Goal: Task Accomplishment & Management: Manage account settings

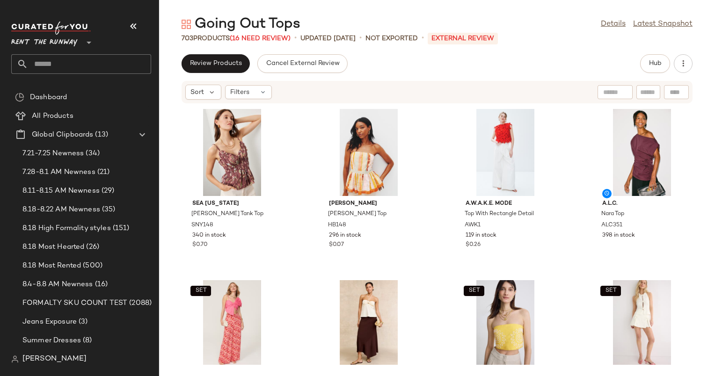
click at [652, 92] on input "text" at bounding box center [648, 92] width 16 height 10
paste input "*****"
type input "*****"
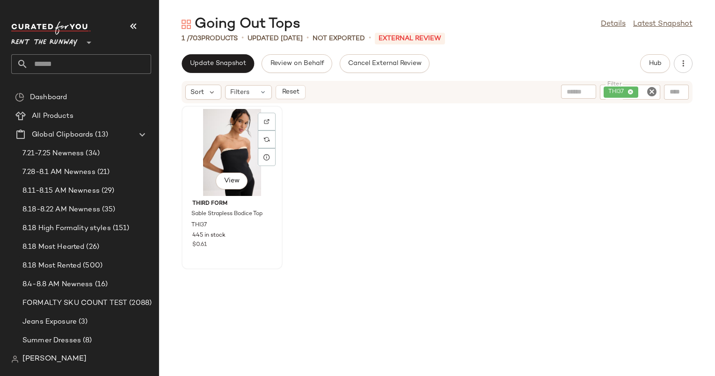
click at [240, 145] on div "View" at bounding box center [232, 152] width 94 height 87
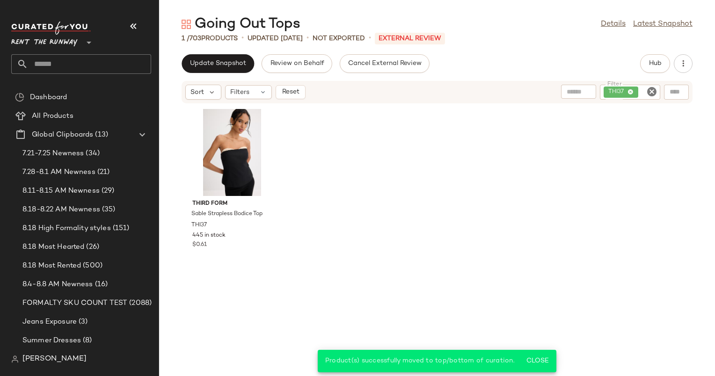
click at [299, 82] on div "Sort Filters Reset Filter THI37 Filter" at bounding box center [436, 92] width 511 height 22
click at [294, 88] on span "Reset" at bounding box center [290, 91] width 18 height 7
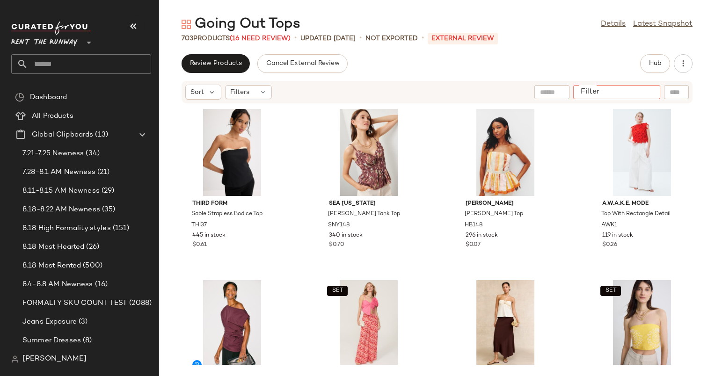
click at [645, 95] on input "Filter" at bounding box center [617, 92] width 80 height 10
paste input "****"
type input "****"
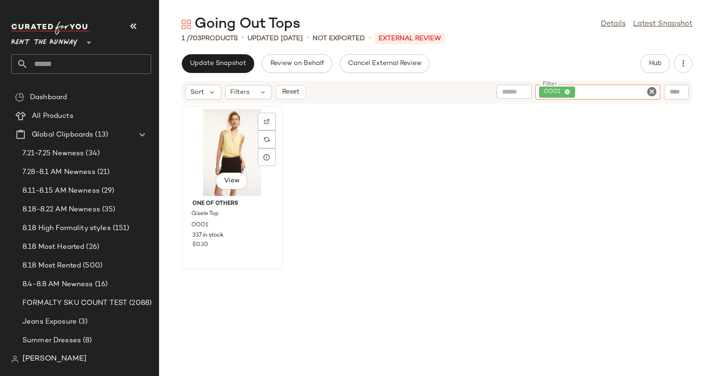
click at [244, 137] on div "View" at bounding box center [232, 152] width 94 height 87
click at [641, 94] on input "Filter" at bounding box center [617, 92] width 80 height 10
click at [647, 90] on icon "Clear Filter" at bounding box center [651, 91] width 11 height 11
paste input "****"
type input "****"
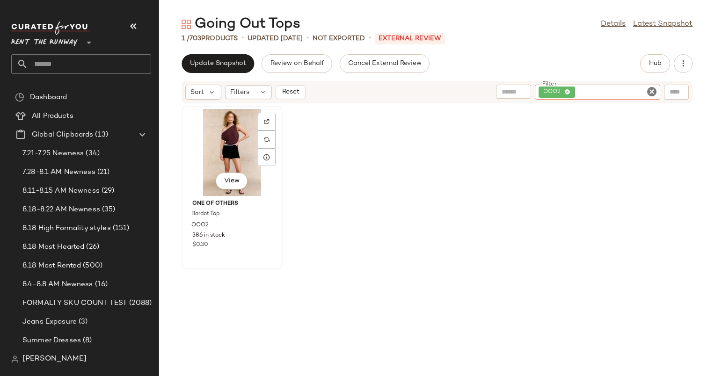
click at [224, 149] on div "View" at bounding box center [232, 152] width 94 height 87
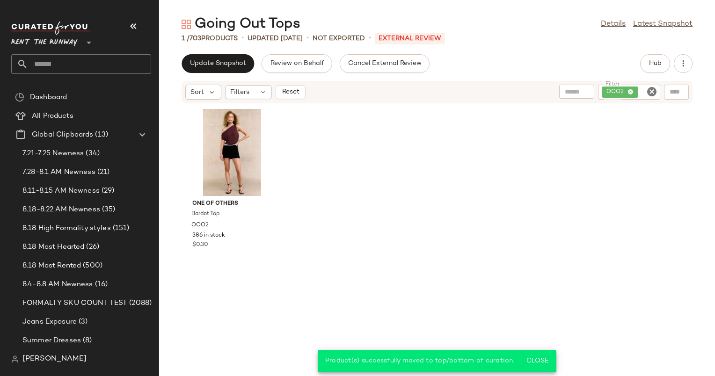
click at [652, 94] on icon "Clear Filter" at bounding box center [651, 91] width 11 height 11
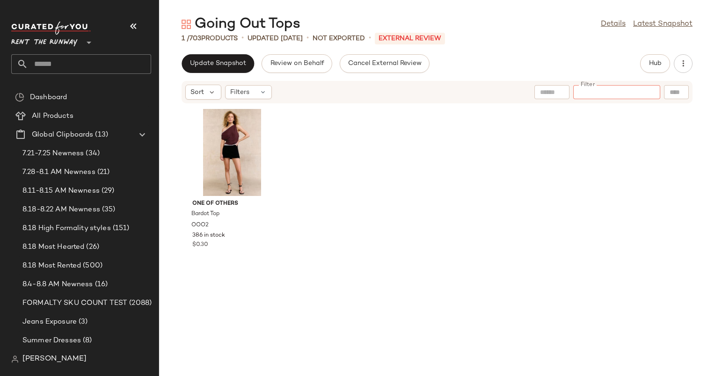
paste input "******"
type input "******"
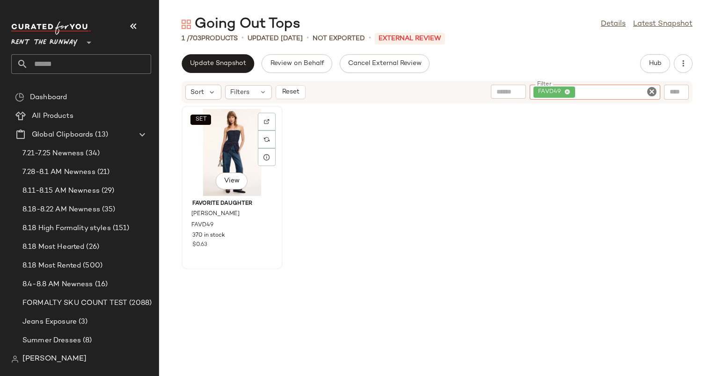
click at [217, 157] on div "SET View" at bounding box center [232, 152] width 94 height 87
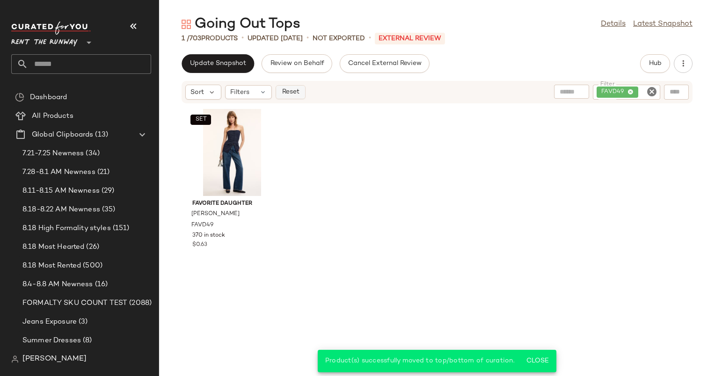
click at [295, 90] on span "Reset" at bounding box center [290, 91] width 18 height 7
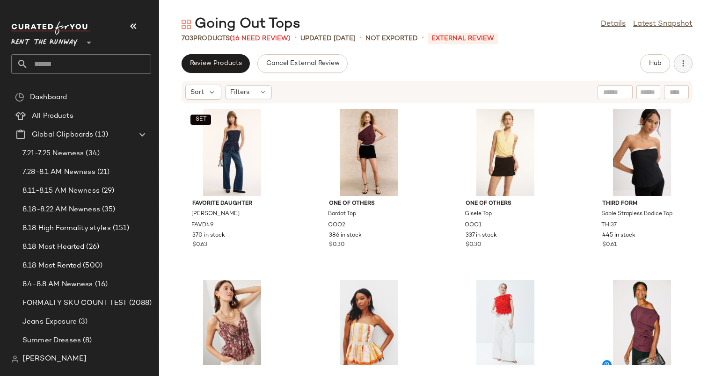
click at [685, 68] on icon "button" at bounding box center [682, 63] width 9 height 9
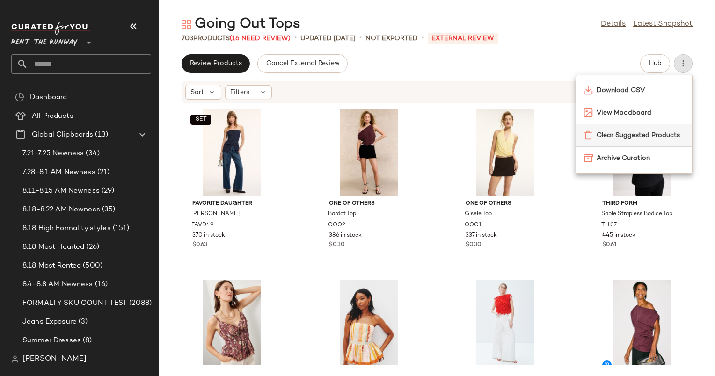
click at [596, 142] on div "Clear Suggested Products" at bounding box center [634, 135] width 116 height 22
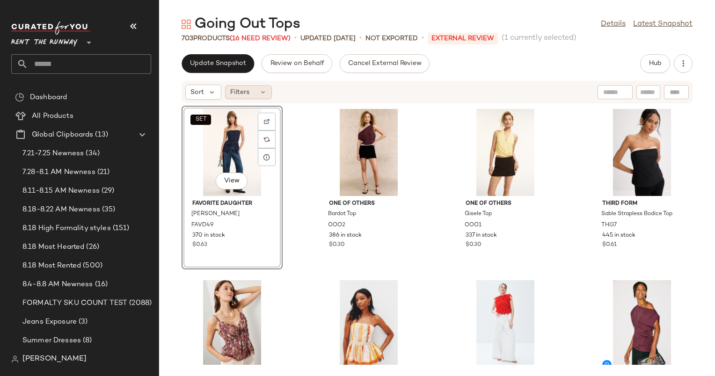
click at [256, 88] on div "Filters" at bounding box center [248, 92] width 47 height 14
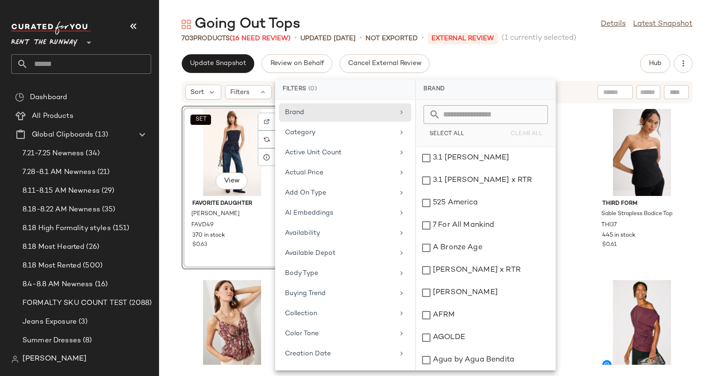
scroll to position [812, 0]
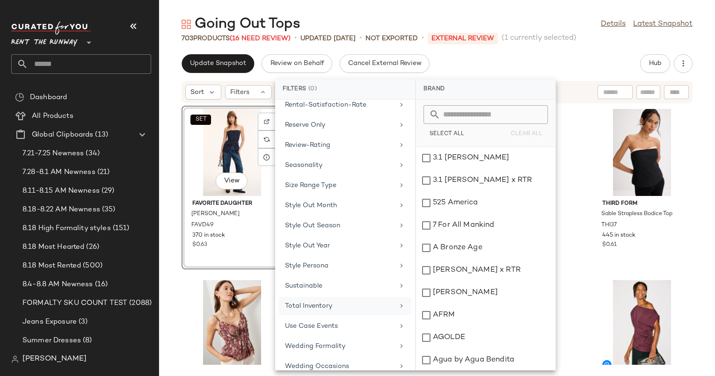
click at [342, 301] on div "Total Inventory" at bounding box center [339, 306] width 109 height 10
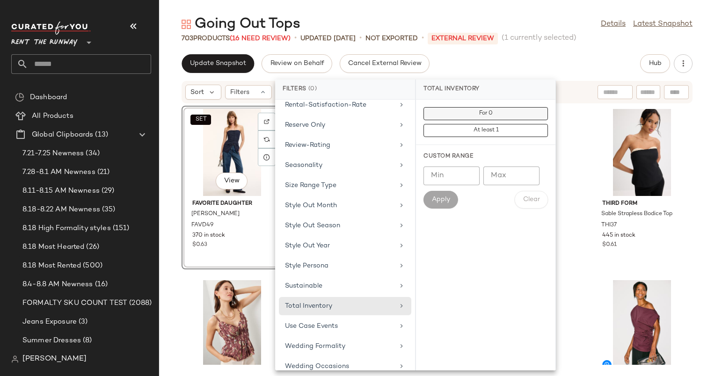
click at [509, 124] on button "For 0" at bounding box center [485, 130] width 124 height 13
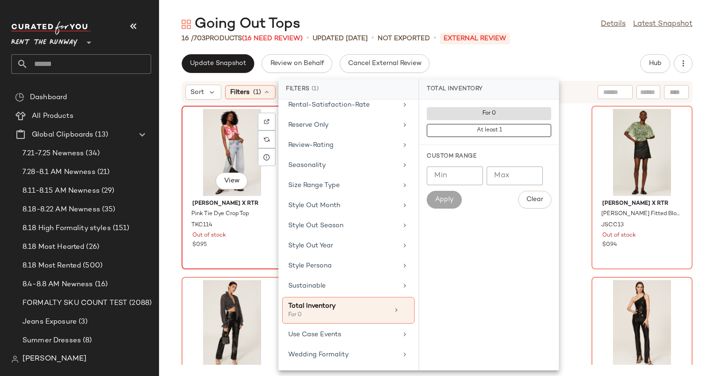
click at [213, 146] on div "View" at bounding box center [232, 152] width 94 height 87
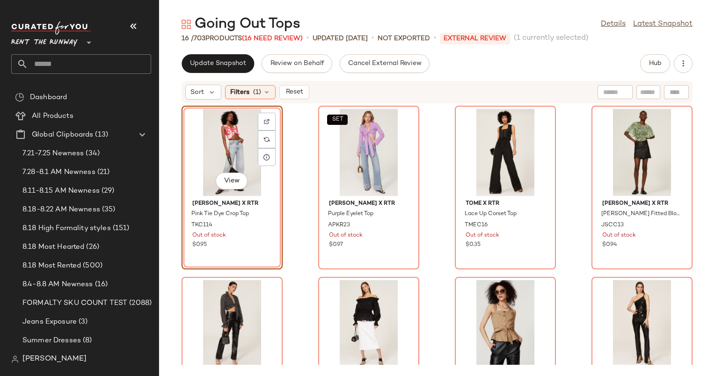
scroll to position [425, 0]
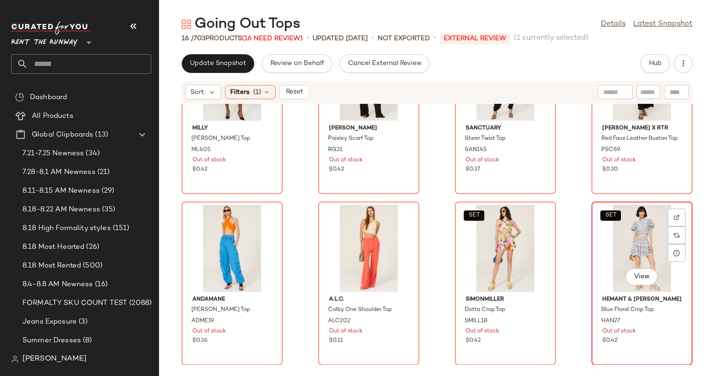
click at [622, 263] on div "SET View" at bounding box center [641, 248] width 94 height 87
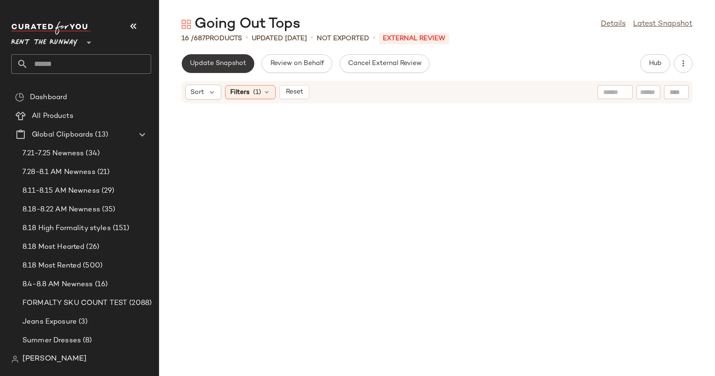
click at [241, 67] on span "Update Snapshot" at bounding box center [217, 63] width 57 height 7
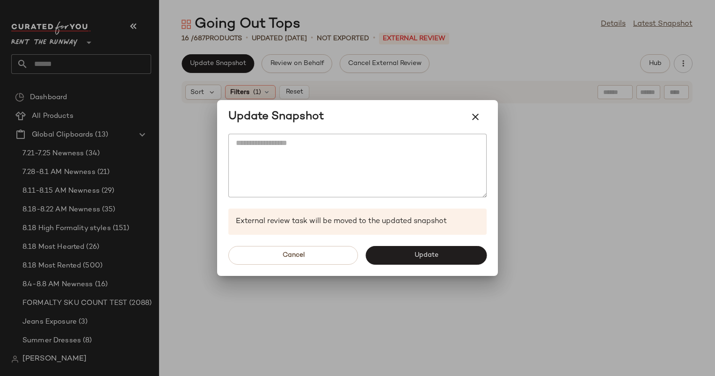
click at [425, 268] on div "Cancel Update" at bounding box center [357, 255] width 281 height 41
click at [424, 249] on button "Update" at bounding box center [425, 255] width 121 height 19
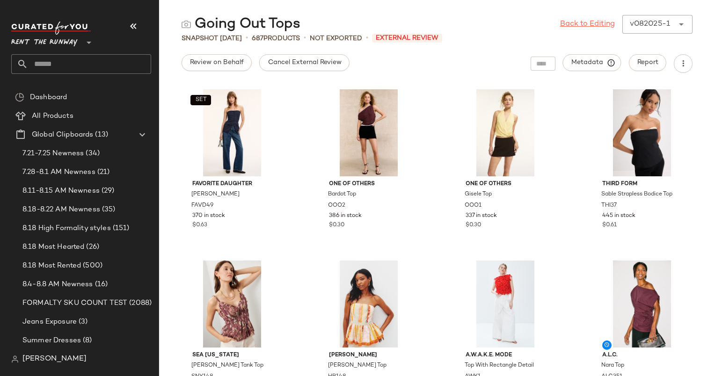
click at [572, 24] on link "Back to Editing" at bounding box center [587, 24] width 55 height 11
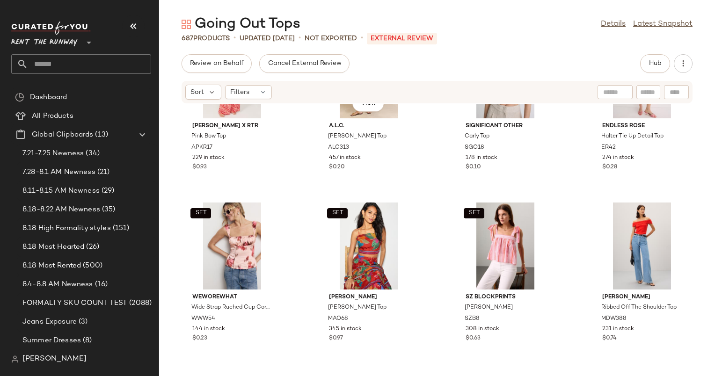
scroll to position [466, 0]
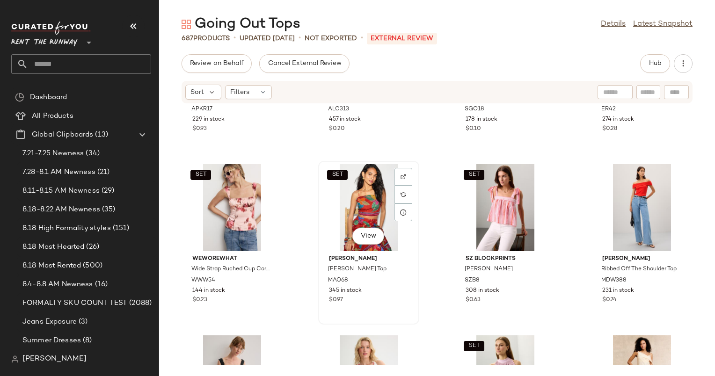
click at [356, 199] on div "SET View" at bounding box center [368, 207] width 94 height 87
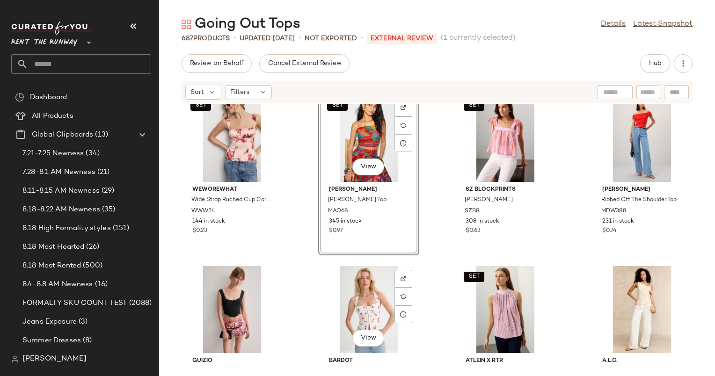
scroll to position [514, 0]
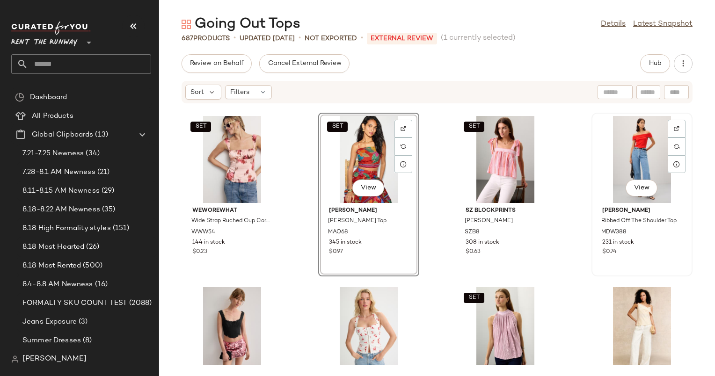
click at [617, 150] on div "View" at bounding box center [641, 159] width 94 height 87
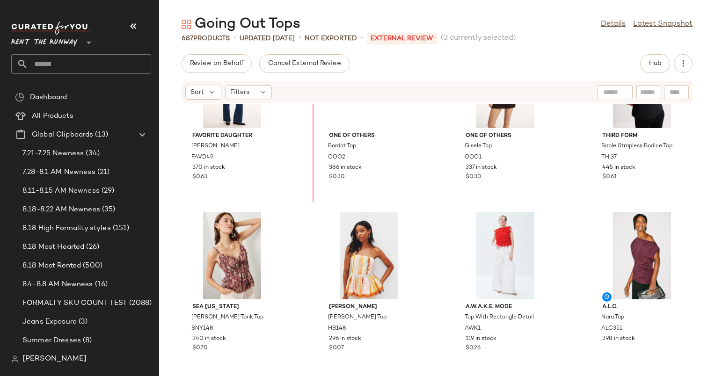
scroll to position [38, 0]
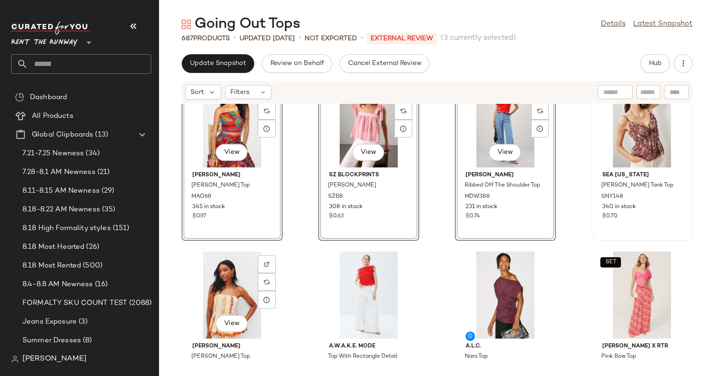
scroll to position [420, 0]
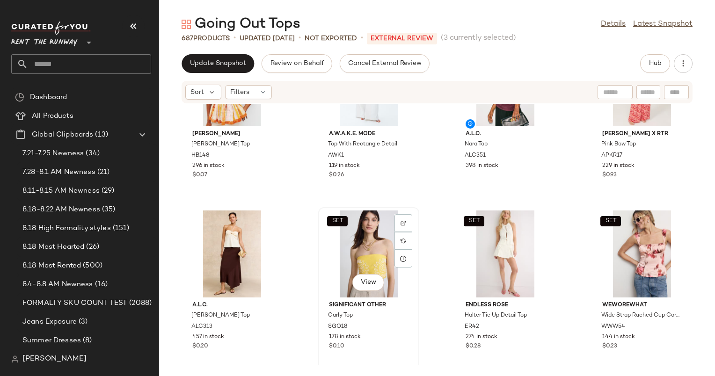
click at [391, 254] on div "SET View" at bounding box center [368, 253] width 94 height 87
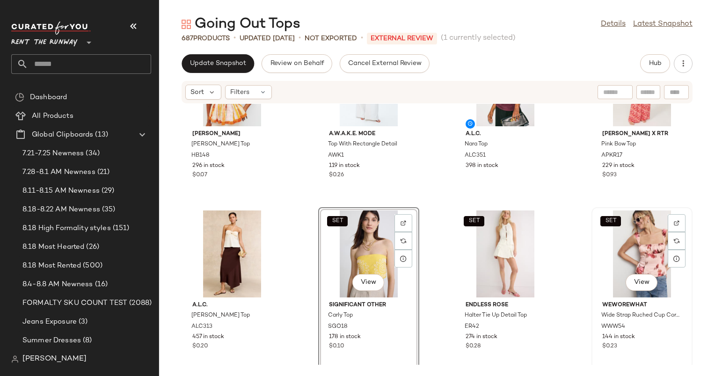
click at [631, 222] on div "SET View" at bounding box center [641, 253] width 94 height 87
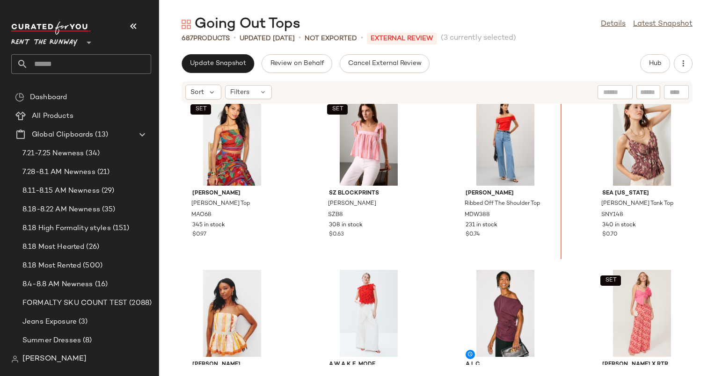
scroll to position [187, 0]
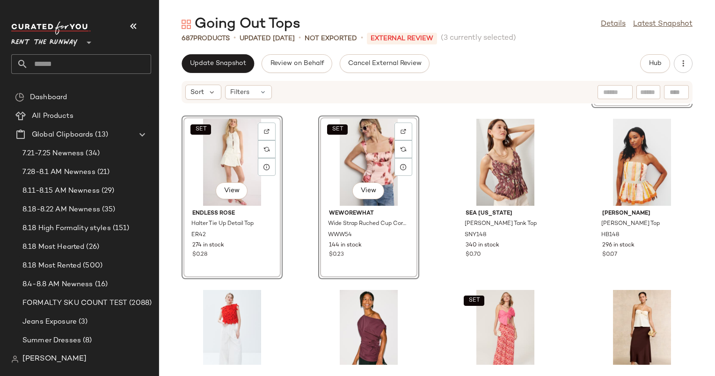
scroll to position [355, 0]
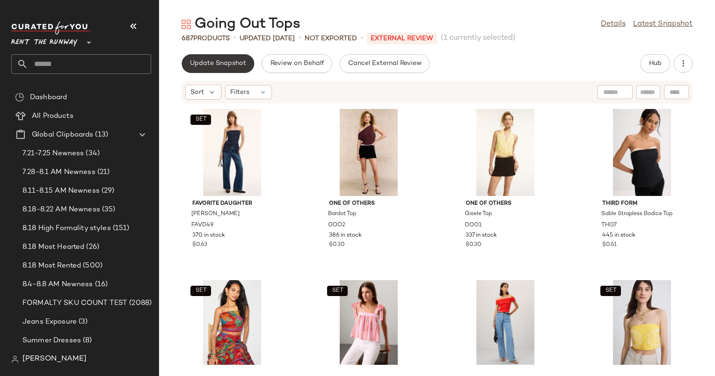
click at [211, 71] on button "Update Snapshot" at bounding box center [217, 63] width 72 height 19
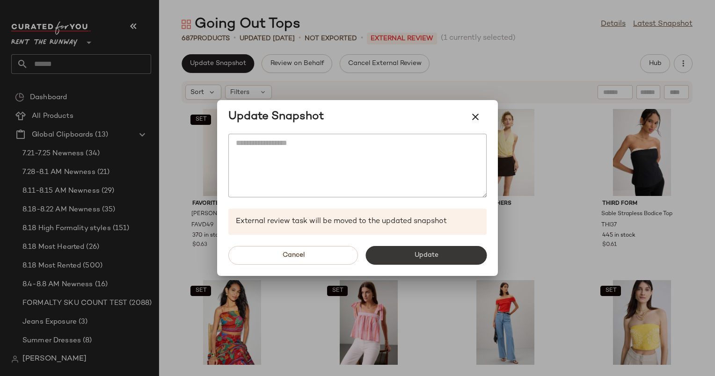
click at [445, 258] on button "Update" at bounding box center [425, 255] width 121 height 19
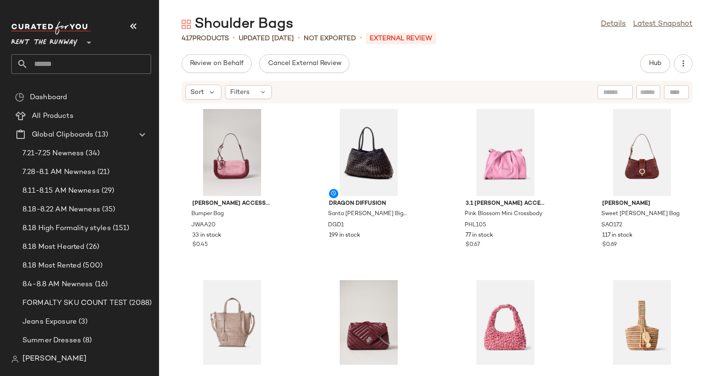
click at [648, 90] on input "text" at bounding box center [648, 92] width 16 height 10
paste input "******"
type input "******"
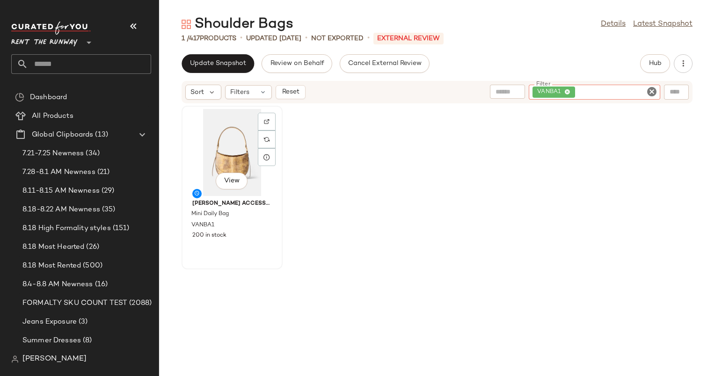
click at [228, 155] on div "View" at bounding box center [232, 152] width 94 height 87
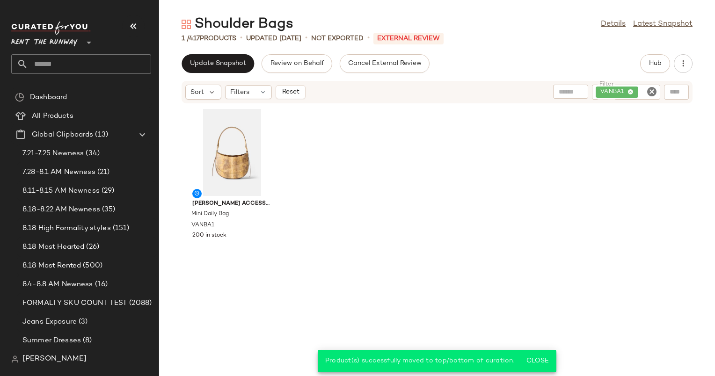
click at [654, 86] on icon "Clear Filter" at bounding box center [651, 91] width 11 height 11
paste input "*****"
type input "*****"
click at [654, 88] on icon "Clear Filter" at bounding box center [651, 91] width 11 height 11
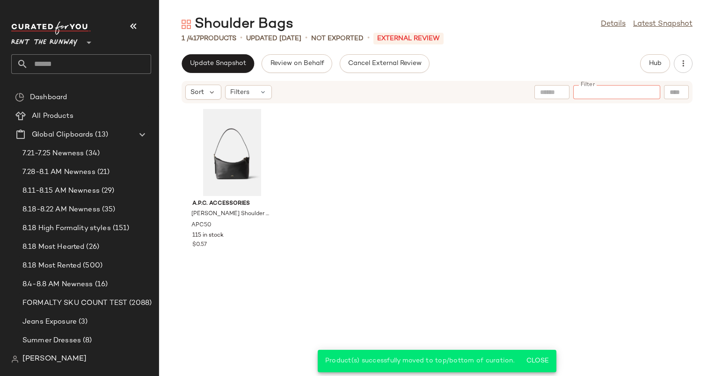
paste input "*****"
type input "*****"
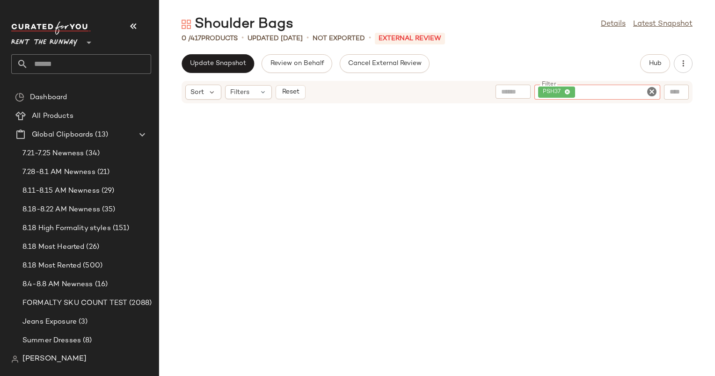
click at [654, 88] on icon "Clear Filter" at bounding box center [651, 91] width 11 height 11
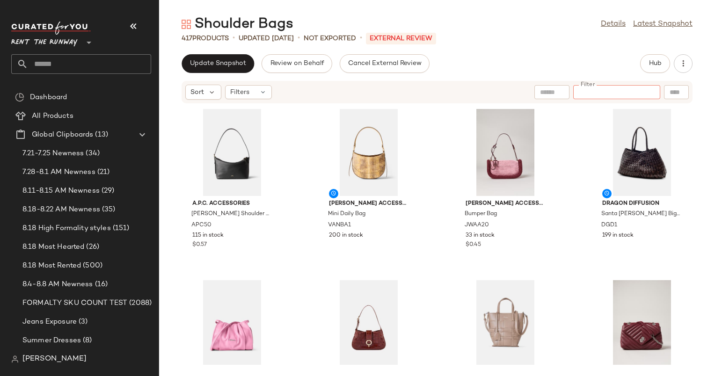
paste input "*****"
type input "*****"
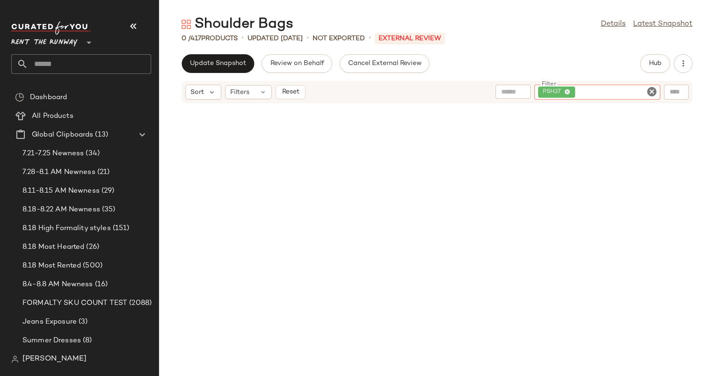
click at [654, 90] on icon "Clear Filter" at bounding box center [651, 91] width 11 height 11
click at [661, 66] on button "Hub" at bounding box center [655, 63] width 30 height 19
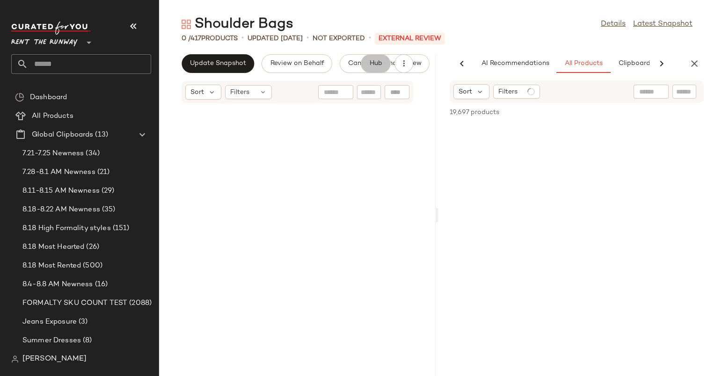
scroll to position [0, 48]
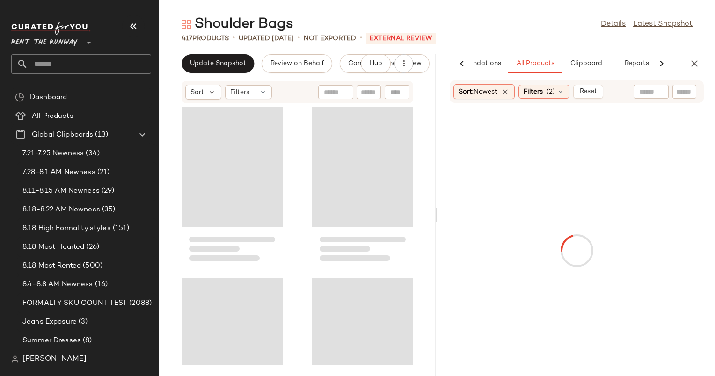
click at [657, 89] on input "text" at bounding box center [651, 92] width 24 height 10
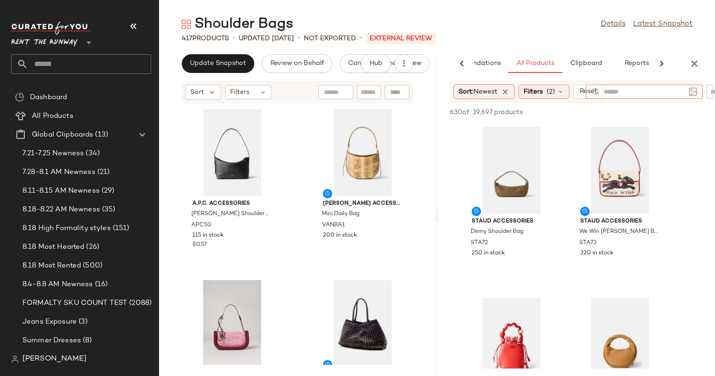
paste input "*****"
type input "*****"
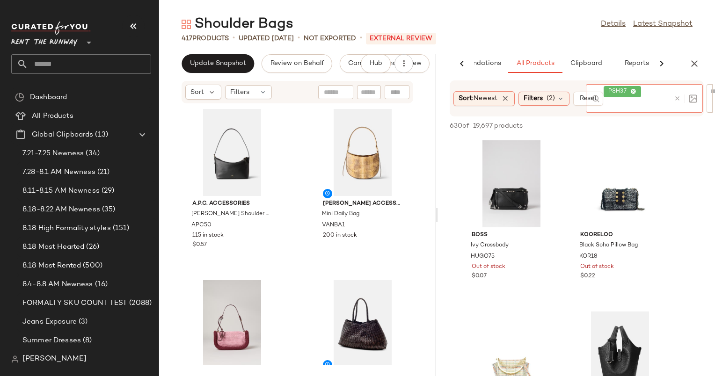
click at [676, 91] on div at bounding box center [683, 98] width 27 height 29
click at [679, 99] on icon at bounding box center [676, 98] width 7 height 7
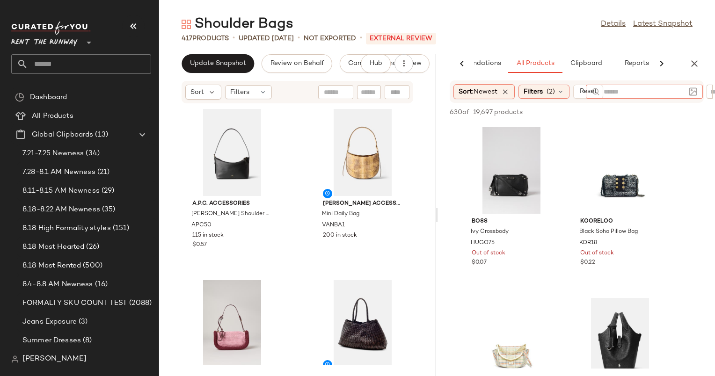
click at [668, 120] on div "630 of 19,697 products • 0 selected Add to Top Add to Bottom Deselect All" at bounding box center [576, 113] width 276 height 21
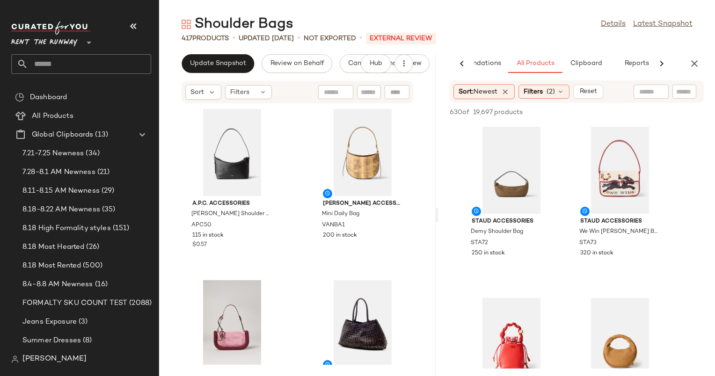
click at [683, 94] on input "text" at bounding box center [684, 92] width 16 height 10
paste input "*****"
type input "*****"
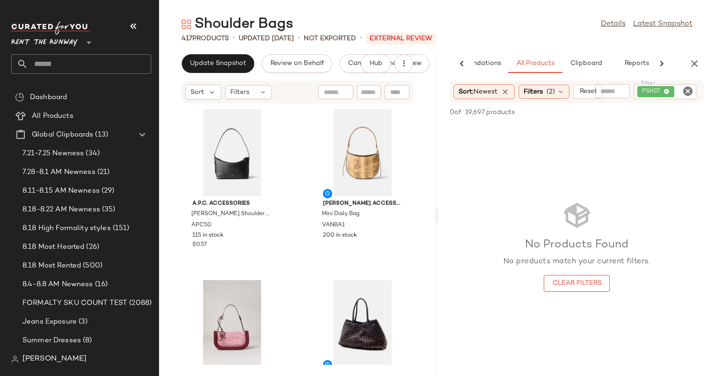
click at [497, 36] on div "417 Products • updated Aug 20th • Not Exported • External REVIEW" at bounding box center [437, 38] width 556 height 9
click at [695, 64] on icon "button" at bounding box center [693, 63] width 11 height 11
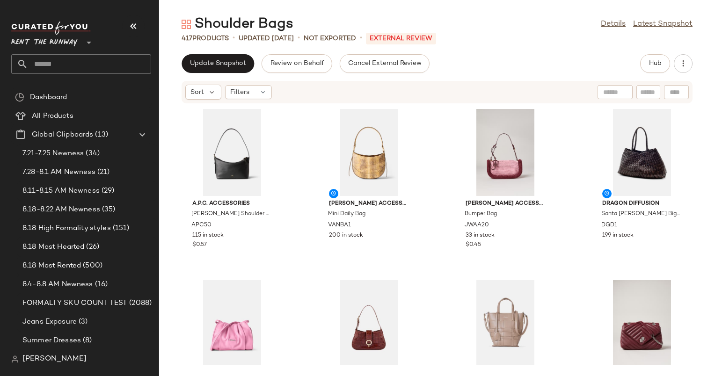
click at [643, 90] on input "text" at bounding box center [648, 92] width 16 height 10
paste input "*****"
type input "*****"
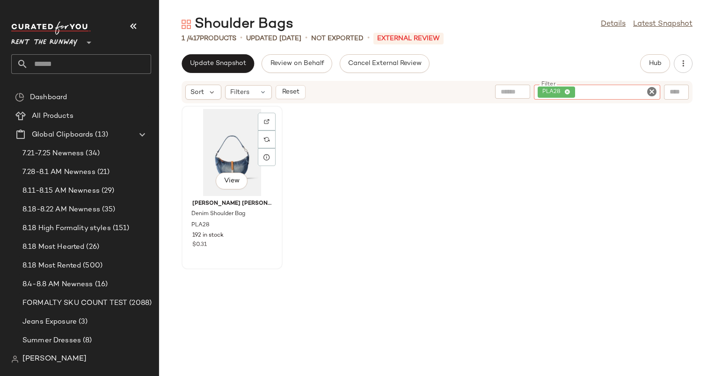
click at [245, 170] on div "View" at bounding box center [232, 152] width 94 height 87
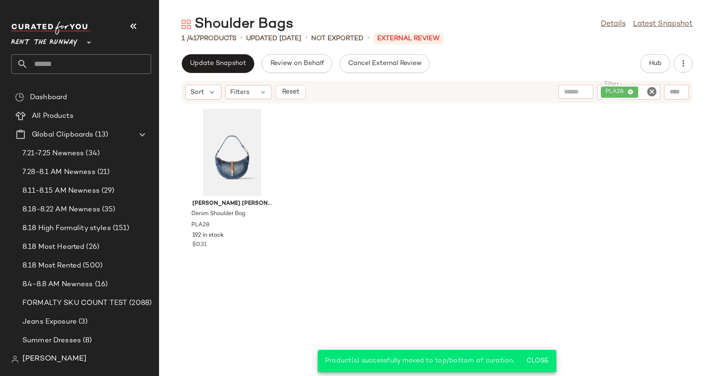
click at [289, 110] on div "Polo Ralph Lauren Accessories Denim Shoulder Bag PLA28 192 in stock $0.31" at bounding box center [437, 234] width 556 height 261
click at [305, 87] on div "Sort Filters Reset" at bounding box center [367, 92] width 365 height 15
click at [295, 87] on button "Reset" at bounding box center [290, 92] width 30 height 14
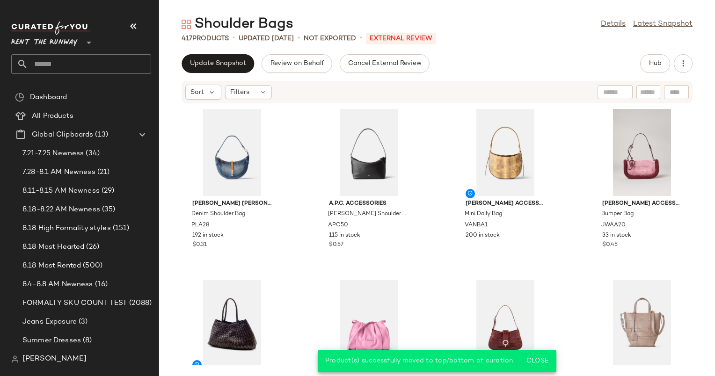
click at [654, 94] on input "text" at bounding box center [648, 92] width 16 height 10
type input "***"
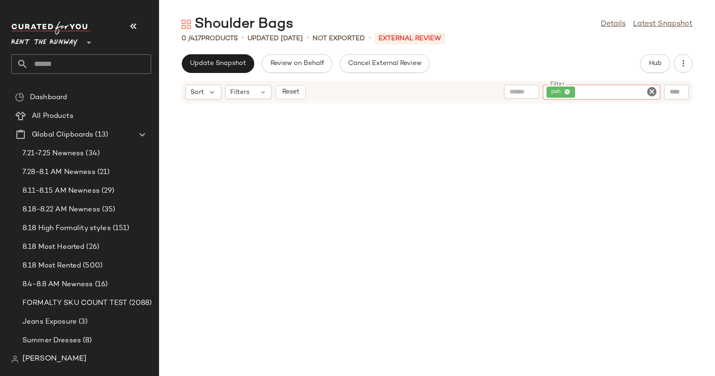
click at [651, 88] on icon "Clear Filter" at bounding box center [651, 91] width 11 height 11
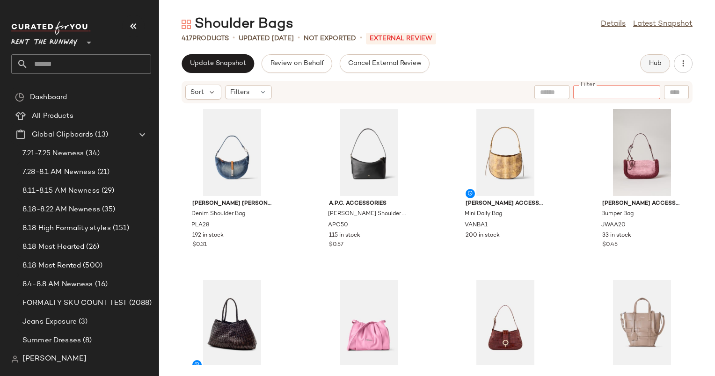
click at [658, 66] on span "Hub" at bounding box center [654, 63] width 13 height 7
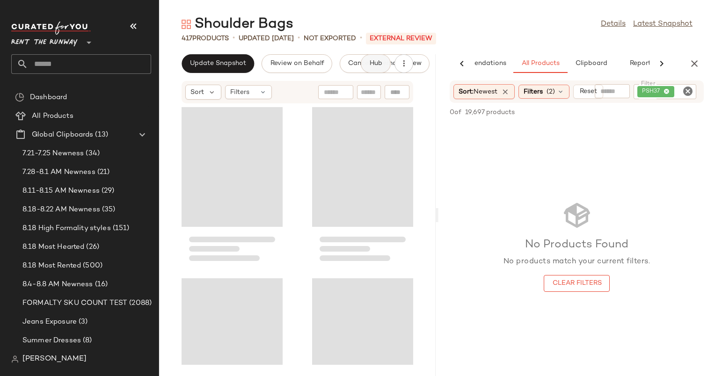
scroll to position [0, 48]
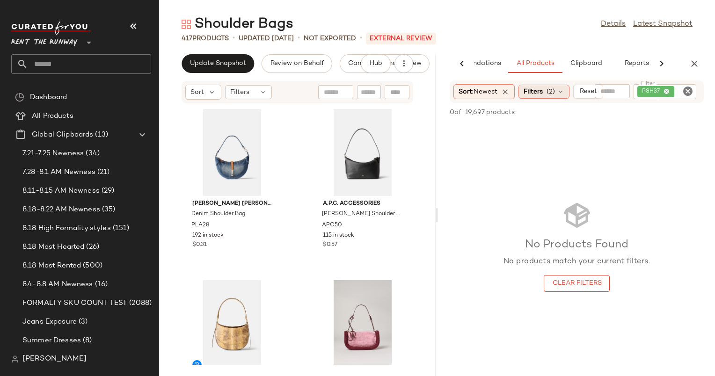
click at [569, 85] on div "Filters (2)" at bounding box center [543, 92] width 51 height 14
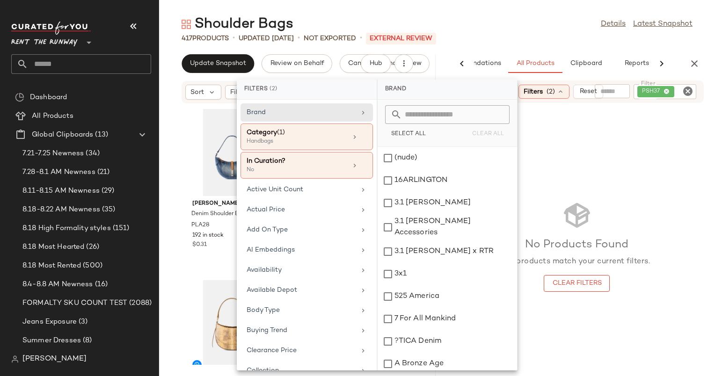
click at [689, 93] on icon "Clear Filter" at bounding box center [687, 91] width 11 height 11
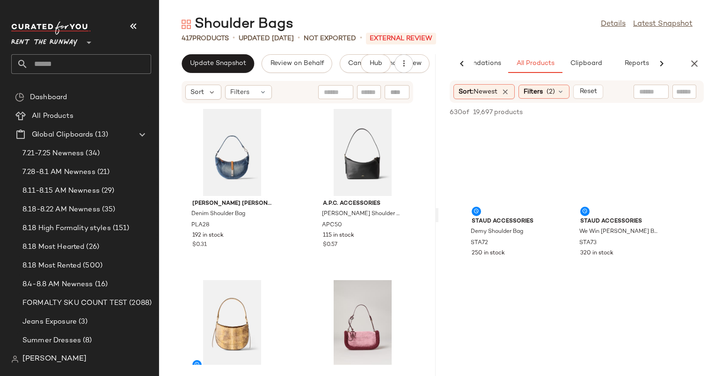
click at [536, 19] on div "Shoulder Bags Details Latest Snapshot" at bounding box center [437, 24] width 556 height 19
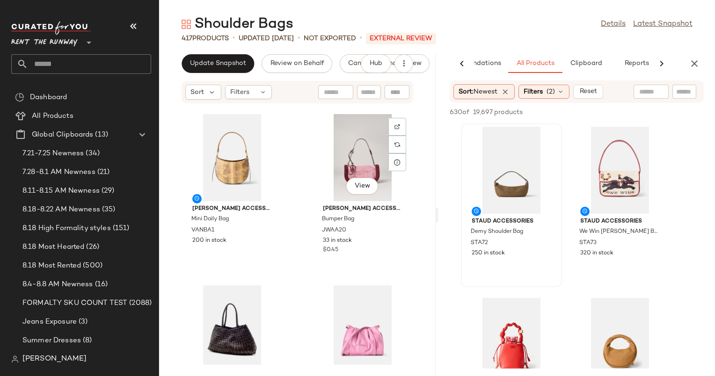
scroll to position [144, 0]
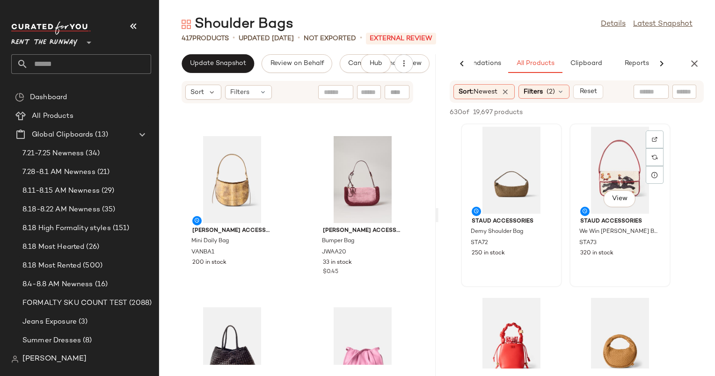
click at [613, 177] on div "View" at bounding box center [619, 170] width 94 height 87
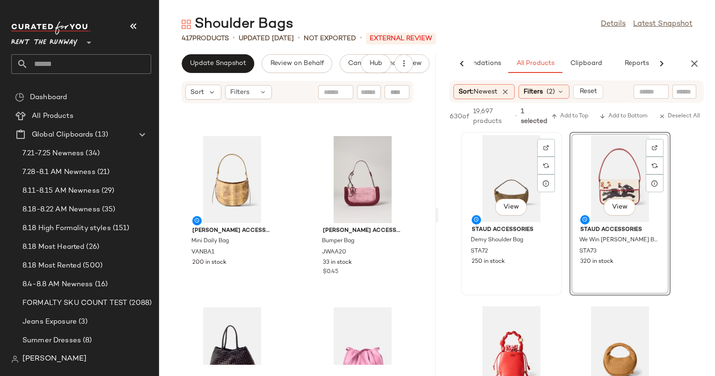
click at [498, 181] on div "View" at bounding box center [511, 178] width 94 height 87
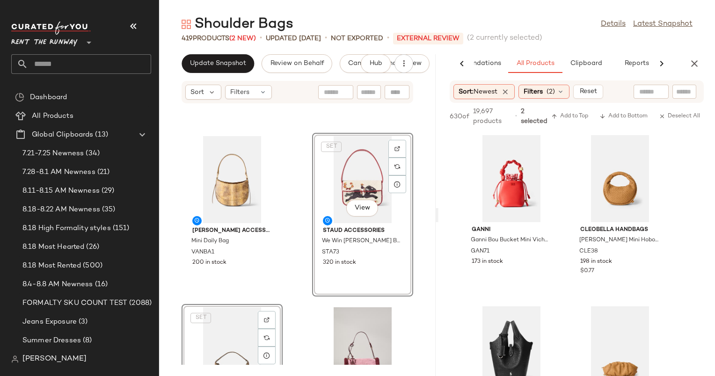
click at [294, 223] on div "Polo Ralph Lauren Accessories Denim Shoulder Bag PLA28 192 in stock $0.31 A.P.C…" at bounding box center [297, 234] width 276 height 261
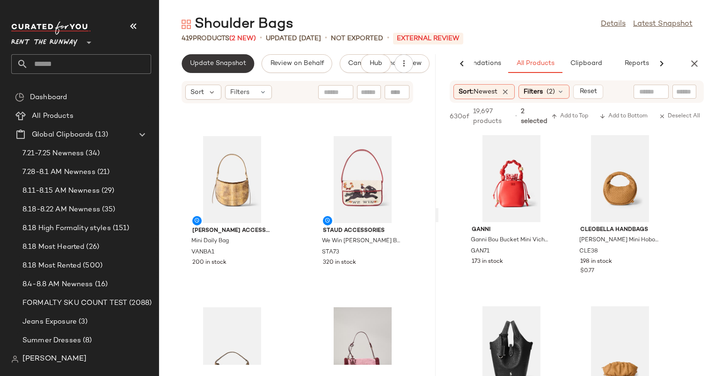
click at [226, 61] on span "Update Snapshot" at bounding box center [217, 63] width 57 height 7
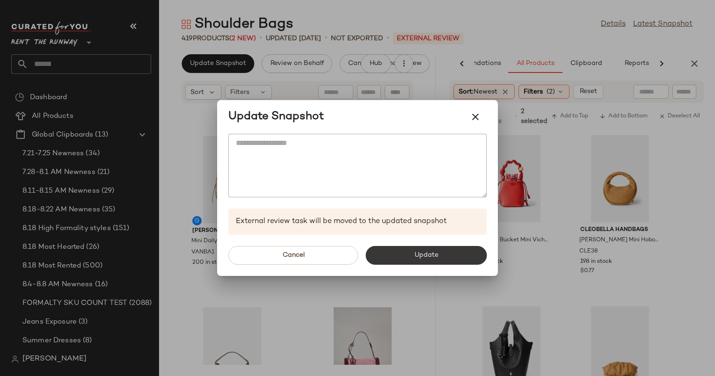
click at [410, 264] on button "Update" at bounding box center [425, 255] width 121 height 19
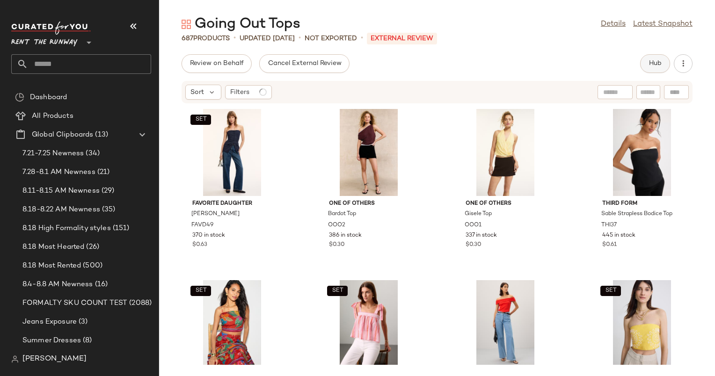
click at [645, 57] on button "Hub" at bounding box center [655, 63] width 30 height 19
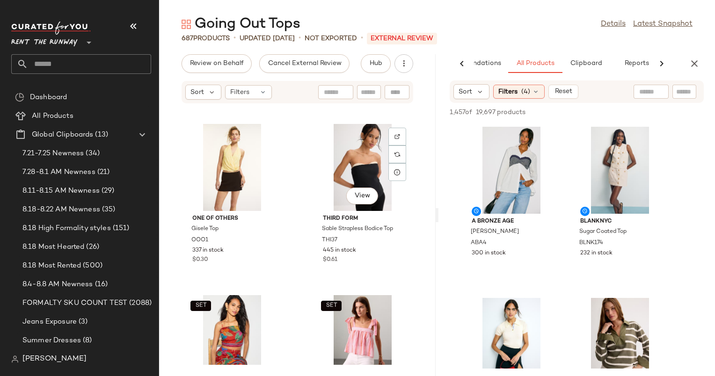
scroll to position [211, 0]
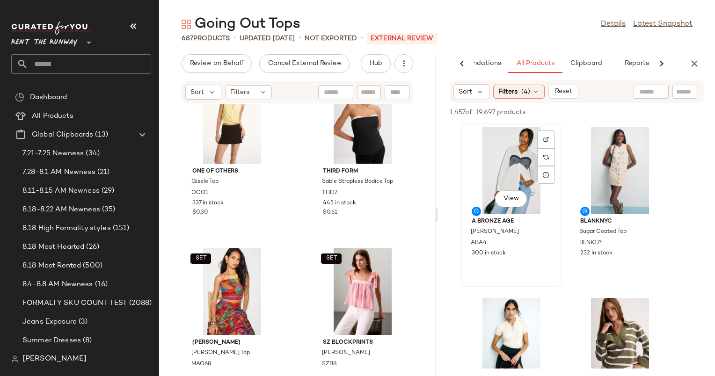
click at [526, 167] on div "View" at bounding box center [511, 170] width 94 height 87
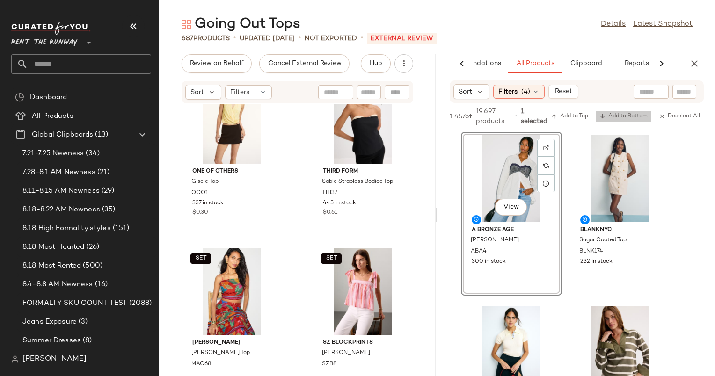
click at [616, 114] on span "Add to Bottom" at bounding box center [623, 116] width 48 height 7
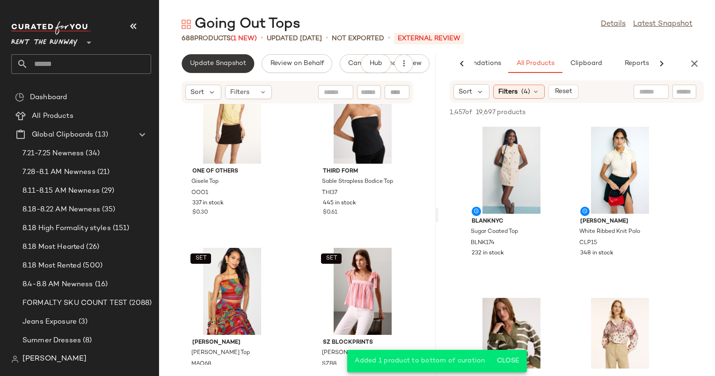
click at [226, 57] on button "Update Snapshot" at bounding box center [217, 63] width 72 height 19
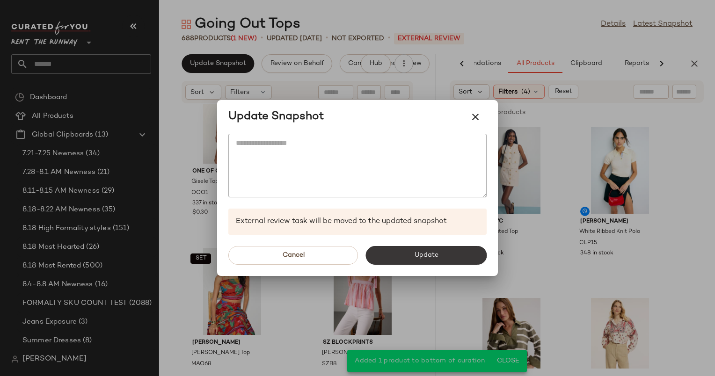
click at [434, 252] on span "Update" at bounding box center [425, 255] width 24 height 7
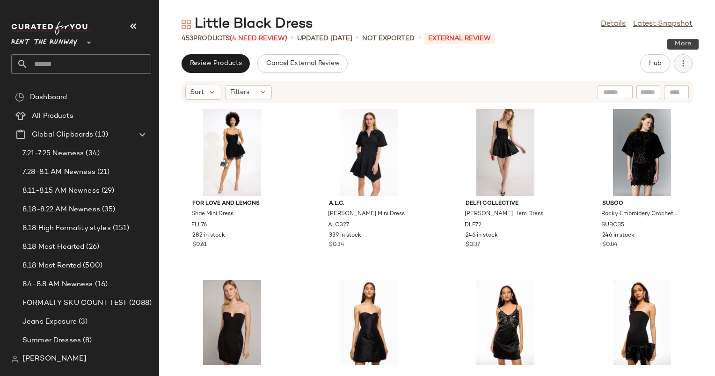
click at [687, 66] on icon "button" at bounding box center [682, 63] width 9 height 9
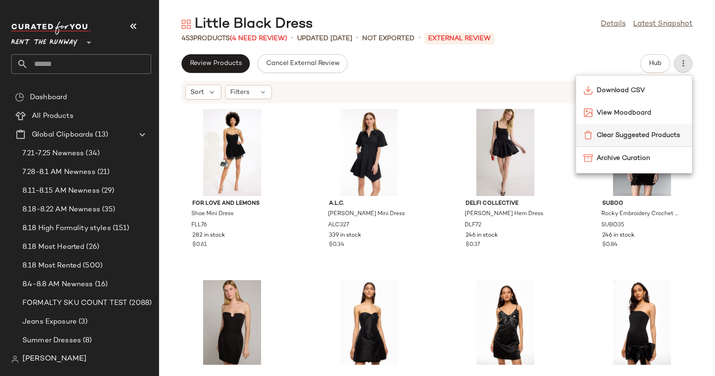
click at [601, 130] on span "Clear Suggested Products" at bounding box center [640, 135] width 88 height 10
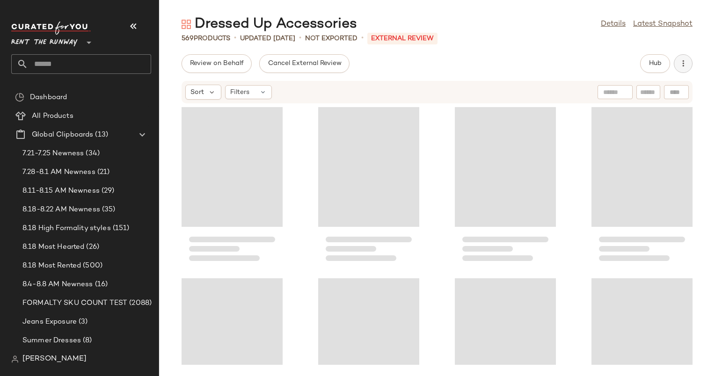
click at [680, 64] on icon "button" at bounding box center [682, 63] width 9 height 9
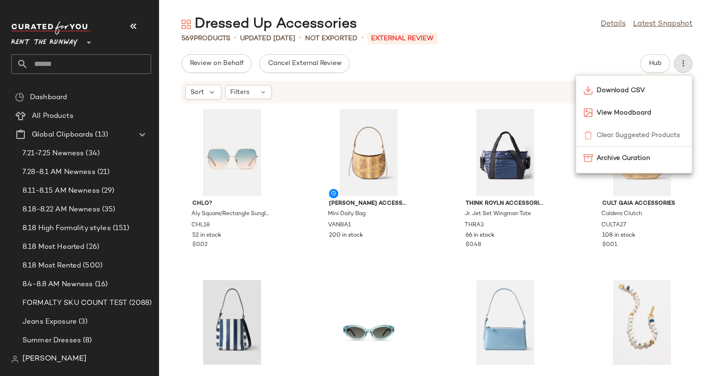
click at [594, 51] on div "Dressed Up Accessories Details Latest Snapshot 569 Products • updated [DATE] • …" at bounding box center [437, 195] width 556 height 361
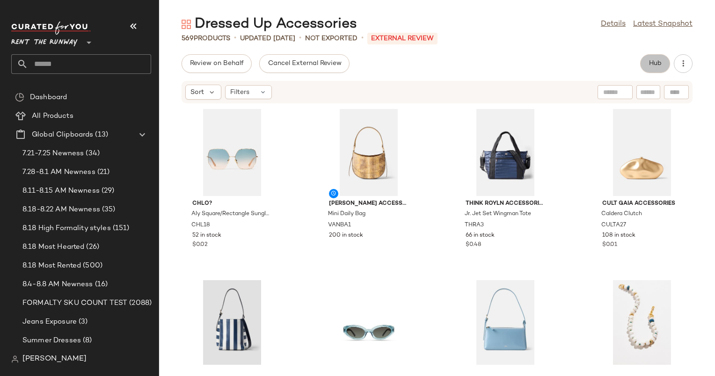
click at [666, 64] on button "Hub" at bounding box center [655, 63] width 30 height 19
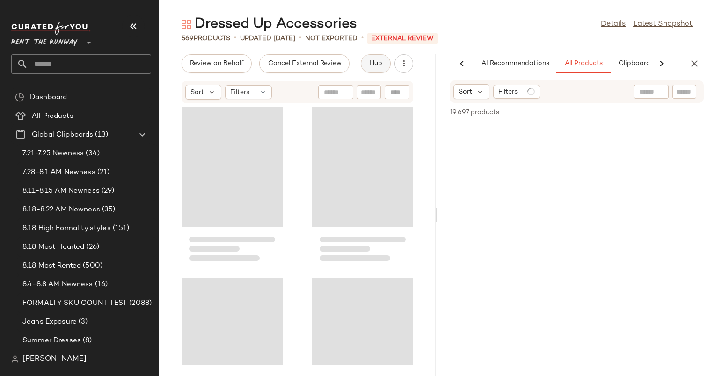
scroll to position [0, 48]
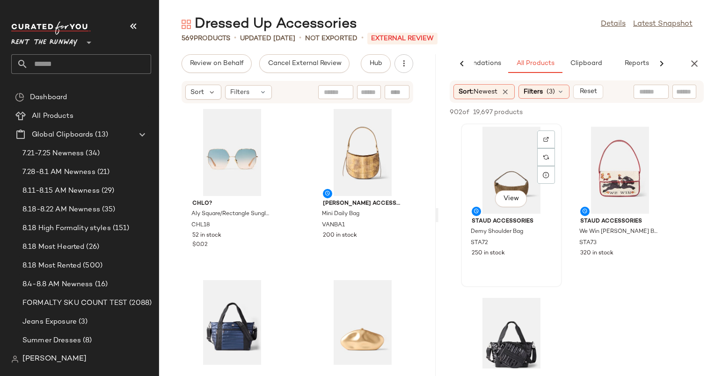
click at [513, 177] on div "View" at bounding box center [511, 170] width 94 height 87
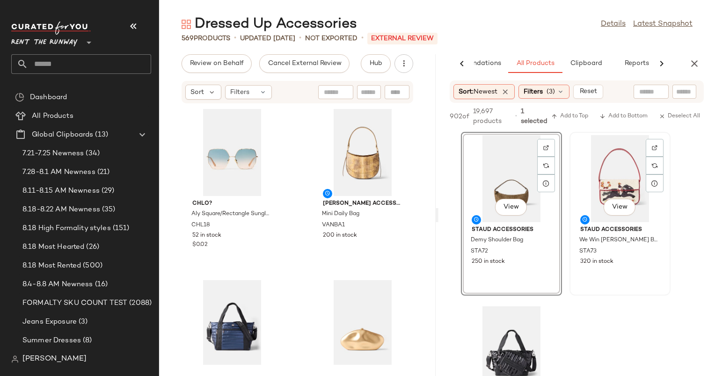
click at [610, 179] on div "View" at bounding box center [619, 178] width 94 height 87
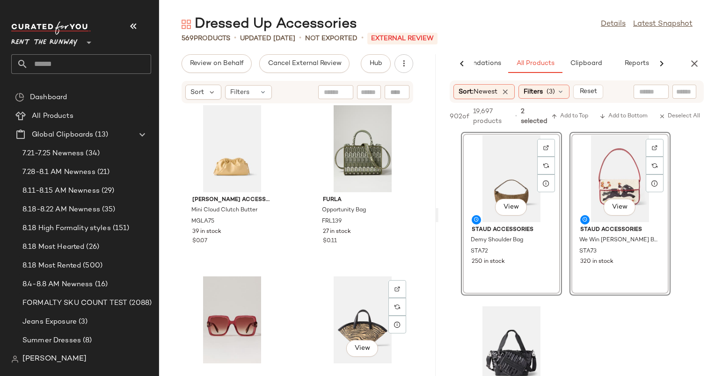
scroll to position [8400, 0]
click at [423, 254] on div "[PERSON_NAME] Accessories Mini Cloud Clutch Butter MGLA75 39 in stock $0.07 Fur…" at bounding box center [297, 234] width 276 height 261
click at [701, 222] on div "View Staud Accessories Demy Shoulder Bag STA72 250 in stock View Staud Accessor…" at bounding box center [576, 299] width 276 height 335
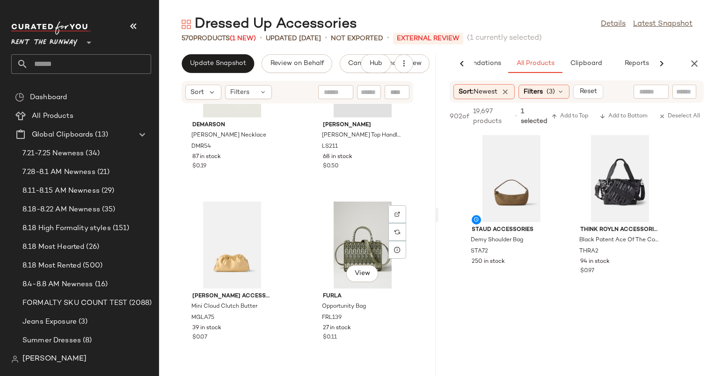
scroll to position [8304, 0]
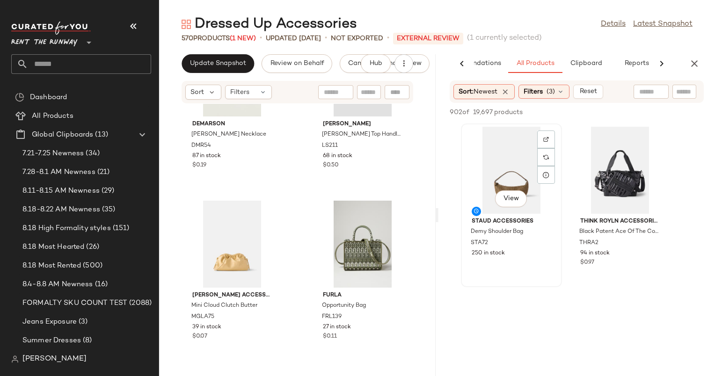
click at [499, 183] on div "View" at bounding box center [511, 170] width 94 height 87
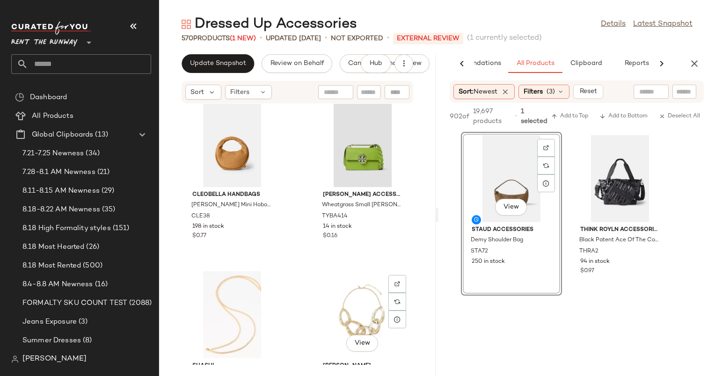
scroll to position [6863, 0]
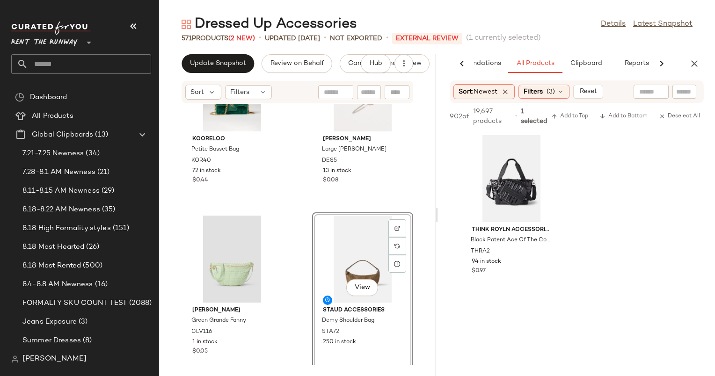
scroll to position [4022, 0]
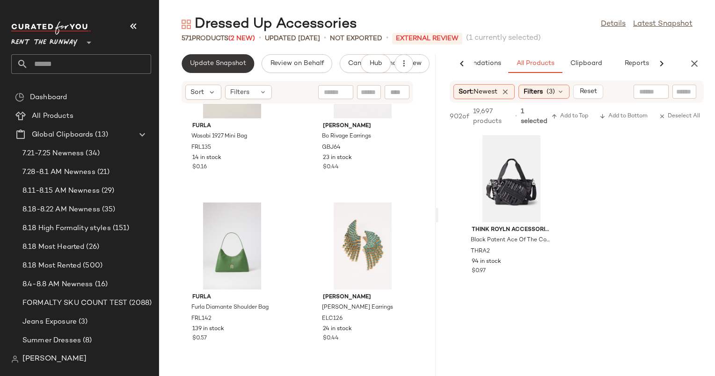
click at [236, 64] on span "Update Snapshot" at bounding box center [217, 63] width 57 height 7
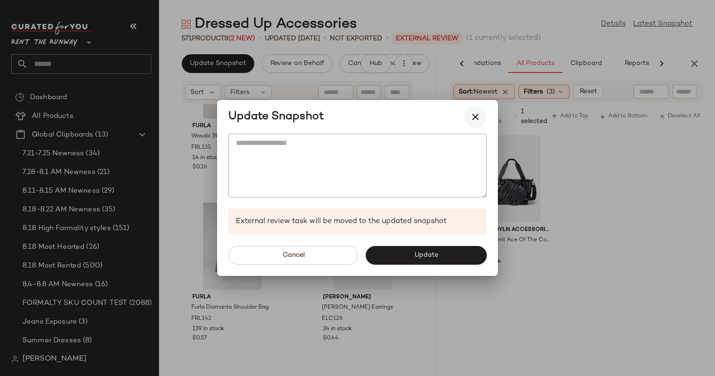
click at [473, 109] on button "button" at bounding box center [475, 117] width 22 height 22
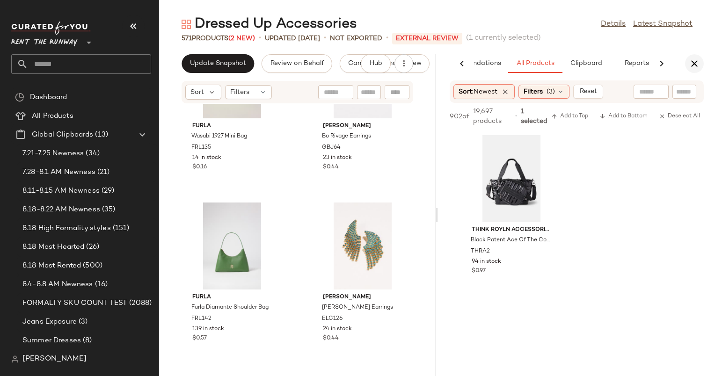
click at [697, 62] on icon "button" at bounding box center [693, 63] width 11 height 11
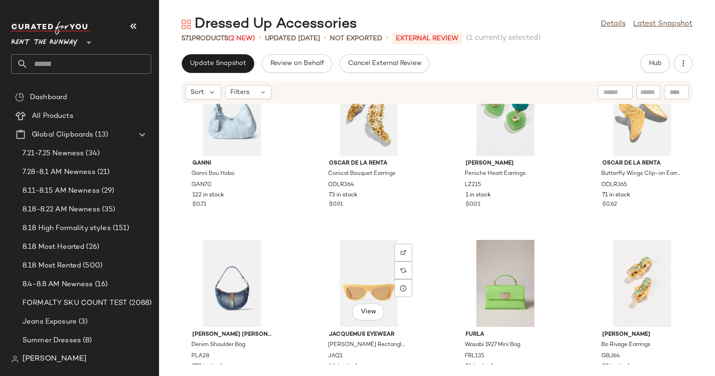
scroll to position [1732, 0]
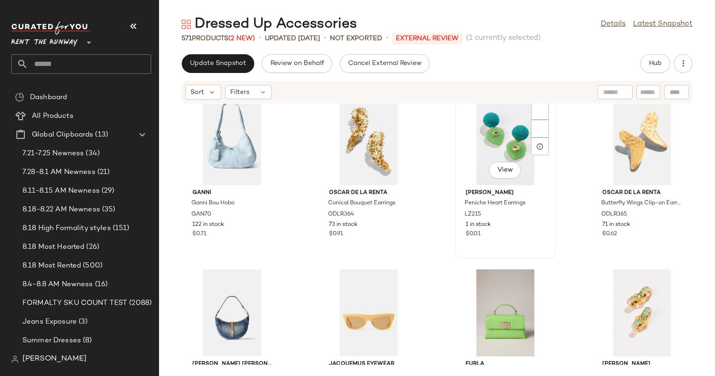
click at [475, 144] on div "View" at bounding box center [505, 141] width 94 height 87
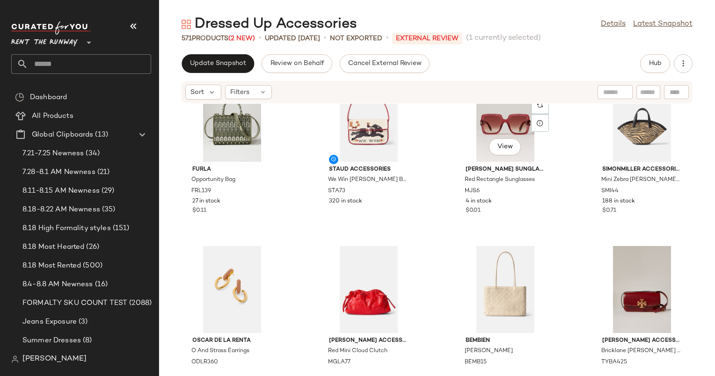
scroll to position [4293, 0]
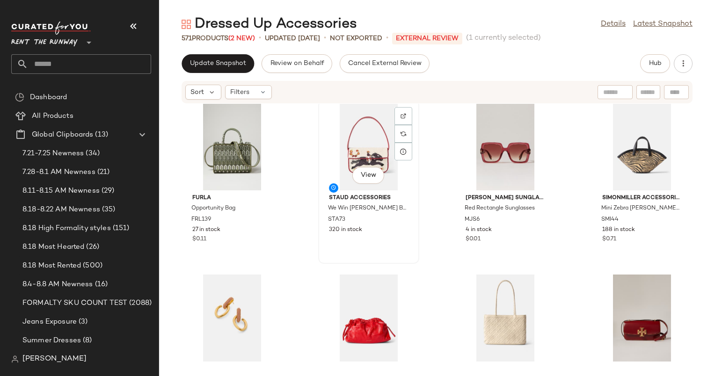
click at [365, 115] on div "View" at bounding box center [368, 146] width 94 height 87
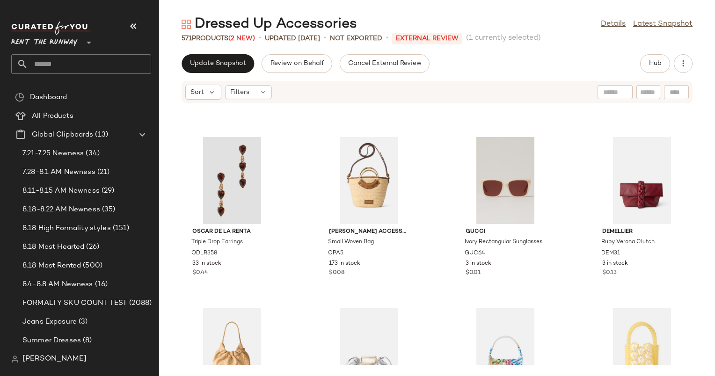
scroll to position [6997, 0]
click at [620, 192] on div "View" at bounding box center [641, 181] width 94 height 87
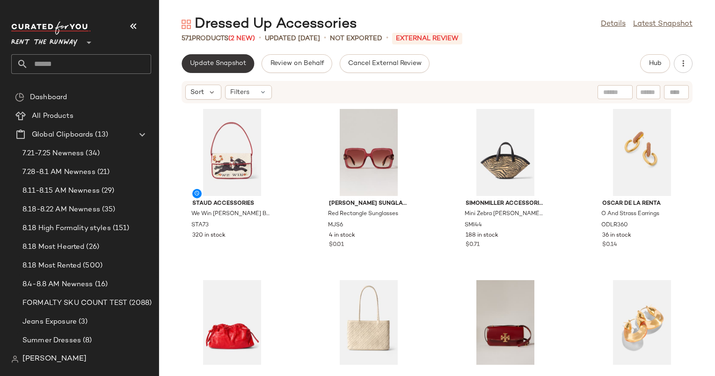
click at [228, 72] on button "Update Snapshot" at bounding box center [217, 63] width 72 height 19
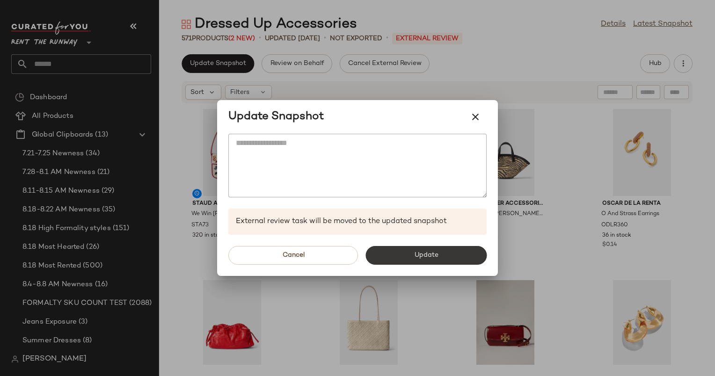
click at [435, 257] on span "Update" at bounding box center [425, 255] width 24 height 7
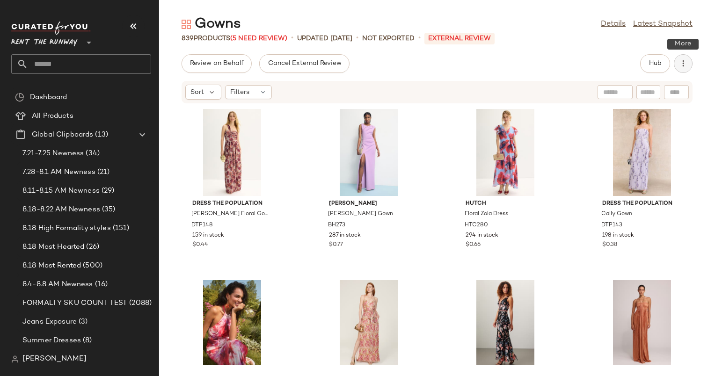
click at [678, 60] on icon "button" at bounding box center [682, 63] width 9 height 9
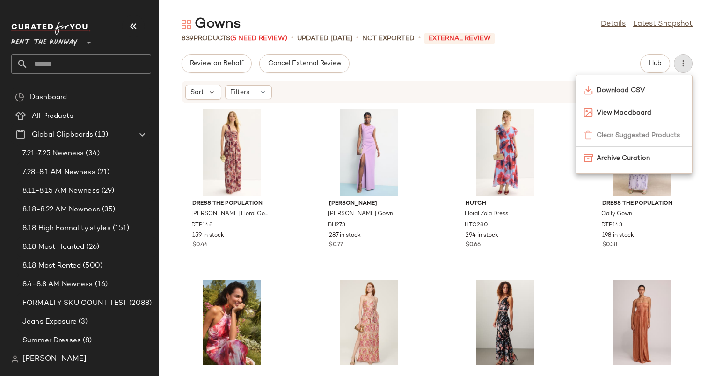
click at [567, 52] on div "Gowns Details Latest Snapshot 839 Products (5 Need Review) • updated Aug 19th •…" at bounding box center [437, 195] width 556 height 361
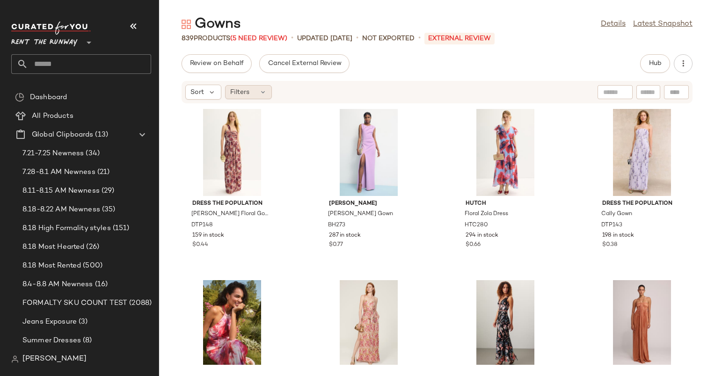
click at [233, 98] on div "Filters" at bounding box center [248, 92] width 47 height 14
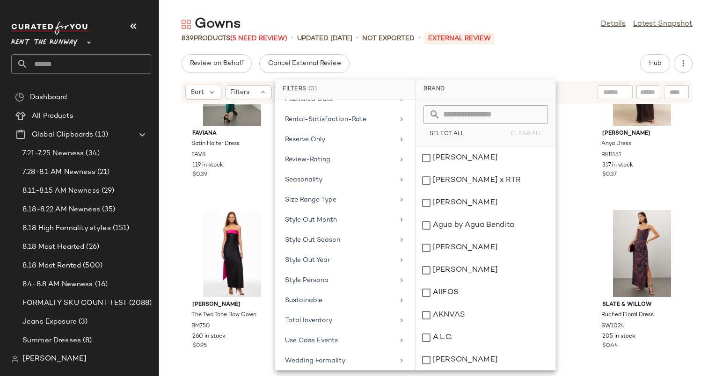
scroll to position [792, 0]
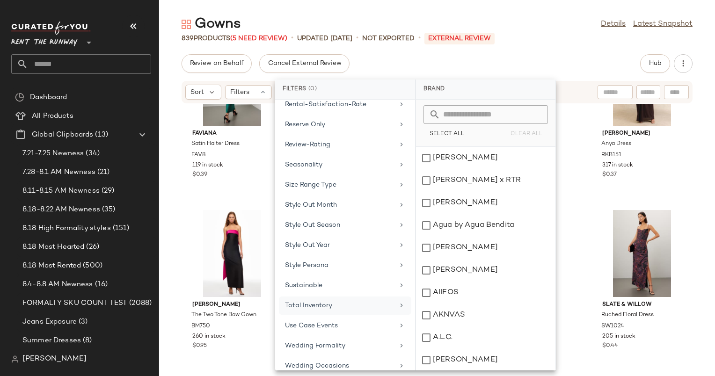
click at [332, 301] on div "Total Inventory" at bounding box center [339, 306] width 109 height 10
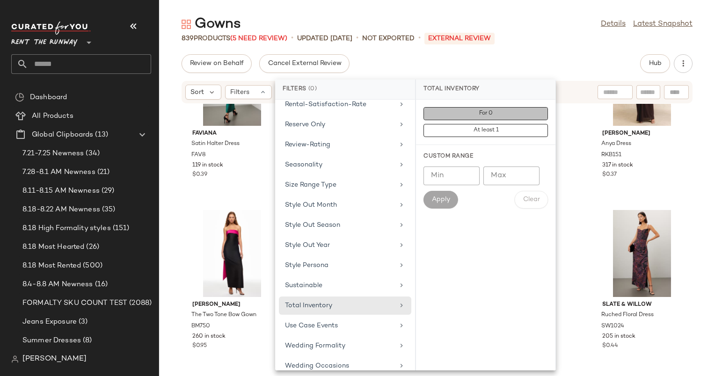
click at [479, 114] on span "For 0" at bounding box center [485, 113] width 14 height 7
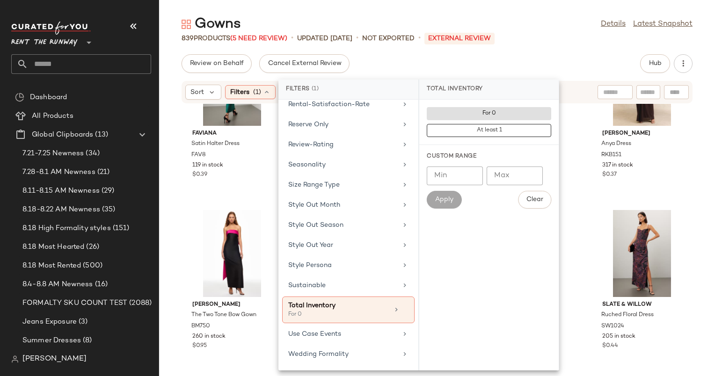
click at [529, 51] on div "Gowns Details Latest Snapshot 839 Products (5 Need Review) • updated Aug 19th •…" at bounding box center [437, 195] width 556 height 361
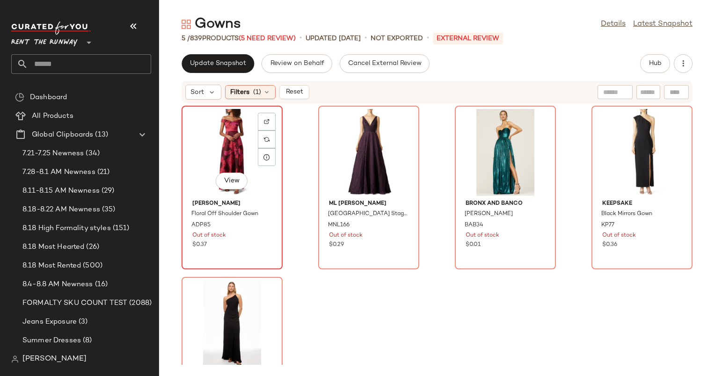
click at [232, 138] on div "View" at bounding box center [232, 152] width 94 height 87
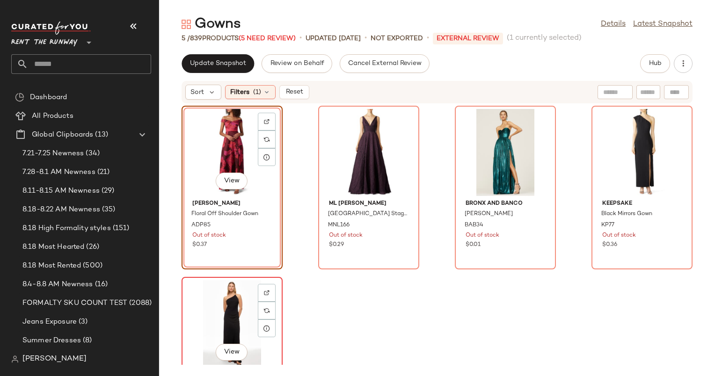
click at [231, 301] on div "View" at bounding box center [232, 323] width 94 height 87
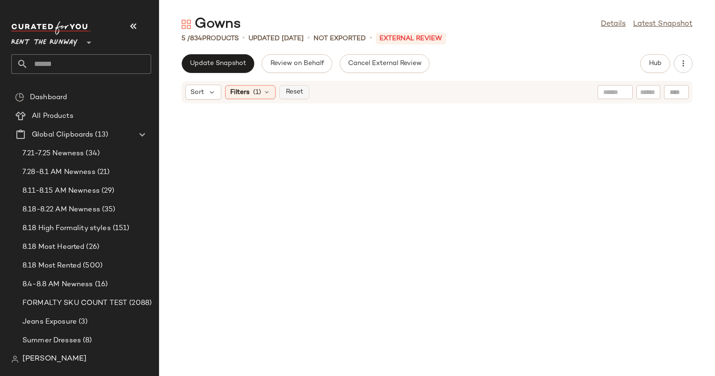
click at [299, 88] on span "Reset" at bounding box center [294, 91] width 18 height 7
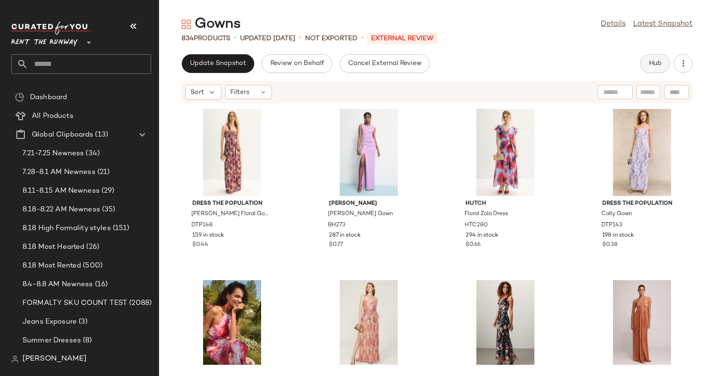
click at [649, 65] on span "Hub" at bounding box center [654, 63] width 13 height 7
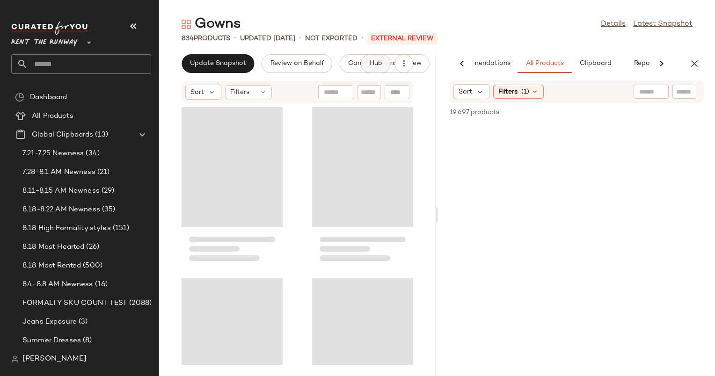
scroll to position [0, 39]
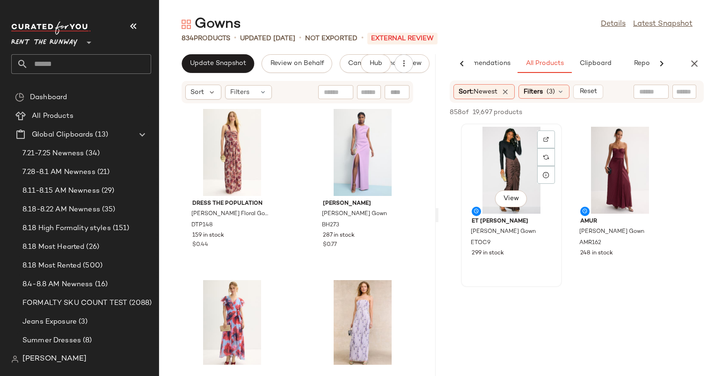
click at [528, 147] on div "View" at bounding box center [511, 170] width 94 height 87
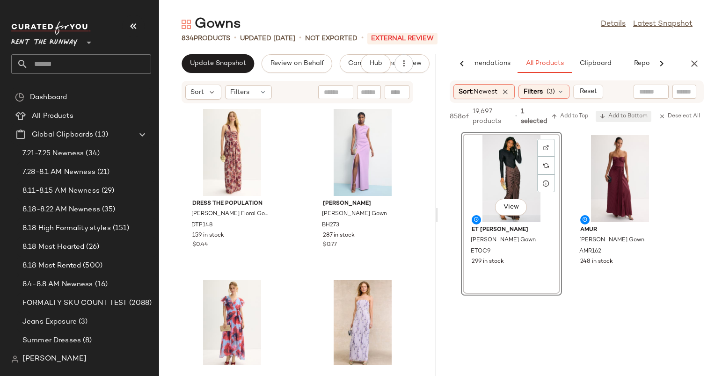
click at [625, 112] on button "Add to Bottom" at bounding box center [623, 116] width 56 height 11
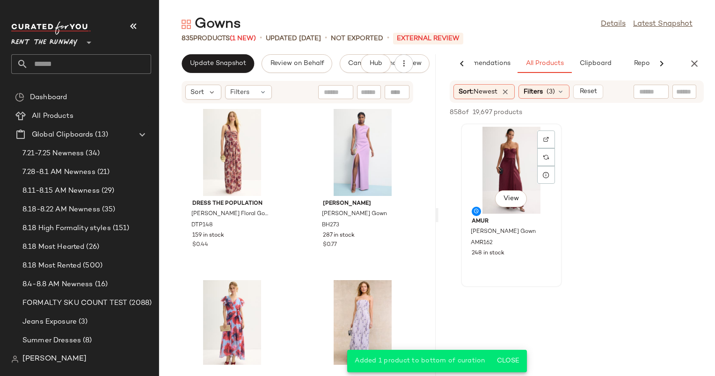
click at [503, 166] on div "View" at bounding box center [511, 170] width 94 height 87
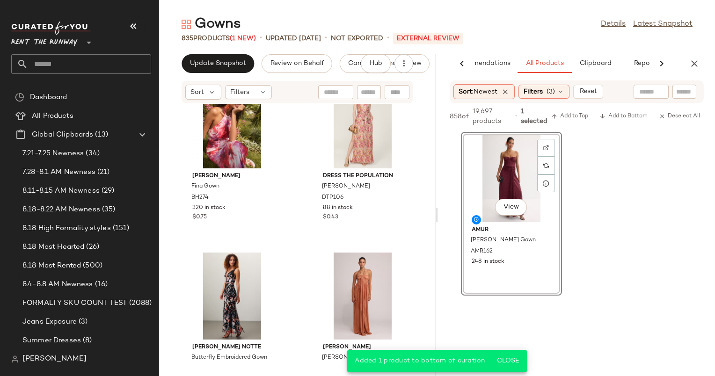
scroll to position [0, 0]
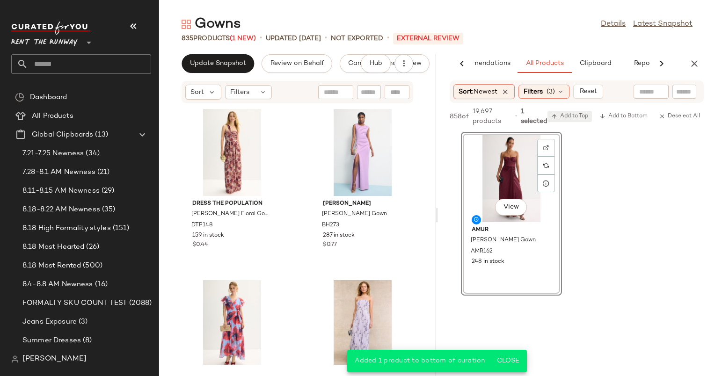
click at [574, 116] on span "Add to Top" at bounding box center [569, 116] width 37 height 7
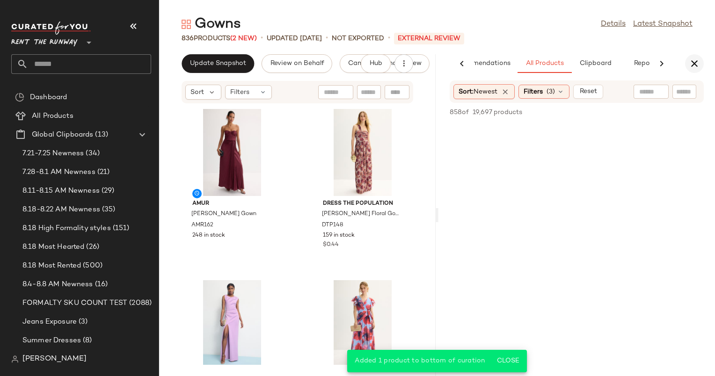
click at [697, 67] on icon "button" at bounding box center [693, 63] width 11 height 11
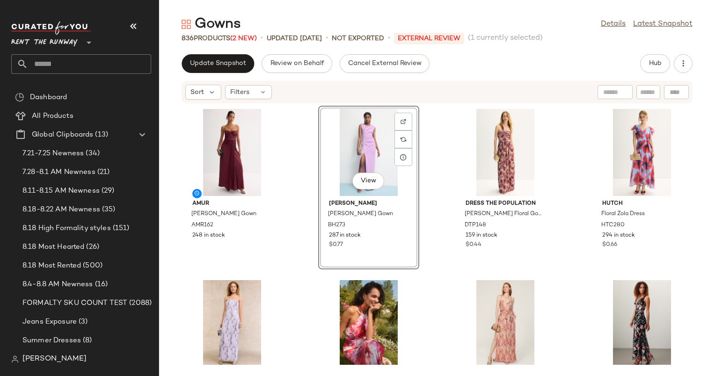
click at [449, 129] on div "AMUR Joyceann Sweetheart Gown AMR162 248 in stock View Black Halo Braden Gown B…" at bounding box center [437, 234] width 556 height 261
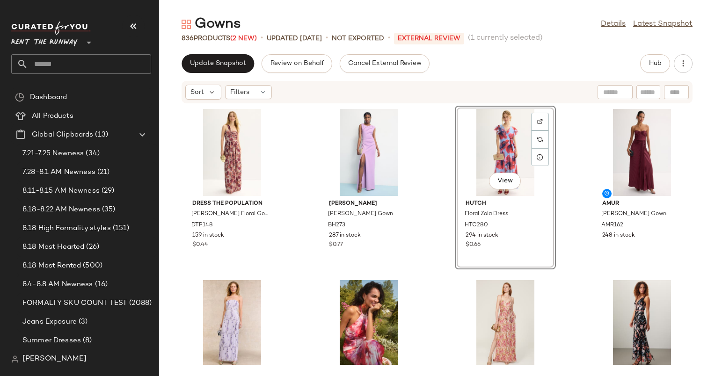
click at [440, 153] on div "Dress The Population Idalia Floral Gown Peach DTP148 159 in stock $0.44 Black H…" at bounding box center [437, 234] width 556 height 261
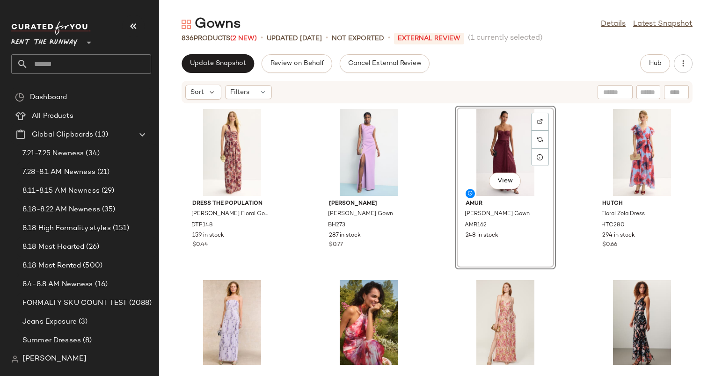
click at [432, 155] on div "Dress The Population Idalia Floral Gown Peach DTP148 159 in stock $0.44 Black H…" at bounding box center [437, 234] width 556 height 261
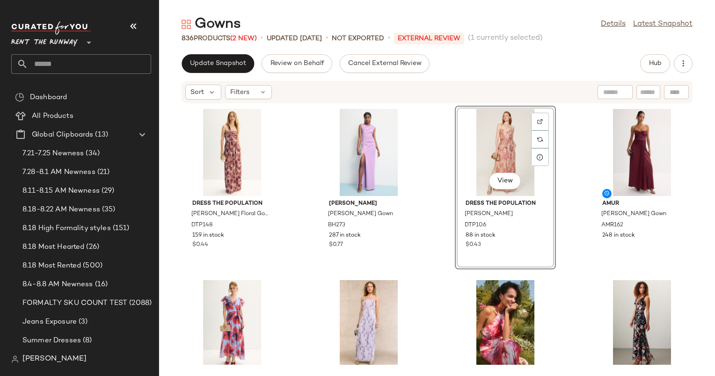
click at [430, 133] on div "Dress The Population Idalia Floral Gown Peach DTP148 159 in stock $0.44 Black H…" at bounding box center [437, 234] width 556 height 261
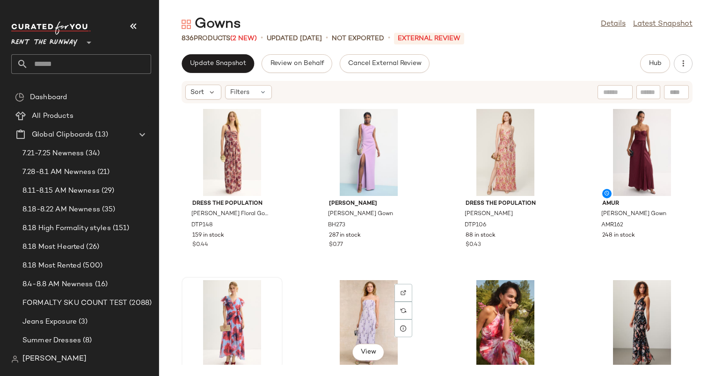
scroll to position [4, 0]
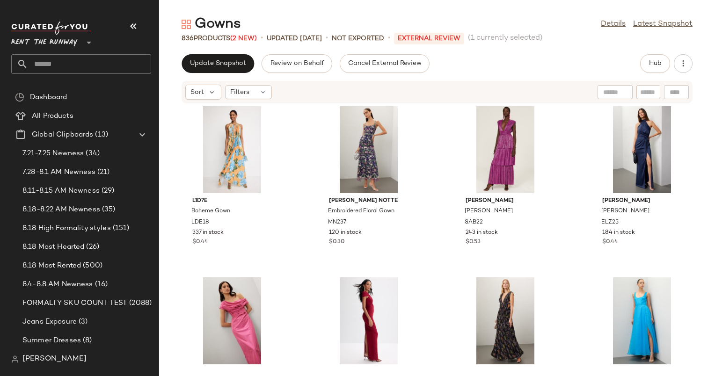
scroll to position [524, 0]
click at [348, 150] on div "View" at bounding box center [368, 149] width 94 height 87
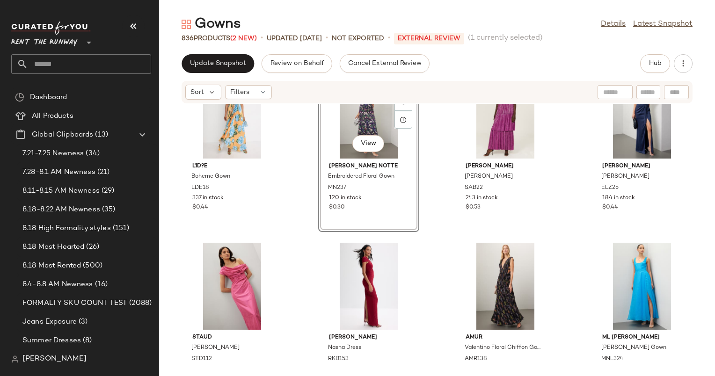
scroll to position [558, 0]
click at [660, 212] on div "View elle zeitoune Charlie Gown ELZ25 184 in stock $0.44" at bounding box center [641, 150] width 99 height 162
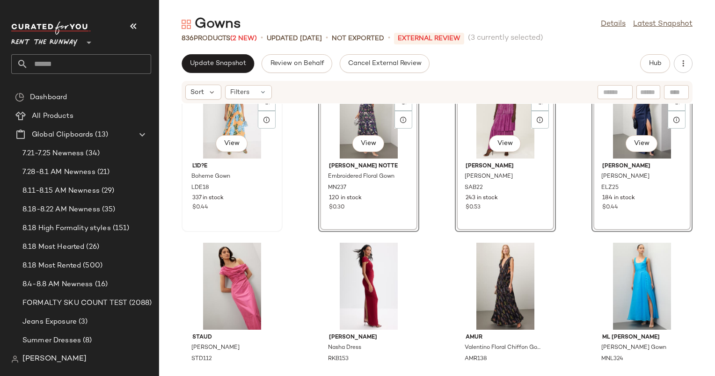
click at [254, 195] on div "337 in stock" at bounding box center [232, 198] width 80 height 8
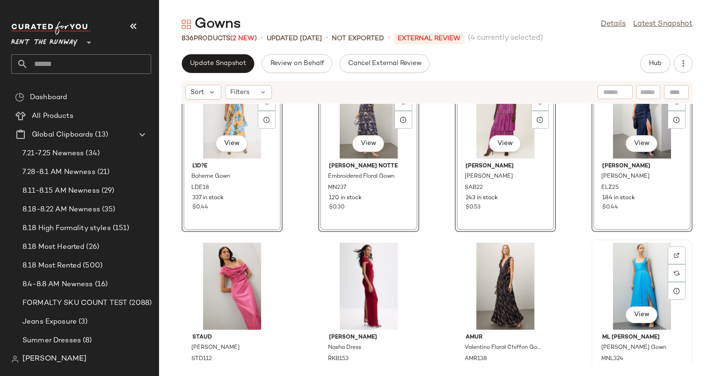
click at [632, 271] on div "View" at bounding box center [641, 286] width 94 height 87
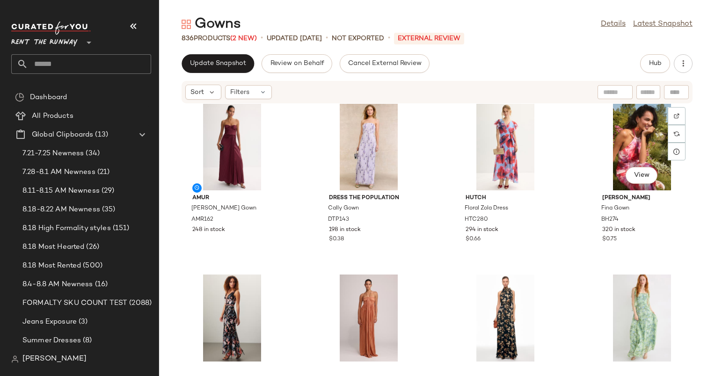
scroll to position [355, 0]
click at [633, 297] on div "View" at bounding box center [641, 318] width 94 height 87
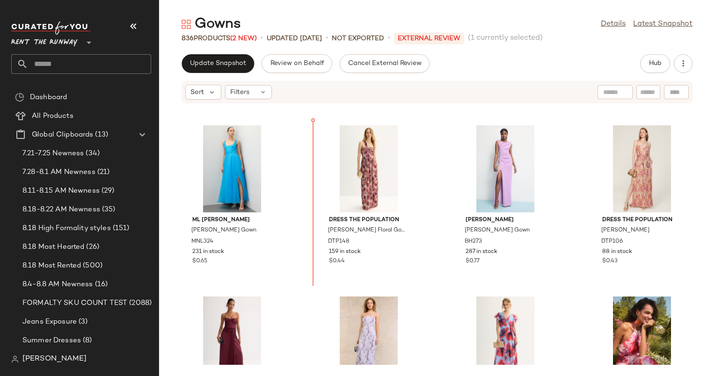
scroll to position [155, 0]
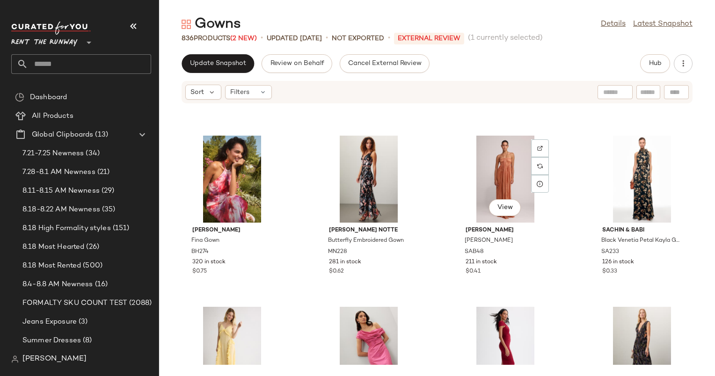
scroll to position [517, 0]
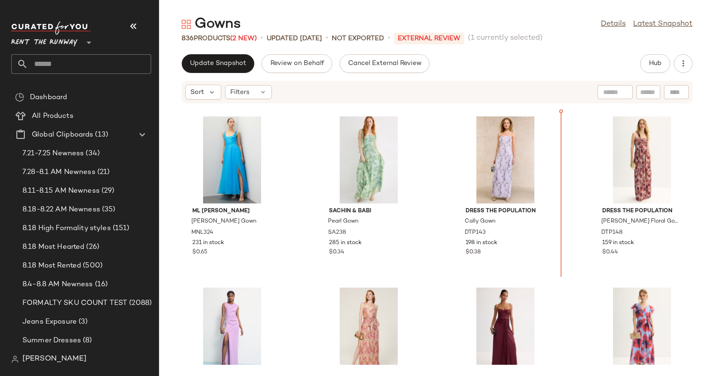
scroll to position [106, 0]
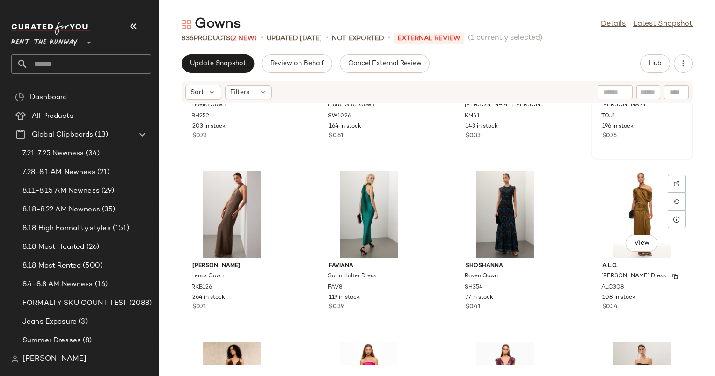
scroll to position [978, 0]
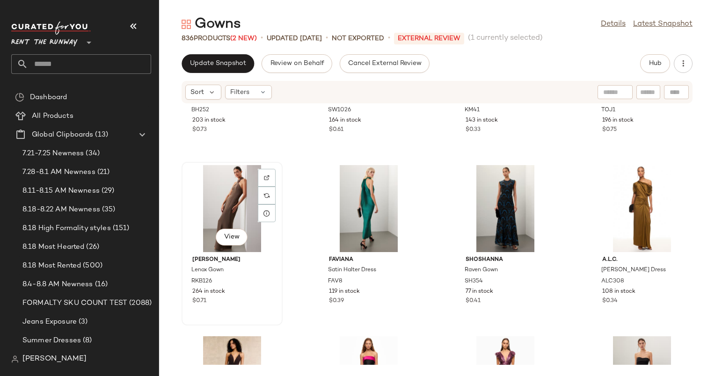
click at [236, 208] on div "View" at bounding box center [232, 208] width 94 height 87
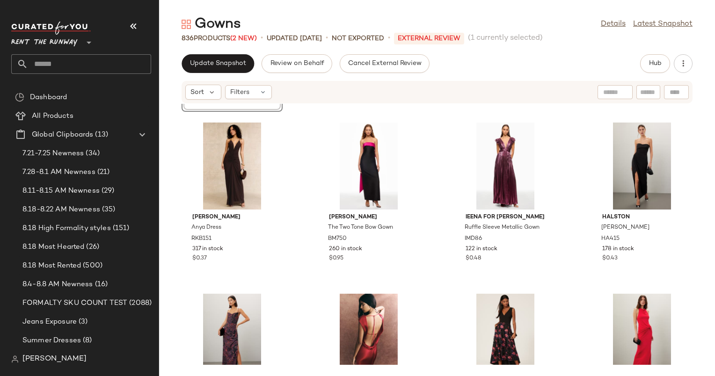
scroll to position [1193, 0]
click at [225, 173] on div "View" at bounding box center [232, 165] width 94 height 87
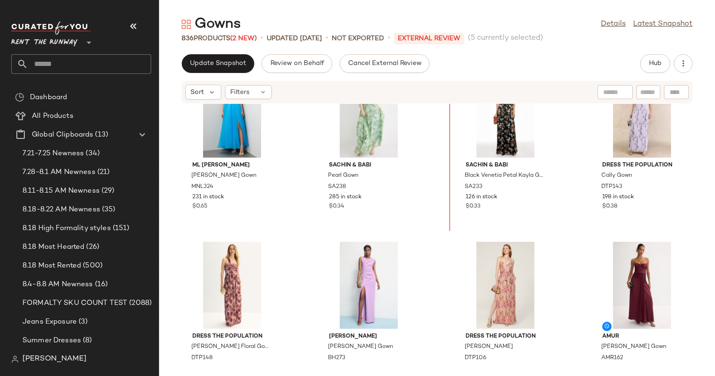
scroll to position [221, 0]
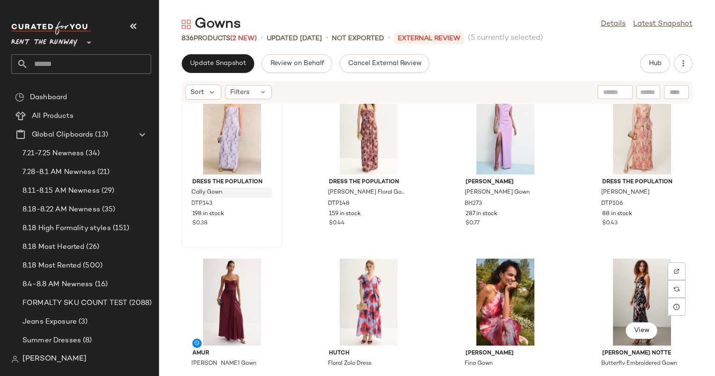
scroll to position [541, 0]
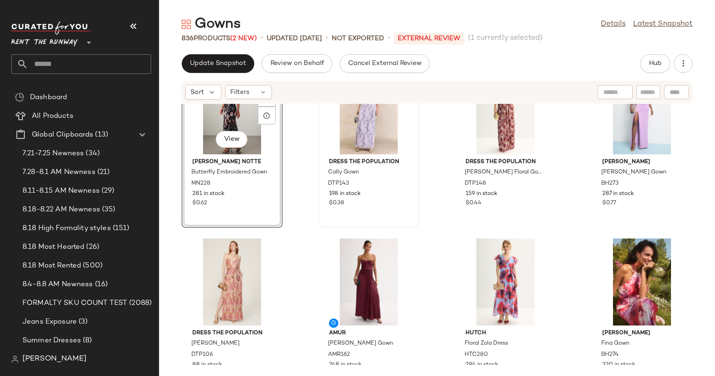
scroll to position [564, 0]
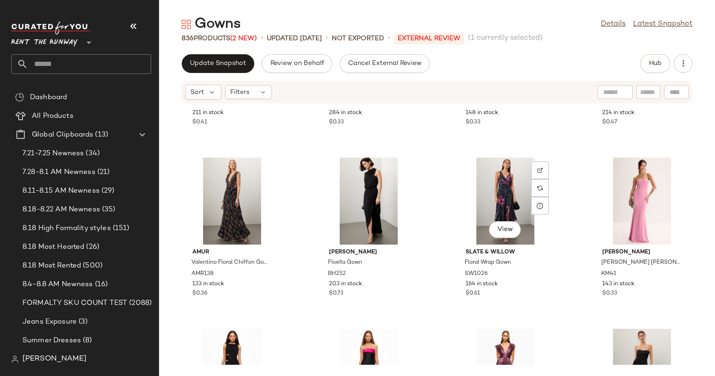
scroll to position [985, 0]
click at [492, 203] on div "View" at bounding box center [505, 201] width 94 height 87
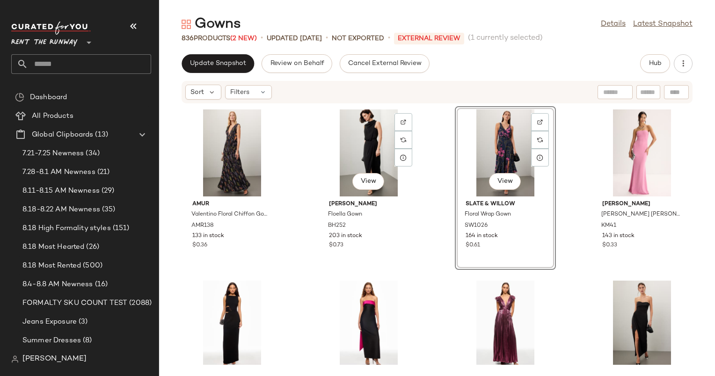
scroll to position [983, 0]
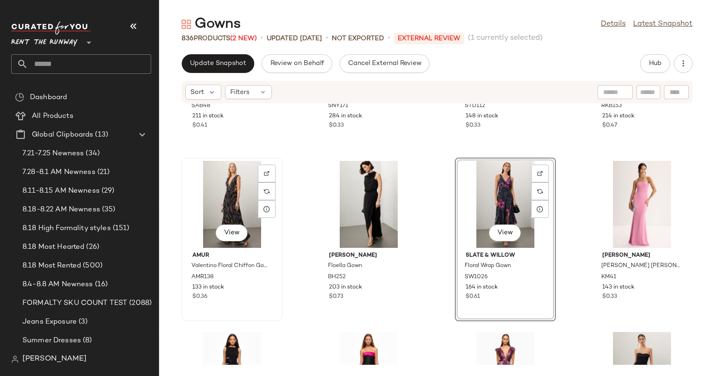
click at [230, 207] on div "View" at bounding box center [232, 204] width 94 height 87
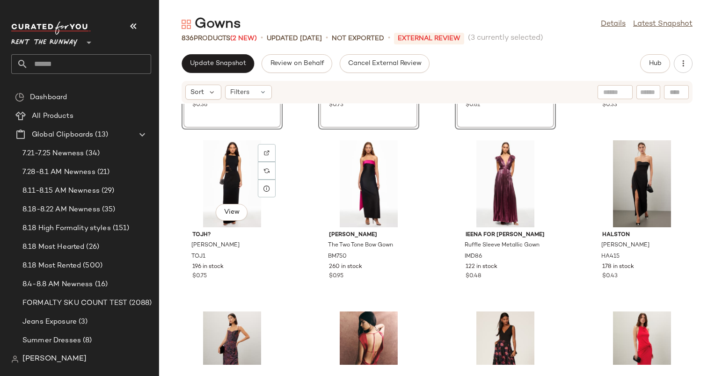
scroll to position [1175, 0]
click at [225, 174] on div "View" at bounding box center [232, 183] width 94 height 87
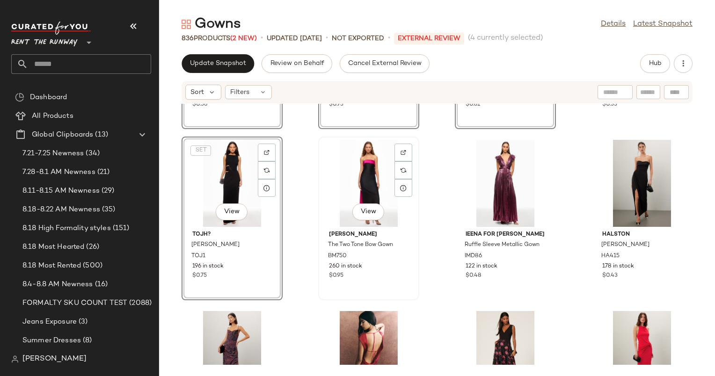
click at [370, 193] on div "View" at bounding box center [368, 183] width 94 height 87
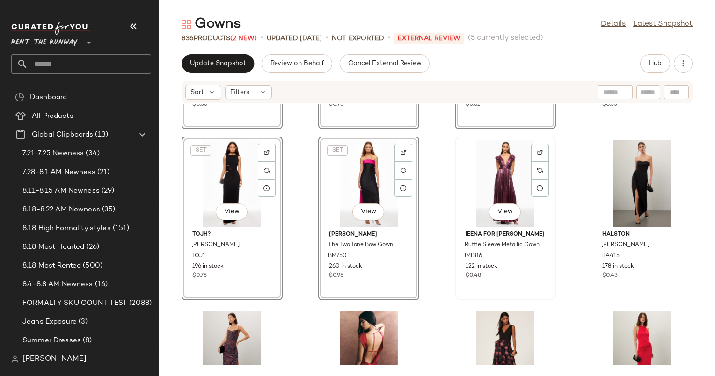
click at [487, 152] on div "View" at bounding box center [505, 183] width 94 height 87
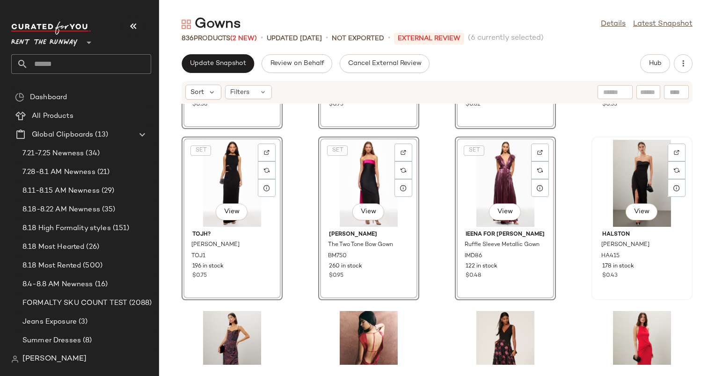
click at [620, 178] on div "View" at bounding box center [641, 183] width 94 height 87
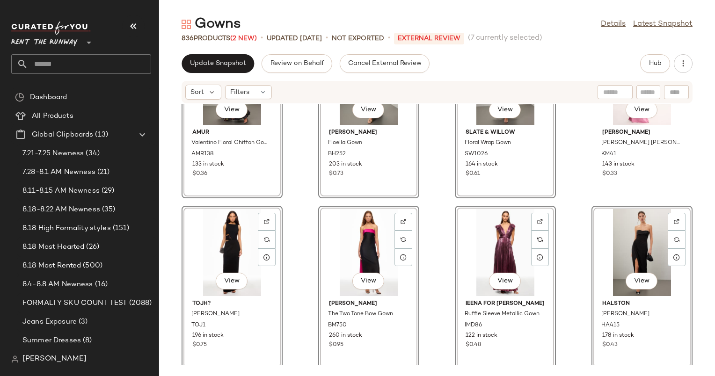
scroll to position [1114, 0]
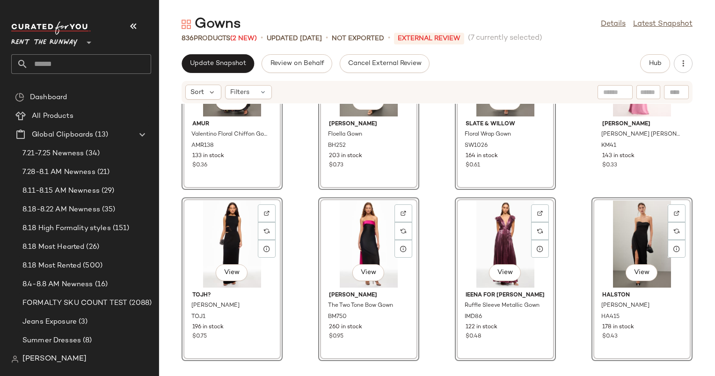
click at [626, 220] on div "View" at bounding box center [641, 244] width 94 height 87
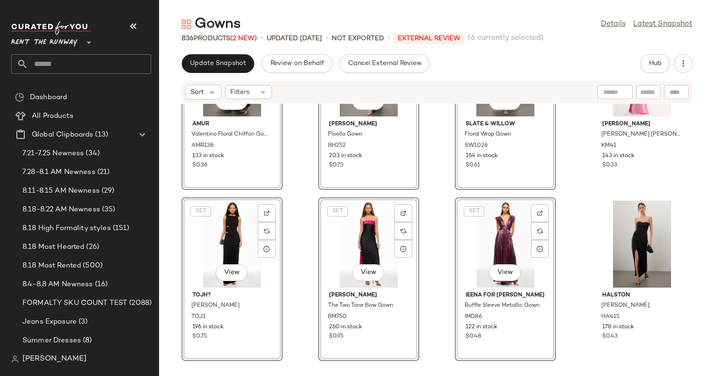
click at [221, 244] on div "SET View" at bounding box center [232, 244] width 94 height 87
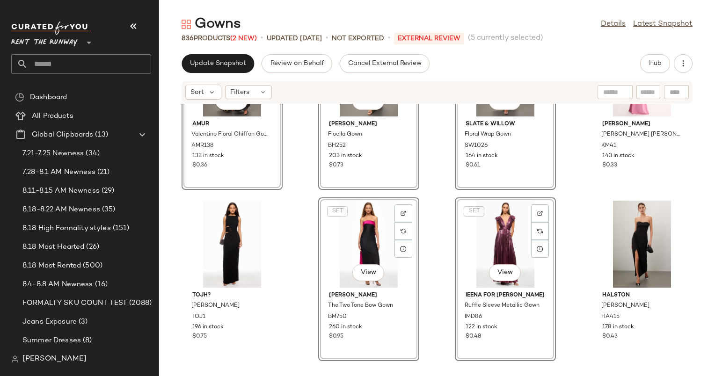
scroll to position [941, 0]
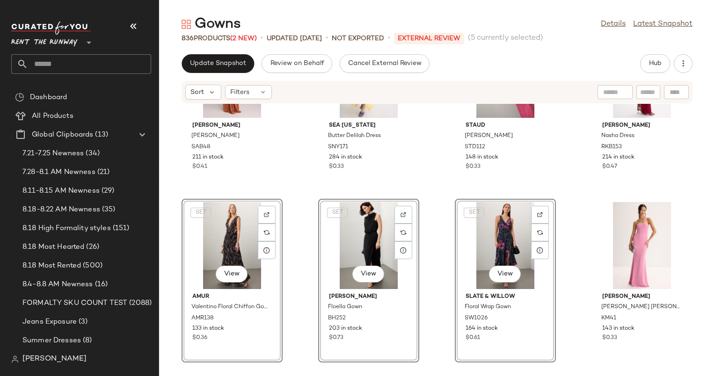
click at [344, 230] on div "SET View" at bounding box center [368, 245] width 94 height 87
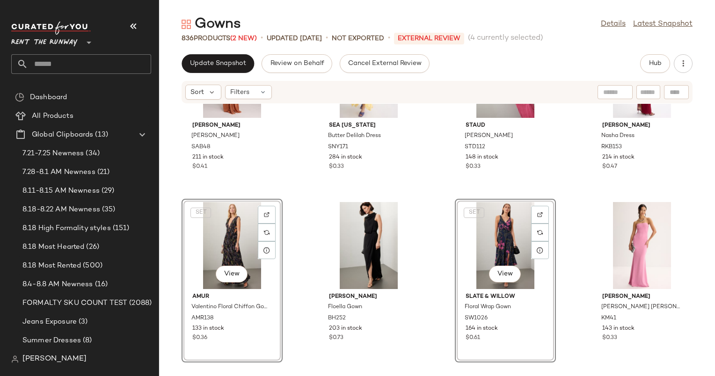
click at [232, 219] on div "SET View" at bounding box center [232, 245] width 94 height 87
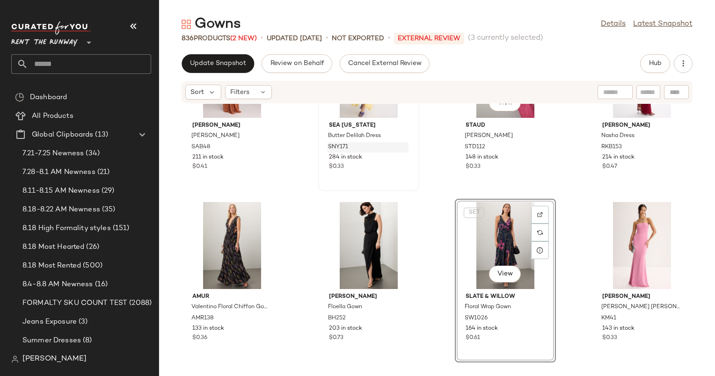
drag, startPoint x: 480, startPoint y: 226, endPoint x: 342, endPoint y: 149, distance: 157.7
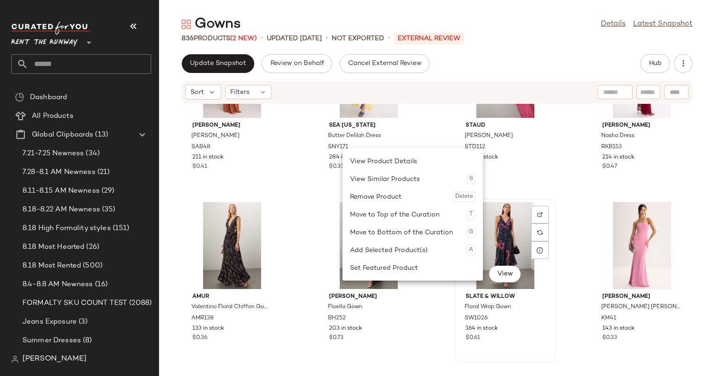
click at [491, 223] on div "View" at bounding box center [505, 245] width 94 height 87
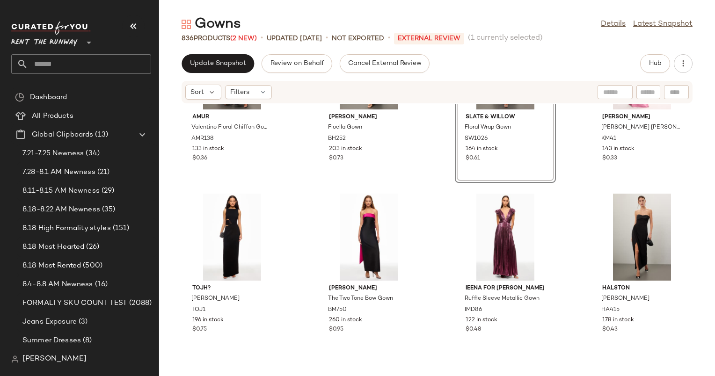
scroll to position [1103, 0]
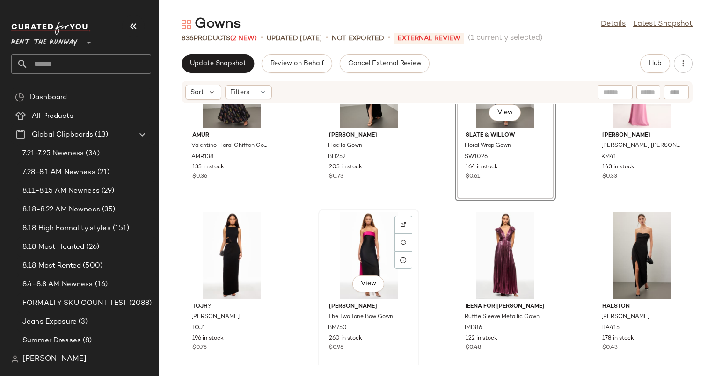
click at [344, 246] on div "View" at bounding box center [368, 255] width 94 height 87
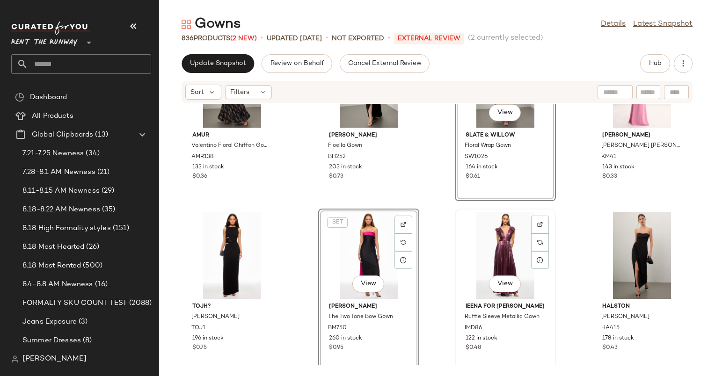
click at [506, 232] on div "View" at bounding box center [505, 255] width 94 height 87
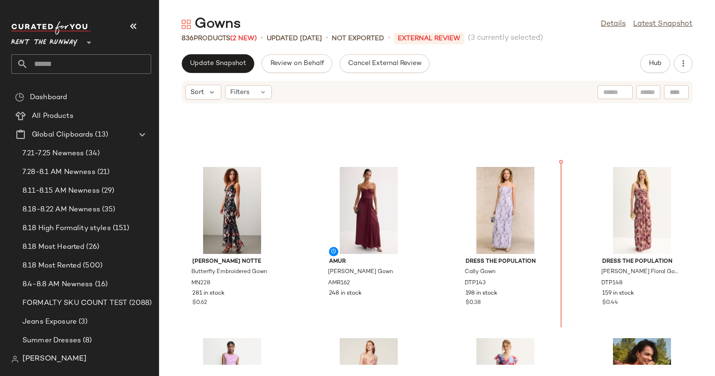
scroll to position [450, 0]
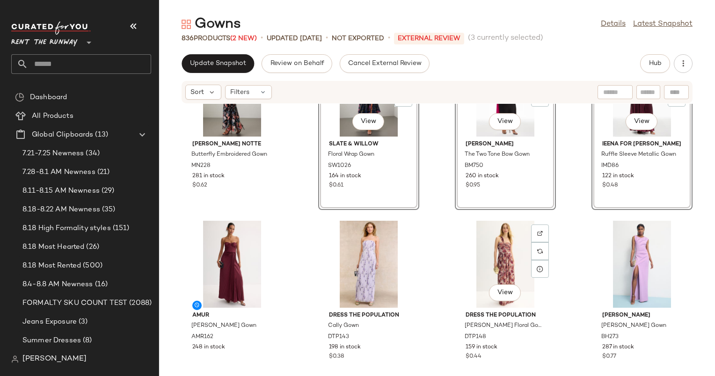
scroll to position [523, 0]
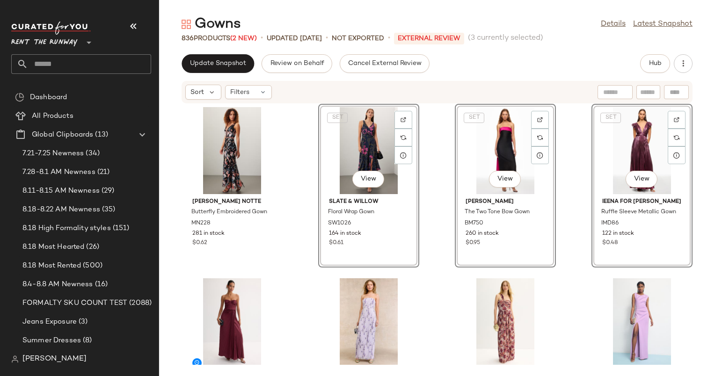
click at [434, 251] on div "Marchesa Notte Butterfly Embroidered Gown MN228 281 in stock $0.62 SET View Sla…" at bounding box center [437, 234] width 556 height 261
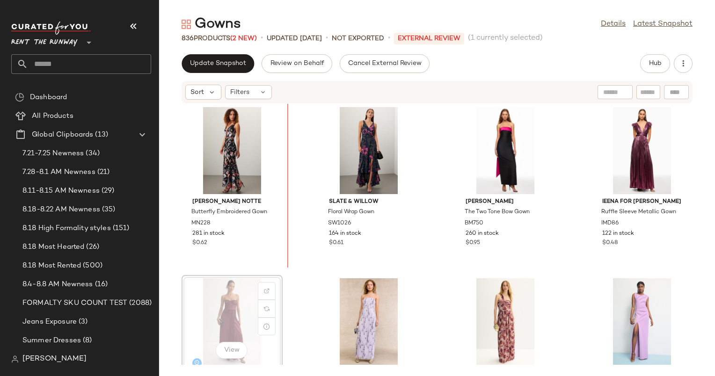
scroll to position [521, 0]
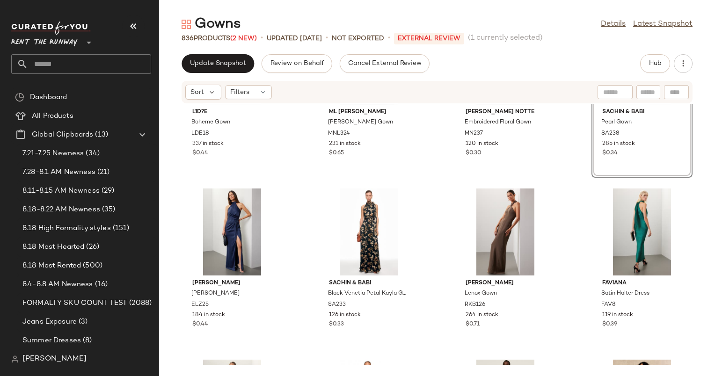
scroll to position [107, 0]
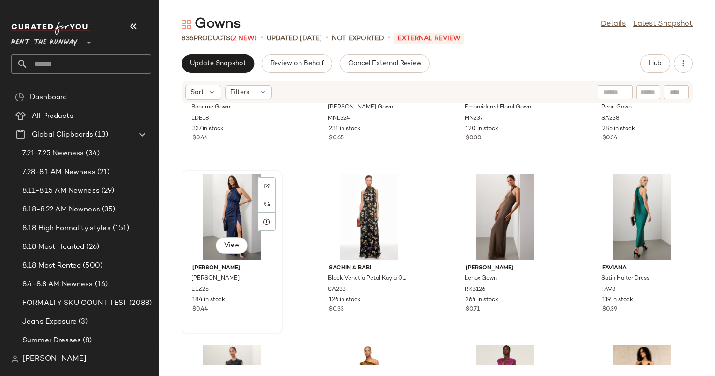
drag, startPoint x: 371, startPoint y: 227, endPoint x: 213, endPoint y: 232, distance: 158.2
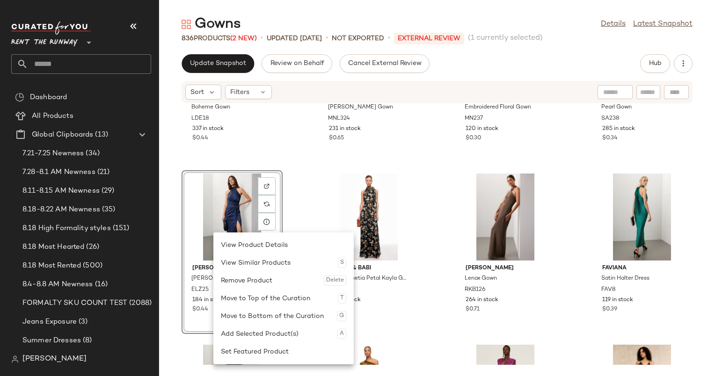
click at [449, 206] on div "L'ID?E Boheme Gown LDE18 337 in stock $0.44 ML Monique Lhuillier Clara Organza …" at bounding box center [437, 234] width 556 height 261
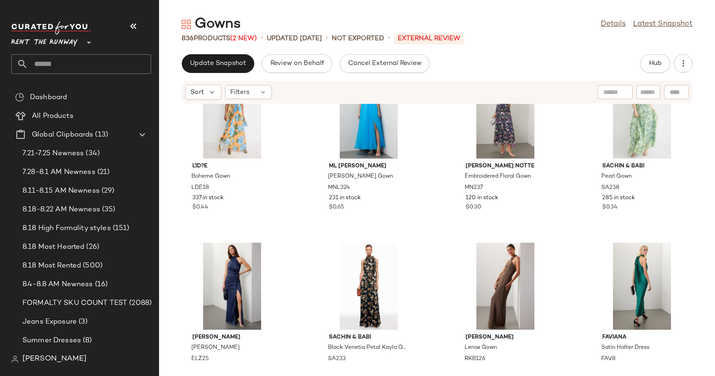
scroll to position [82, 0]
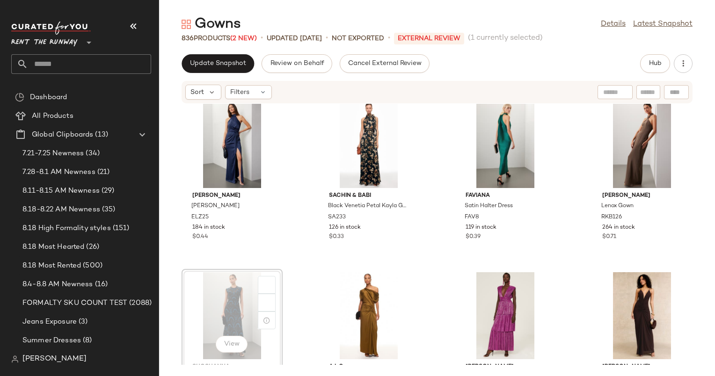
scroll to position [180, 0]
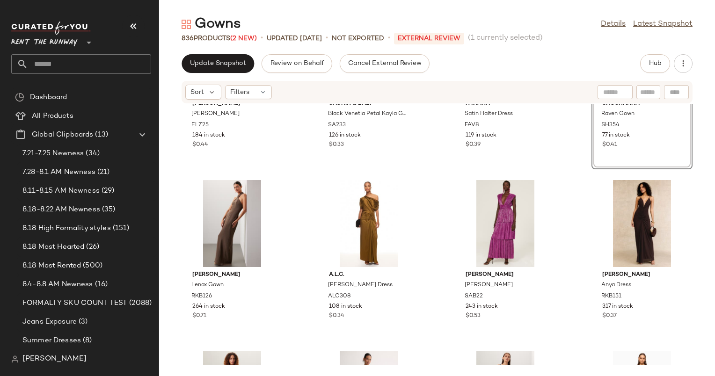
scroll to position [319, 0]
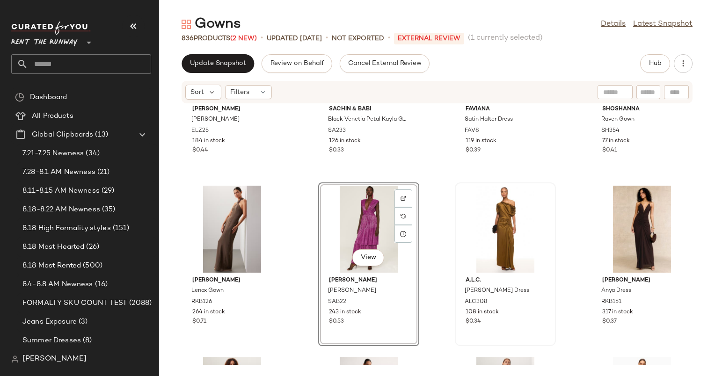
scroll to position [335, 0]
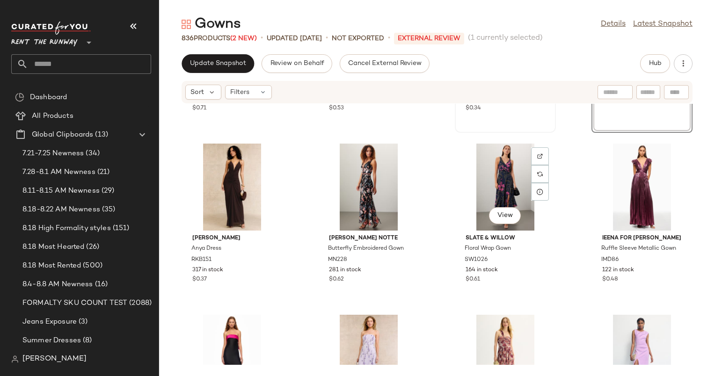
scroll to position [479, 0]
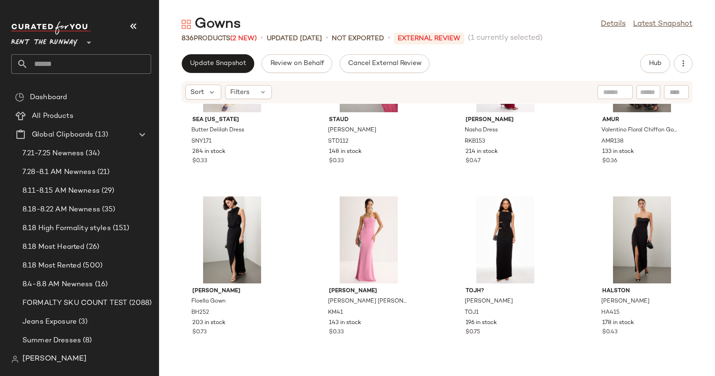
scroll to position [1310, 0]
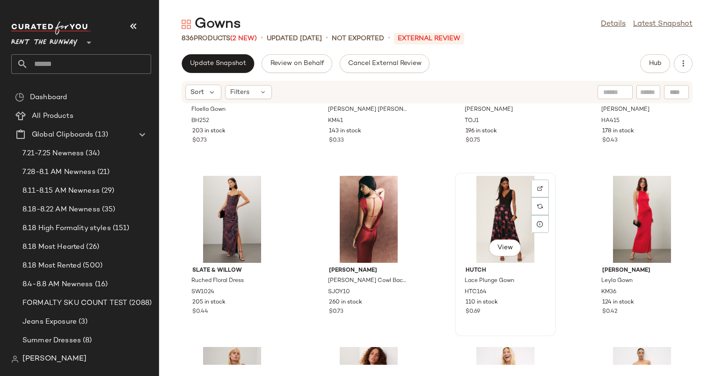
drag, startPoint x: 361, startPoint y: 209, endPoint x: 482, endPoint y: 208, distance: 121.1
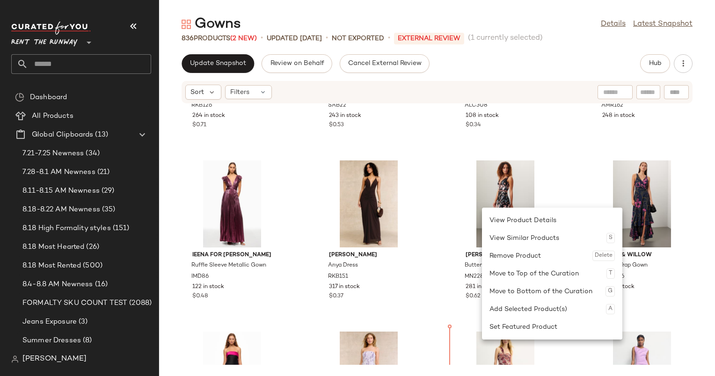
scroll to position [433, 0]
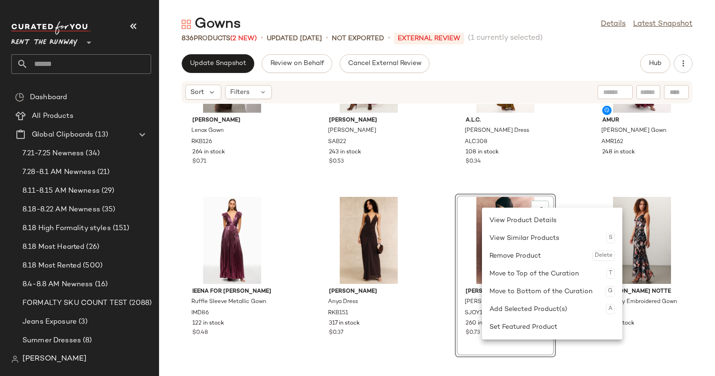
click at [420, 234] on div "Ronny Kobo Lenox Gown RKB126 264 in stock $0.71 Sabina Musayev Judith Gown SAB2…" at bounding box center [437, 234] width 556 height 261
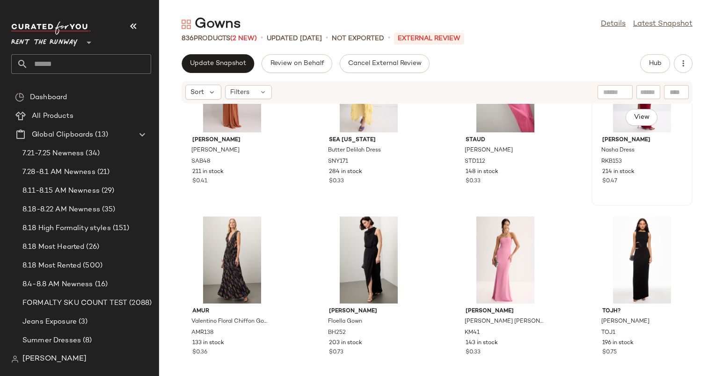
click at [606, 142] on span "[PERSON_NAME]" at bounding box center [642, 140] width 80 height 8
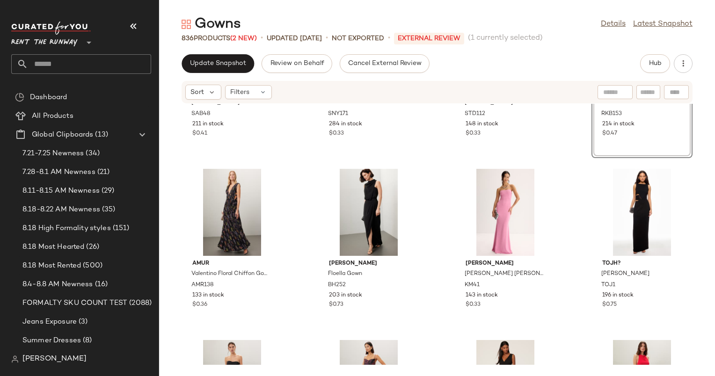
scroll to position [1165, 0]
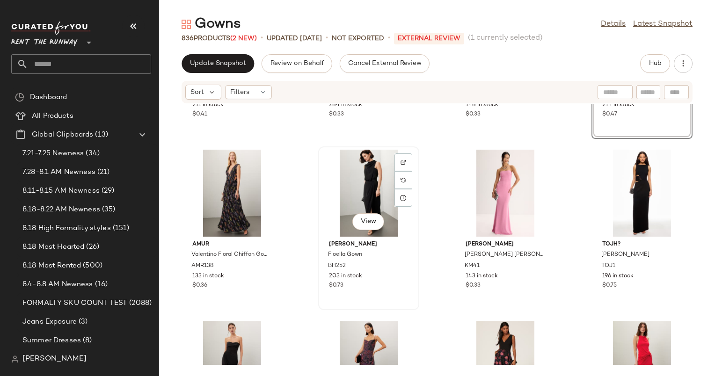
click at [372, 173] on div "View" at bounding box center [368, 193] width 94 height 87
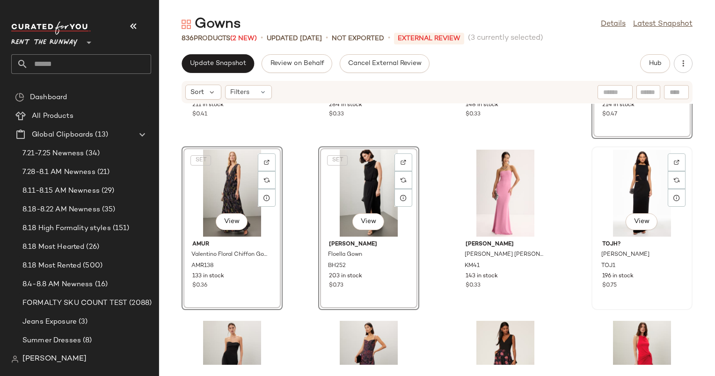
click at [608, 180] on div "View" at bounding box center [641, 193] width 94 height 87
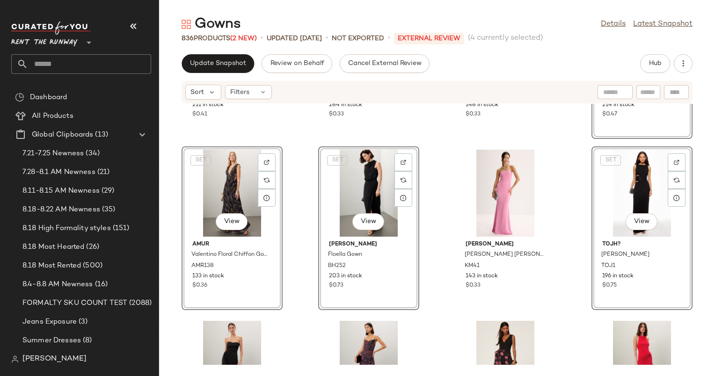
scroll to position [1273, 0]
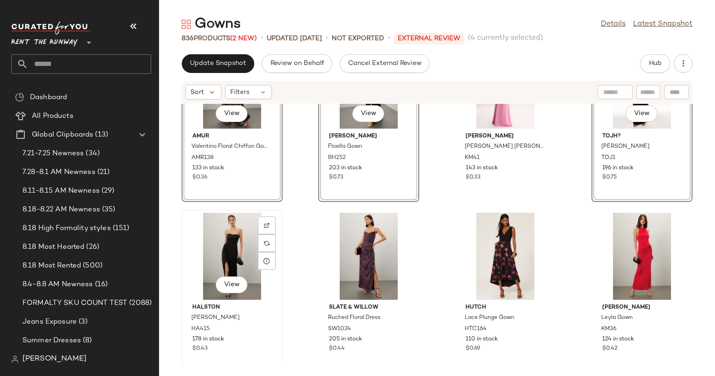
click at [234, 246] on div "View" at bounding box center [232, 256] width 94 height 87
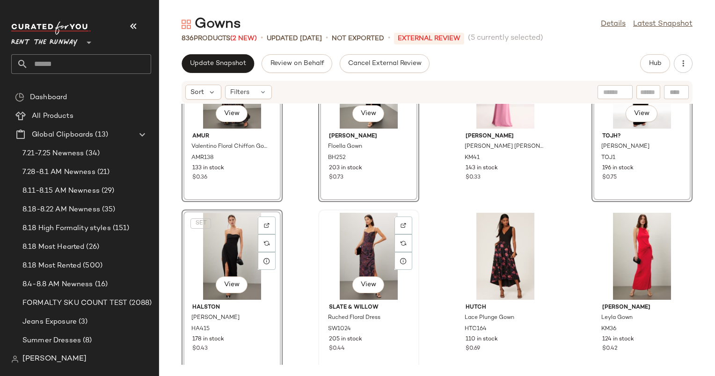
click at [365, 252] on div "View" at bounding box center [368, 256] width 94 height 87
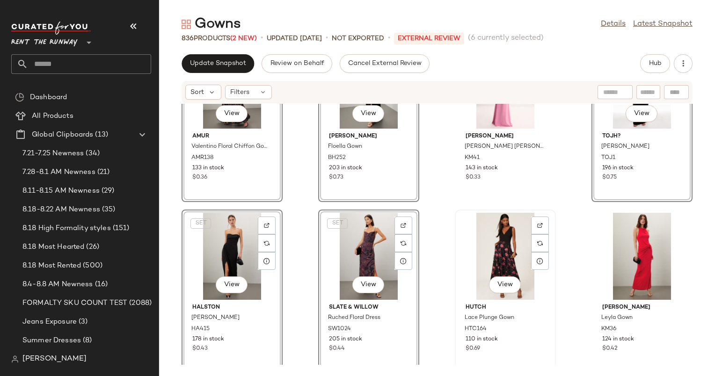
click at [482, 238] on div "View" at bounding box center [505, 256] width 94 height 87
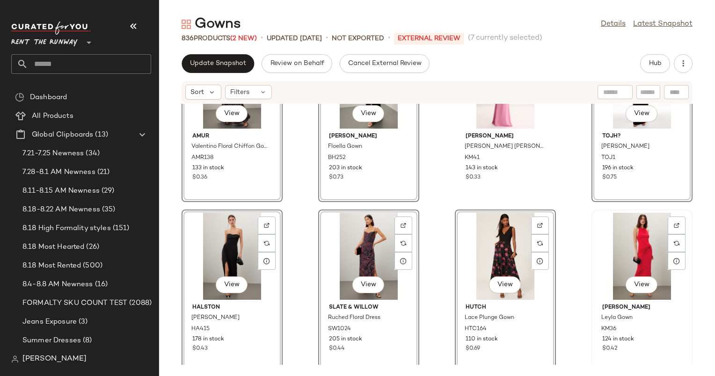
click at [650, 251] on div "View" at bounding box center [641, 256] width 94 height 87
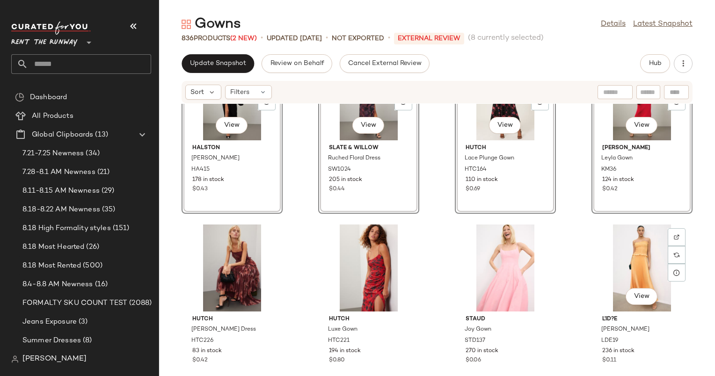
scroll to position [1415, 0]
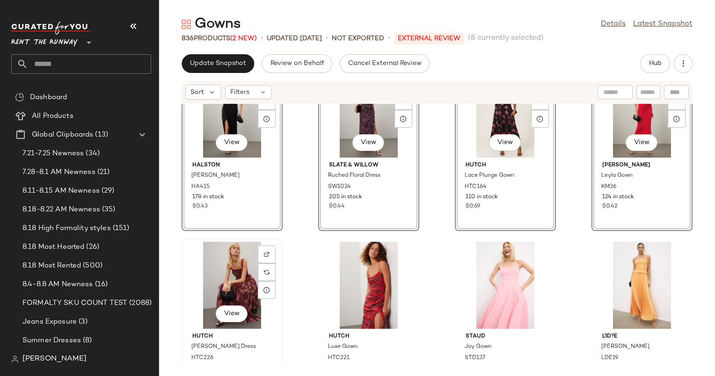
click at [236, 284] on div "View" at bounding box center [232, 285] width 94 height 87
click at [370, 297] on div "View" at bounding box center [368, 285] width 94 height 87
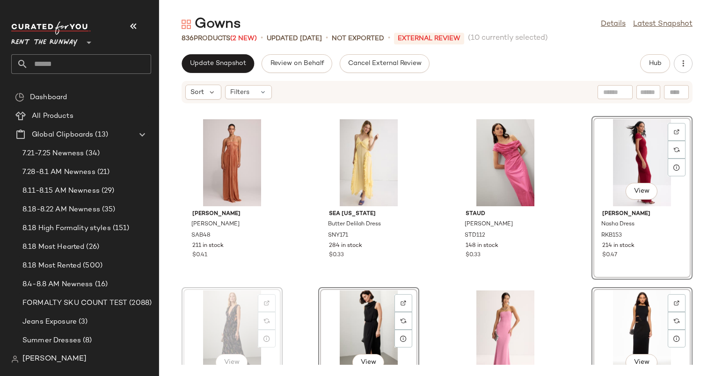
scroll to position [1025, 0]
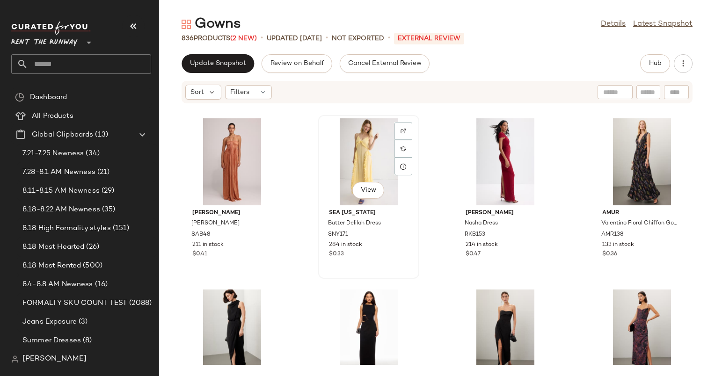
click at [370, 164] on div "View" at bounding box center [368, 161] width 94 height 87
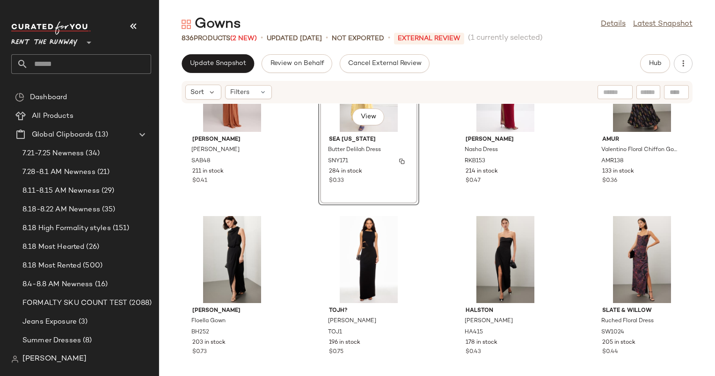
scroll to position [1076, 0]
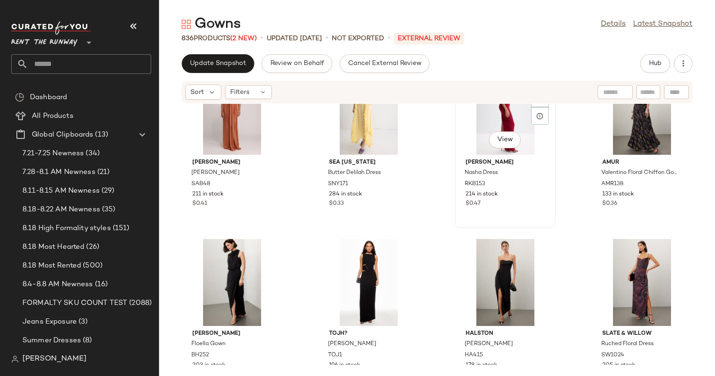
click at [482, 130] on div "View" at bounding box center [505, 111] width 94 height 87
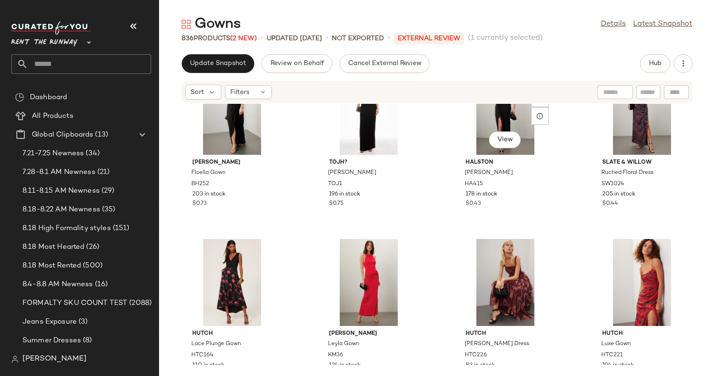
scroll to position [1249, 0]
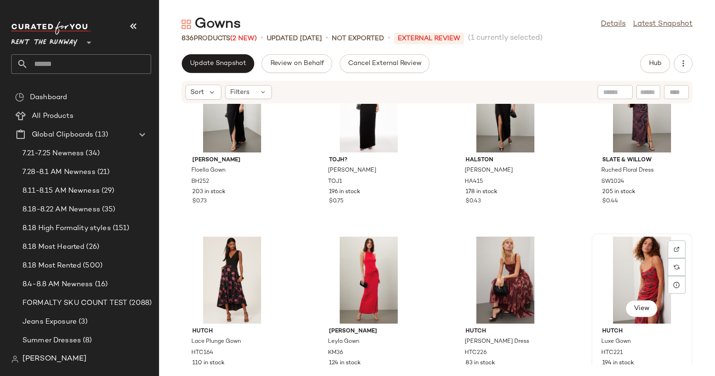
click at [600, 249] on div "View" at bounding box center [641, 280] width 94 height 87
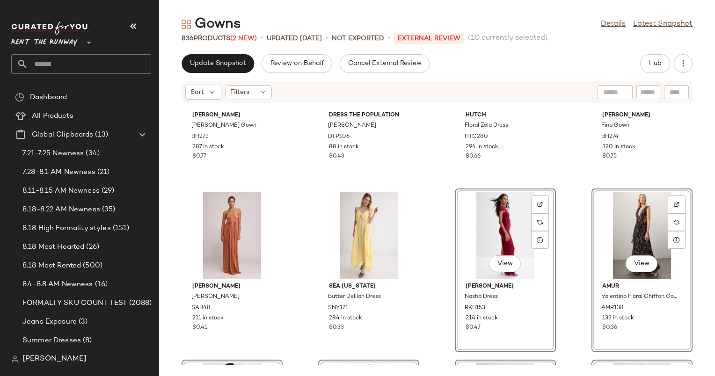
scroll to position [951, 0]
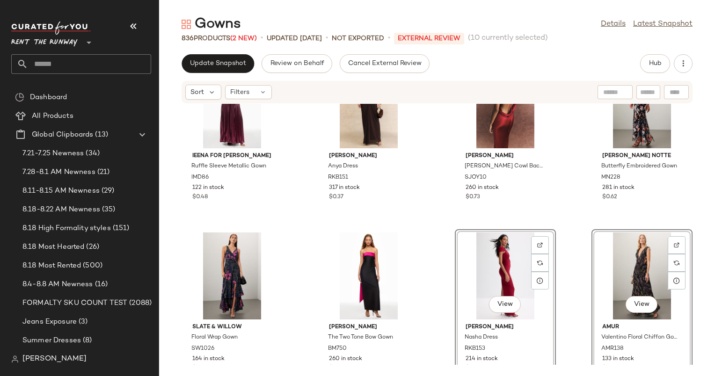
scroll to position [644, 0]
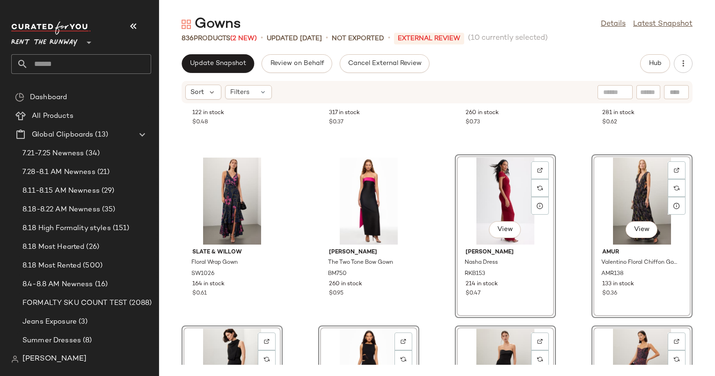
click at [446, 236] on div "Ieena for Mac Duggal Ruffle Sleeve Metallic Gown IMD86 122 in stock $0.48 Ronny…" at bounding box center [437, 234] width 556 height 261
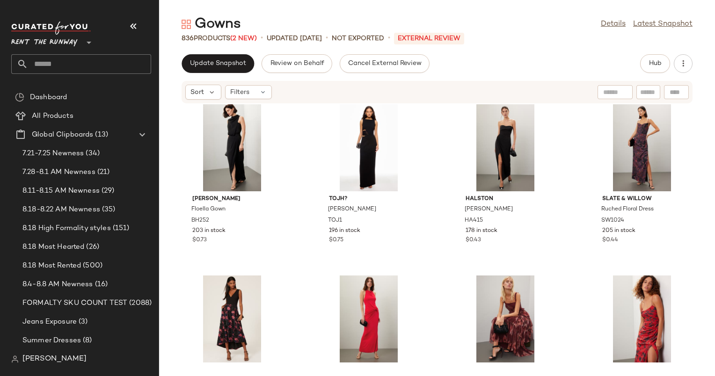
scroll to position [867, 0]
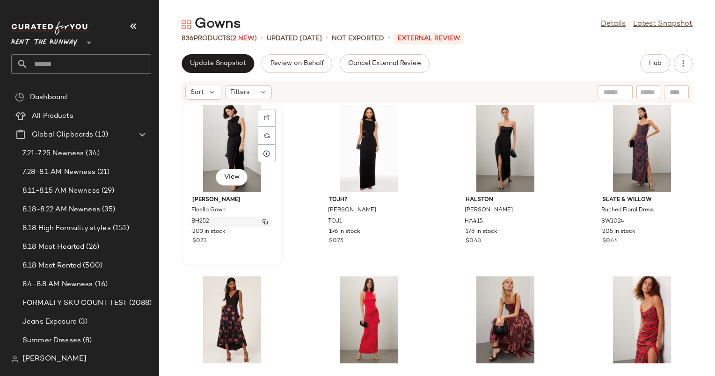
drag, startPoint x: 226, startPoint y: 302, endPoint x: 197, endPoint y: 221, distance: 86.0
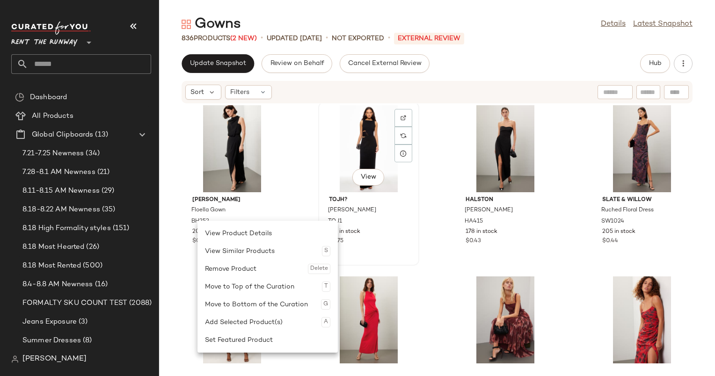
click at [321, 204] on div "TOJH? Valentina Dress TOJ1 196 in stock $0.75" at bounding box center [368, 219] width 94 height 54
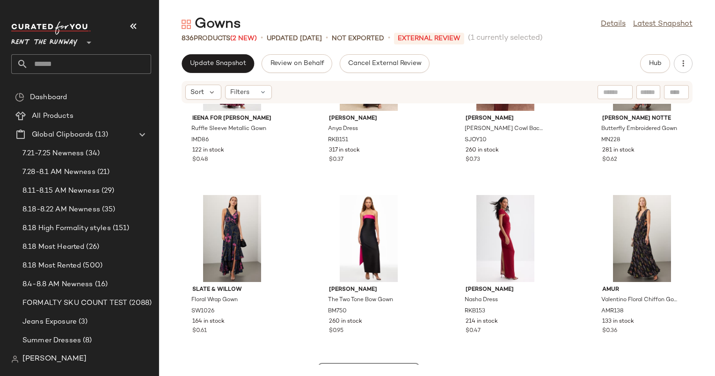
scroll to position [608, 0]
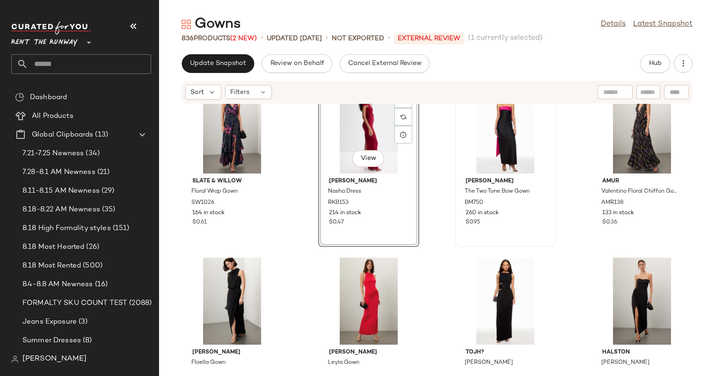
scroll to position [717, 0]
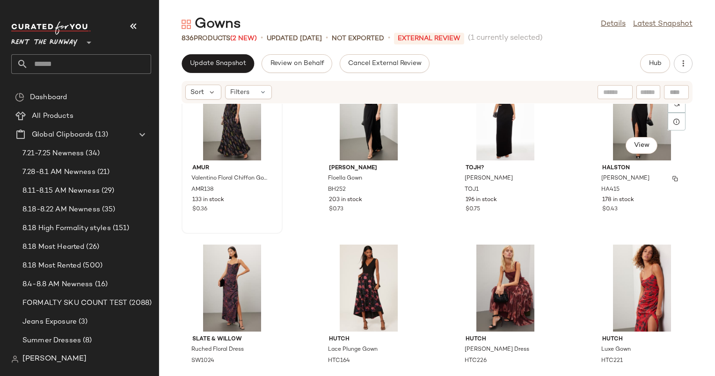
scroll to position [876, 0]
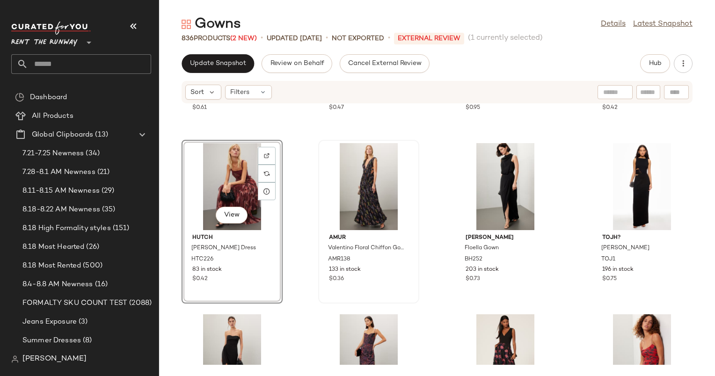
scroll to position [873, 0]
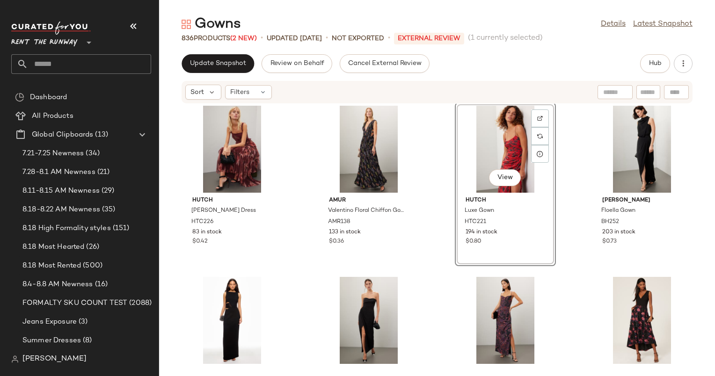
scroll to position [918, 0]
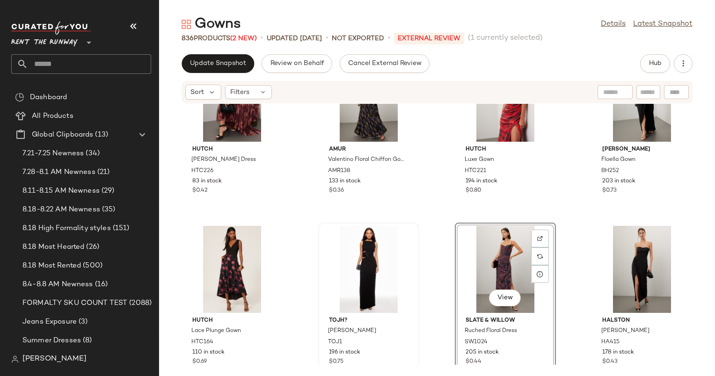
drag, startPoint x: 165, startPoint y: 279, endPoint x: 412, endPoint y: 284, distance: 247.0
click at [412, 284] on div "Hutch Nalina Dress HTC226 83 in stock $0.42 AMUR Valentino Floral Chiffon Gown …" at bounding box center [437, 234] width 556 height 261
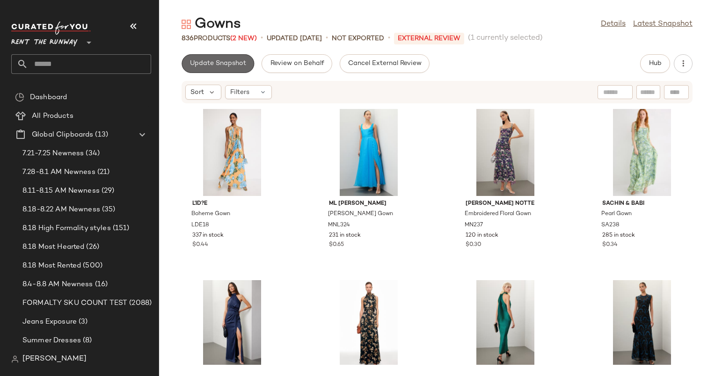
click at [232, 61] on span "Update Snapshot" at bounding box center [217, 63] width 57 height 7
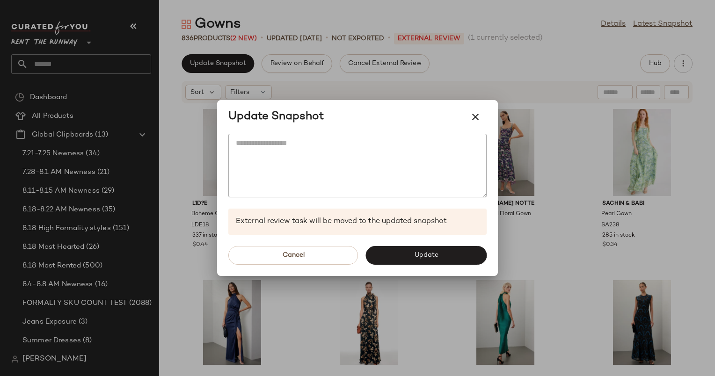
click at [441, 265] on div "Cancel Update" at bounding box center [357, 255] width 281 height 41
click at [441, 254] on button "Update" at bounding box center [425, 255] width 121 height 19
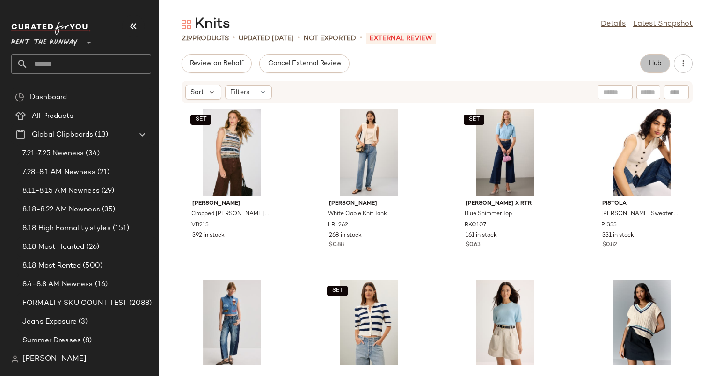
click at [658, 62] on span "Hub" at bounding box center [654, 63] width 13 height 7
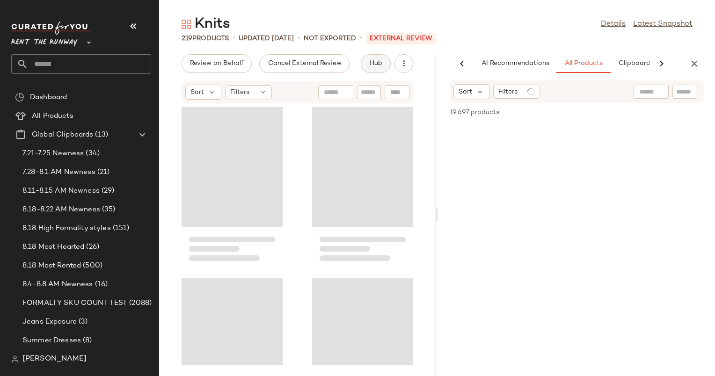
scroll to position [0, 48]
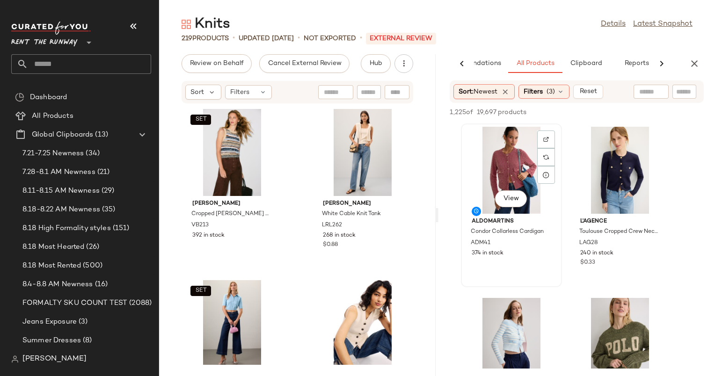
click at [516, 167] on div "View" at bounding box center [511, 170] width 94 height 87
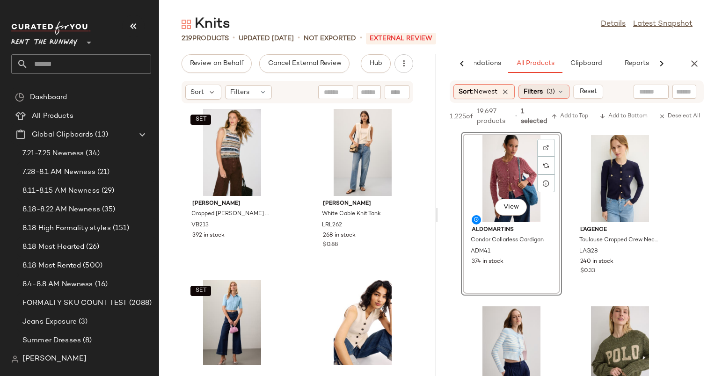
click at [550, 95] on span "(3)" at bounding box center [550, 92] width 8 height 10
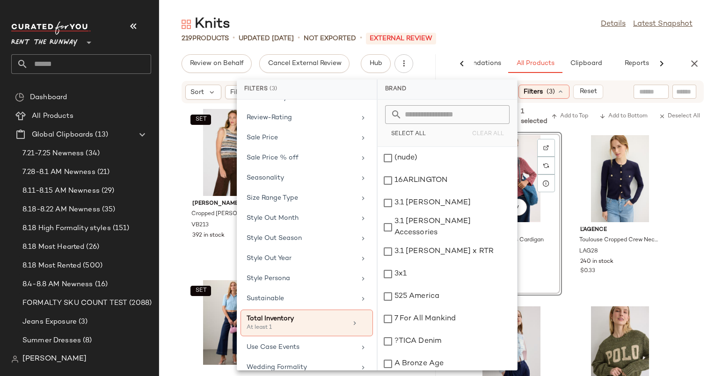
scroll to position [977, 0]
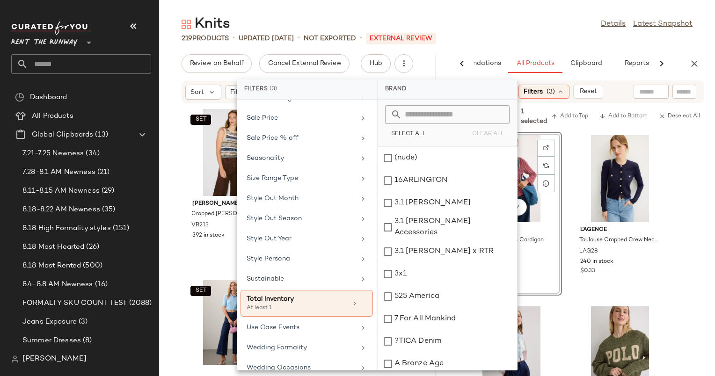
click at [544, 47] on div "Knits Details Latest Snapshot 219 Products • updated [DATE] • Not Exported • Ex…" at bounding box center [437, 195] width 556 height 361
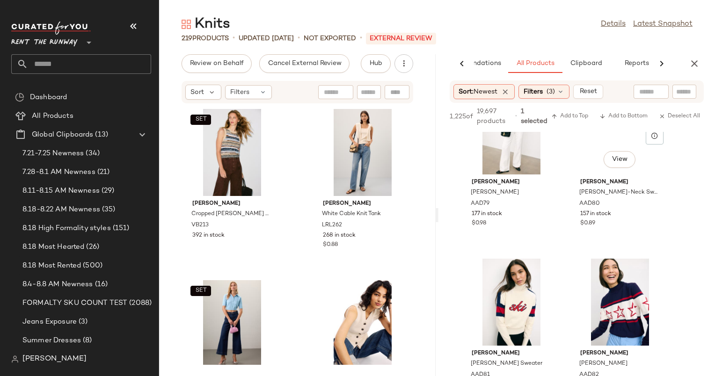
scroll to position [0, 0]
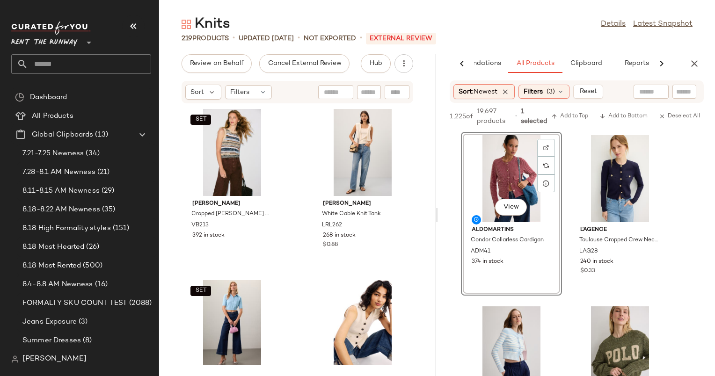
click at [496, 171] on div "View" at bounding box center [511, 178] width 94 height 87
click at [617, 113] on span "Add to Bottom" at bounding box center [623, 116] width 48 height 7
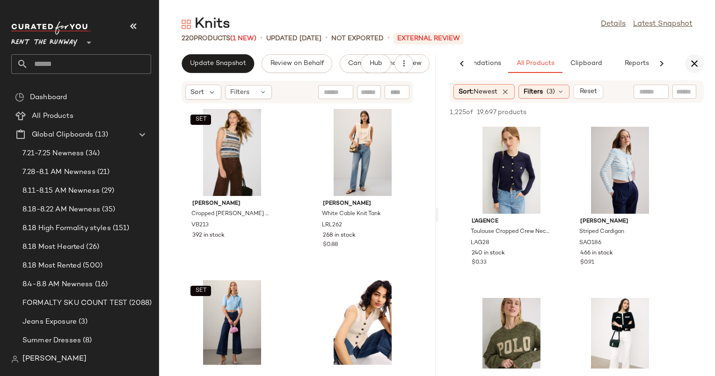
click at [696, 59] on icon "button" at bounding box center [693, 63] width 11 height 11
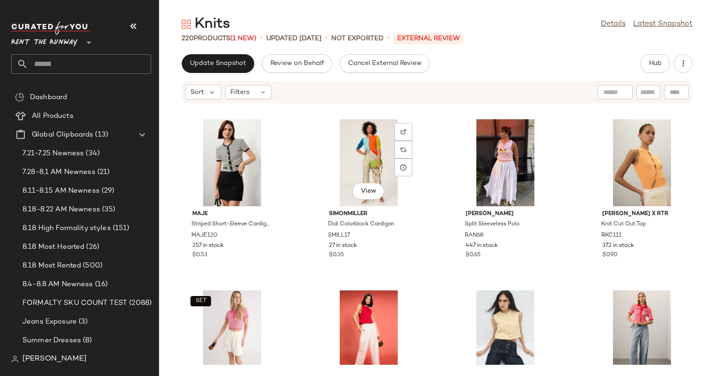
scroll to position [2048, 0]
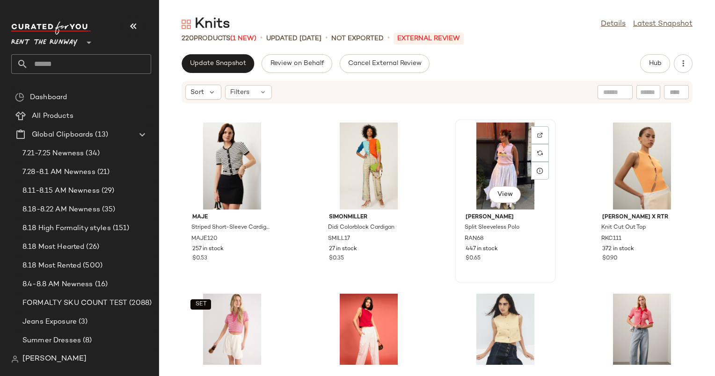
click at [500, 158] on div "View" at bounding box center [505, 166] width 94 height 87
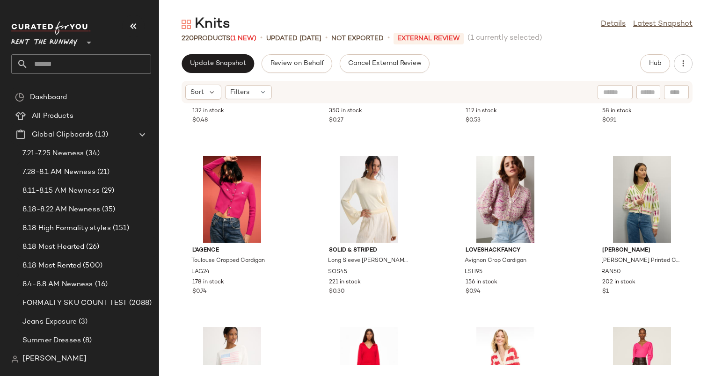
scroll to position [3496, 0]
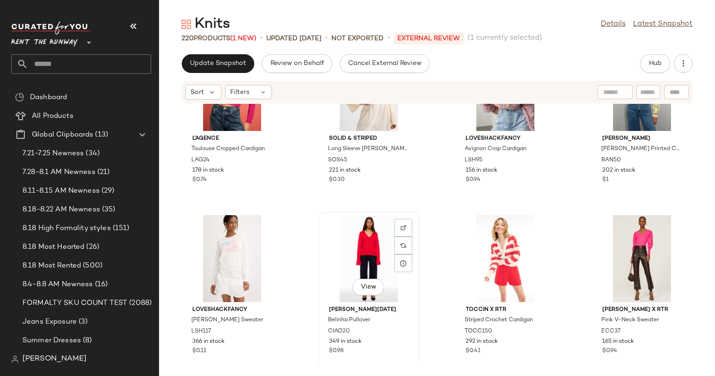
click at [348, 254] on div "View" at bounding box center [368, 258] width 94 height 87
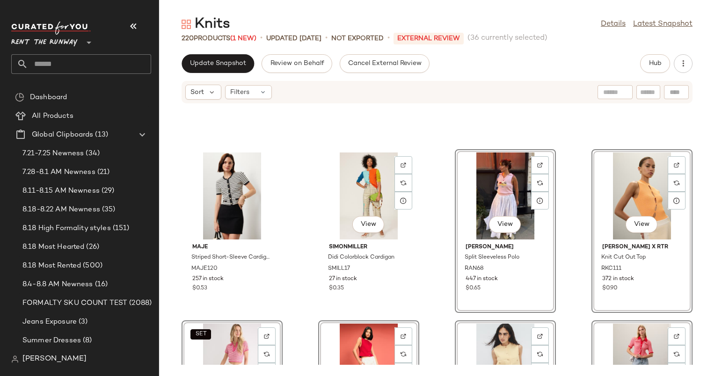
scroll to position [2015, 0]
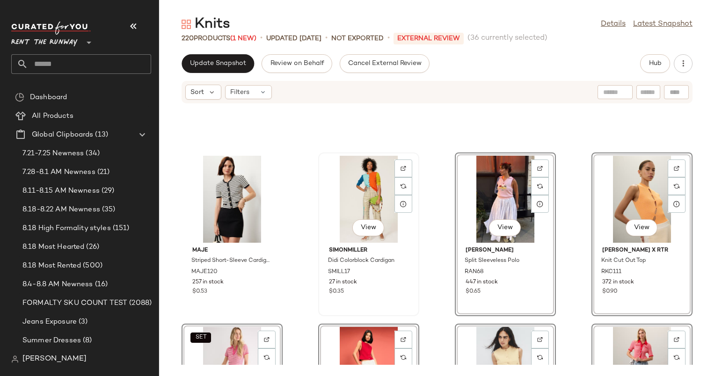
click at [368, 196] on div "View" at bounding box center [368, 199] width 94 height 87
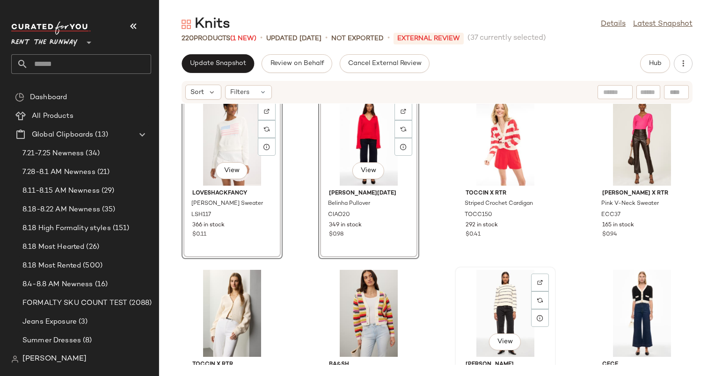
scroll to position [3606, 0]
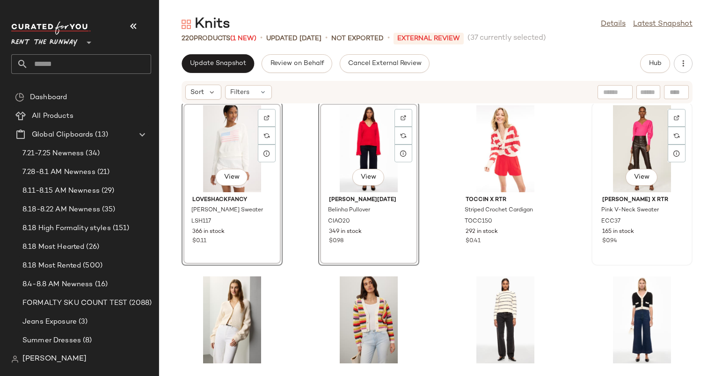
click at [633, 123] on div "View" at bounding box center [641, 148] width 94 height 87
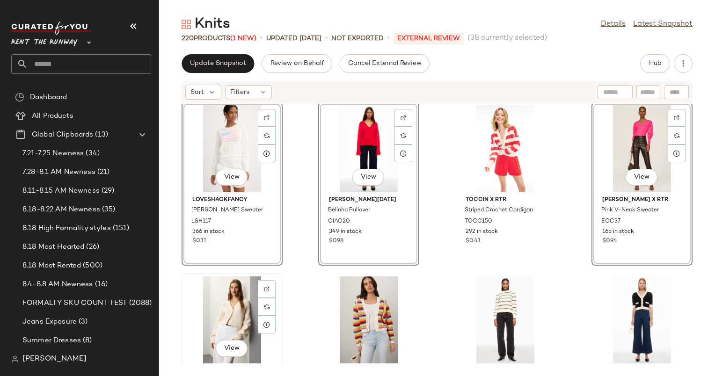
click at [234, 323] on div "View" at bounding box center [232, 319] width 94 height 87
click at [337, 322] on div "View" at bounding box center [368, 319] width 94 height 87
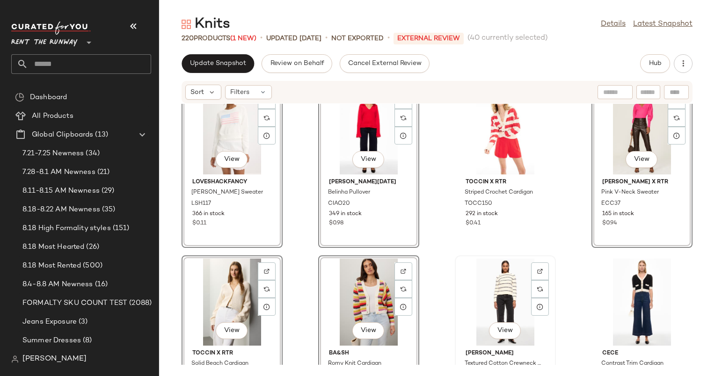
scroll to position [3562, 0]
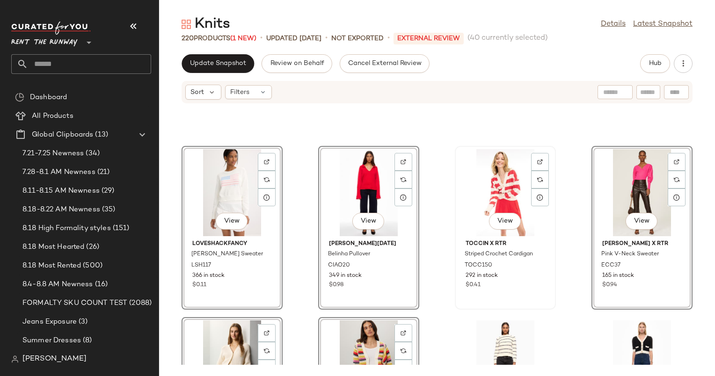
click at [486, 191] on div "View" at bounding box center [505, 192] width 94 height 87
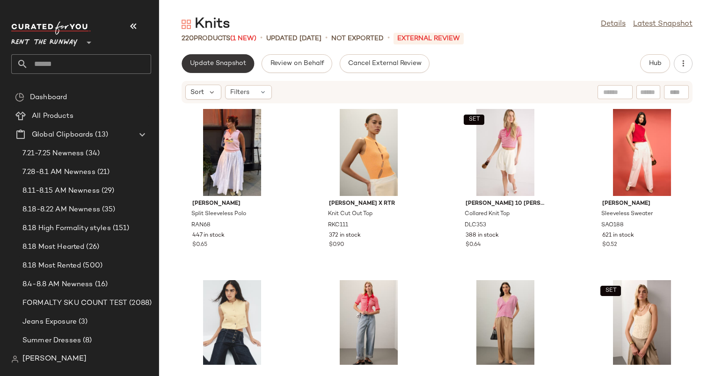
click at [217, 67] on span "Update Snapshot" at bounding box center [217, 63] width 57 height 7
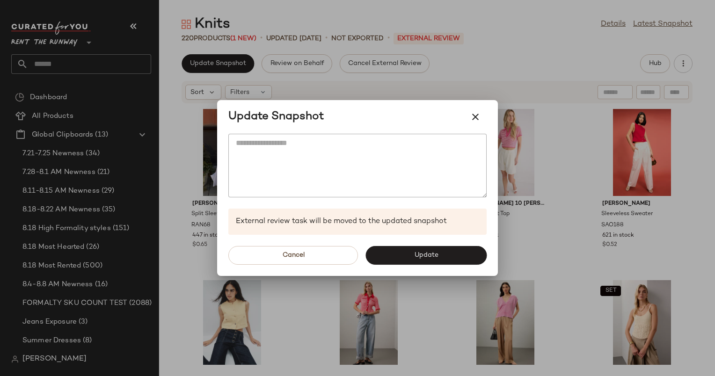
click at [430, 244] on div "Cancel Update" at bounding box center [357, 255] width 281 height 41
click at [439, 253] on button "Update" at bounding box center [425, 255] width 121 height 19
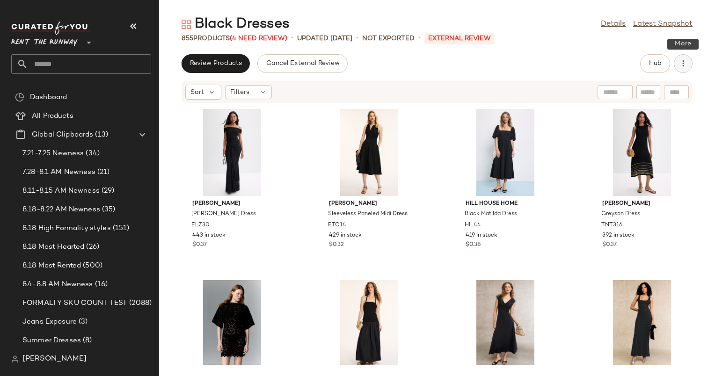
click at [689, 60] on button "button" at bounding box center [682, 63] width 19 height 19
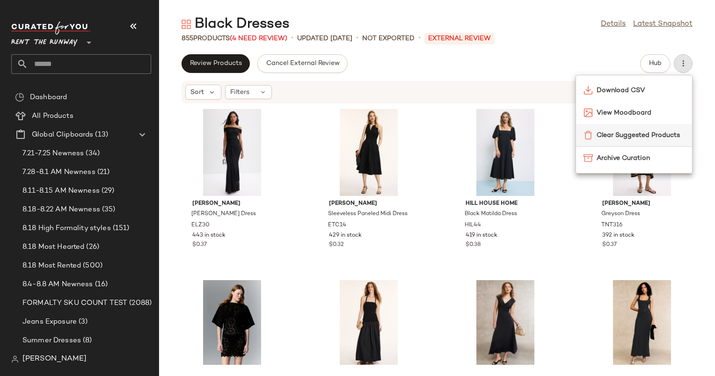
click at [625, 127] on div "Clear Suggested Products" at bounding box center [634, 135] width 116 height 22
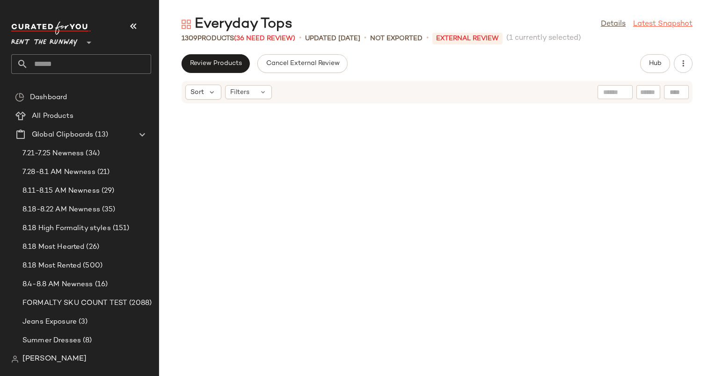
scroll to position [42281, 0]
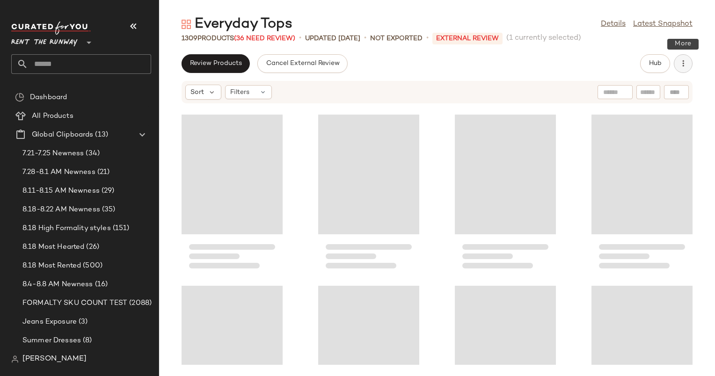
click at [681, 62] on icon "button" at bounding box center [682, 63] width 9 height 9
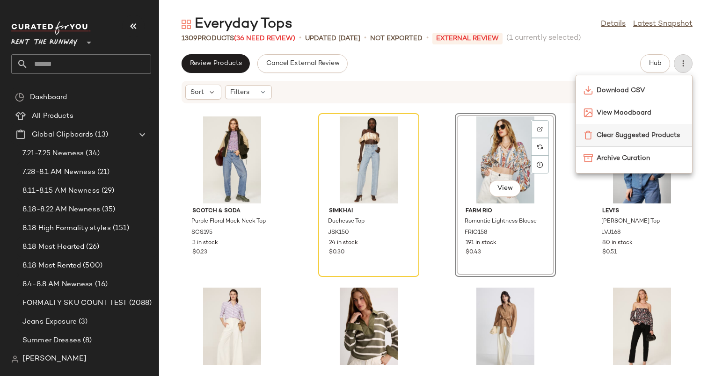
click at [629, 130] on span "Clear Suggested Products" at bounding box center [640, 135] width 88 height 10
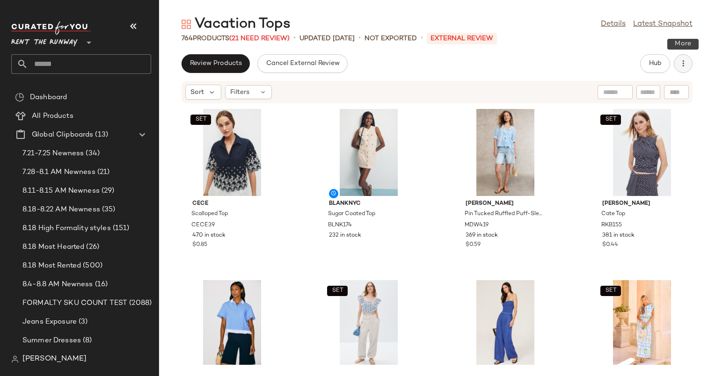
click at [683, 64] on icon "button" at bounding box center [682, 63] width 9 height 9
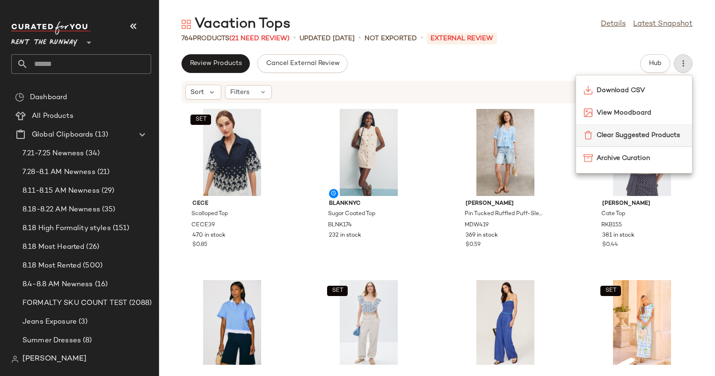
click at [619, 136] on span "Clear Suggested Products" at bounding box center [640, 135] width 88 height 10
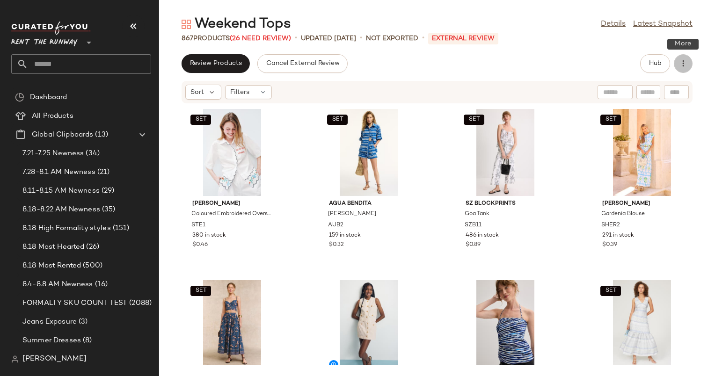
click at [686, 61] on icon "button" at bounding box center [682, 63] width 9 height 9
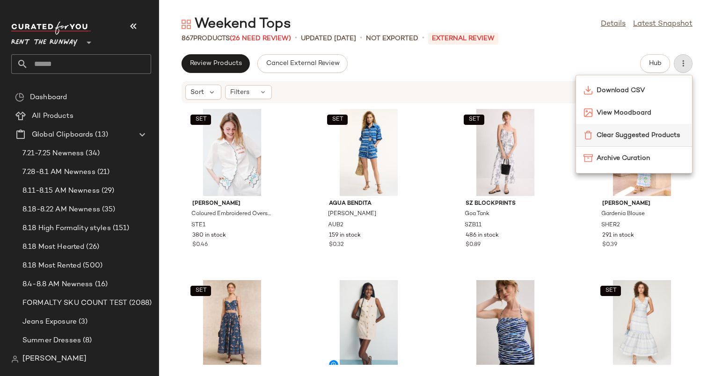
click at [606, 131] on span "Clear Suggested Products" at bounding box center [640, 135] width 88 height 10
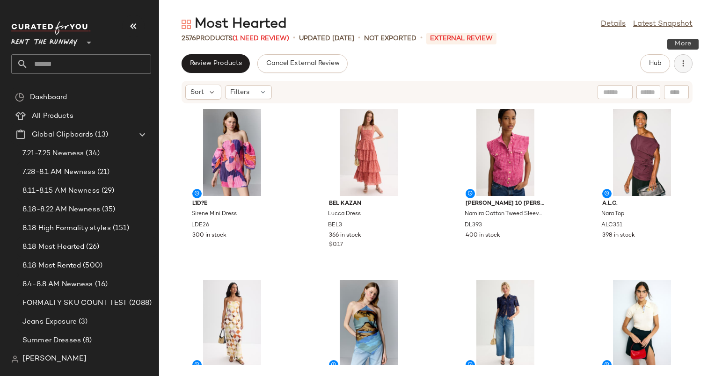
click at [685, 70] on button "button" at bounding box center [682, 63] width 19 height 19
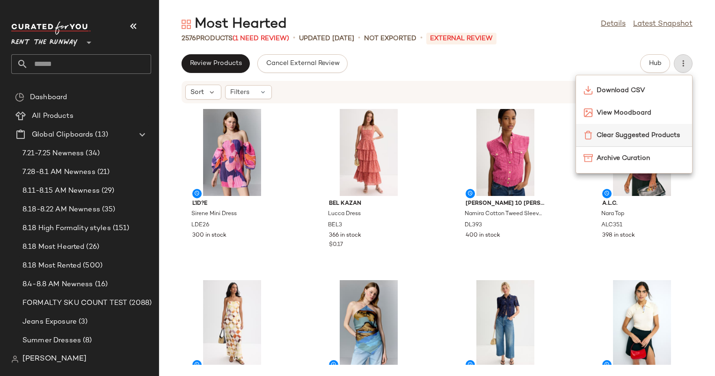
click at [614, 143] on div "Clear Suggested Products" at bounding box center [634, 135] width 116 height 22
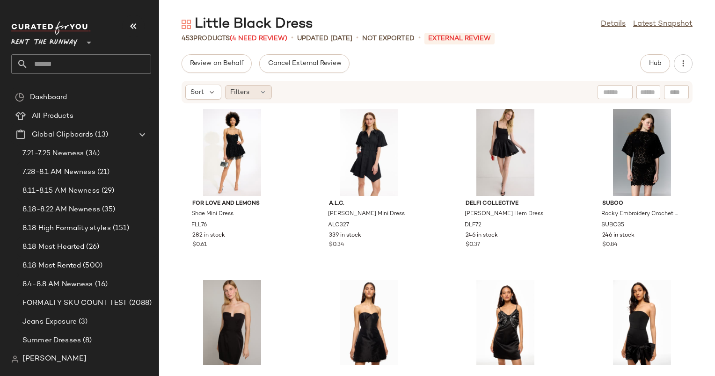
click at [266, 86] on div "Filters" at bounding box center [248, 92] width 47 height 14
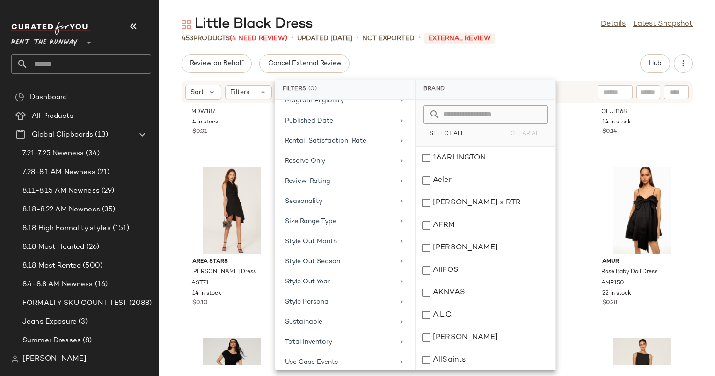
scroll to position [792, 0]
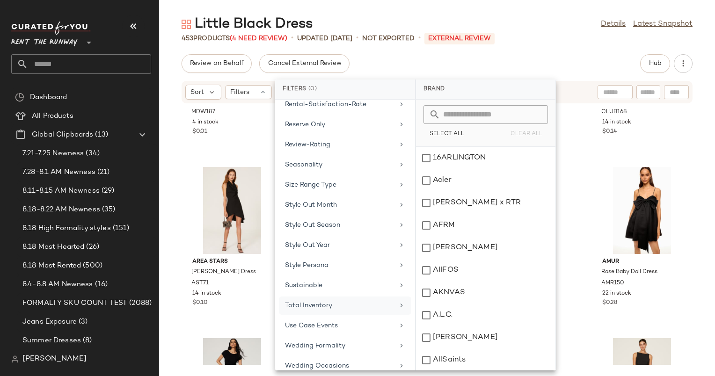
click at [352, 317] on div "Total Inventory" at bounding box center [345, 326] width 132 height 18
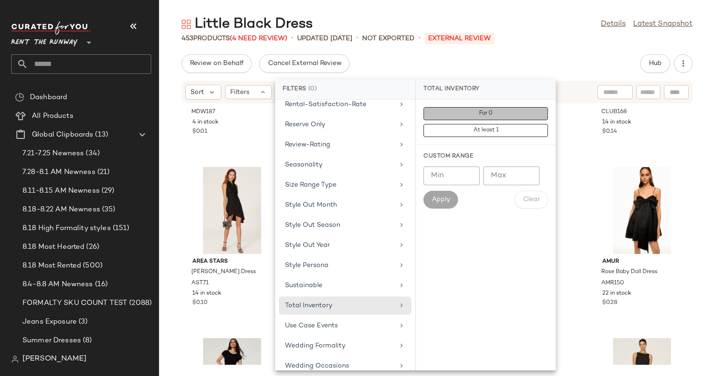
click at [492, 124] on button "For 0" at bounding box center [485, 130] width 124 height 13
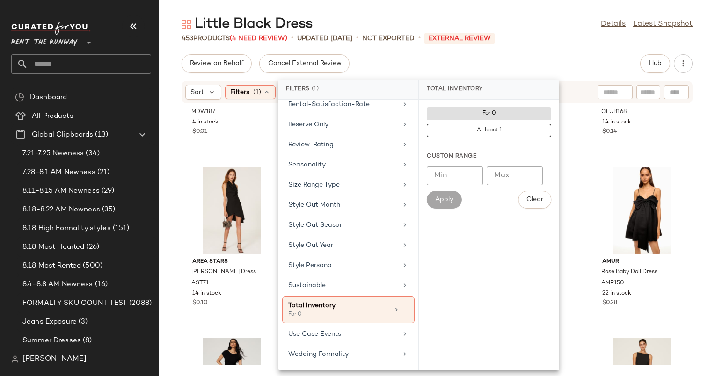
click at [539, 64] on div "Review on Behalf Cancel External Review Hub" at bounding box center [436, 63] width 511 height 19
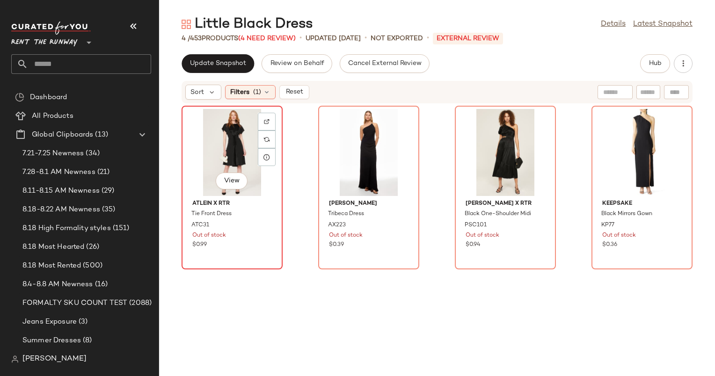
click at [203, 162] on div "View" at bounding box center [232, 152] width 94 height 87
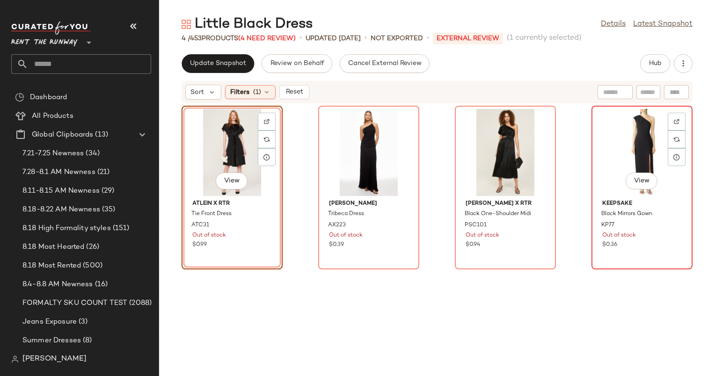
click at [605, 143] on div "View" at bounding box center [641, 152] width 94 height 87
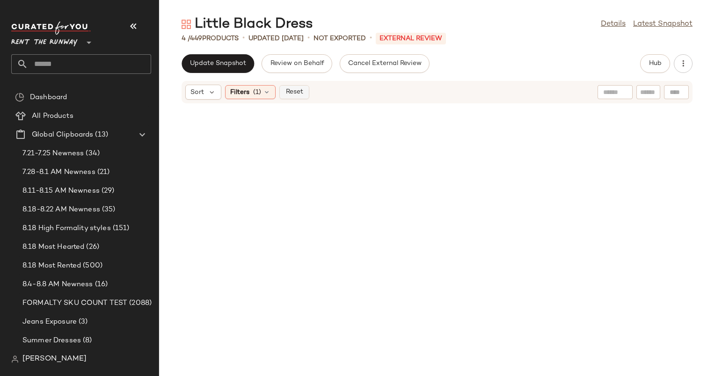
click at [291, 86] on button "Reset" at bounding box center [294, 92] width 30 height 14
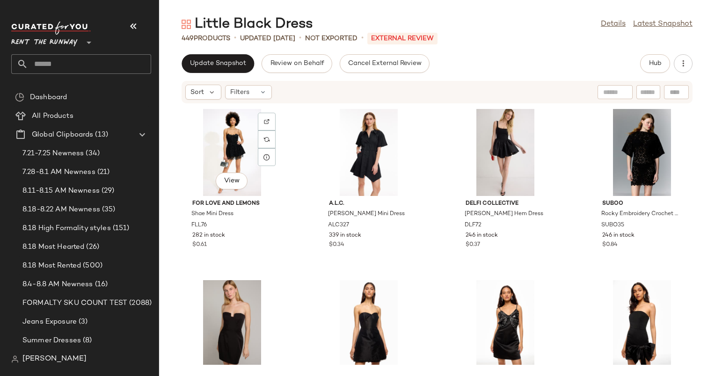
click at [255, 99] on div "Sort Filters" at bounding box center [228, 92] width 87 height 15
click at [258, 97] on div "Filters" at bounding box center [248, 92] width 47 height 14
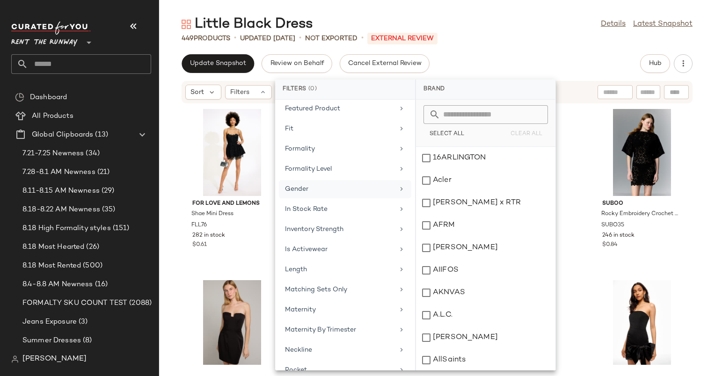
scroll to position [427, 0]
click at [338, 204] on div "In Stock Rate" at bounding box center [339, 209] width 109 height 10
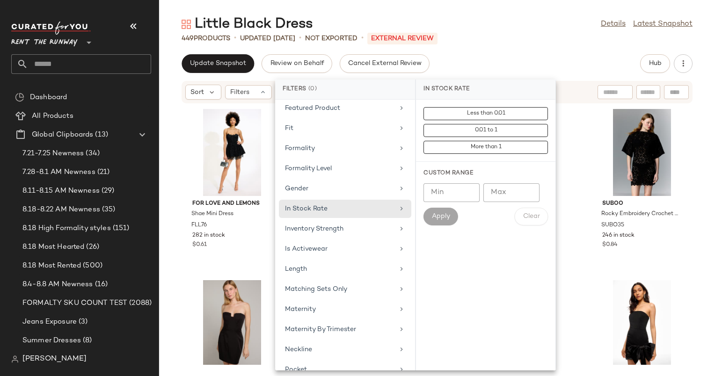
click at [449, 192] on input "Min" at bounding box center [451, 192] width 56 height 19
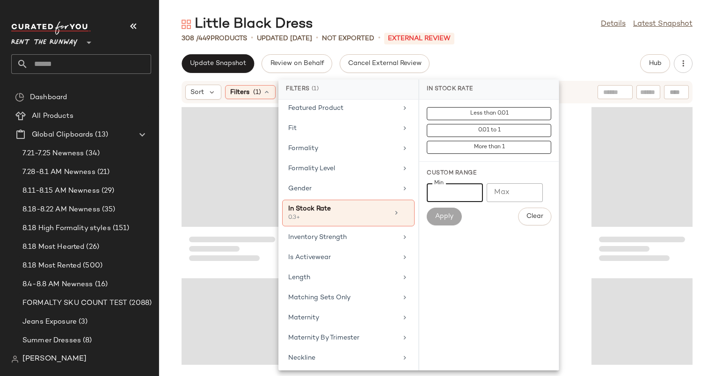
type input "***"
click at [487, 68] on div "Update Snapshot Review on Behalf Cancel External Review Hub" at bounding box center [436, 63] width 511 height 19
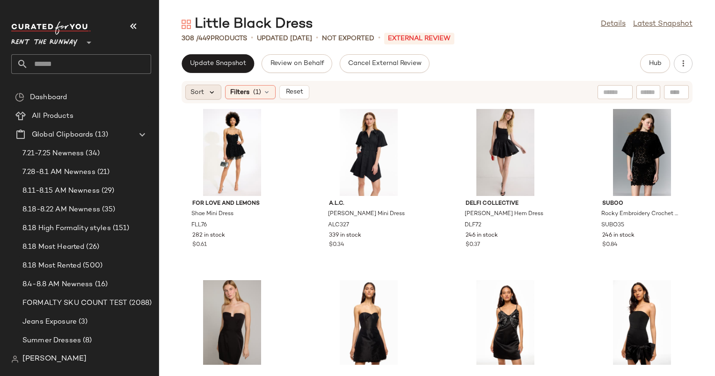
click at [208, 95] on icon at bounding box center [212, 92] width 8 height 8
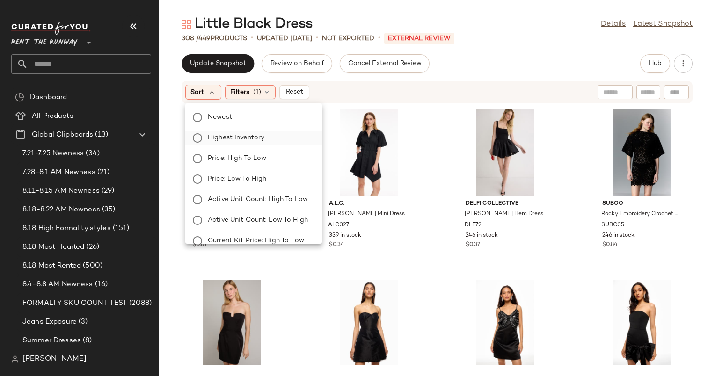
click at [269, 137] on label "Highest Inventory" at bounding box center [259, 137] width 110 height 13
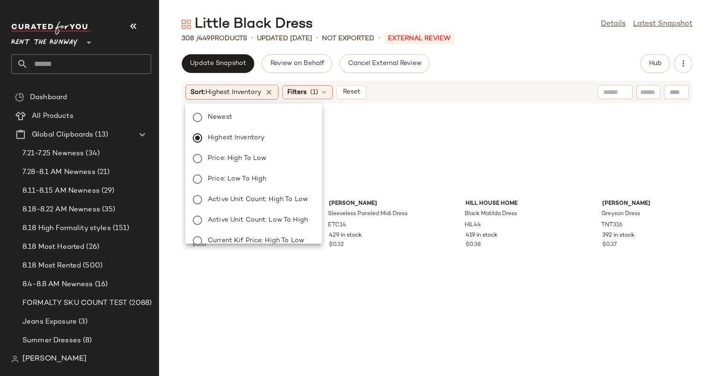
click at [456, 70] on div "Update Snapshot Review on Behalf Cancel External Review Hub" at bounding box center [436, 63] width 511 height 19
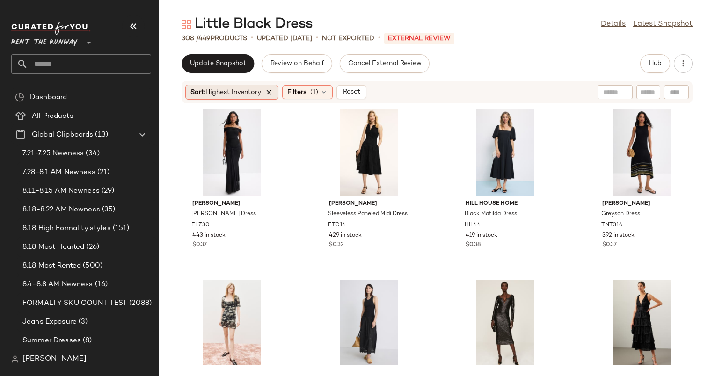
click at [269, 92] on icon at bounding box center [269, 92] width 8 height 8
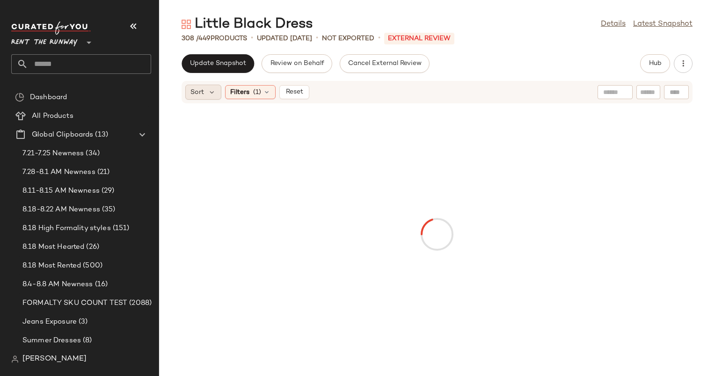
click at [204, 89] on div "Sort" at bounding box center [203, 92] width 36 height 15
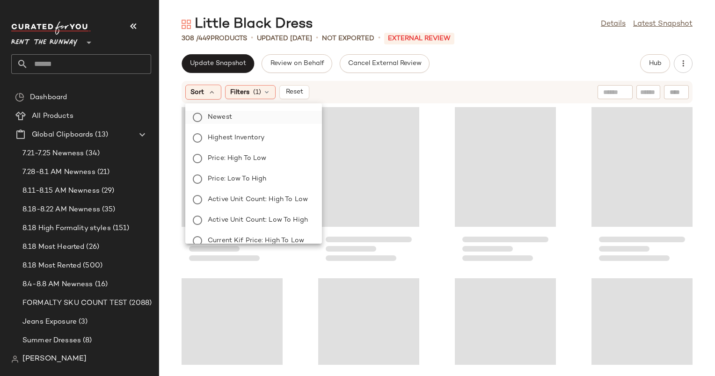
click at [248, 121] on label "Newest" at bounding box center [259, 117] width 110 height 13
click at [433, 84] on div "Sort: Newest Filters (1) Reset" at bounding box center [436, 92] width 511 height 22
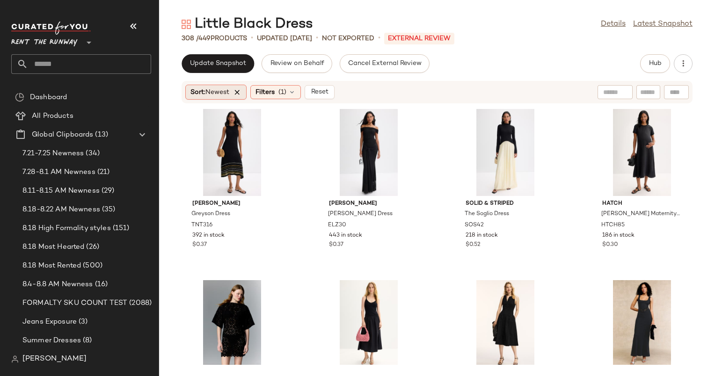
click at [240, 89] on icon at bounding box center [237, 92] width 8 height 8
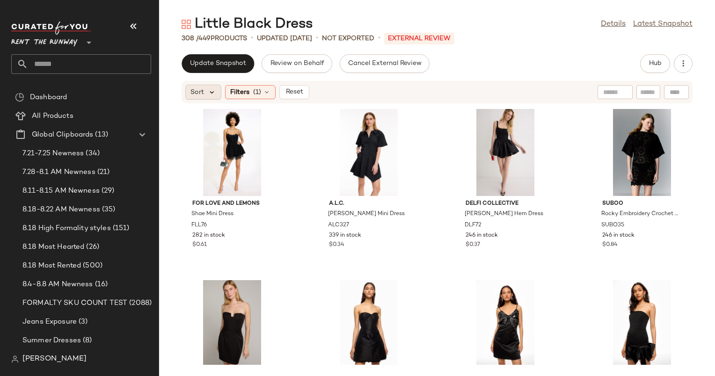
click at [209, 89] on icon at bounding box center [212, 92] width 8 height 8
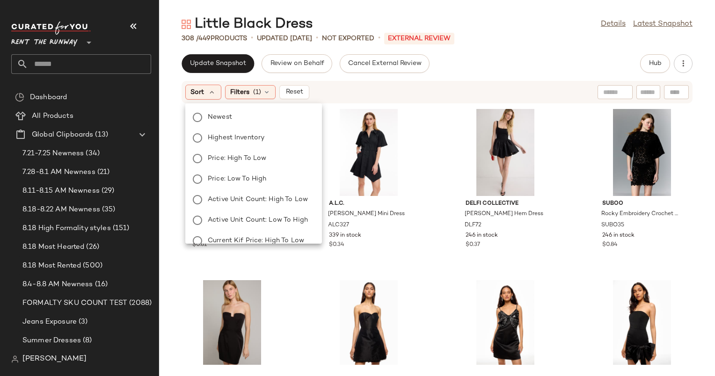
click at [252, 128] on div "Newest Highest Inventory Price: High to Low Price: Low to High Active Unit Coun…" at bounding box center [252, 230] width 138 height 247
click at [253, 130] on div "Newest Highest Inventory Price: High to Low Price: Low to High Active Unit Coun…" at bounding box center [252, 230] width 138 height 247
click at [254, 133] on span "Highest Inventory" at bounding box center [236, 138] width 57 height 10
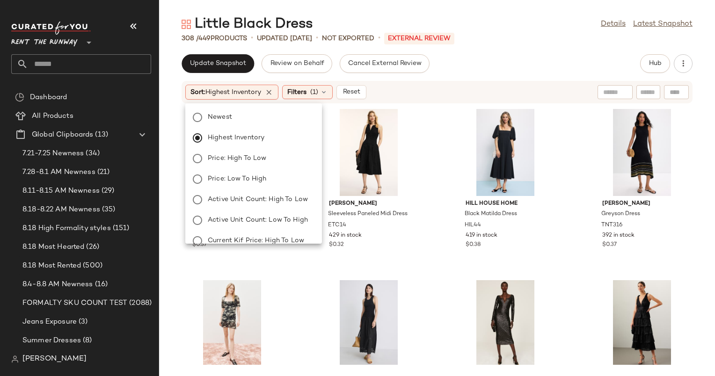
click at [496, 75] on div "Update Snapshot Review on Behalf Cancel External Review Hub Sort: Highest Inven…" at bounding box center [437, 215] width 556 height 322
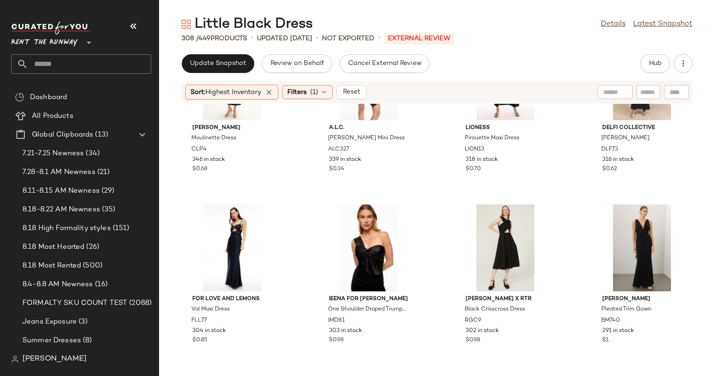
scroll to position [447, 0]
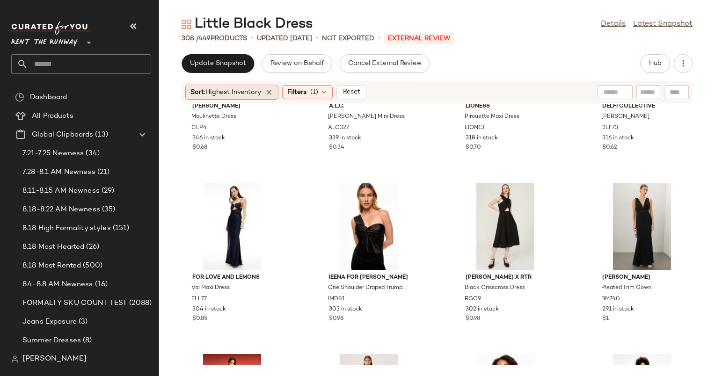
click at [233, 89] on span "Highest Inventory" at bounding box center [233, 92] width 56 height 7
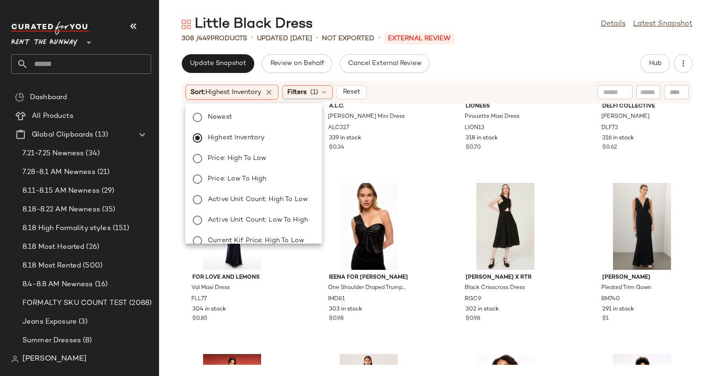
click at [251, 125] on div "Newest Highest Inventory Price: High to Low Price: Low to High Active Unit Coun…" at bounding box center [252, 230] width 138 height 247
click at [360, 90] on span "Reset" at bounding box center [351, 91] width 18 height 7
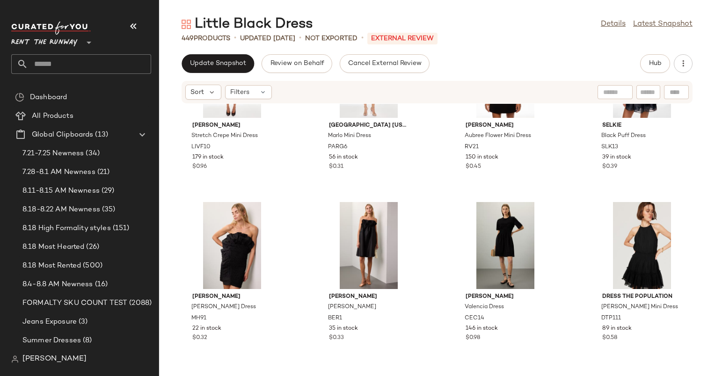
scroll to position [376, 0]
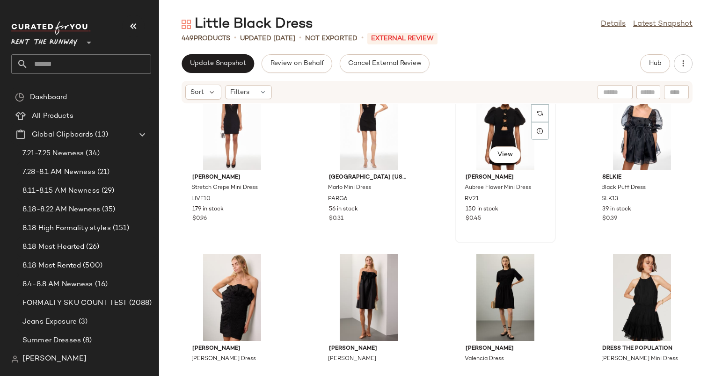
click at [463, 170] on div "Rebecca Vallance Aubree Flower Mini Dress RV21 150 in stock $0.45" at bounding box center [505, 197] width 94 height 54
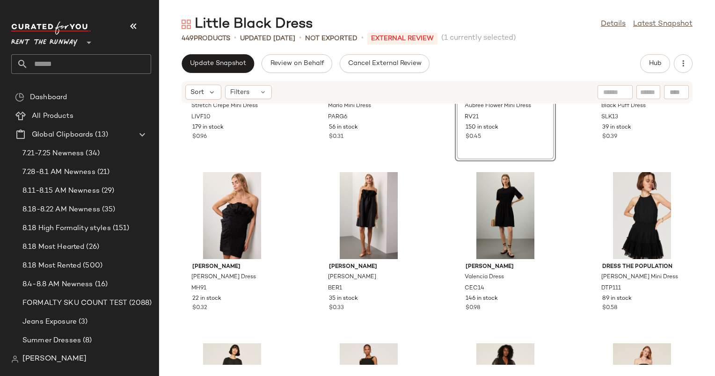
scroll to position [463, 0]
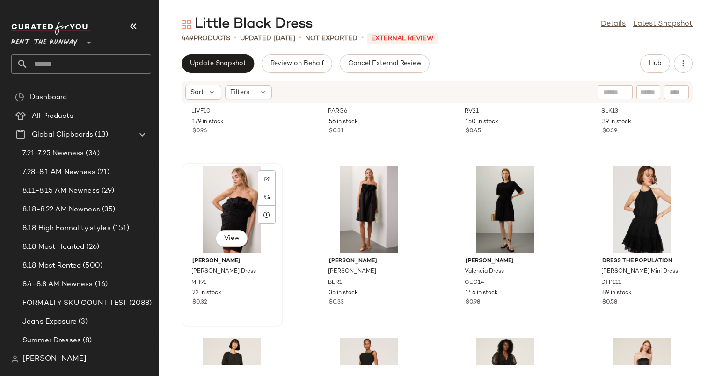
click at [228, 226] on div "View" at bounding box center [232, 210] width 94 height 87
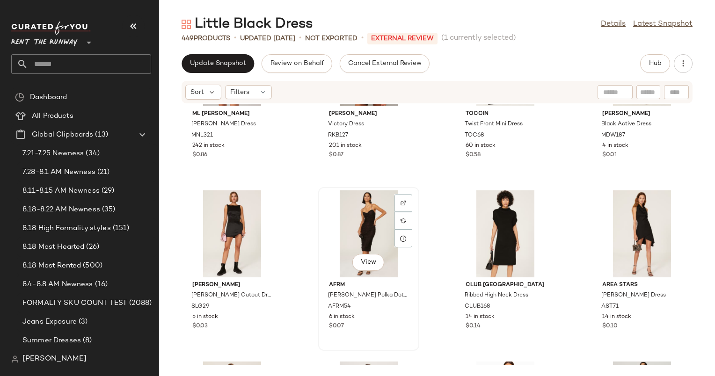
scroll to position [820, 0]
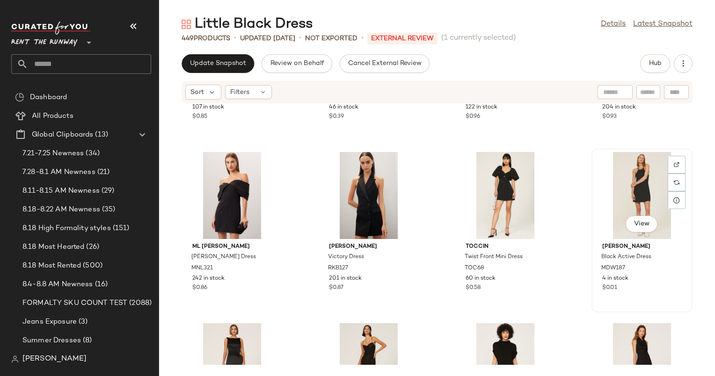
click at [614, 181] on div "View" at bounding box center [641, 195] width 94 height 87
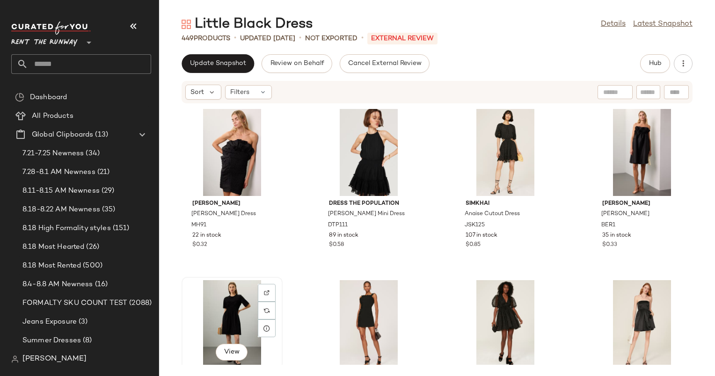
click at [238, 304] on div "View" at bounding box center [232, 323] width 94 height 87
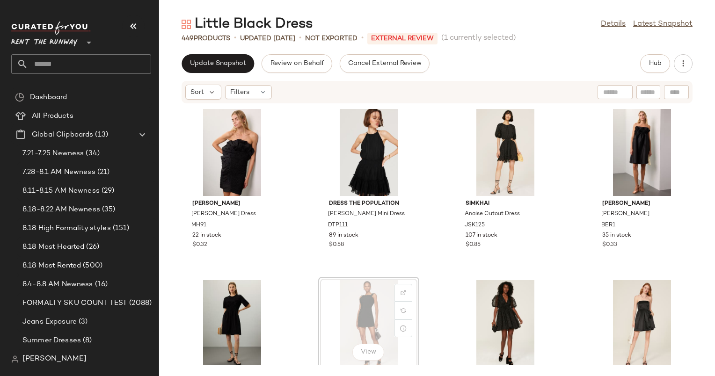
scroll to position [0, 0]
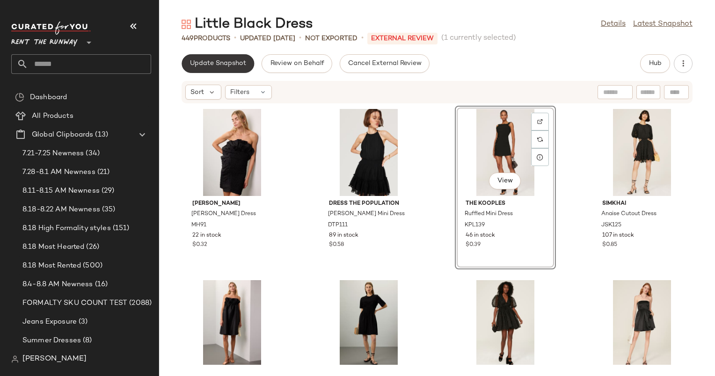
click at [232, 67] on span "Update Snapshot" at bounding box center [217, 63] width 57 height 7
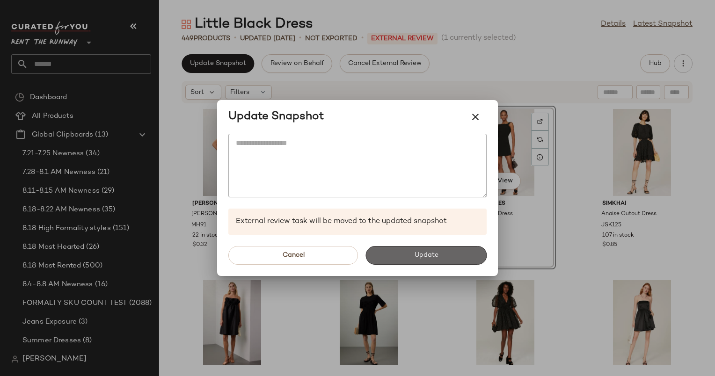
click at [462, 249] on button "Update" at bounding box center [425, 255] width 121 height 19
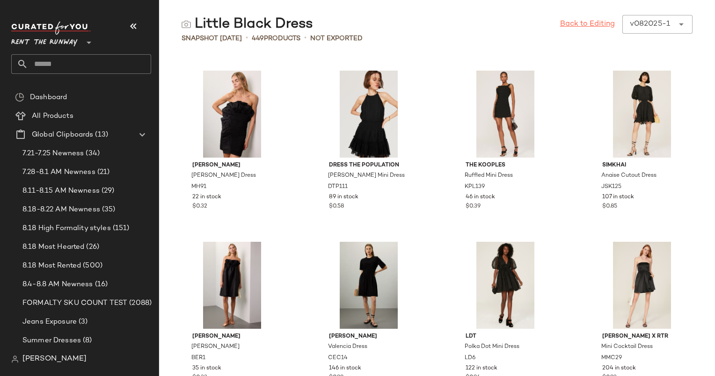
click at [604, 26] on link "Back to Editing" at bounding box center [587, 24] width 55 height 11
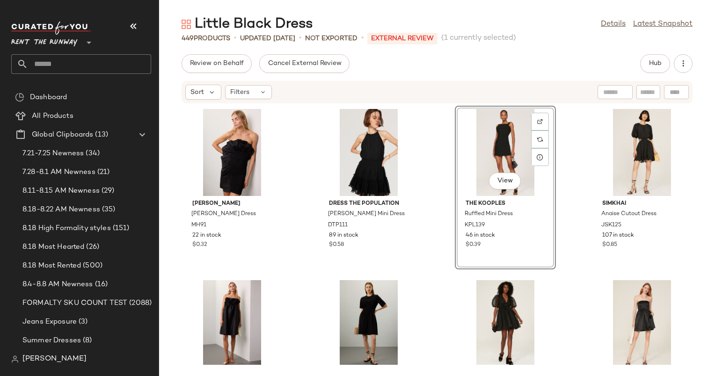
click at [553, 72] on div "Review on Behalf Cancel External Review Hub" at bounding box center [436, 63] width 511 height 19
click at [516, 66] on div "Review on Behalf Cancel External Review Hub" at bounding box center [436, 63] width 511 height 19
click at [660, 69] on button "Hub" at bounding box center [655, 63] width 30 height 19
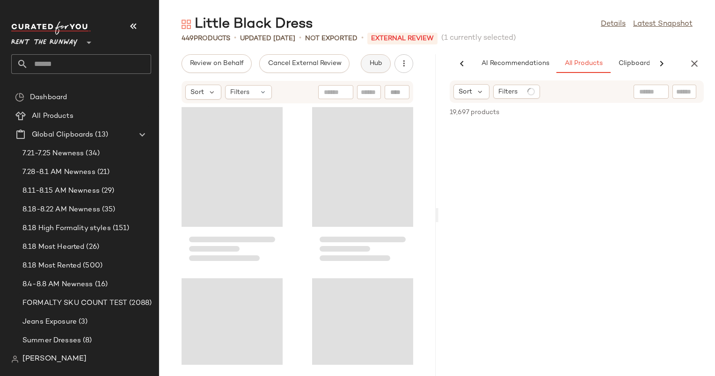
scroll to position [0, 48]
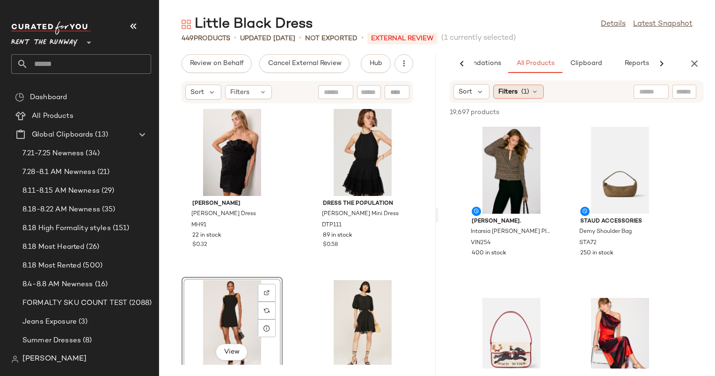
click at [531, 94] on icon at bounding box center [534, 91] width 7 height 7
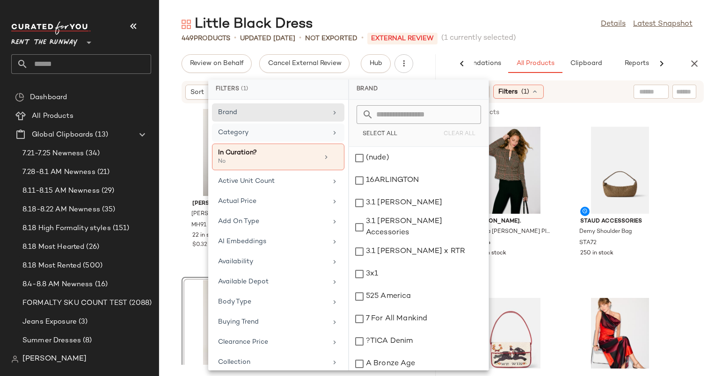
click at [271, 131] on div "Category" at bounding box center [272, 133] width 109 height 10
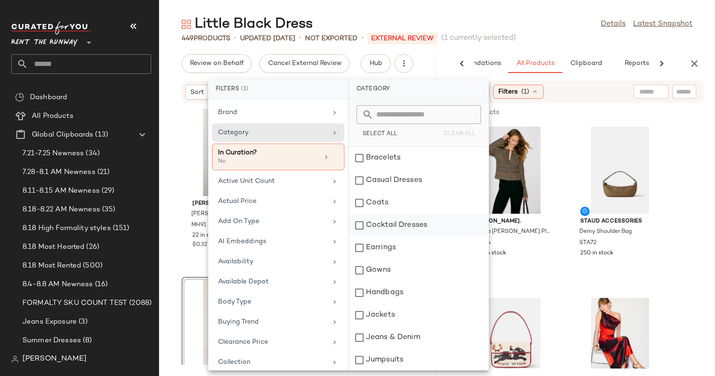
click at [415, 237] on div "Cocktail Dresses" at bounding box center [418, 248] width 139 height 22
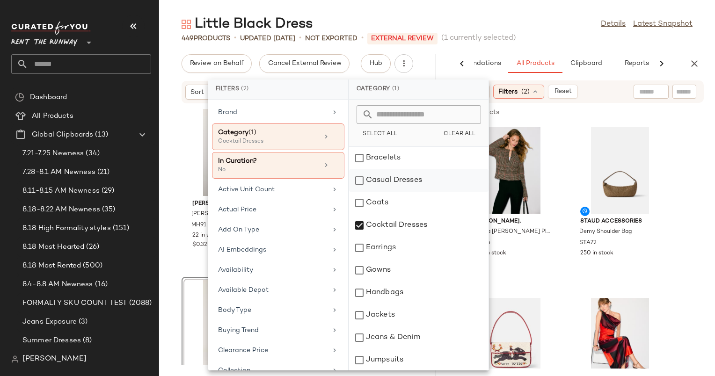
click at [399, 192] on div "Casual Dresses" at bounding box center [418, 203] width 139 height 22
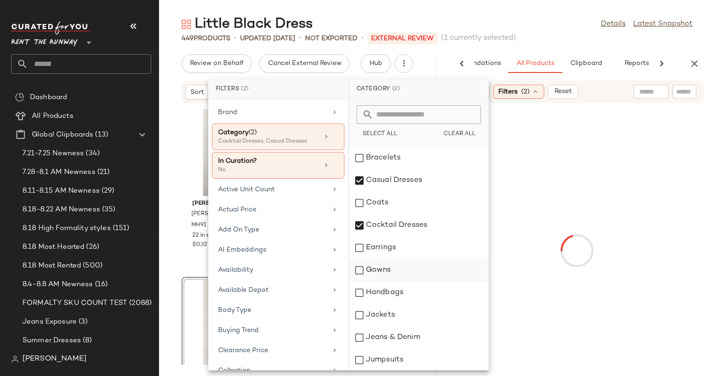
click at [402, 282] on div "Gowns" at bounding box center [418, 293] width 139 height 22
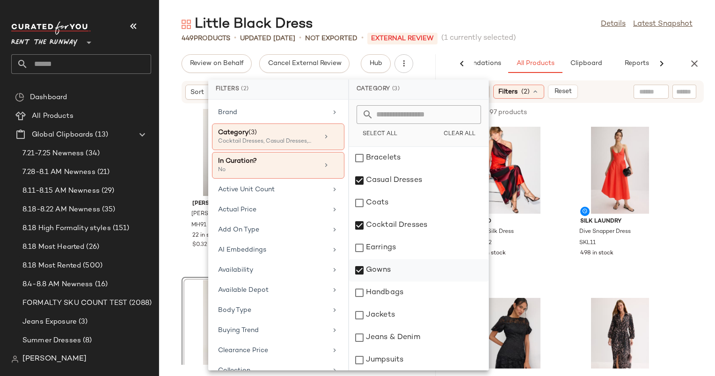
click at [390, 282] on div "Gowns" at bounding box center [418, 293] width 139 height 22
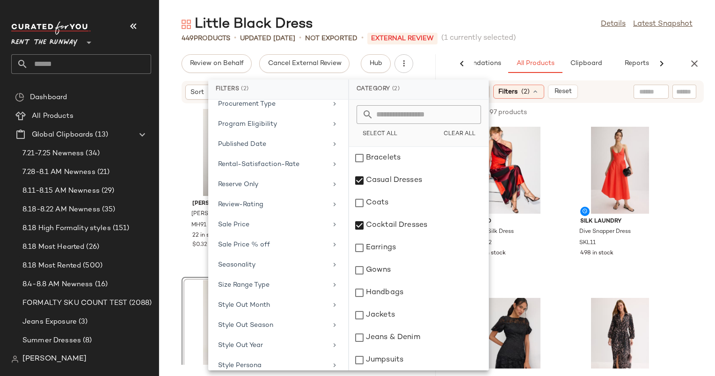
scroll to position [969, 0]
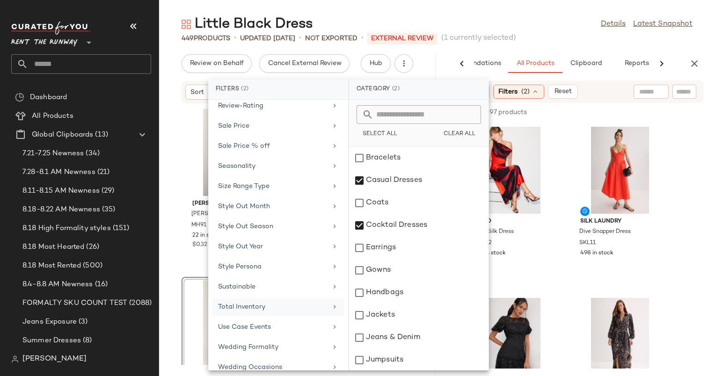
click at [290, 302] on div "Total Inventory" at bounding box center [272, 307] width 109 height 10
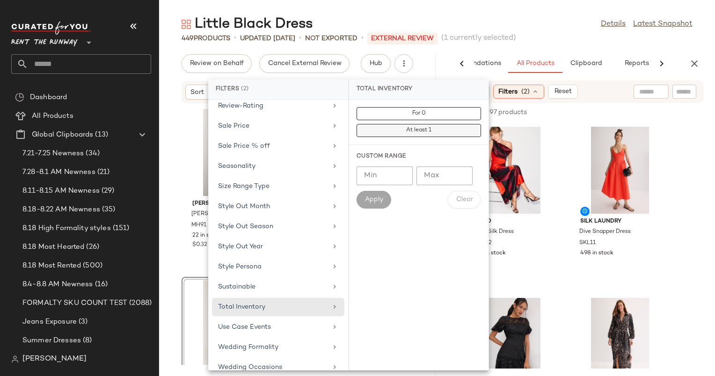
click at [439, 129] on button "At least 1" at bounding box center [418, 130] width 124 height 13
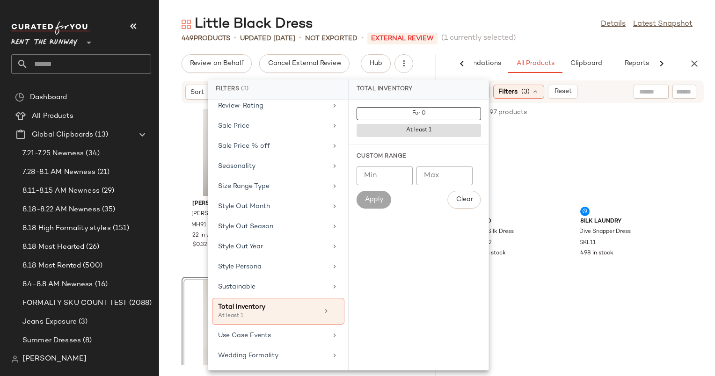
click at [562, 29] on div "Little Black Dress Details Latest Snapshot" at bounding box center [437, 24] width 556 height 19
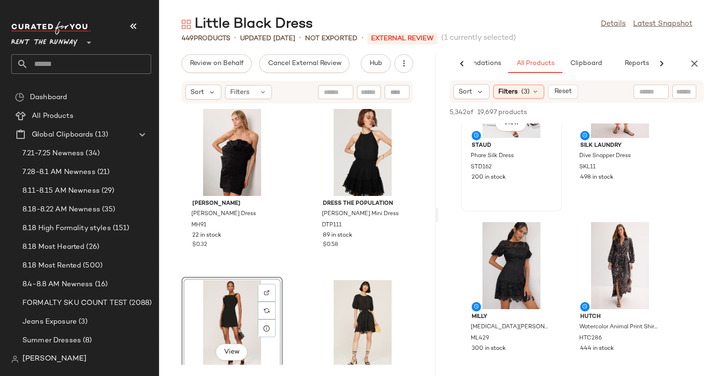
scroll to position [76, 0]
click at [547, 232] on img at bounding box center [546, 235] width 6 height 6
click at [489, 254] on div "View" at bounding box center [511, 265] width 94 height 87
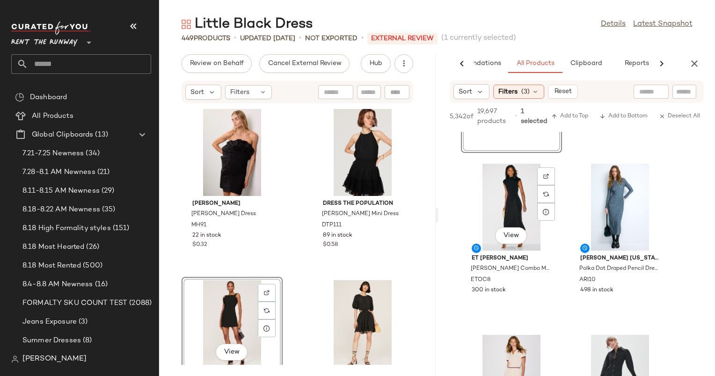
scroll to position [290, 0]
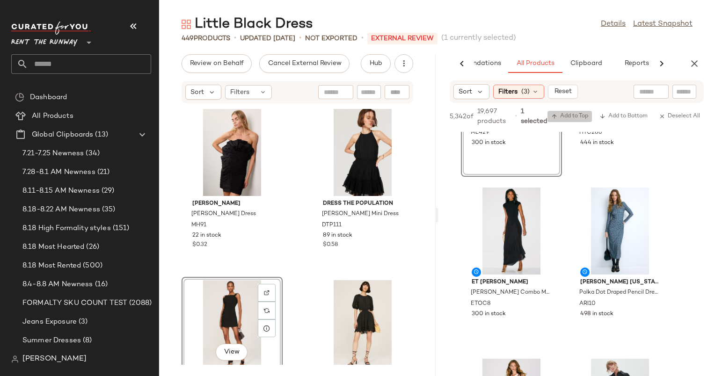
click at [568, 118] on span "Add to Top" at bounding box center [569, 116] width 37 height 7
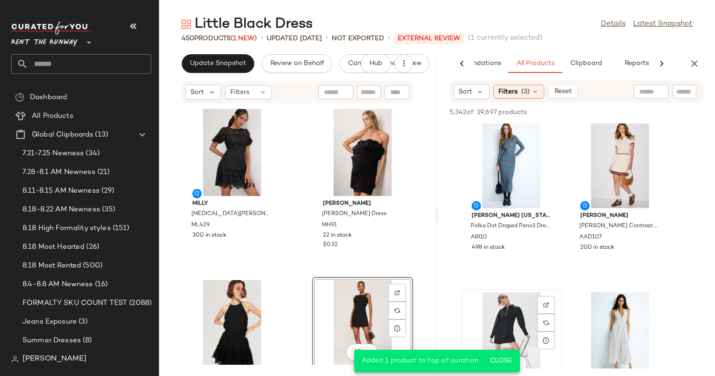
click at [514, 306] on div "View" at bounding box center [511, 335] width 94 height 87
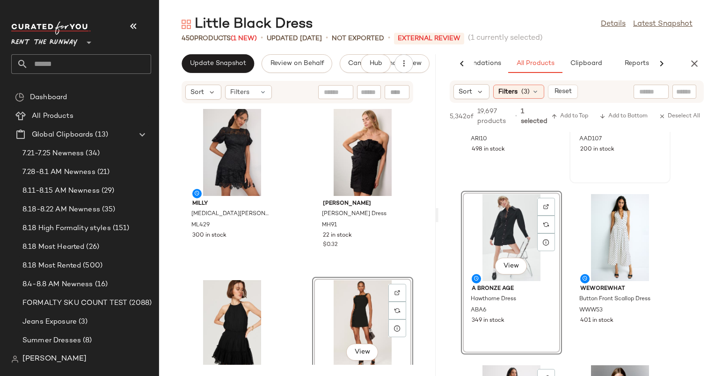
scroll to position [449, 0]
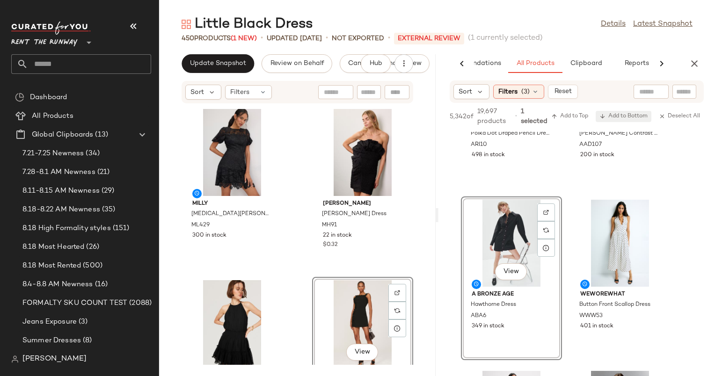
click at [619, 113] on span "Add to Bottom" at bounding box center [623, 116] width 48 height 7
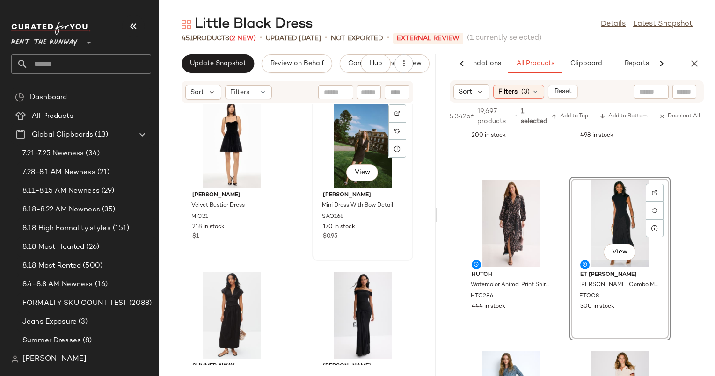
scroll to position [3610, 0]
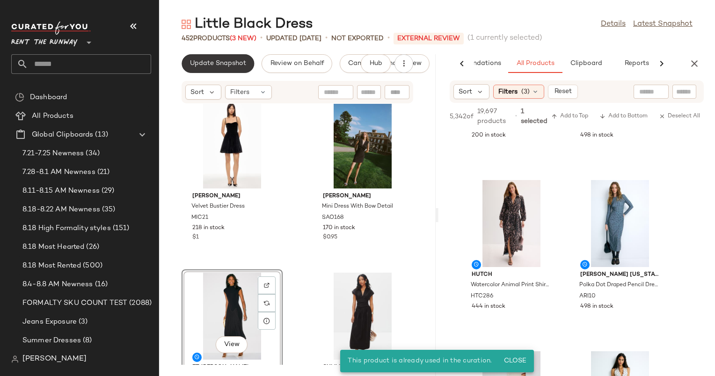
click at [223, 66] on span "Update Snapshot" at bounding box center [217, 63] width 57 height 7
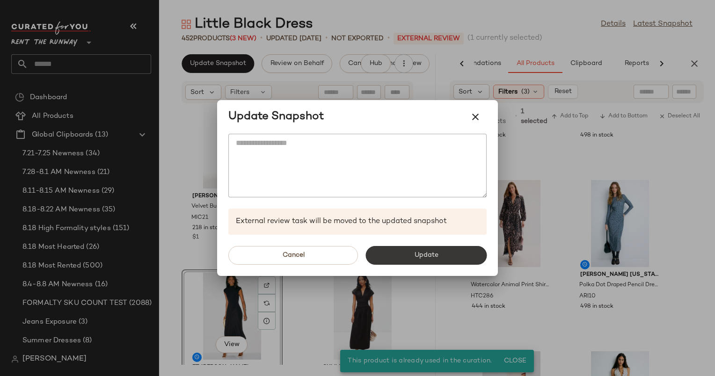
click at [428, 256] on span "Update" at bounding box center [425, 255] width 24 height 7
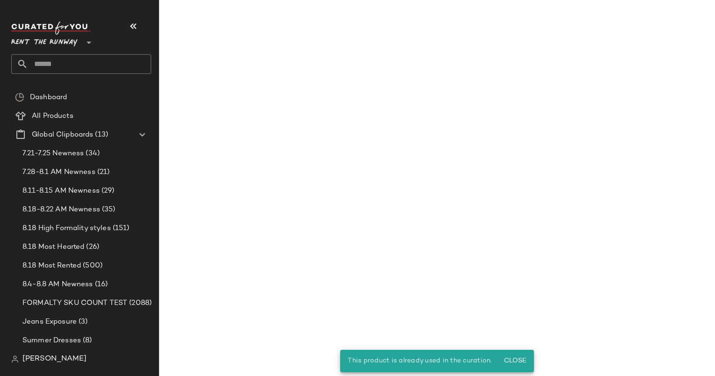
scroll to position [3781, 0]
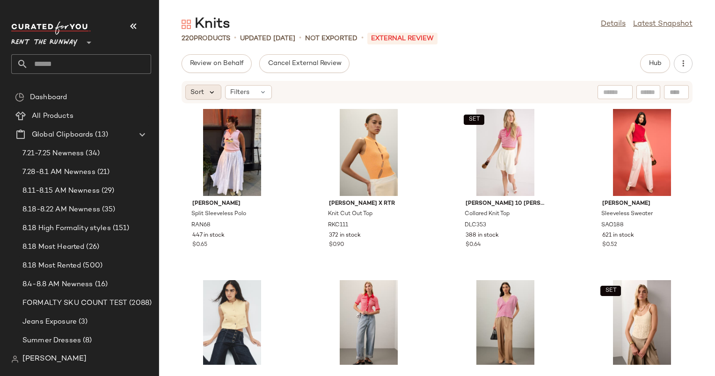
click at [211, 94] on icon at bounding box center [212, 92] width 8 height 8
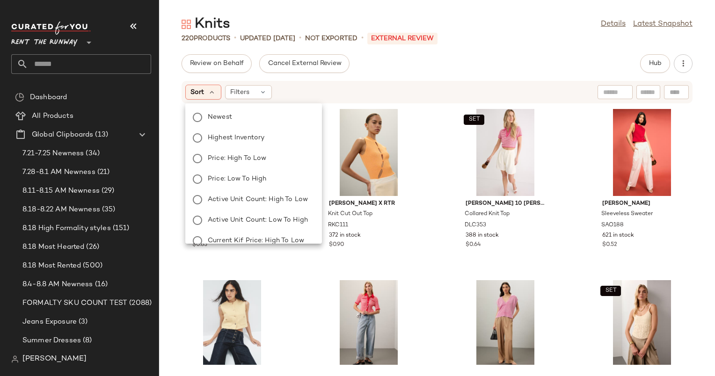
click at [290, 127] on div "Newest Highest Inventory Price: High to Low Price: Low to High Active Unit Coun…" at bounding box center [252, 230] width 138 height 247
click at [294, 118] on label "Newest" at bounding box center [259, 117] width 110 height 13
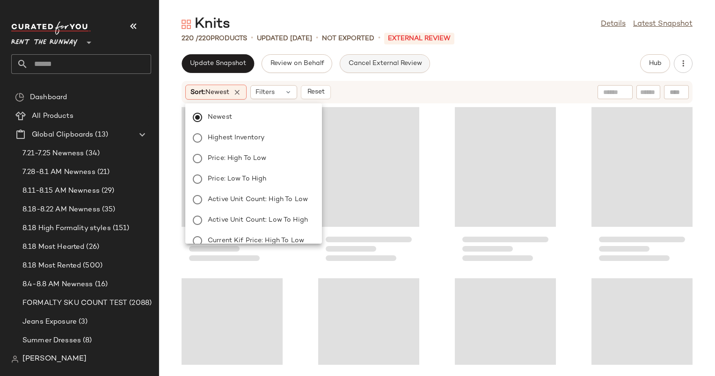
click at [405, 71] on button "Cancel External Review" at bounding box center [385, 63] width 90 height 19
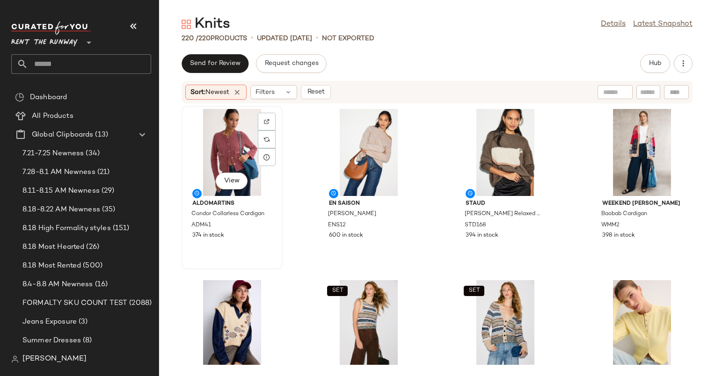
click at [245, 161] on div "View" at bounding box center [232, 152] width 94 height 87
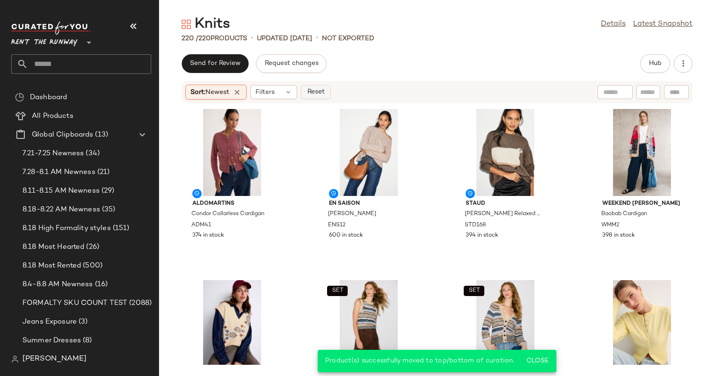
click at [314, 93] on span "Reset" at bounding box center [315, 91] width 18 height 7
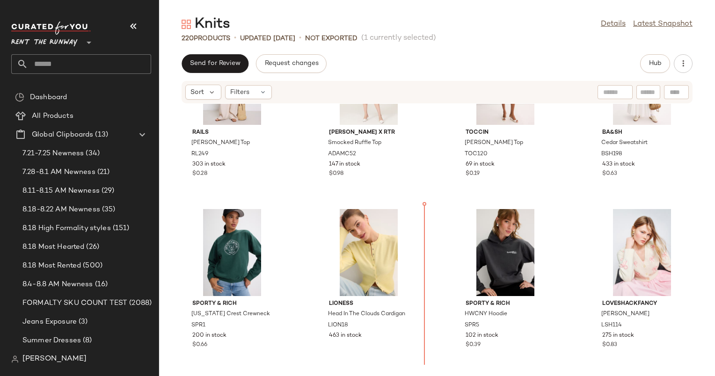
scroll to position [824, 0]
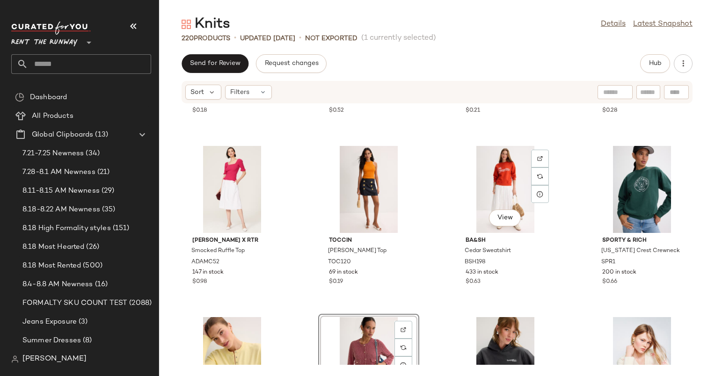
scroll to position [657, 0]
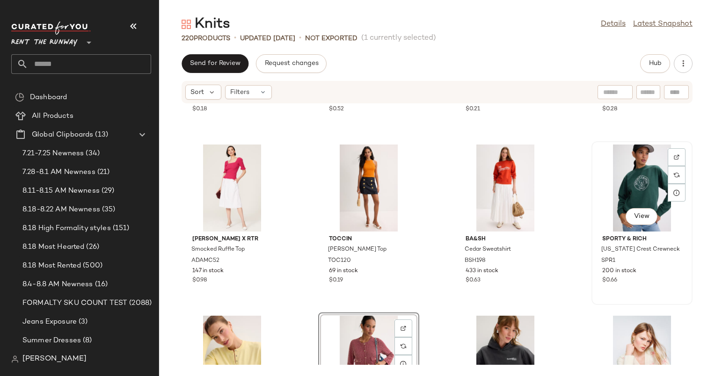
click at [603, 181] on div "View" at bounding box center [641, 188] width 94 height 87
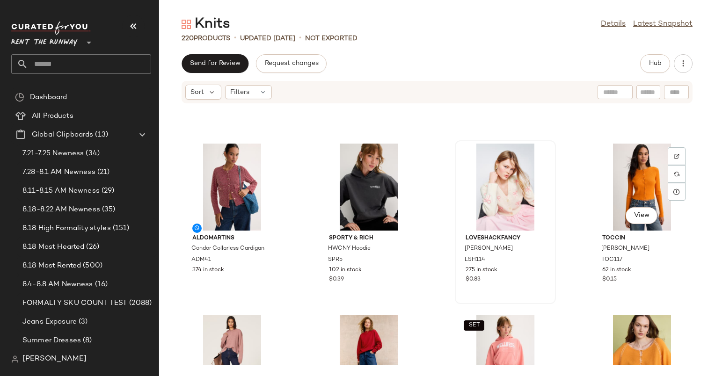
scroll to position [825, 0]
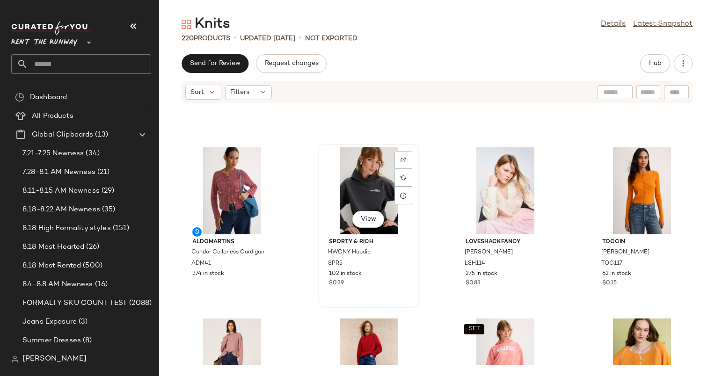
click at [367, 177] on div "View" at bounding box center [368, 190] width 94 height 87
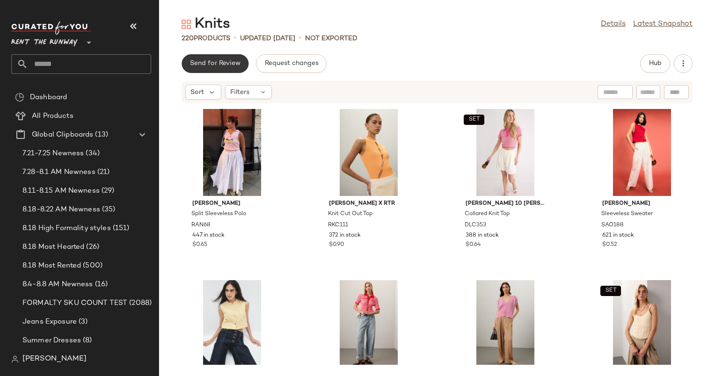
click at [224, 62] on span "Send for Review" at bounding box center [214, 63] width 51 height 7
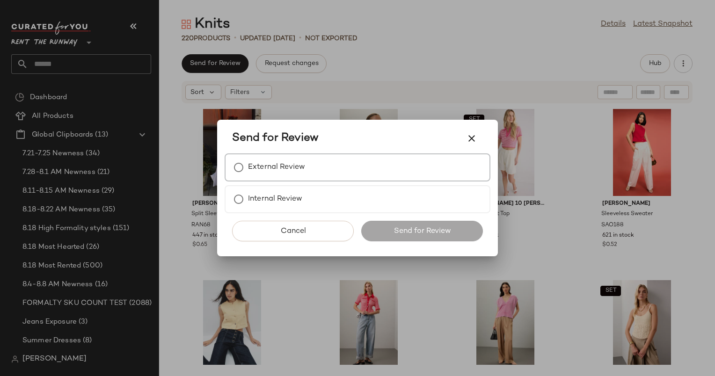
click at [415, 169] on div "External Review" at bounding box center [357, 167] width 266 height 28
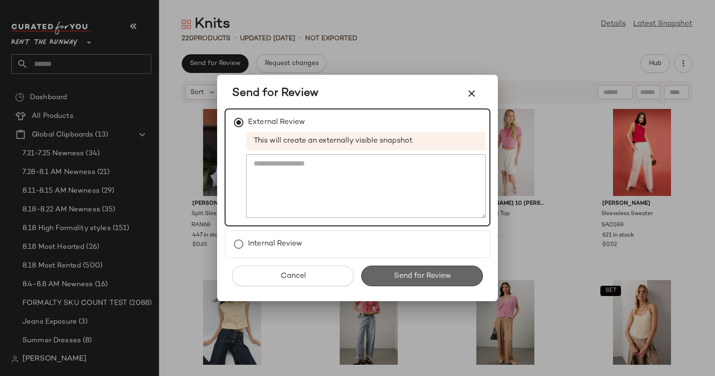
click at [443, 283] on button "Send for Review" at bounding box center [422, 276] width 122 height 21
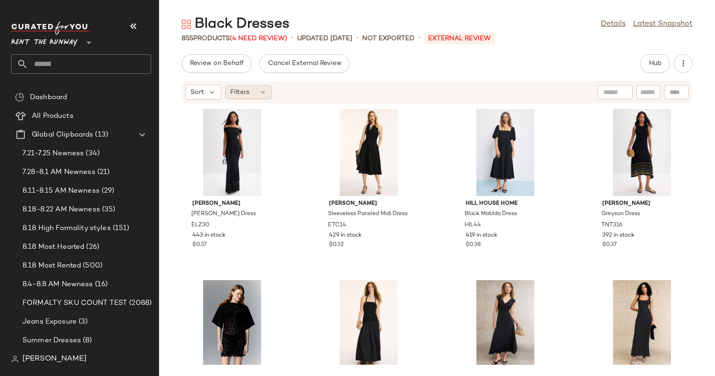
click at [256, 87] on div "Filters" at bounding box center [248, 92] width 47 height 14
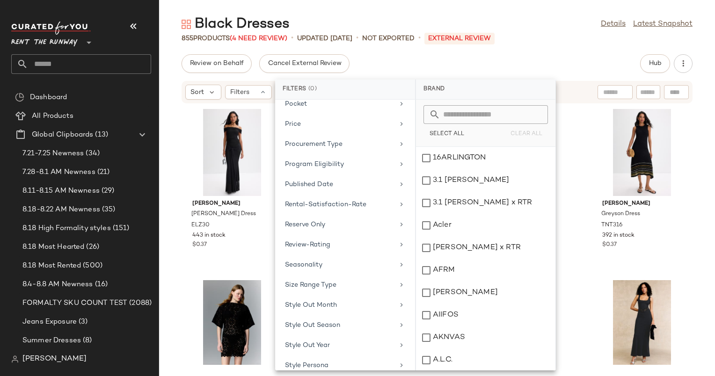
scroll to position [792, 0]
click at [326, 301] on div "Total Inventory" at bounding box center [339, 306] width 109 height 10
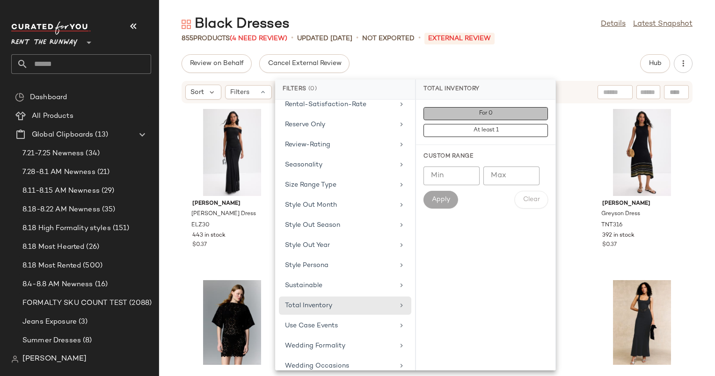
click at [498, 124] on button "For 0" at bounding box center [485, 130] width 124 height 13
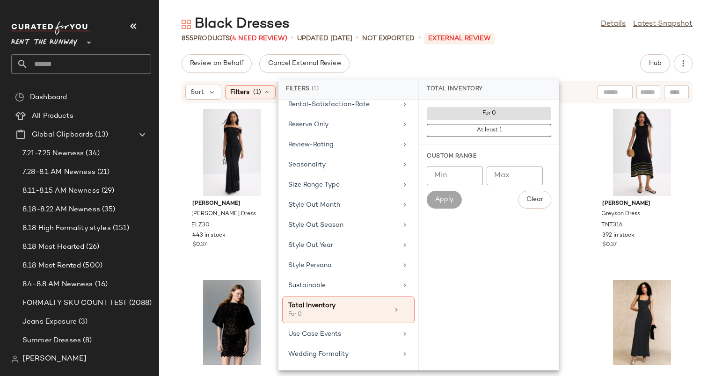
click at [561, 61] on div "Review on Behalf Cancel External Review Hub" at bounding box center [436, 63] width 511 height 19
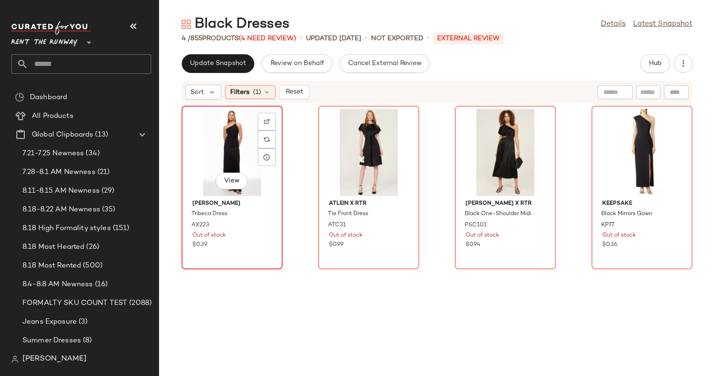
click at [216, 137] on div "View" at bounding box center [232, 152] width 94 height 87
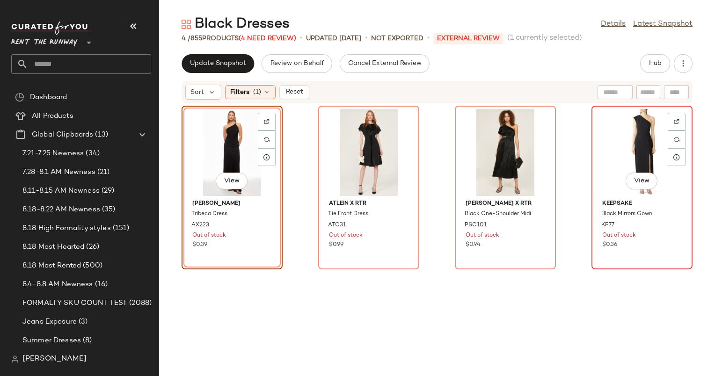
click at [623, 146] on div "View" at bounding box center [641, 152] width 94 height 87
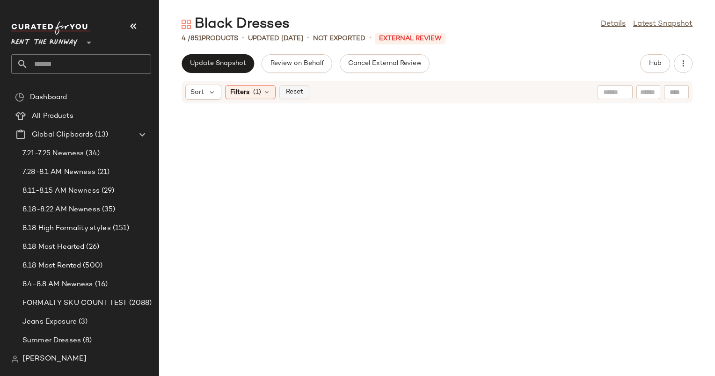
click at [298, 89] on span "Reset" at bounding box center [294, 91] width 18 height 7
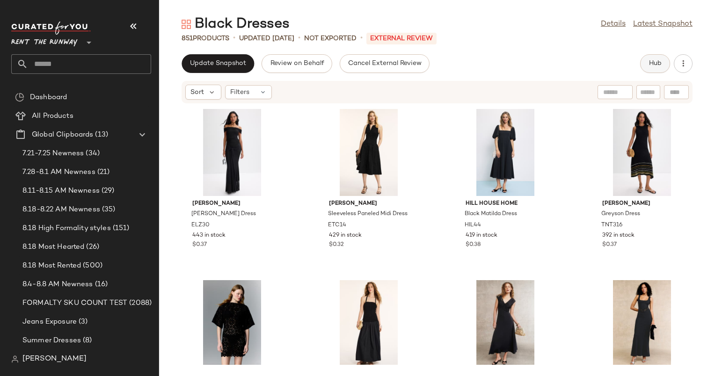
click at [645, 66] on button "Hub" at bounding box center [655, 63] width 30 height 19
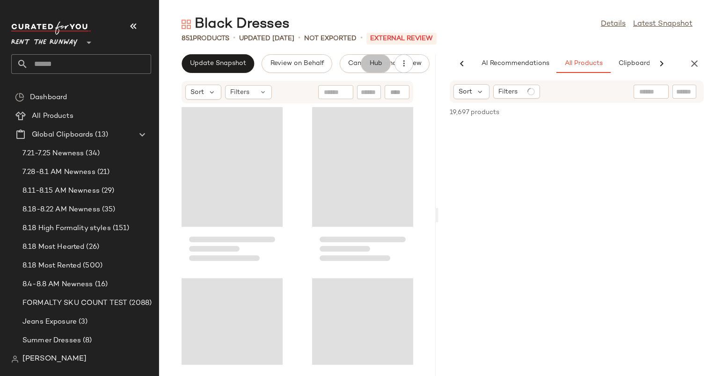
scroll to position [0, 48]
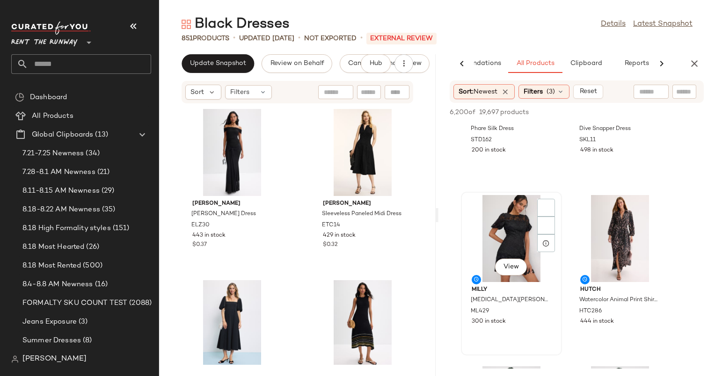
click at [492, 232] on div "View" at bounding box center [511, 238] width 94 height 87
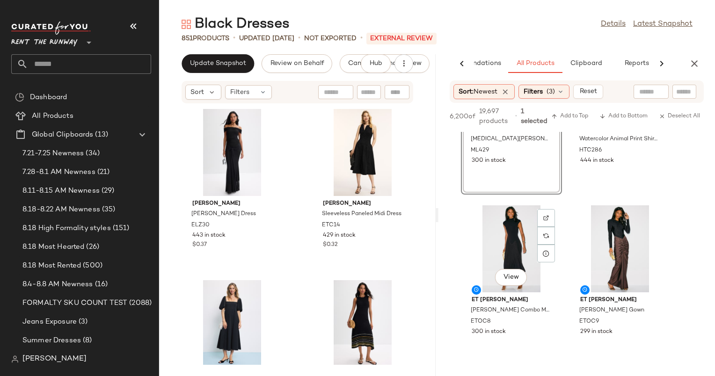
scroll to position [273, 0]
click at [492, 232] on div "View" at bounding box center [511, 248] width 94 height 87
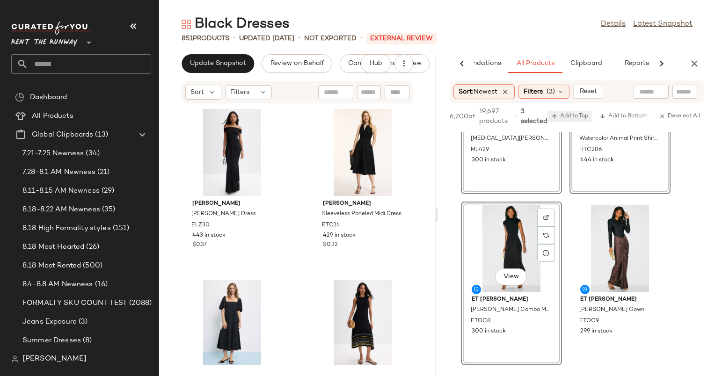
click at [579, 114] on span "Add to Top" at bounding box center [569, 116] width 37 height 7
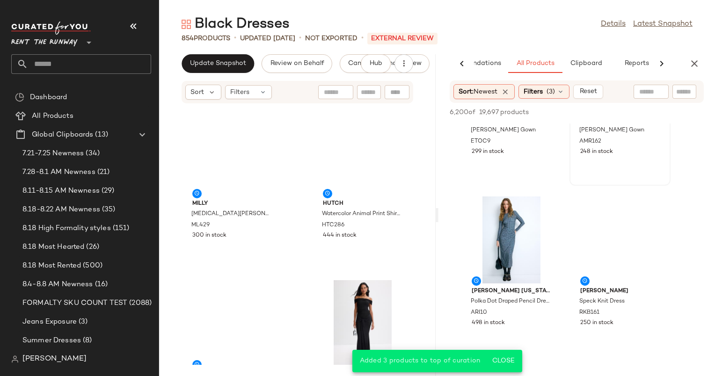
scroll to position [101, 0]
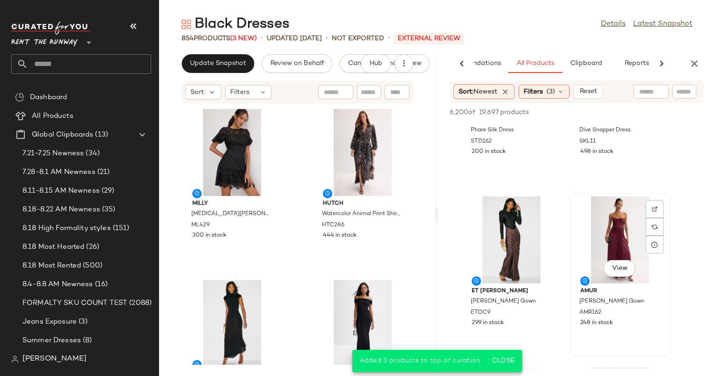
click at [609, 217] on div "View" at bounding box center [619, 239] width 94 height 87
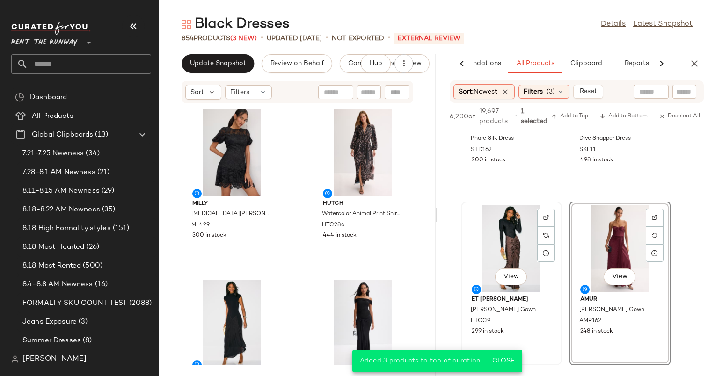
click at [516, 250] on div "View" at bounding box center [511, 248] width 94 height 87
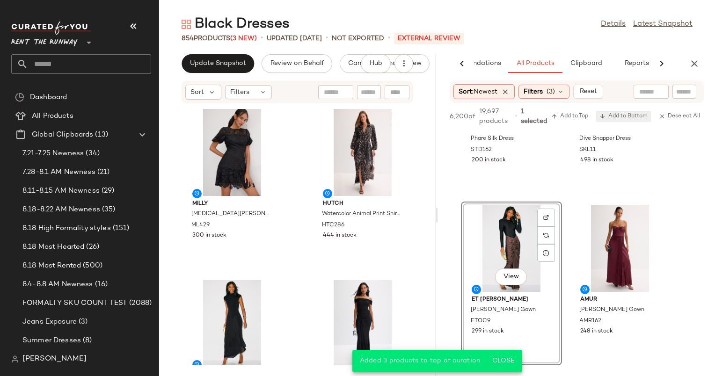
click at [617, 112] on button "Add to Bottom" at bounding box center [623, 116] width 56 height 11
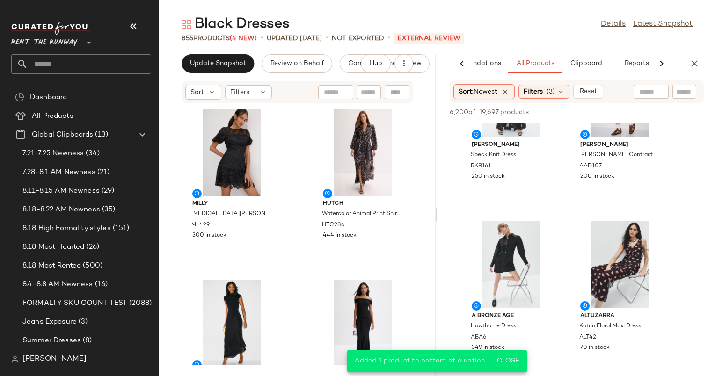
scroll to position [538, 0]
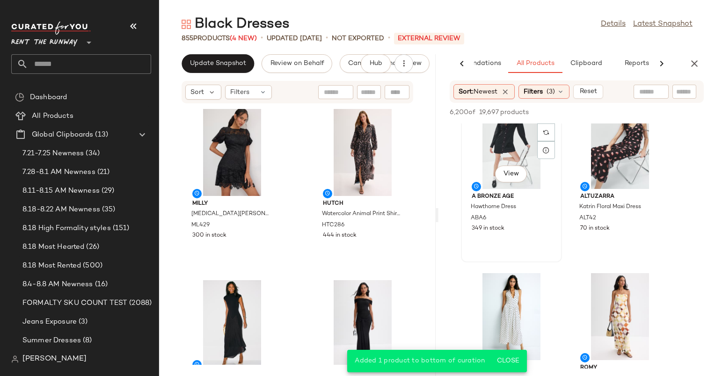
click at [514, 145] on div "View" at bounding box center [511, 145] width 94 height 87
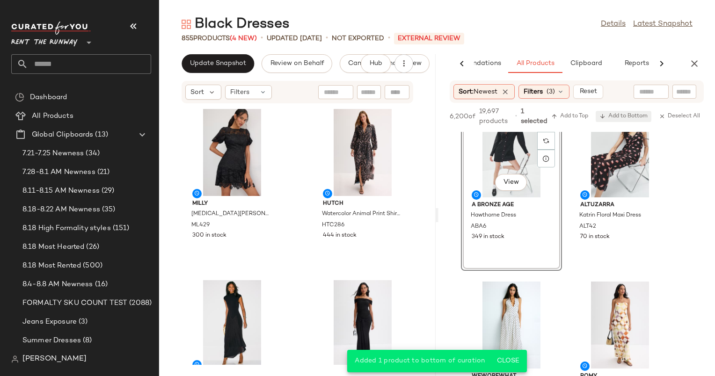
click at [633, 117] on span "Add to Bottom" at bounding box center [623, 116] width 48 height 7
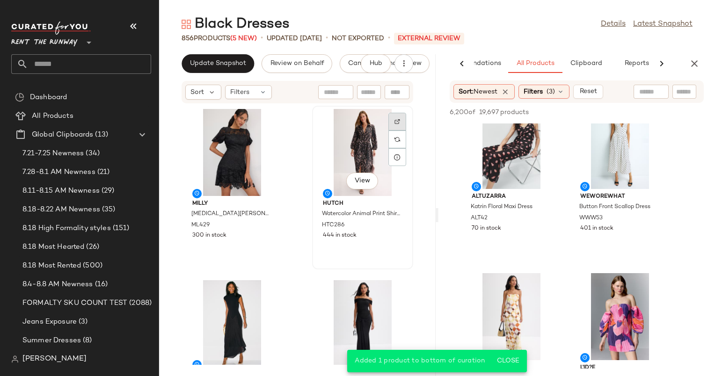
click at [394, 119] on img at bounding box center [397, 122] width 6 height 6
click at [341, 132] on div "View" at bounding box center [362, 152] width 94 height 87
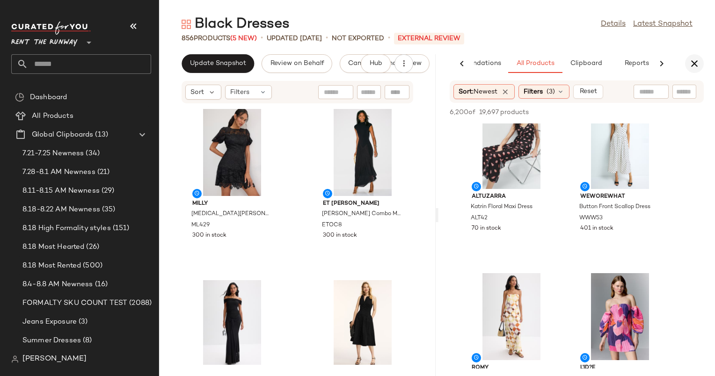
click at [692, 63] on icon "button" at bounding box center [693, 63] width 11 height 11
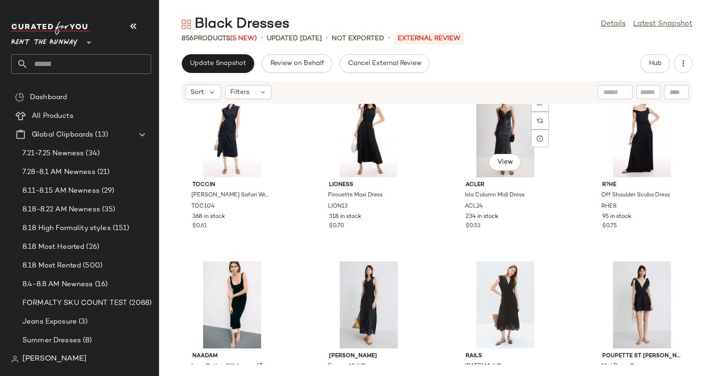
scroll to position [541, 0]
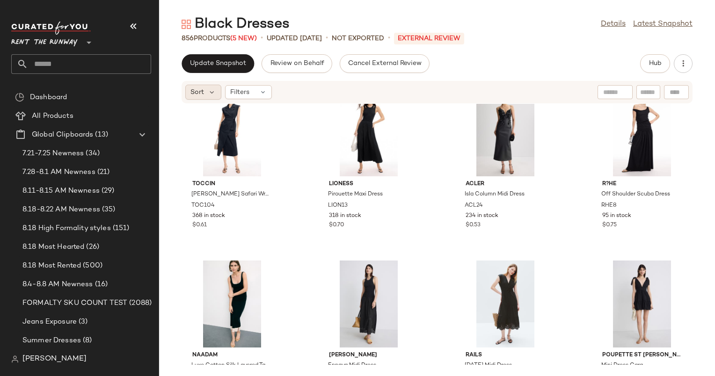
click at [198, 96] on span "Sort" at bounding box center [197, 92] width 14 height 10
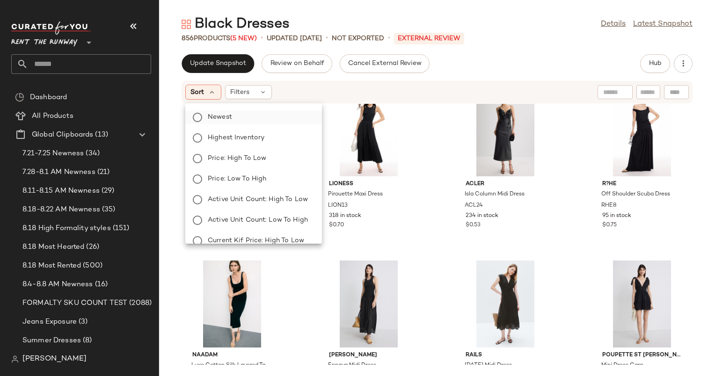
click at [244, 114] on label "Newest" at bounding box center [259, 117] width 110 height 13
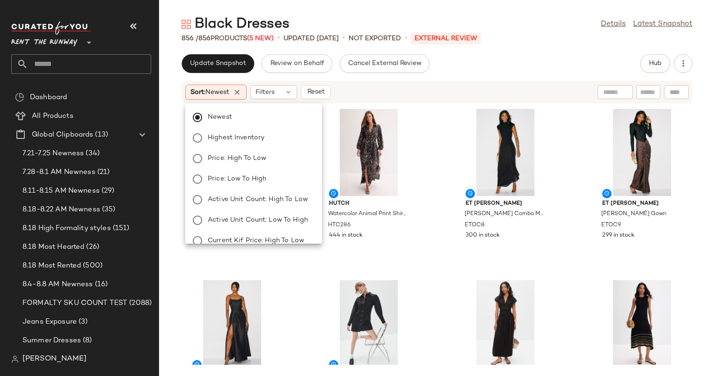
click at [521, 68] on div "Update Snapshot Review on Behalf Cancel External Review Hub" at bounding box center [436, 63] width 511 height 19
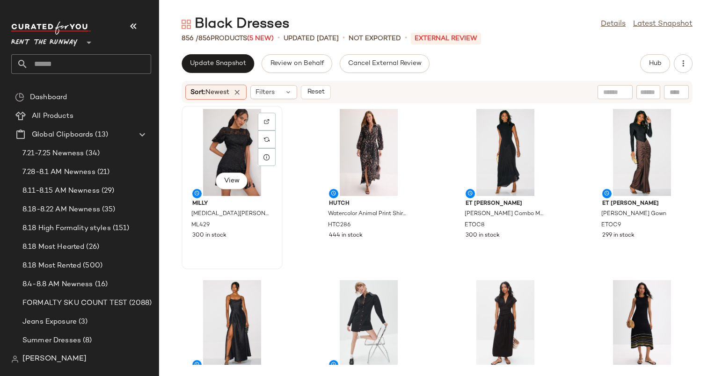
click at [219, 164] on div "View" at bounding box center [232, 152] width 94 height 87
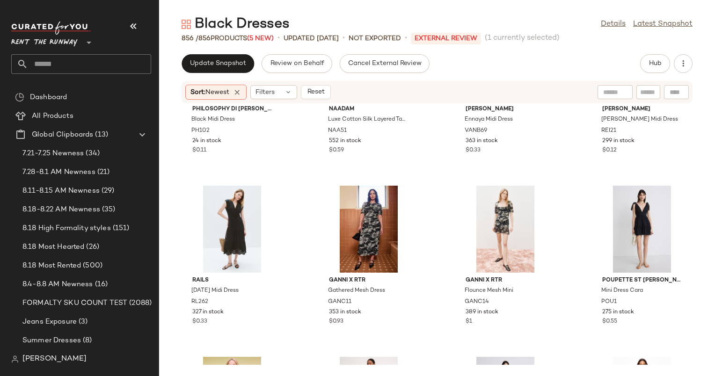
scroll to position [3142, 0]
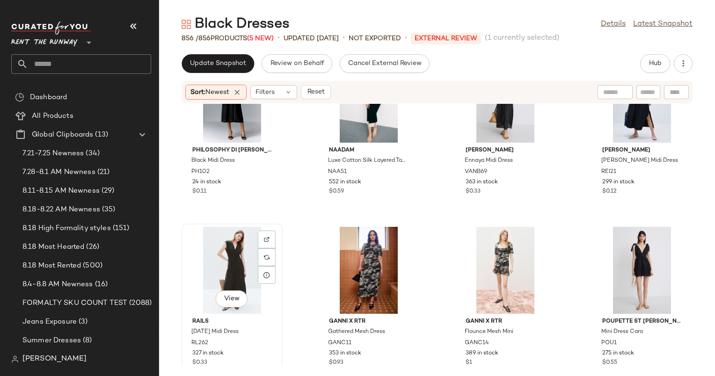
click at [226, 266] on div "View" at bounding box center [232, 270] width 94 height 87
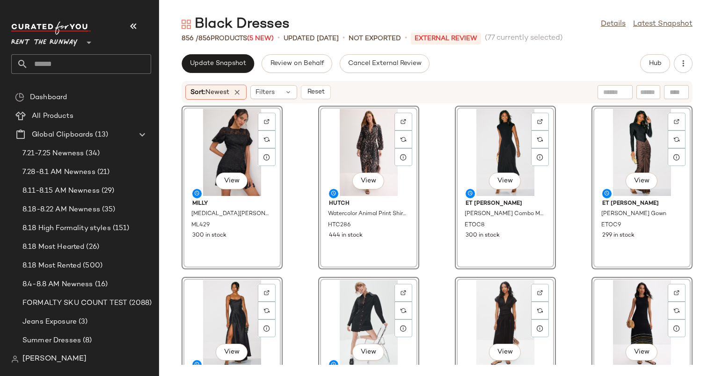
click at [337, 138] on div "View" at bounding box center [368, 152] width 94 height 87
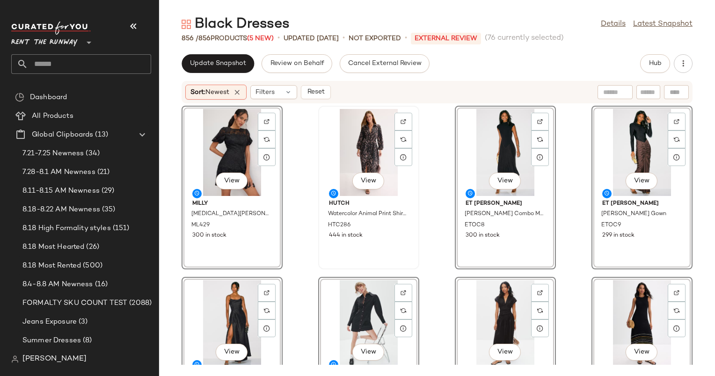
scroll to position [74, 0]
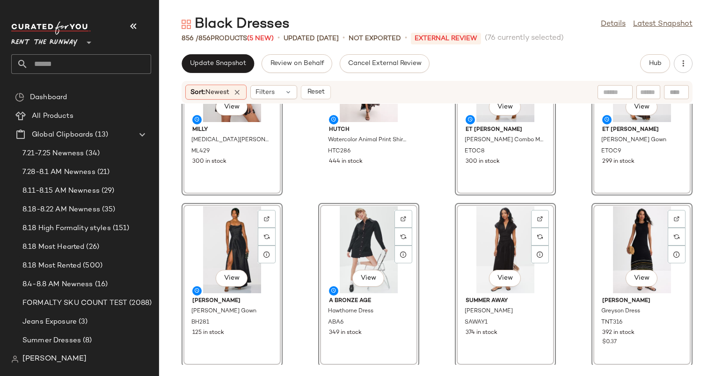
click at [662, 163] on div "View Et [PERSON_NAME] Gown ETOC9 299 in stock" at bounding box center [641, 114] width 101 height 164
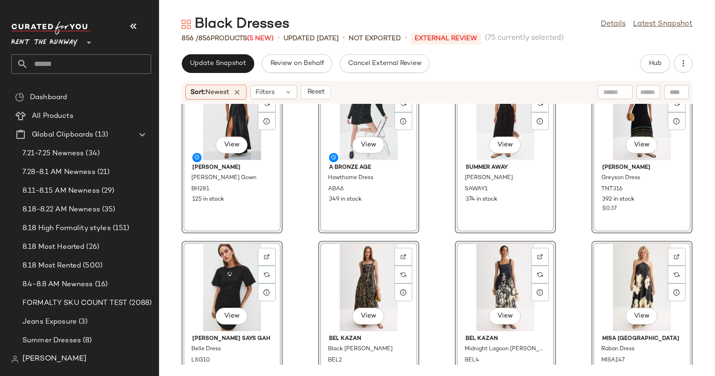
click at [408, 225] on div "View A Bronze Age Hawthorne Dress ABA6 349 in stock" at bounding box center [368, 152] width 101 height 164
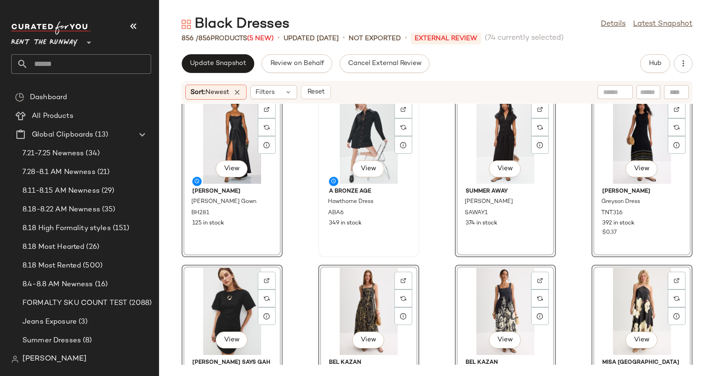
scroll to position [331, 0]
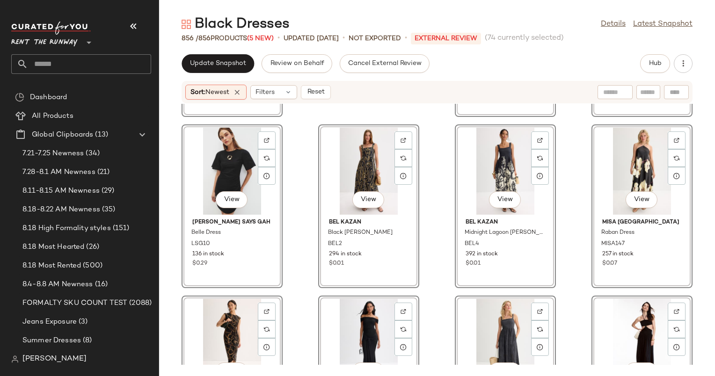
click at [362, 147] on div "View" at bounding box center [368, 171] width 94 height 87
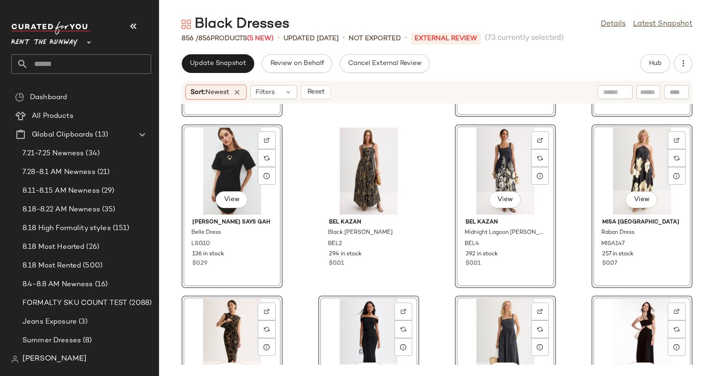
click at [478, 153] on div "View" at bounding box center [505, 171] width 94 height 87
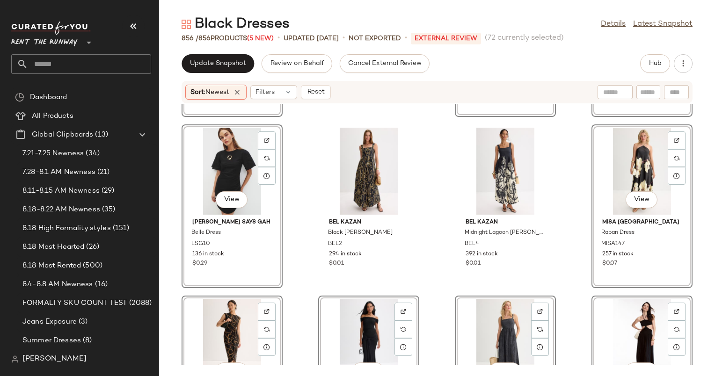
click at [611, 149] on div "View" at bounding box center [641, 171] width 94 height 87
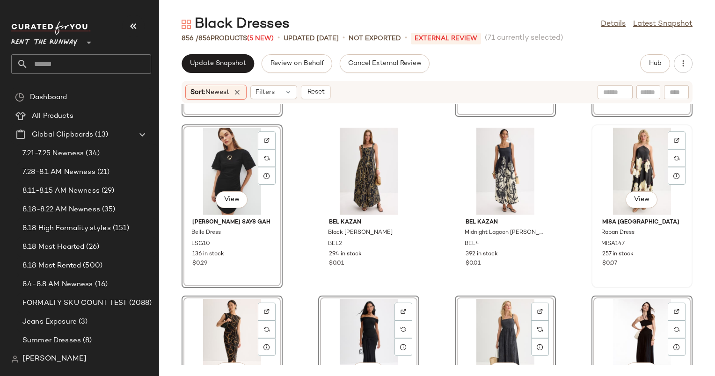
scroll to position [475, 0]
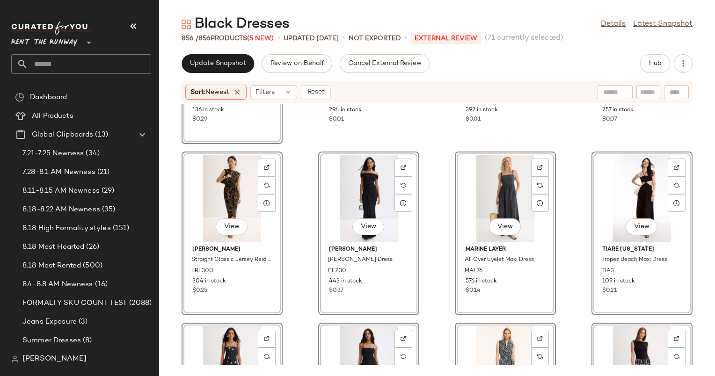
click at [217, 190] on div "View" at bounding box center [232, 198] width 94 height 87
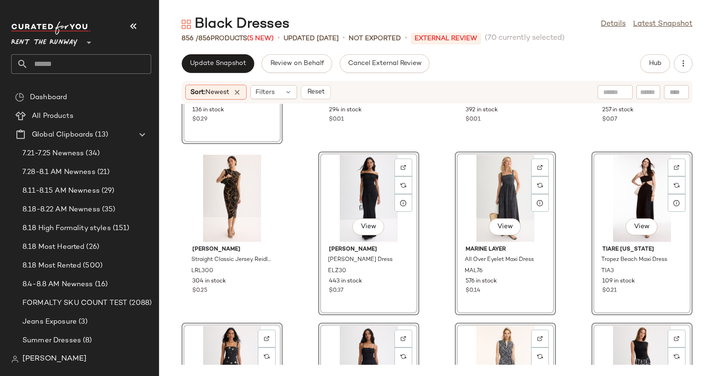
click at [485, 183] on div "View" at bounding box center [505, 198] width 94 height 87
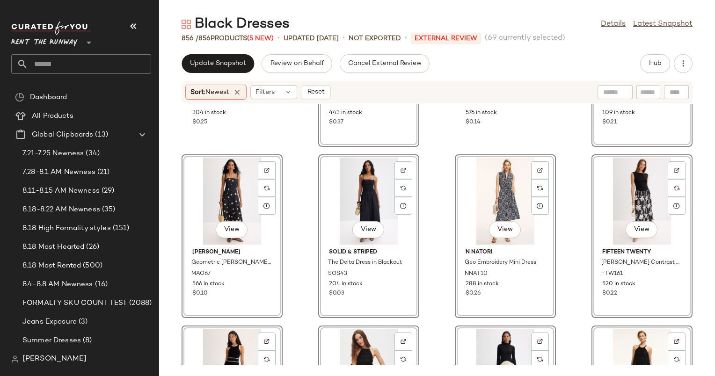
click at [229, 185] on div "View" at bounding box center [232, 201] width 94 height 87
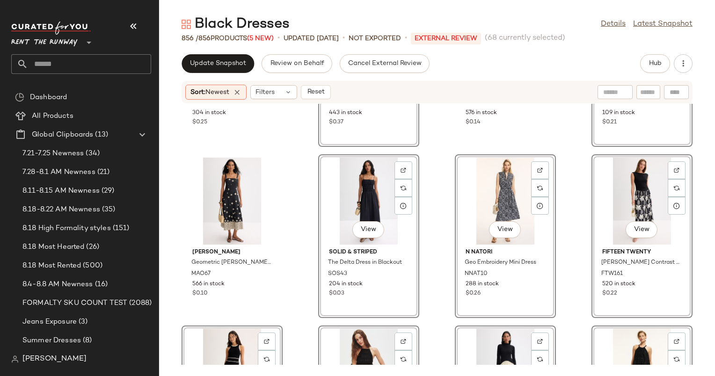
click at [522, 188] on div "View" at bounding box center [505, 201] width 94 height 87
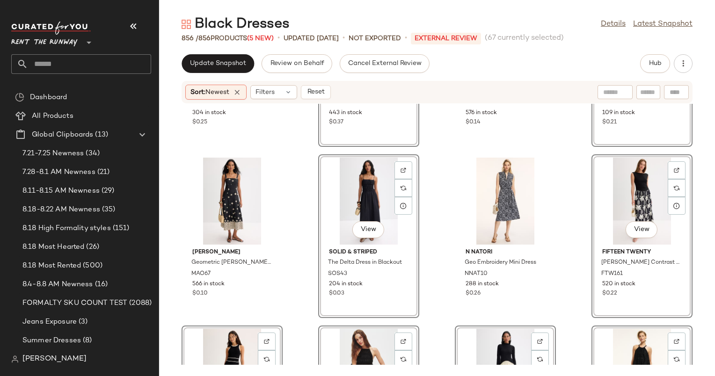
click at [635, 183] on div "View" at bounding box center [641, 201] width 94 height 87
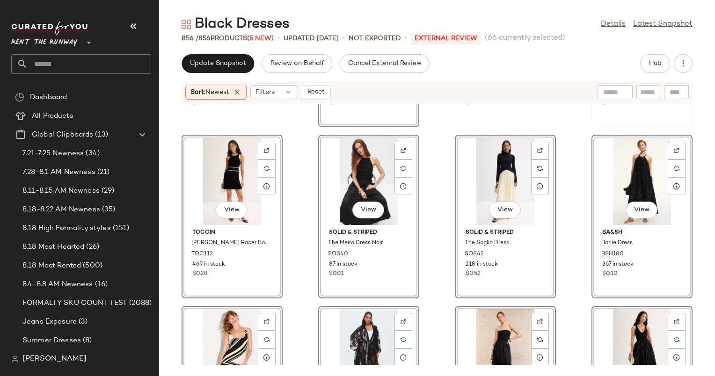
scroll to position [834, 0]
click at [230, 159] on div "View" at bounding box center [232, 181] width 94 height 87
click at [204, 172] on div "View" at bounding box center [232, 181] width 94 height 87
click at [504, 179] on div "View" at bounding box center [505, 181] width 94 height 87
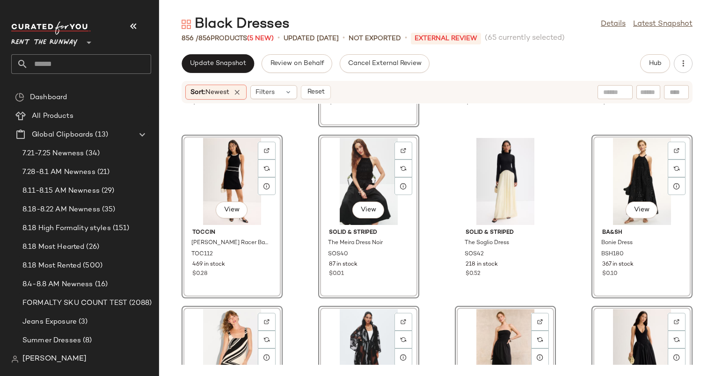
click at [636, 147] on div "View" at bounding box center [641, 181] width 94 height 87
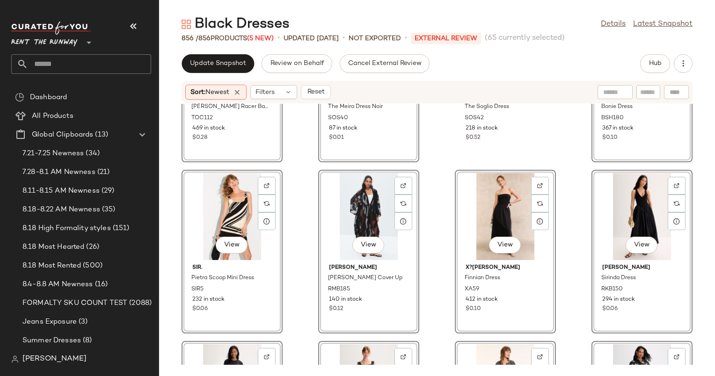
click at [245, 203] on div "View" at bounding box center [232, 216] width 94 height 87
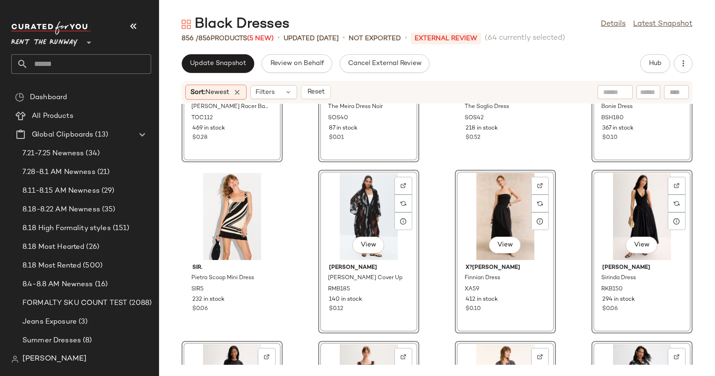
click at [355, 212] on div "View" at bounding box center [368, 216] width 94 height 87
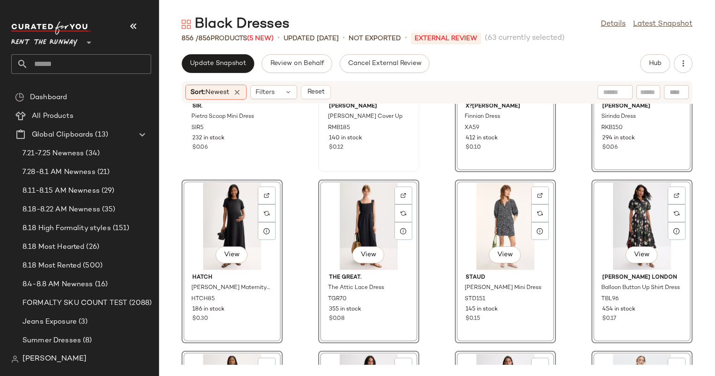
scroll to position [1137, 0]
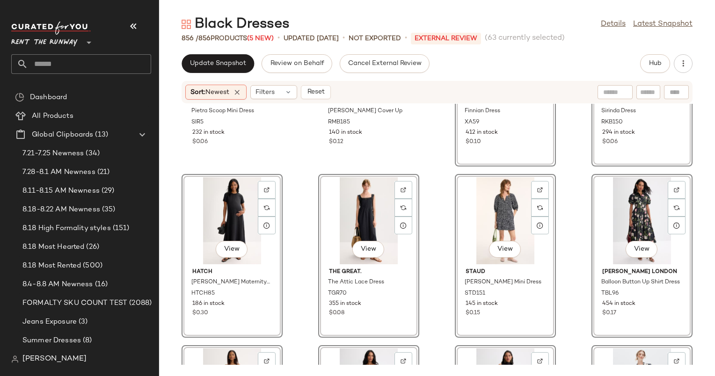
click at [495, 193] on div "View" at bounding box center [505, 220] width 94 height 87
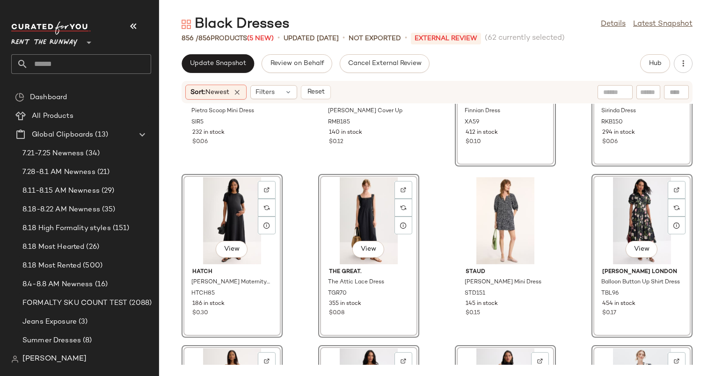
click at [610, 191] on div "View" at bounding box center [641, 220] width 94 height 87
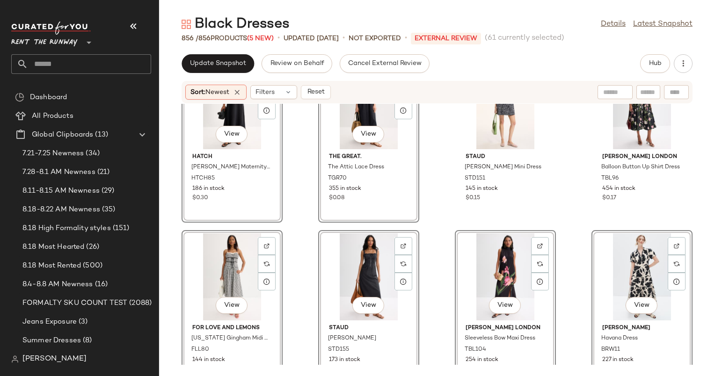
click at [249, 193] on div "View [PERSON_NAME] Maternity Dress HTCH85 186 in stock $0.30" at bounding box center [231, 141] width 101 height 164
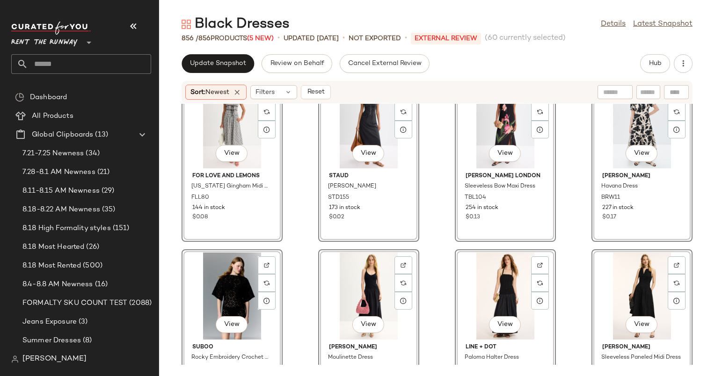
click at [203, 127] on div "View" at bounding box center [232, 124] width 94 height 87
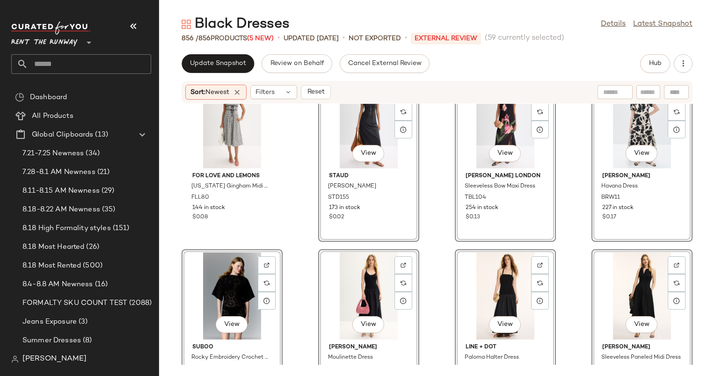
click at [494, 124] on div "View" at bounding box center [505, 124] width 94 height 87
click at [621, 117] on div "View" at bounding box center [641, 124] width 94 height 87
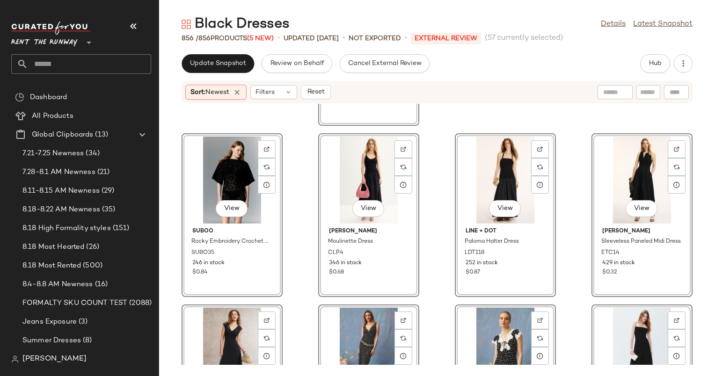
scroll to position [1696, 0]
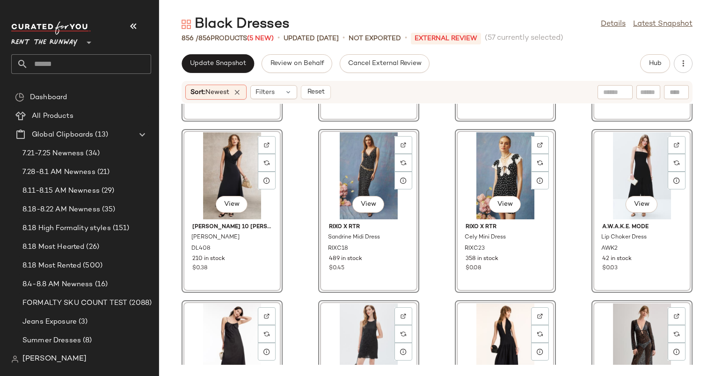
click at [376, 173] on div "View" at bounding box center [368, 175] width 94 height 87
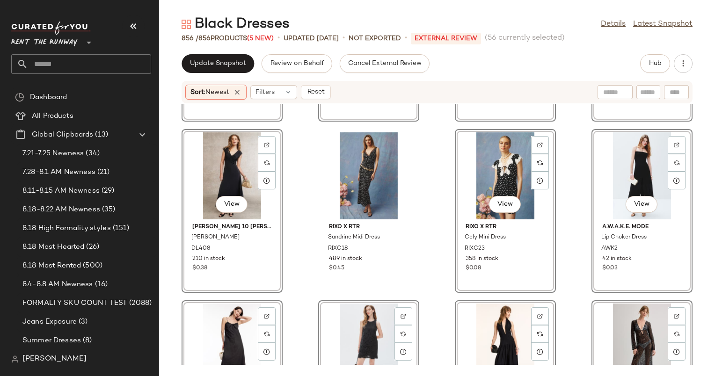
click at [478, 177] on div "View" at bounding box center [505, 175] width 94 height 87
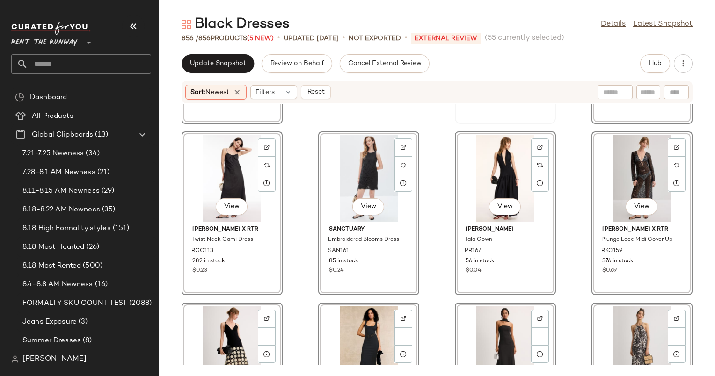
scroll to position [1864, 0]
click at [639, 155] on div "View" at bounding box center [641, 178] width 94 height 87
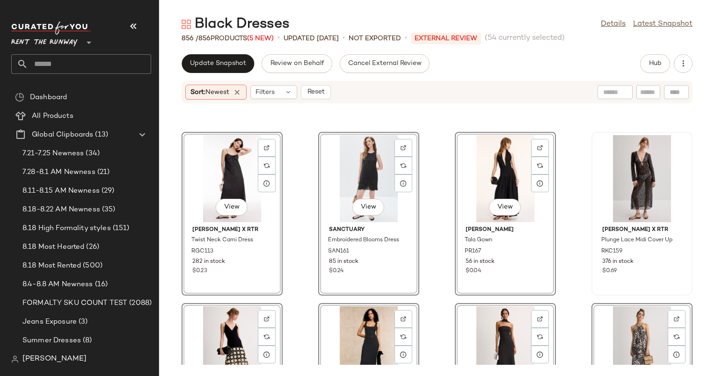
scroll to position [2085, 0]
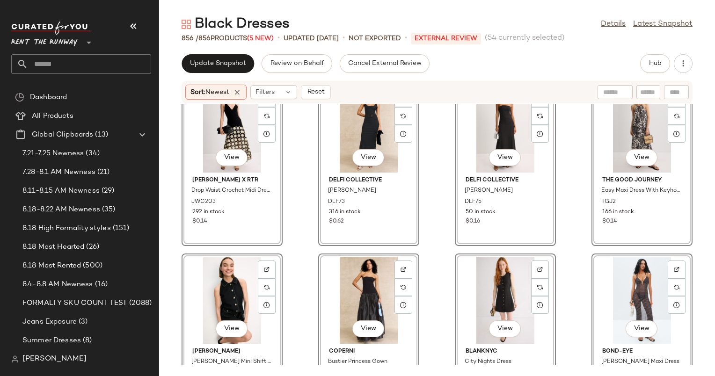
click at [226, 118] on div "View" at bounding box center [232, 129] width 94 height 87
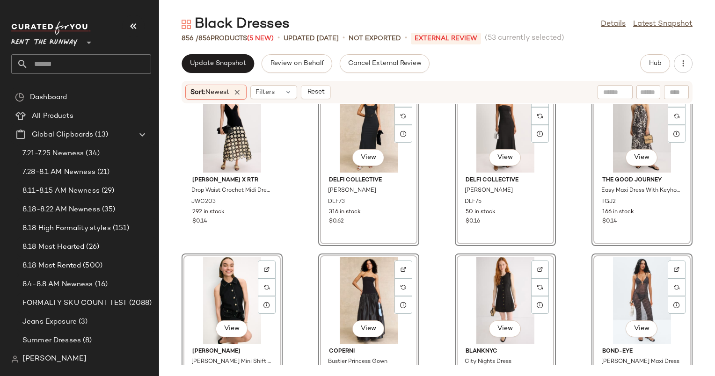
click at [615, 131] on div "View" at bounding box center [641, 129] width 94 height 87
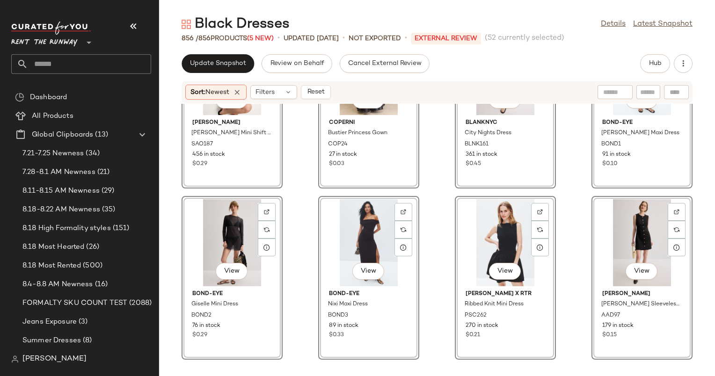
scroll to position [2350, 0]
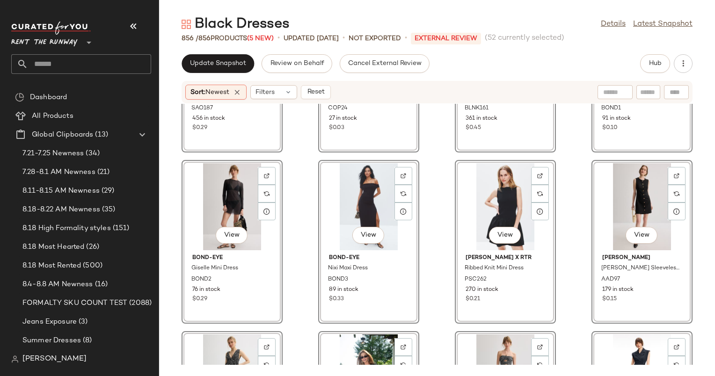
click at [629, 139] on div "View bond-eye Cindy Ring Maxi Dress BOND1 91 in stock $0.10" at bounding box center [641, 71] width 101 height 164
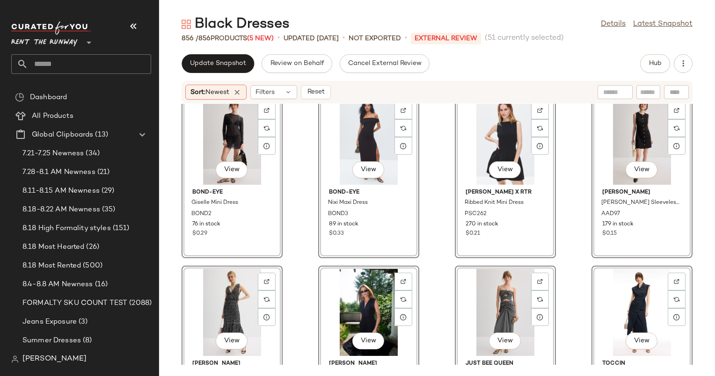
scroll to position [2415, 0]
click at [346, 301] on div "View" at bounding box center [368, 312] width 94 height 87
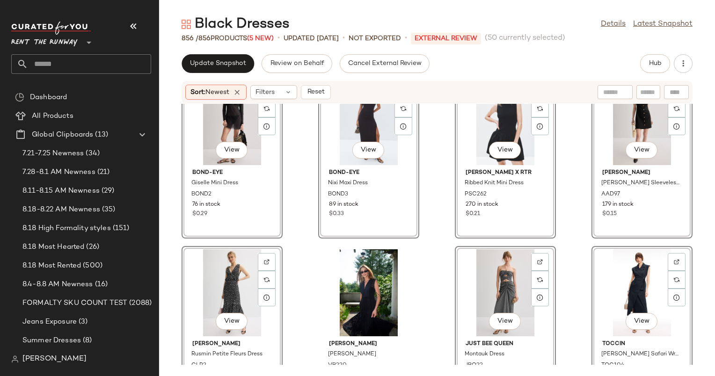
click at [500, 260] on div "View" at bounding box center [505, 292] width 94 height 87
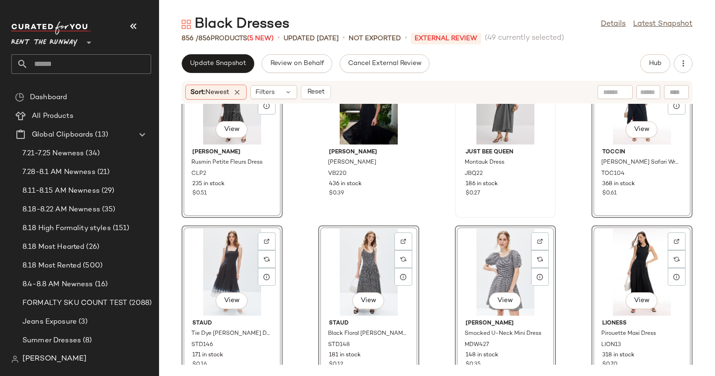
scroll to position [2664, 0]
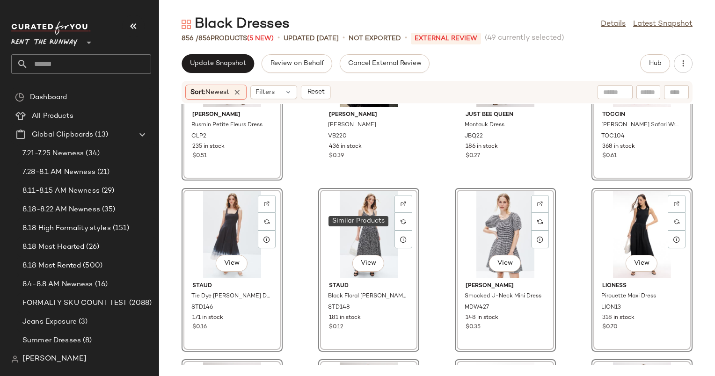
click at [379, 219] on div "View" at bounding box center [368, 234] width 94 height 87
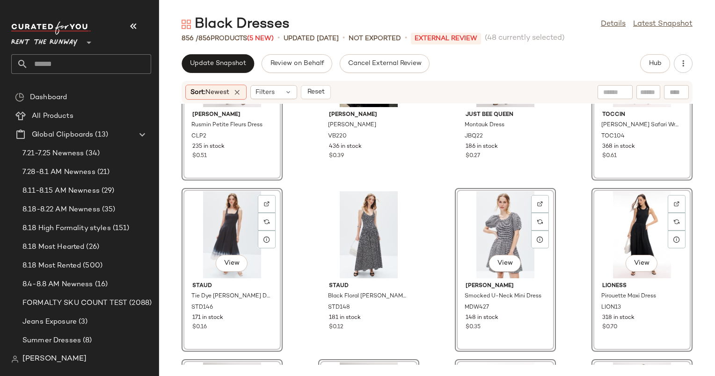
click at [490, 216] on div "View" at bounding box center [505, 234] width 94 height 87
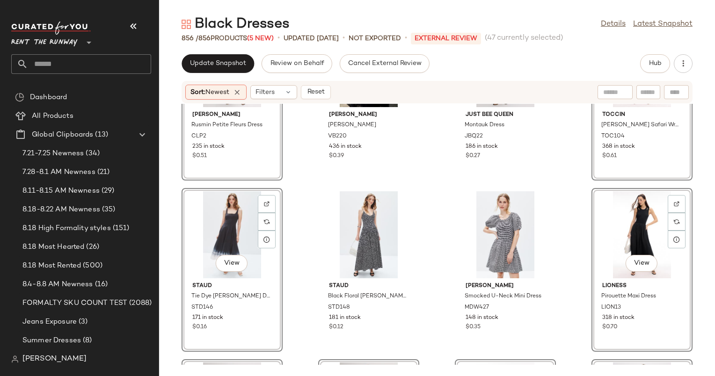
click at [206, 232] on div "View" at bounding box center [232, 234] width 94 height 87
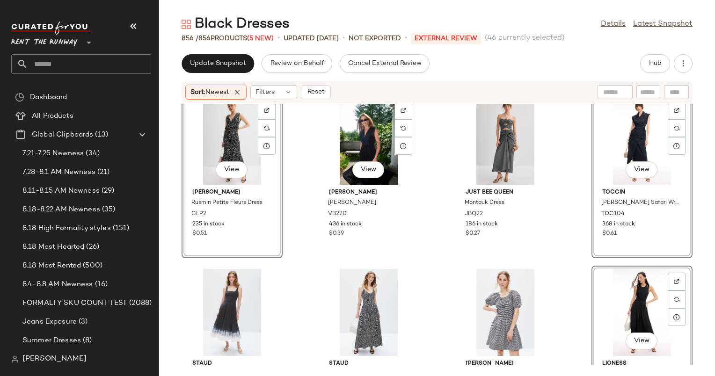
scroll to position [2585, 0]
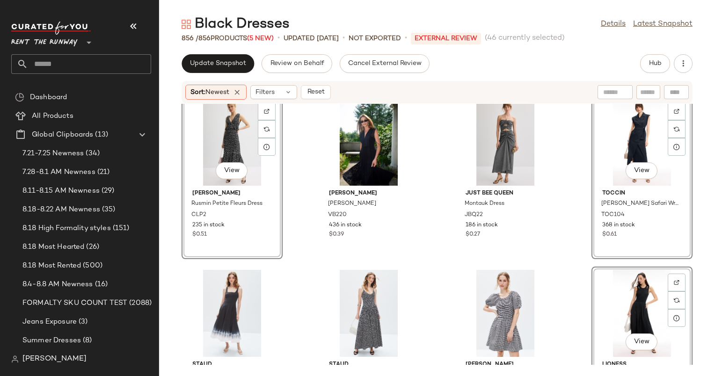
click at [232, 137] on div "View" at bounding box center [232, 142] width 94 height 87
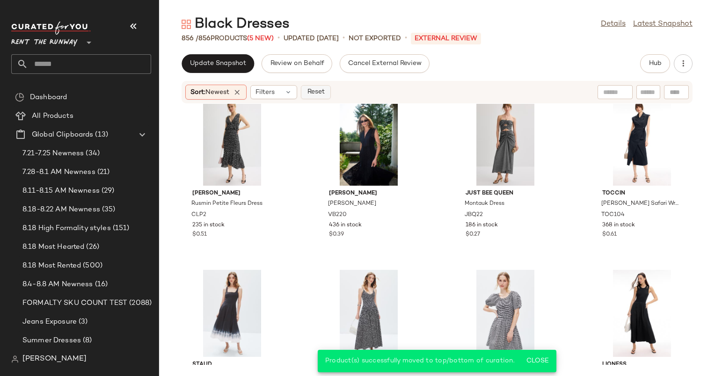
click at [321, 94] on span "Reset" at bounding box center [315, 91] width 18 height 7
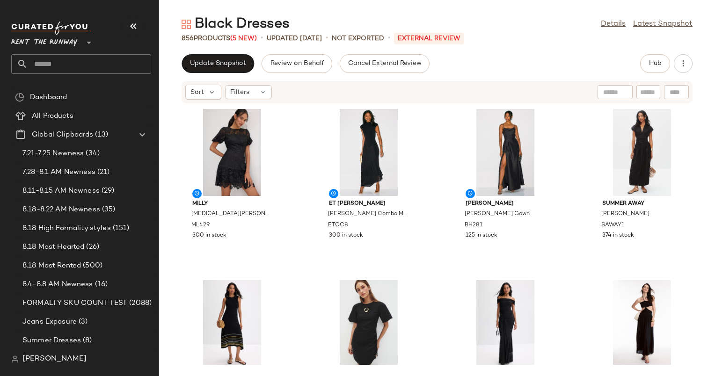
click at [226, 51] on div "Black Dresses Details Latest Snapshot 856 Products (5 New) • updated Aug 20th •…" at bounding box center [437, 195] width 556 height 361
click at [232, 57] on button "Update Snapshot" at bounding box center [217, 63] width 72 height 19
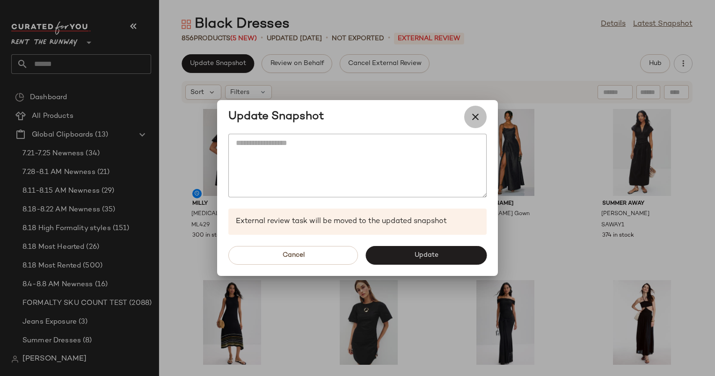
click at [475, 124] on button "button" at bounding box center [475, 117] width 22 height 22
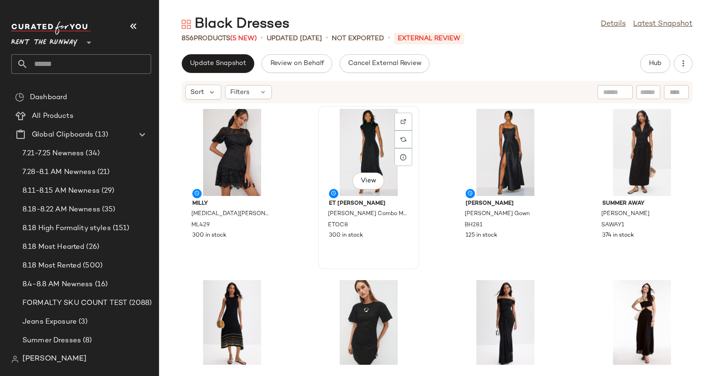
click at [382, 138] on div "View" at bounding box center [368, 152] width 94 height 87
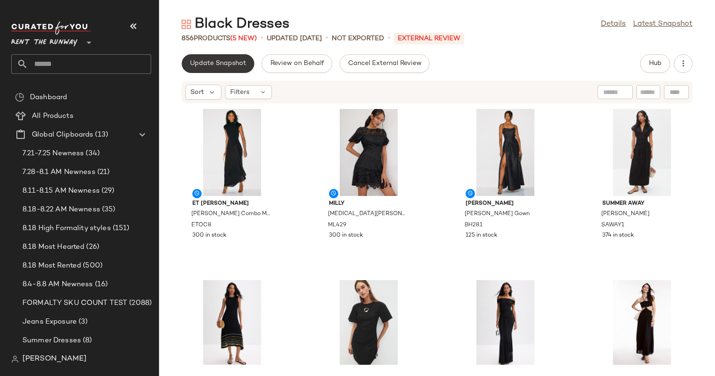
click at [204, 63] on span "Update Snapshot" at bounding box center [217, 63] width 57 height 7
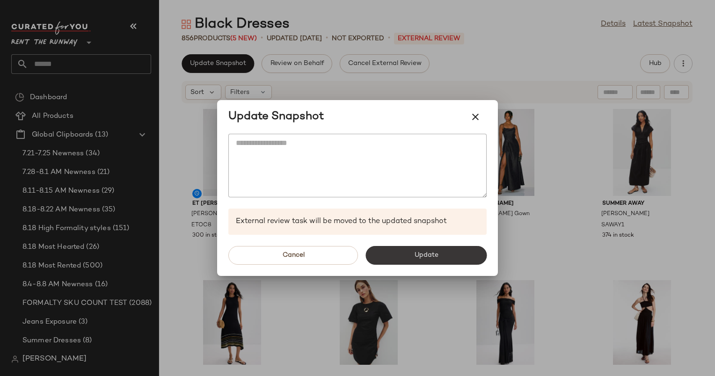
click at [457, 254] on button "Update" at bounding box center [425, 255] width 121 height 19
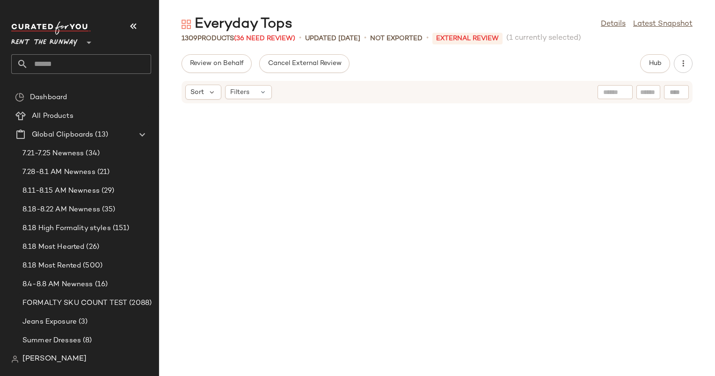
scroll to position [42281, 0]
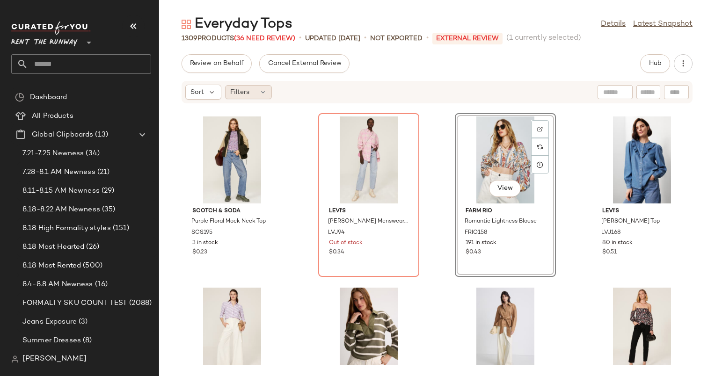
click at [245, 90] on span "Filters" at bounding box center [239, 92] width 19 height 10
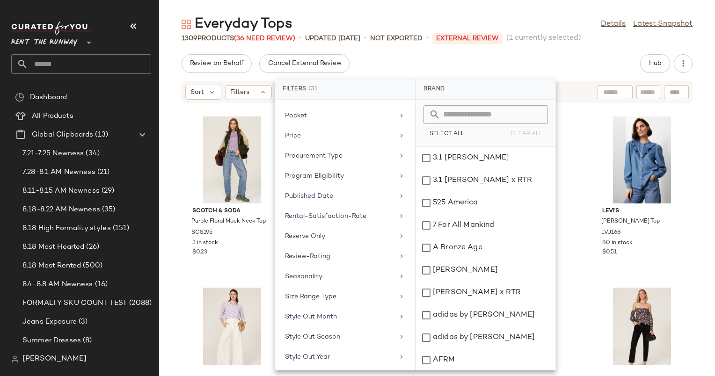
scroll to position [812, 0]
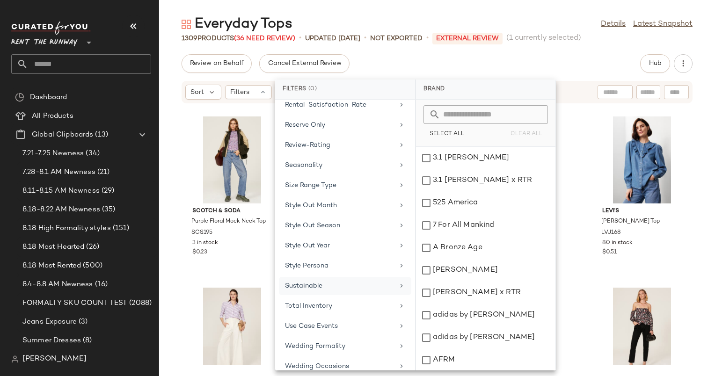
click at [339, 297] on div "Sustainable" at bounding box center [345, 306] width 132 height 18
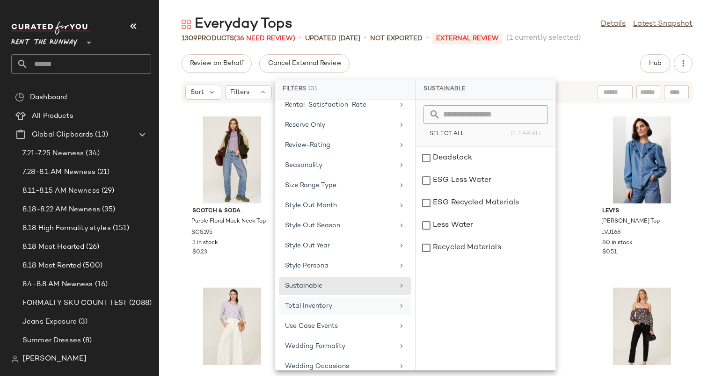
click at [343, 301] on div "Total Inventory" at bounding box center [339, 306] width 109 height 10
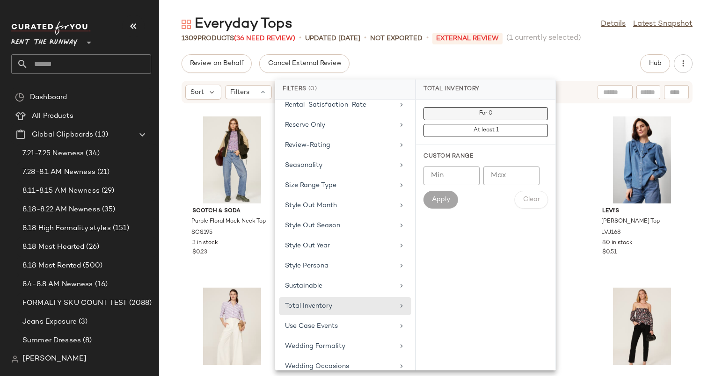
click at [503, 124] on button "For 0" at bounding box center [485, 130] width 124 height 13
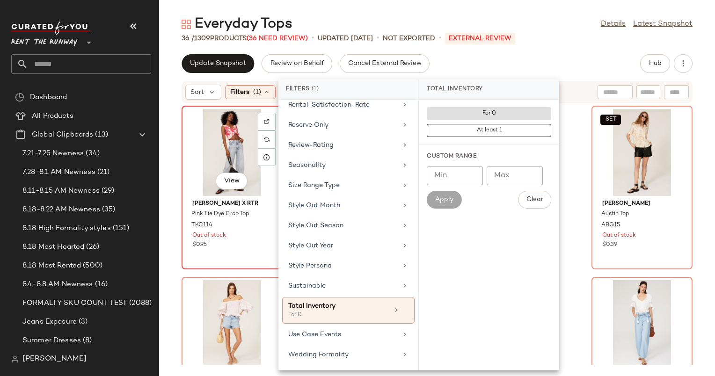
click at [242, 146] on div "View" at bounding box center [232, 152] width 94 height 87
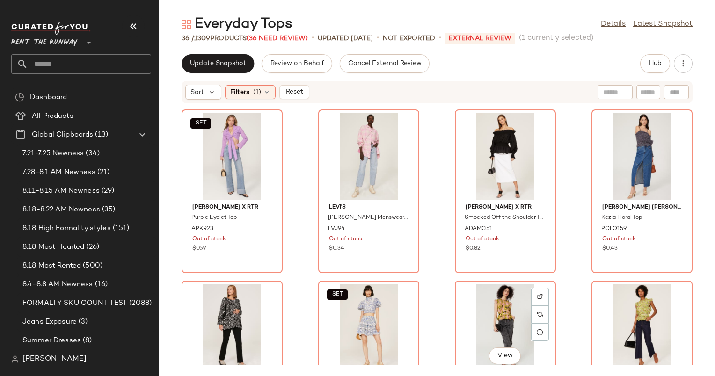
scroll to position [1282, 0]
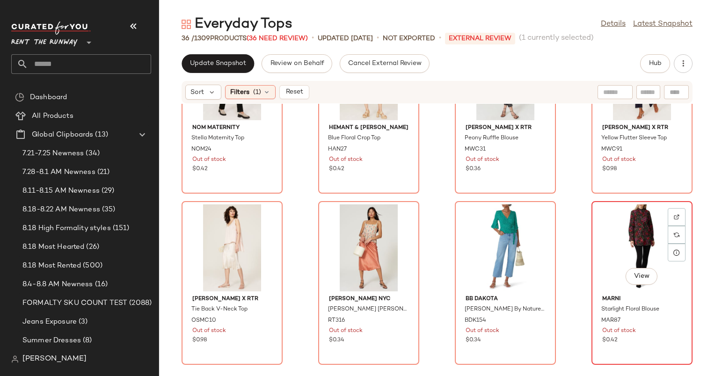
click at [623, 247] on div "View" at bounding box center [641, 247] width 94 height 87
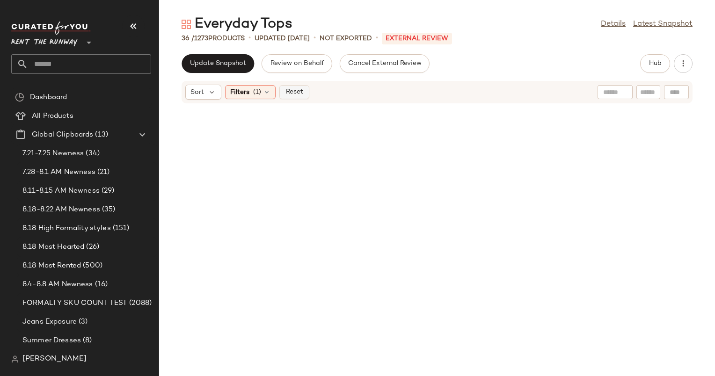
click at [298, 89] on span "Reset" at bounding box center [294, 91] width 18 height 7
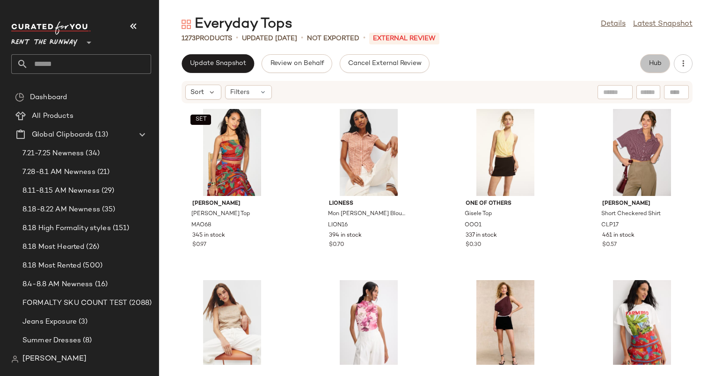
click at [658, 65] on span "Hub" at bounding box center [654, 63] width 13 height 7
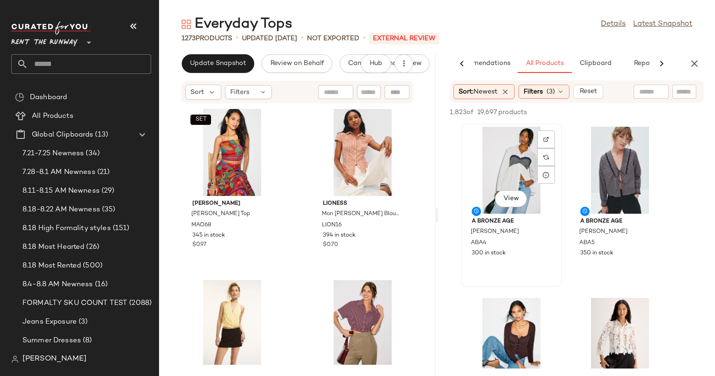
scroll to position [16, 0]
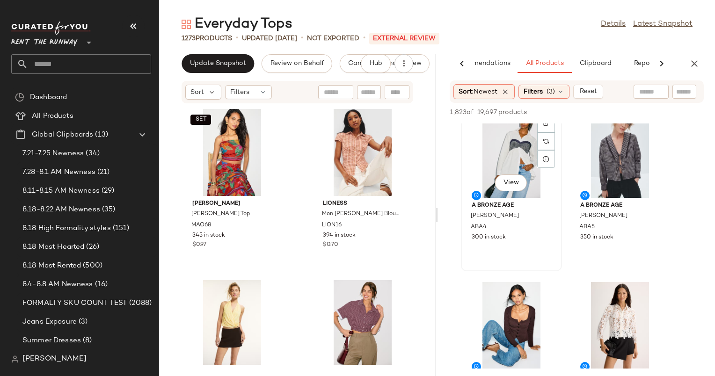
click at [530, 142] on div "View" at bounding box center [511, 154] width 94 height 87
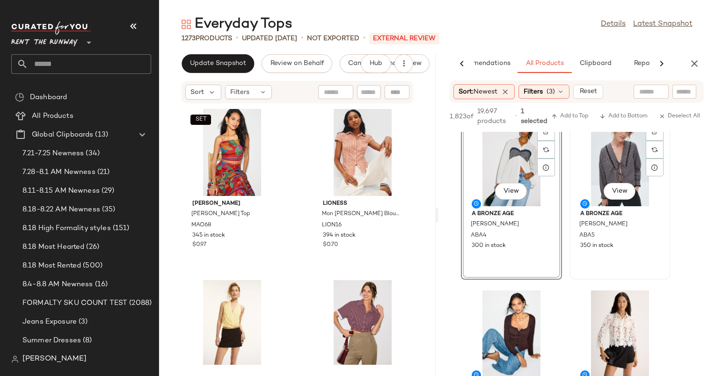
click at [599, 180] on div "View" at bounding box center [619, 162] width 94 height 87
click at [625, 112] on button "Add to Bottom" at bounding box center [623, 116] width 56 height 11
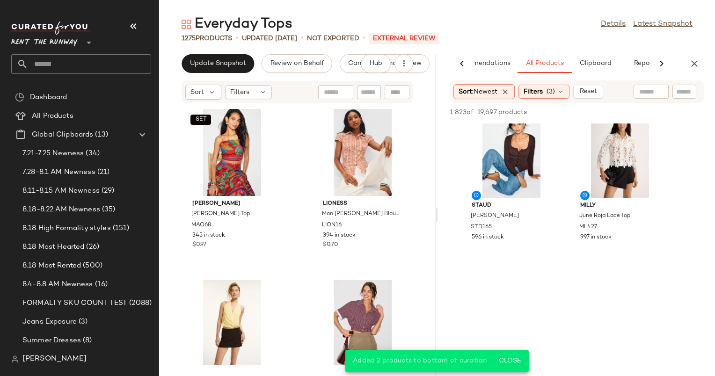
scroll to position [0, 0]
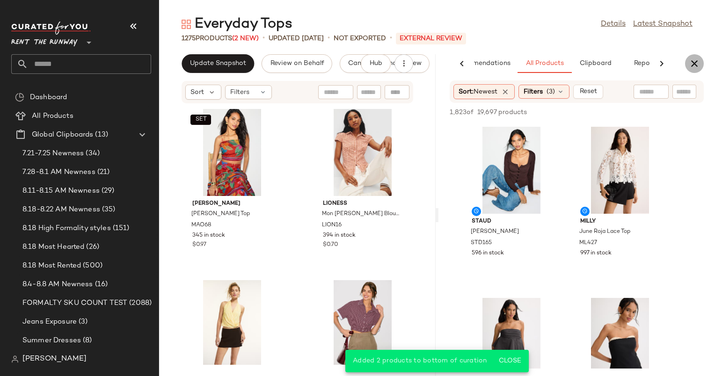
click at [696, 58] on icon "button" at bounding box center [693, 63] width 11 height 11
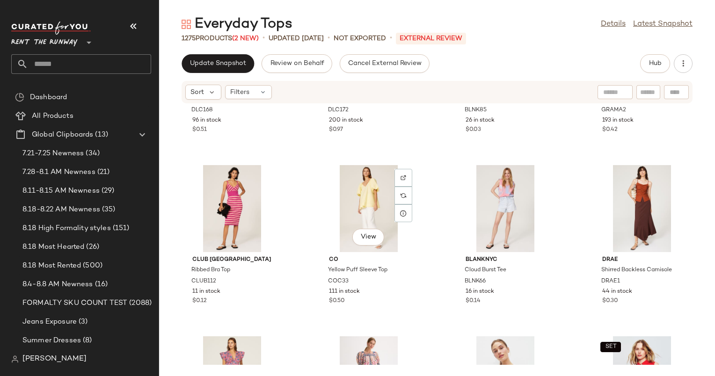
scroll to position [2054, 0]
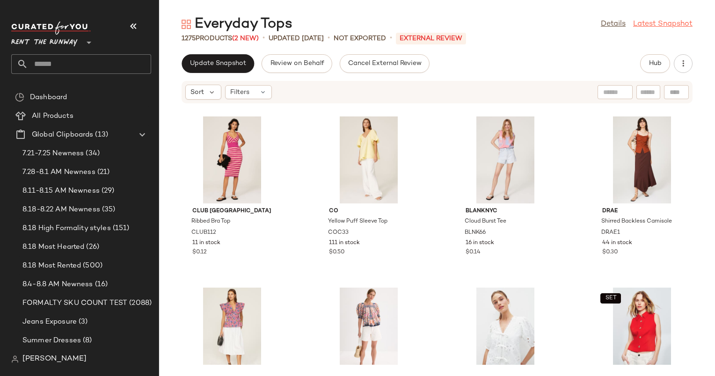
click at [662, 21] on link "Latest Snapshot" at bounding box center [662, 24] width 59 height 11
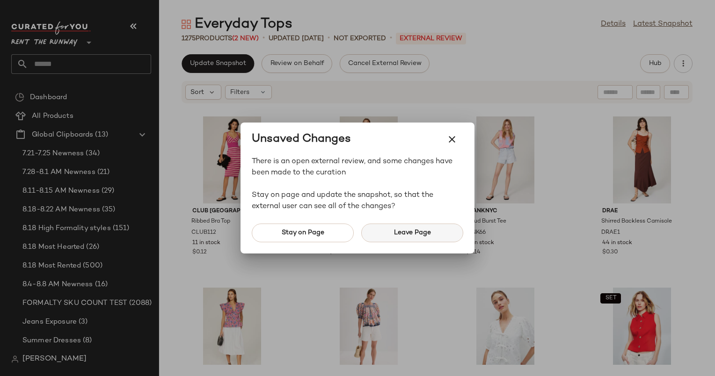
click at [401, 229] on span "Leave Page" at bounding box center [411, 232] width 37 height 7
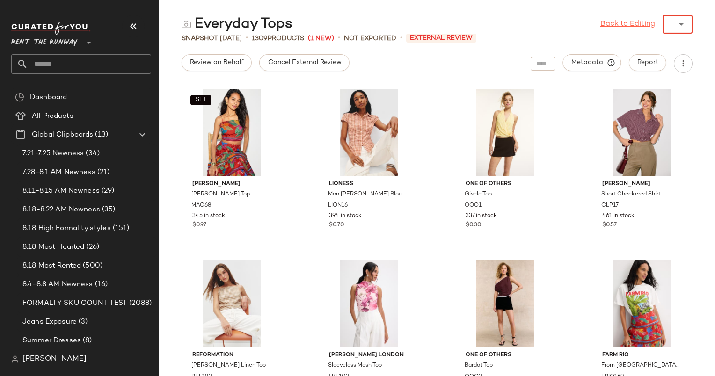
click at [635, 27] on div "Back to Editing ******" at bounding box center [646, 24] width 92 height 19
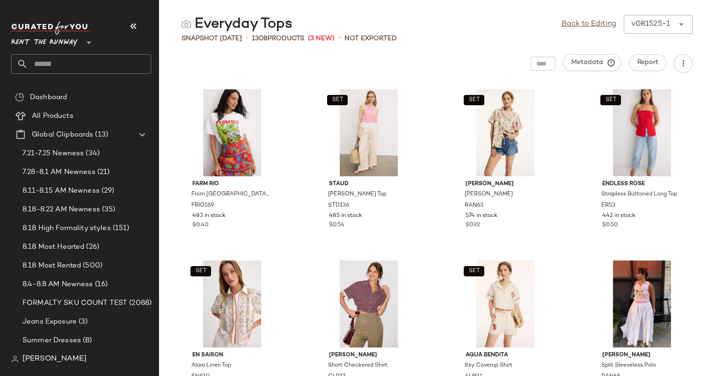
click at [661, 23] on div "v081525-1" at bounding box center [650, 24] width 39 height 11
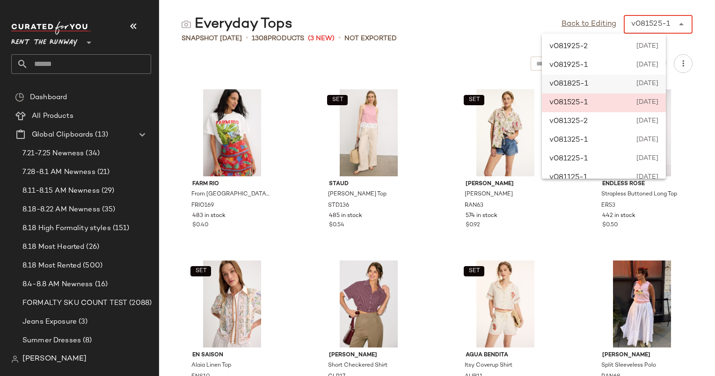
click at [653, 83] on span "August 18th 2025" at bounding box center [646, 84] width 23 height 11
type input "******"
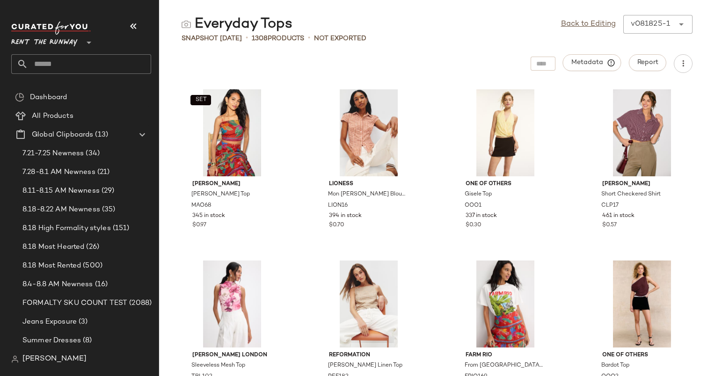
click at [592, 30] on div "Back to Editing v081825-1 ******" at bounding box center [626, 24] width 131 height 19
click at [587, 24] on link "Back to Editing" at bounding box center [588, 24] width 55 height 11
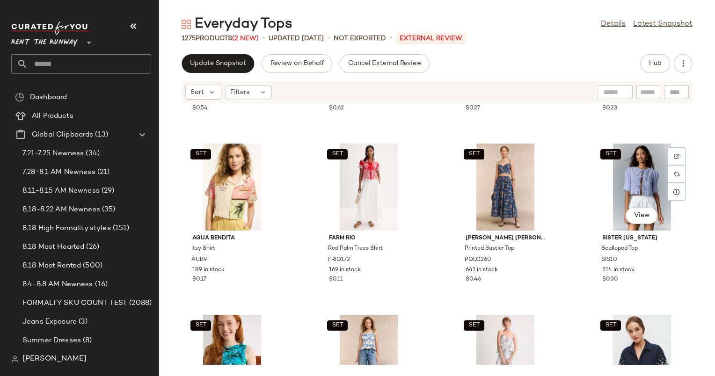
scroll to position [3721, 0]
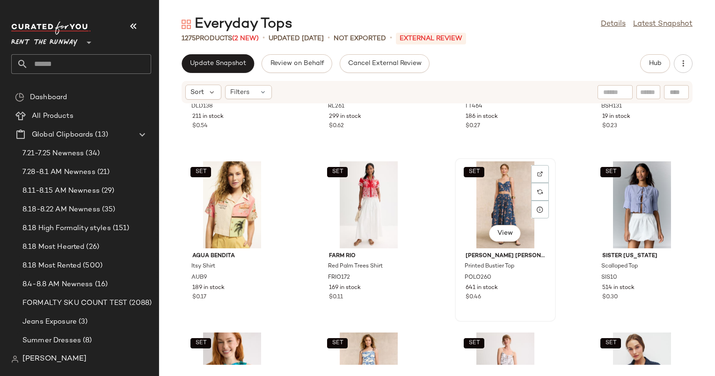
click at [518, 196] on div "SET View" at bounding box center [505, 204] width 94 height 87
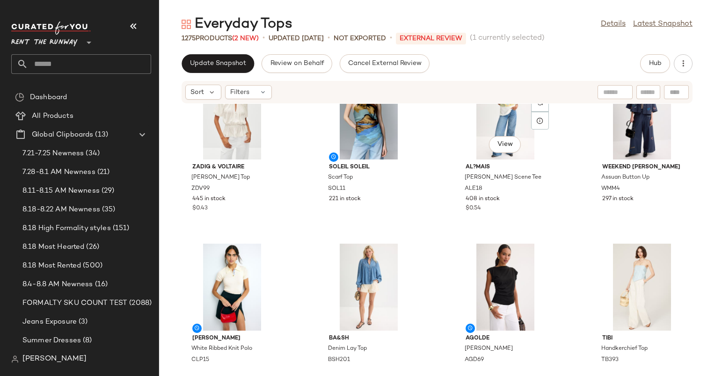
scroll to position [4327, 0]
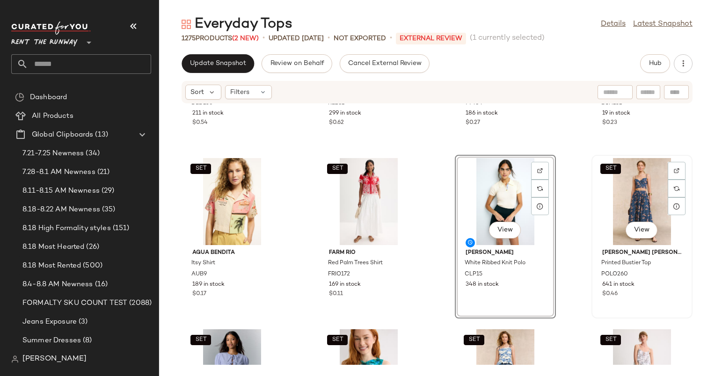
click at [600, 229] on div "SET View" at bounding box center [641, 201] width 94 height 87
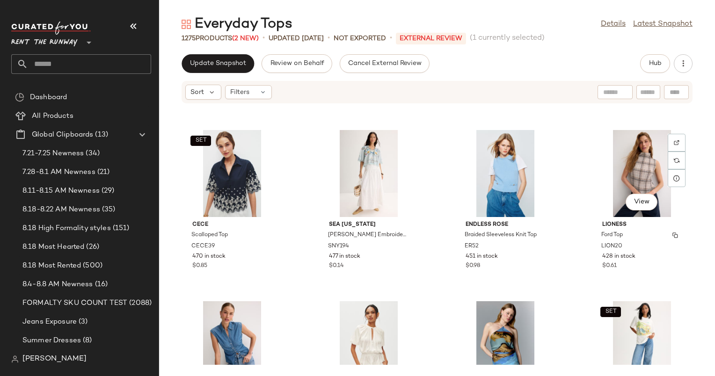
scroll to position [4151, 0]
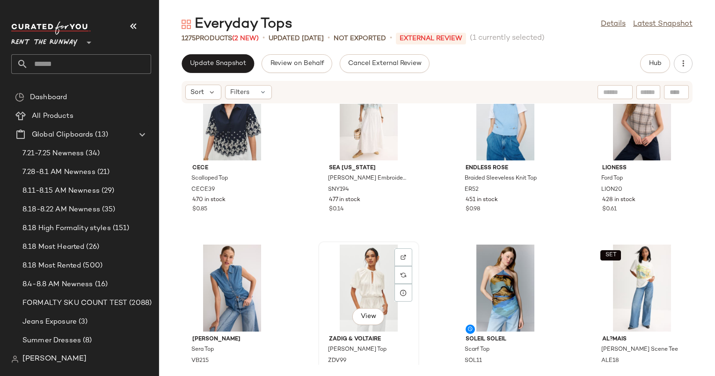
click at [360, 288] on div "View" at bounding box center [368, 288] width 94 height 87
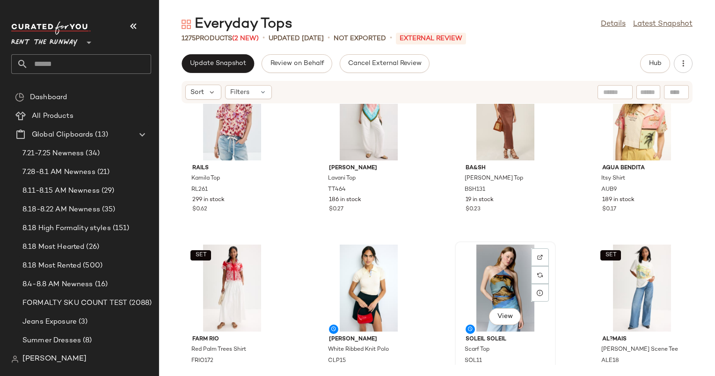
click at [494, 282] on div "View" at bounding box center [505, 288] width 94 height 87
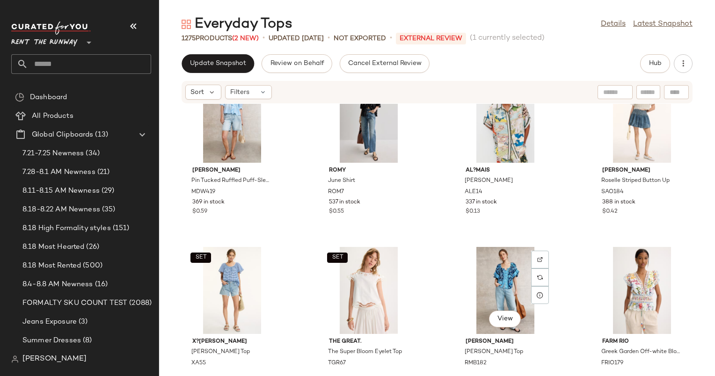
scroll to position [6626, 0]
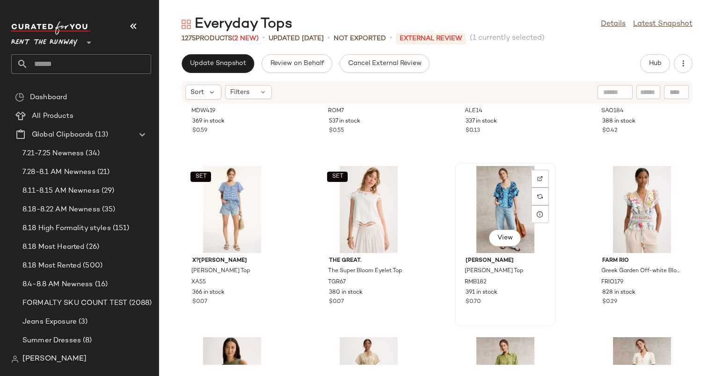
click at [497, 176] on div "View" at bounding box center [505, 209] width 94 height 87
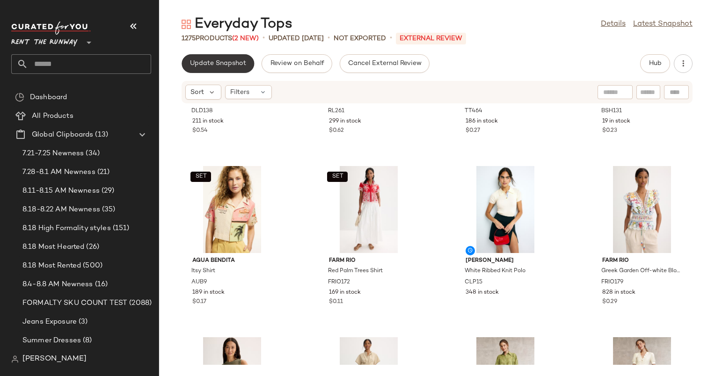
click at [227, 63] on span "Update Snapshot" at bounding box center [217, 63] width 57 height 7
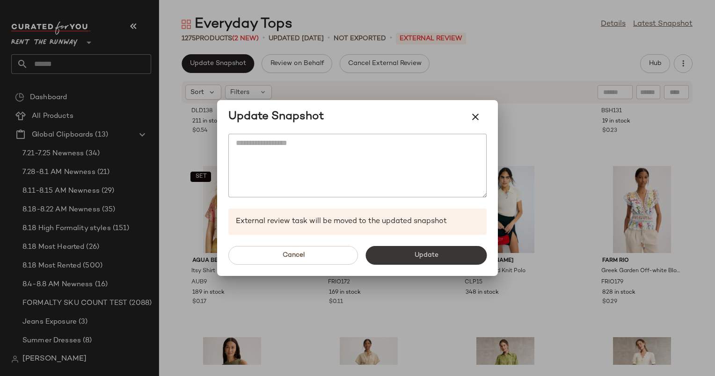
click at [425, 249] on button "Update" at bounding box center [425, 255] width 121 height 19
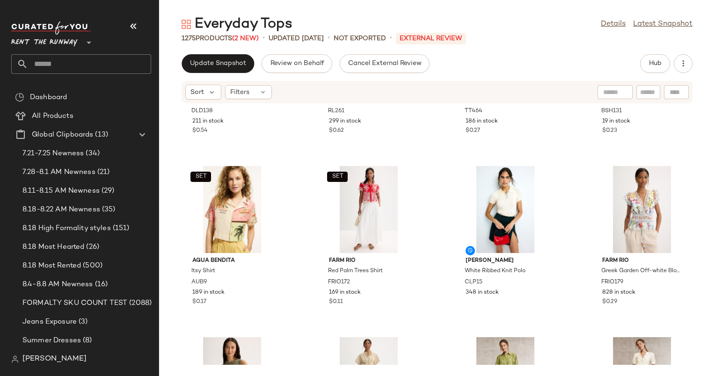
scroll to position [6797, 0]
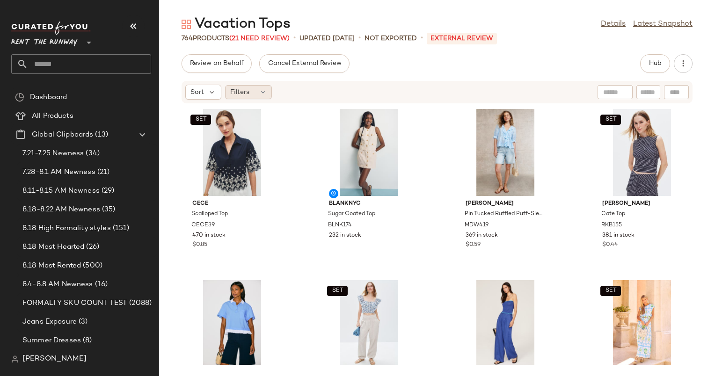
click at [253, 93] on div "Filters" at bounding box center [248, 92] width 47 height 14
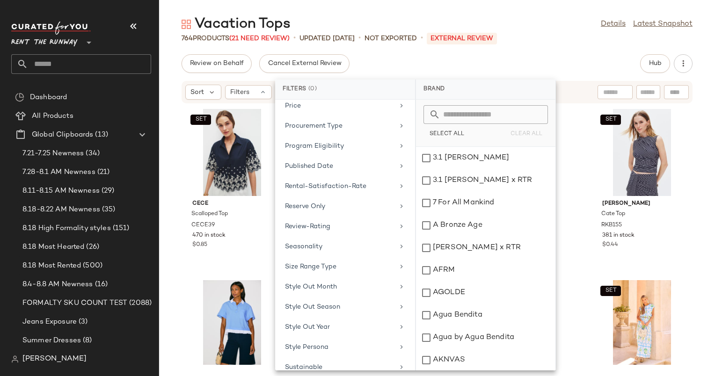
scroll to position [812, 0]
click at [362, 317] on div "Total Inventory" at bounding box center [345, 326] width 132 height 18
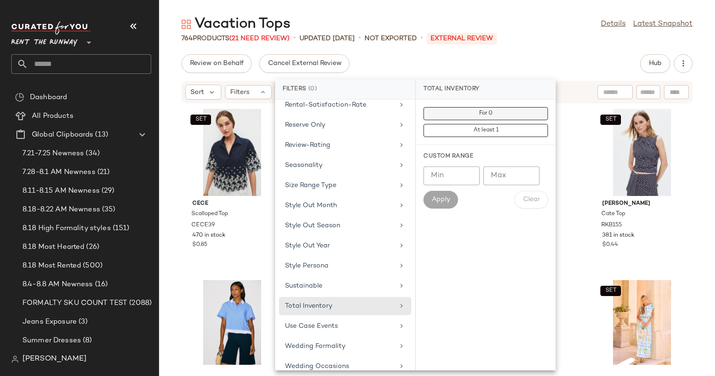
click at [485, 110] on span "For 0" at bounding box center [485, 113] width 14 height 7
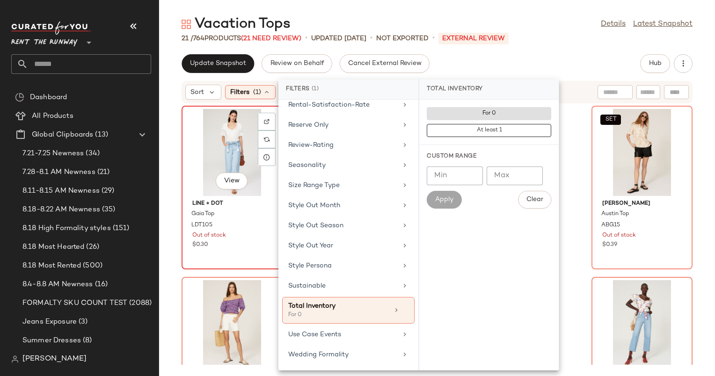
click at [238, 126] on div "View" at bounding box center [232, 152] width 94 height 87
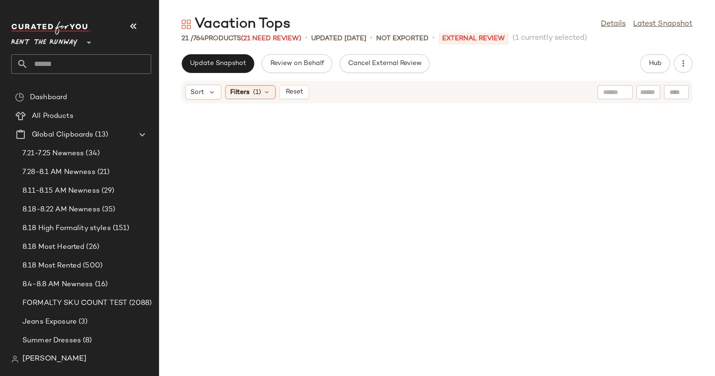
scroll to position [768, 0]
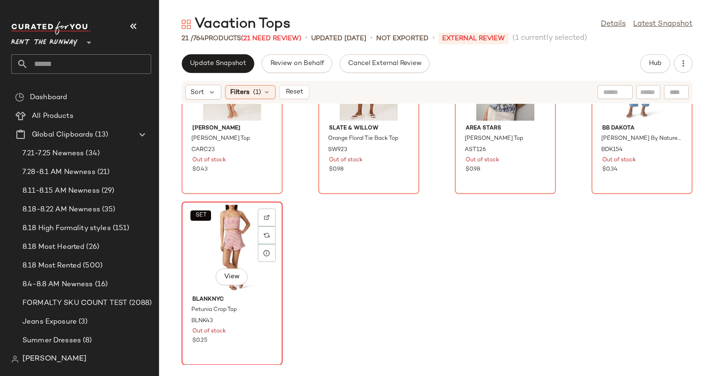
click at [243, 223] on div "SET View" at bounding box center [232, 248] width 94 height 87
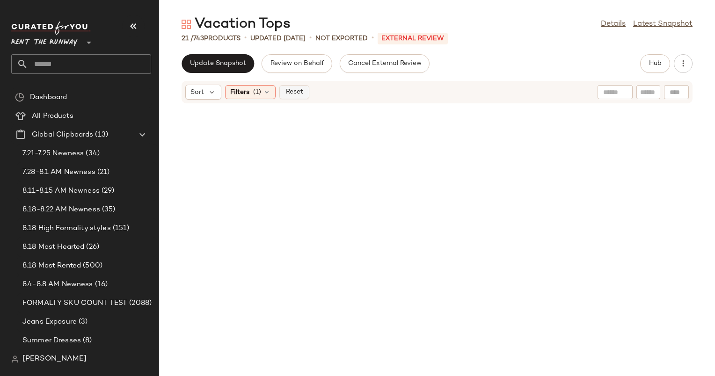
click at [297, 94] on span "Reset" at bounding box center [294, 91] width 18 height 7
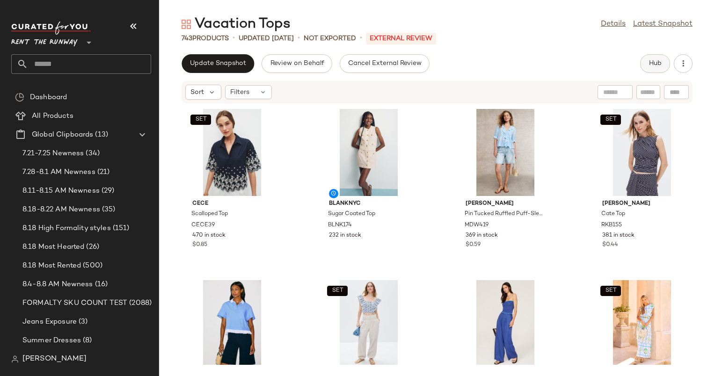
click at [657, 67] on button "Hub" at bounding box center [655, 63] width 30 height 19
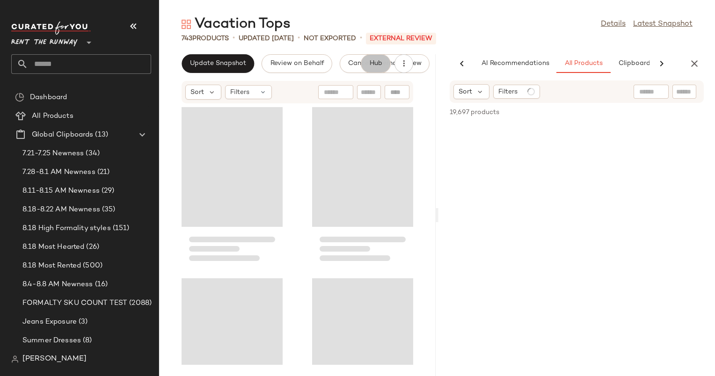
scroll to position [0, 39]
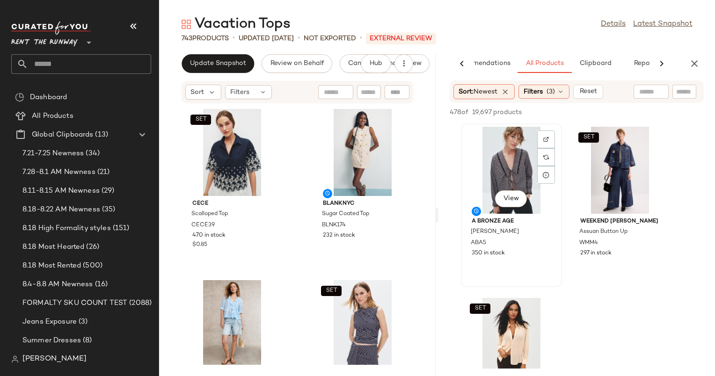
click at [503, 168] on div "View" at bounding box center [511, 170] width 94 height 87
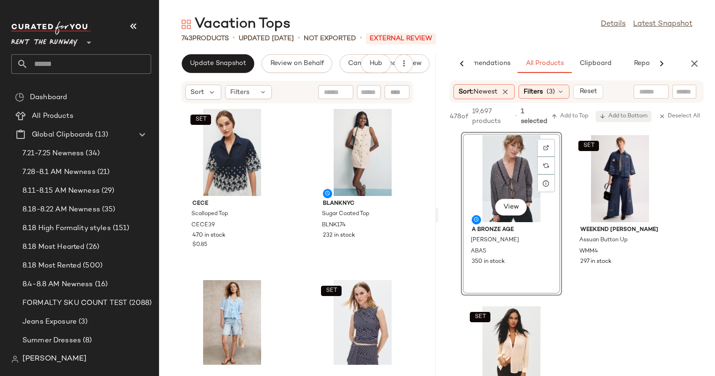
click at [623, 117] on span "Add to Bottom" at bounding box center [623, 116] width 48 height 7
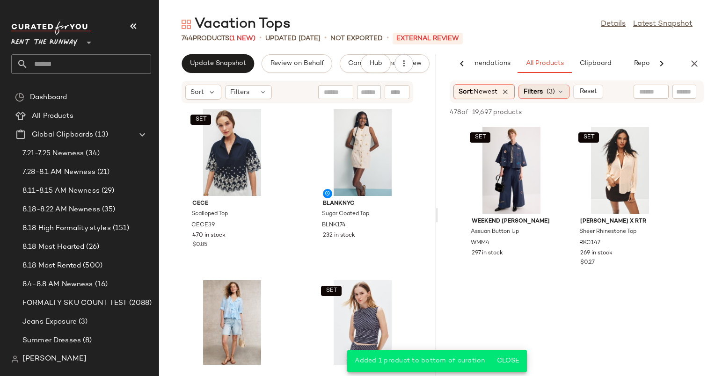
click at [545, 95] on div "Filters (3)" at bounding box center [543, 92] width 51 height 14
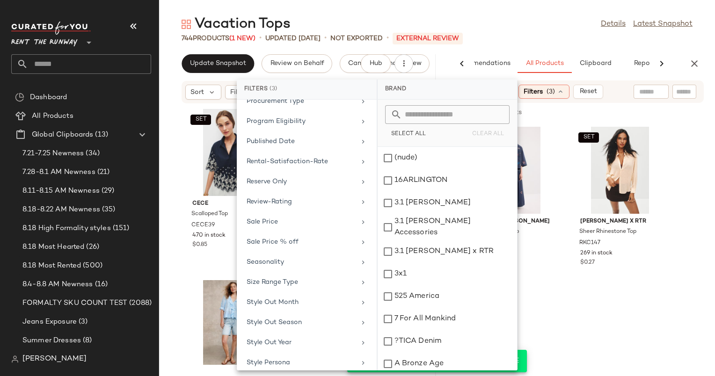
scroll to position [977, 0]
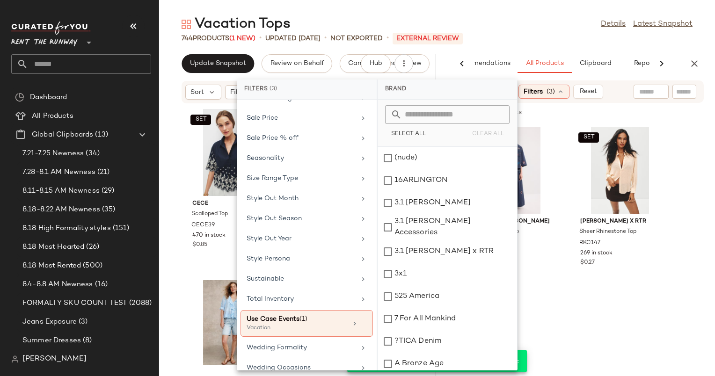
click at [569, 49] on div "Vacation Tops Details Latest Snapshot 744 Products (1 New) • updated Aug 20th •…" at bounding box center [437, 195] width 556 height 361
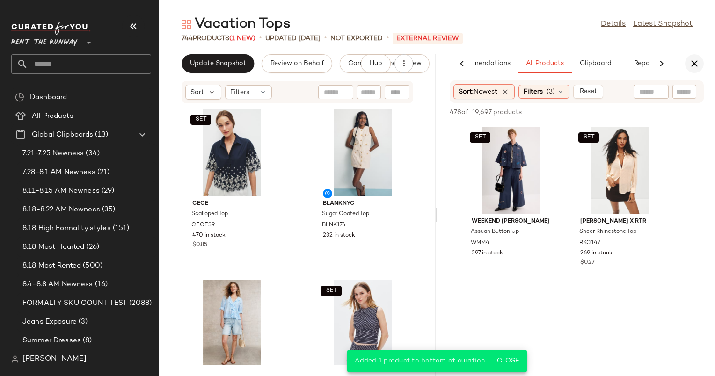
click at [687, 62] on button "button" at bounding box center [694, 63] width 19 height 19
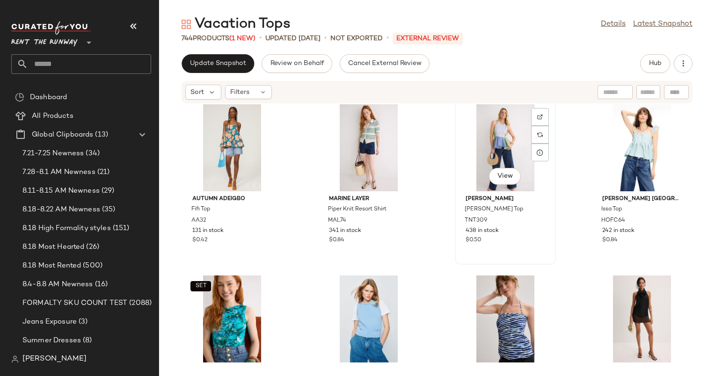
click at [481, 159] on div "View" at bounding box center [505, 147] width 94 height 87
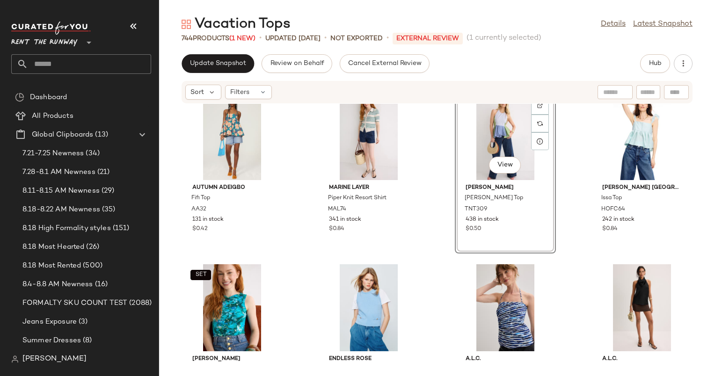
scroll to position [879, 0]
click at [231, 106] on div "View" at bounding box center [232, 136] width 94 height 87
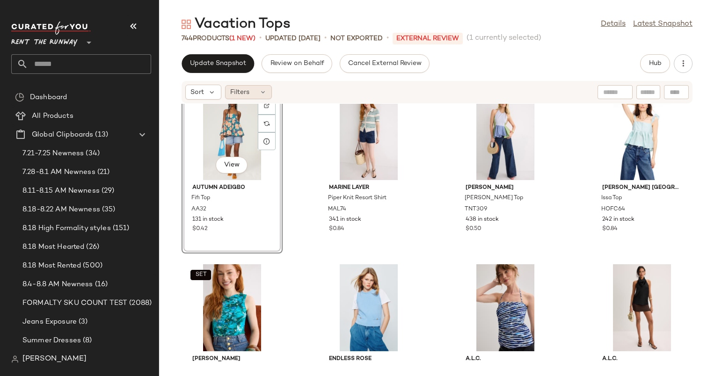
click at [253, 95] on div "Filters" at bounding box center [248, 92] width 47 height 14
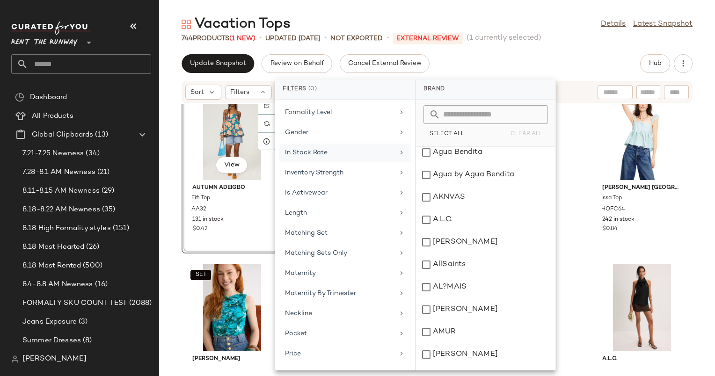
scroll to position [483, 0]
click at [342, 148] on div "In Stock Rate" at bounding box center [339, 153] width 109 height 10
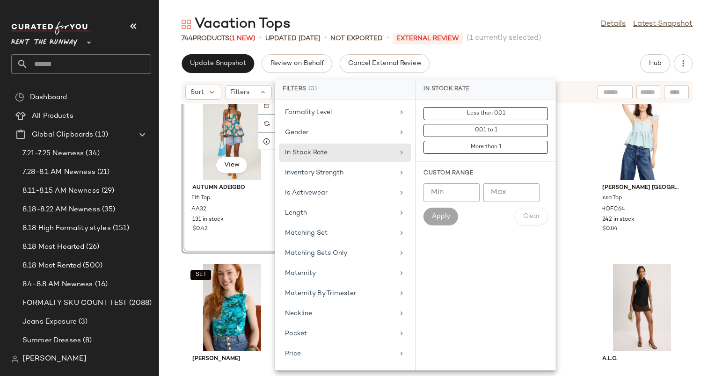
click at [453, 187] on input "Min" at bounding box center [451, 192] width 56 height 19
type input "***"
click at [441, 213] on span "Apply" at bounding box center [440, 216] width 19 height 7
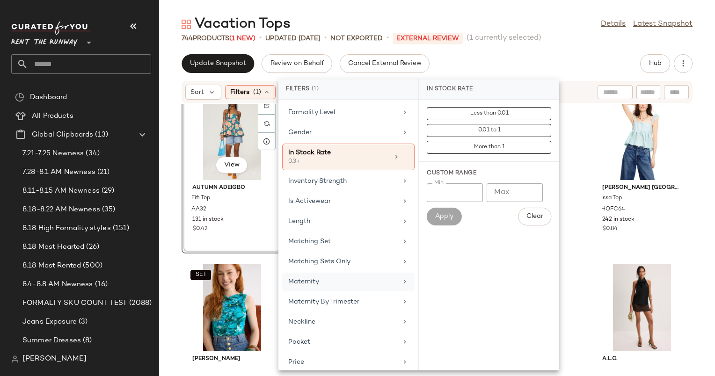
scroll to position [821, 0]
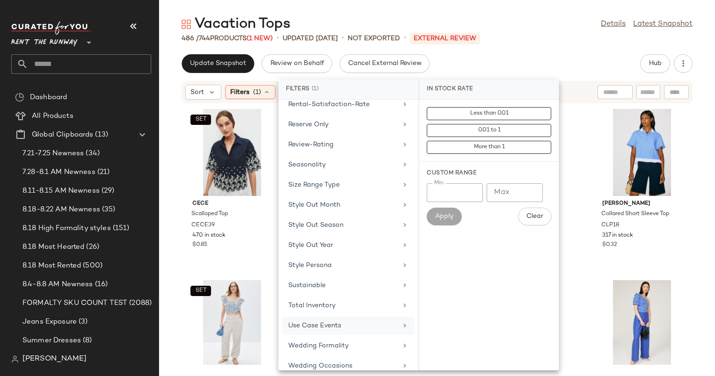
click at [350, 337] on div "Use Case Events" at bounding box center [348, 346] width 132 height 18
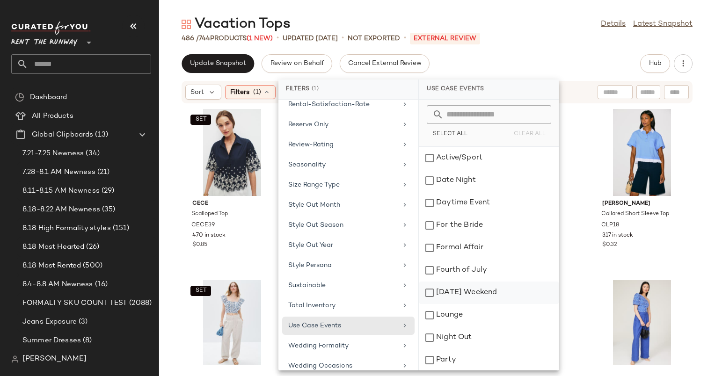
scroll to position [90, 0]
click at [496, 304] on div "Vacation" at bounding box center [488, 315] width 139 height 22
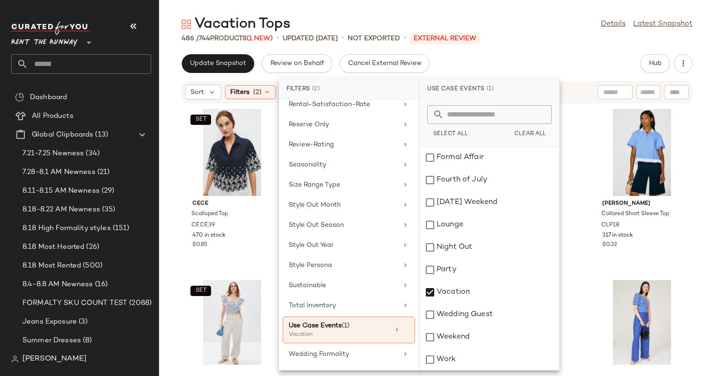
click at [550, 70] on div "Update Snapshot Review on Behalf Cancel External Review Hub" at bounding box center [436, 63] width 511 height 19
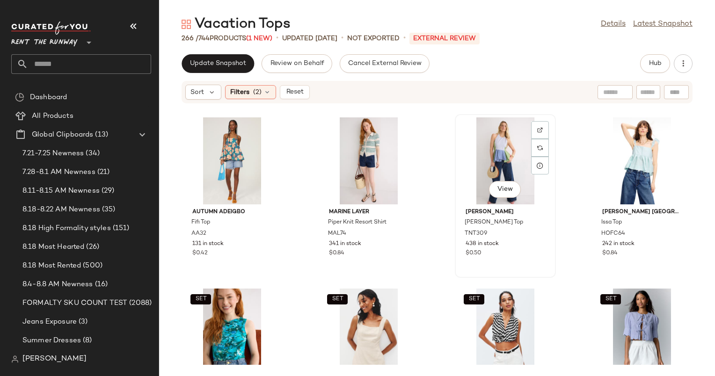
click at [472, 179] on div "View" at bounding box center [505, 160] width 94 height 87
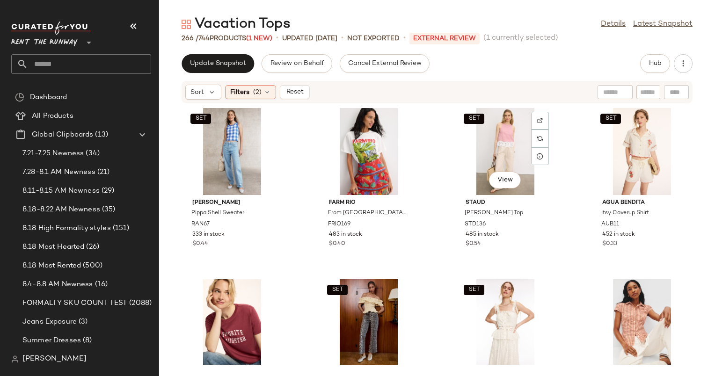
scroll to position [1375, 0]
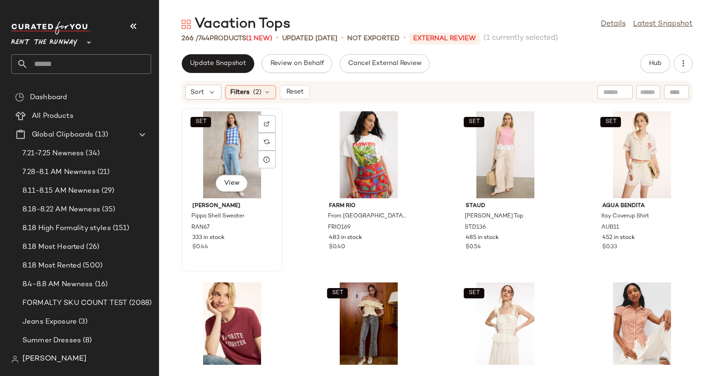
click at [238, 152] on div "SET View" at bounding box center [232, 154] width 94 height 87
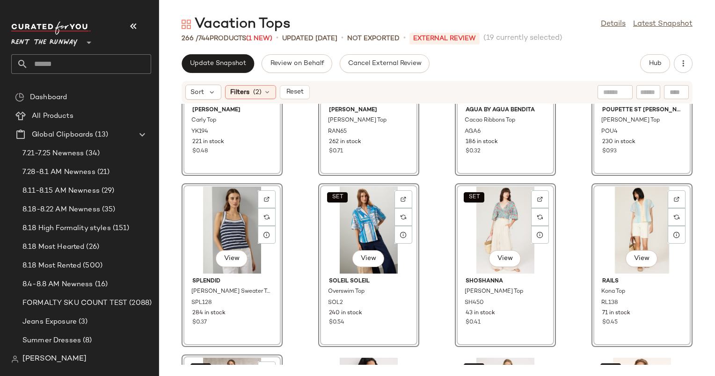
scroll to position [1128, 0]
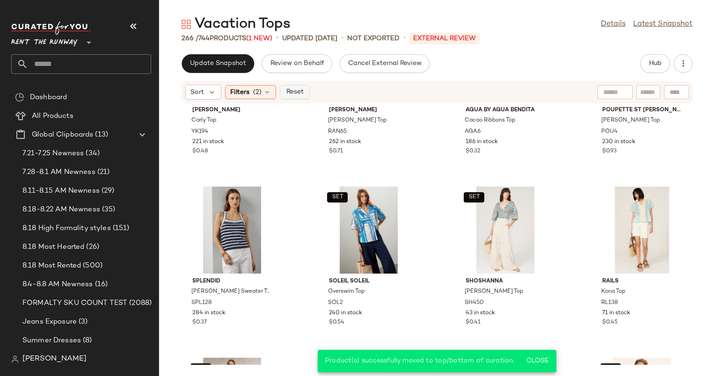
click at [296, 92] on span "Reset" at bounding box center [294, 91] width 18 height 7
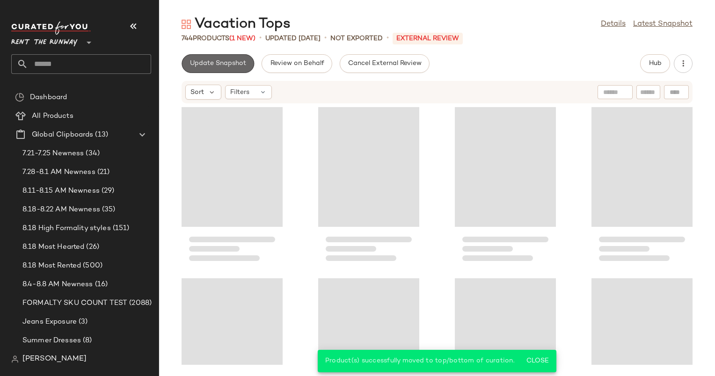
click at [223, 60] on span "Update Snapshot" at bounding box center [217, 63] width 57 height 7
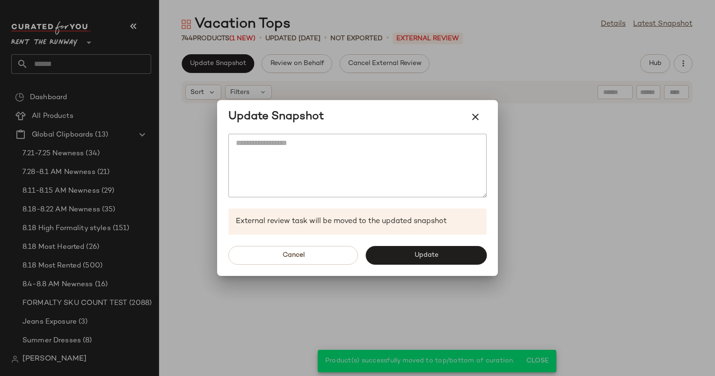
scroll to position [685, 0]
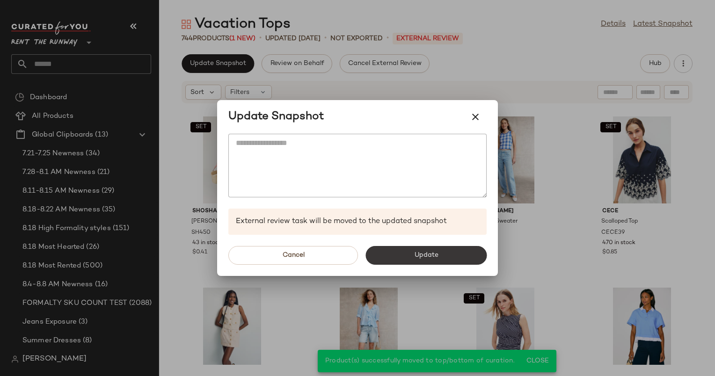
click at [440, 254] on button "Update" at bounding box center [425, 255] width 121 height 19
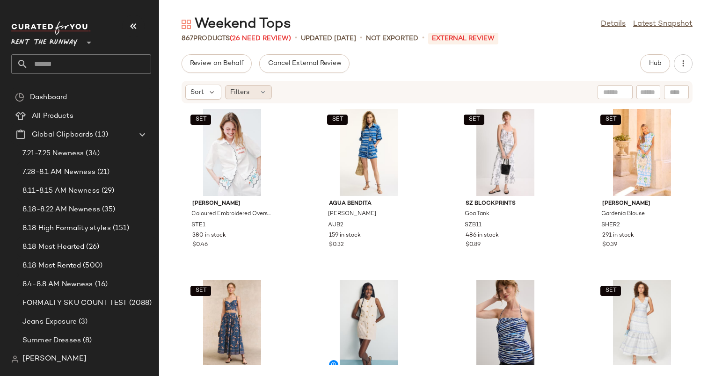
click at [243, 96] on span "Filters" at bounding box center [239, 92] width 19 height 10
click at [238, 93] on span "Filters" at bounding box center [239, 92] width 19 height 10
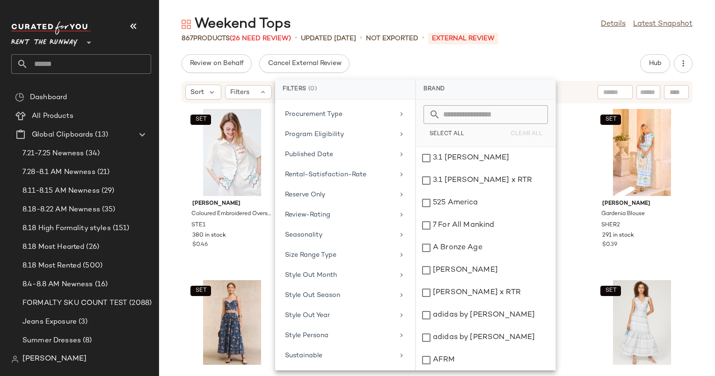
scroll to position [812, 0]
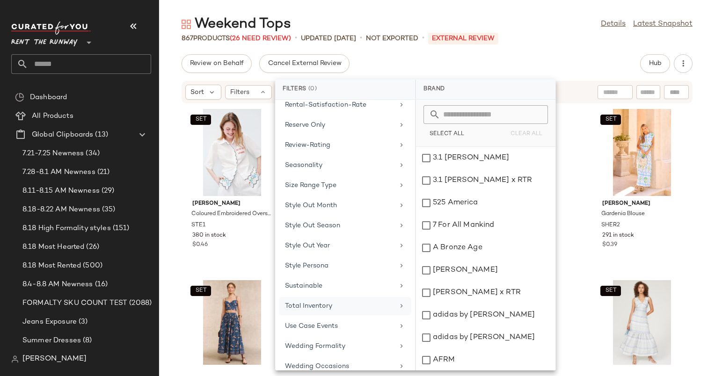
click at [375, 301] on div "Total Inventory" at bounding box center [339, 306] width 109 height 10
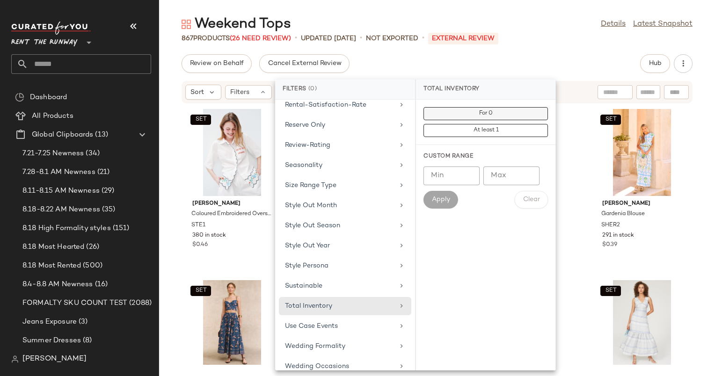
click at [513, 124] on button "For 0" at bounding box center [485, 130] width 124 height 13
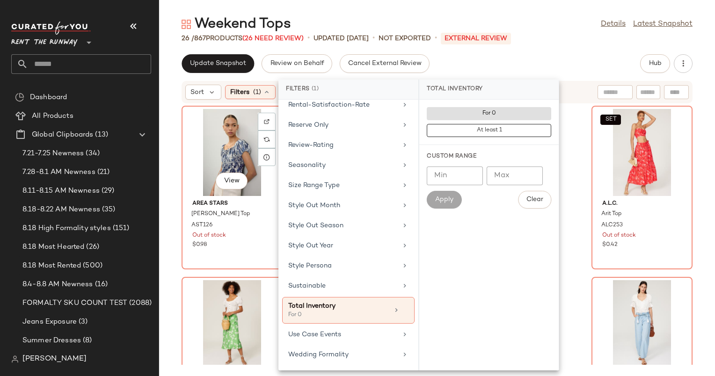
click at [230, 153] on div "View" at bounding box center [232, 152] width 94 height 87
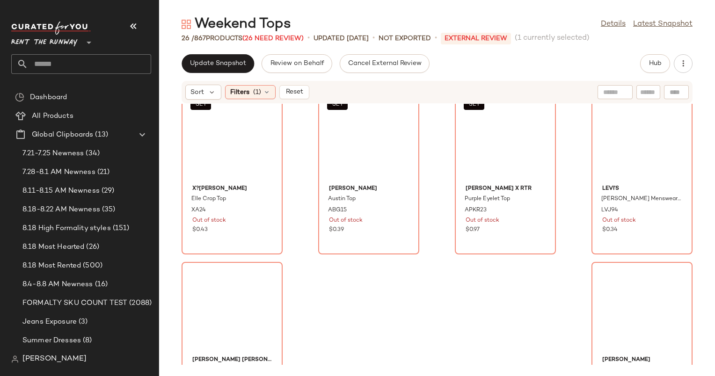
scroll to position [939, 0]
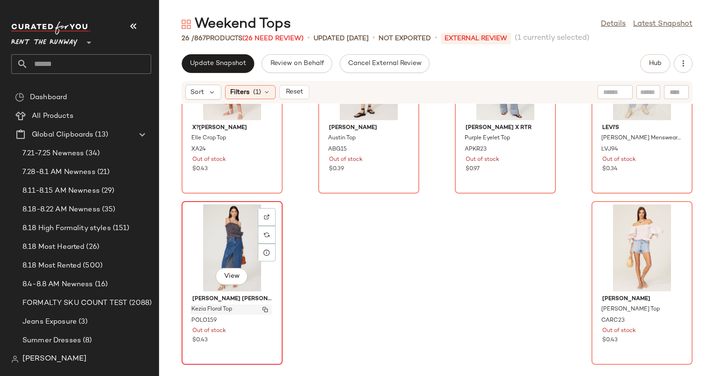
click at [256, 309] on div "Kezia Floral Top" at bounding box center [230, 309] width 81 height 10
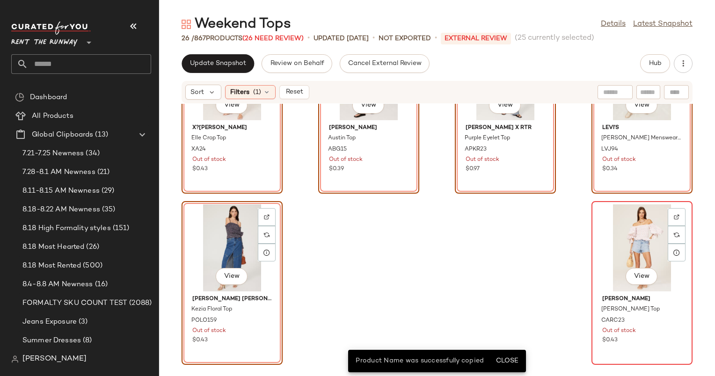
click at [594, 272] on div "View" at bounding box center [641, 247] width 94 height 87
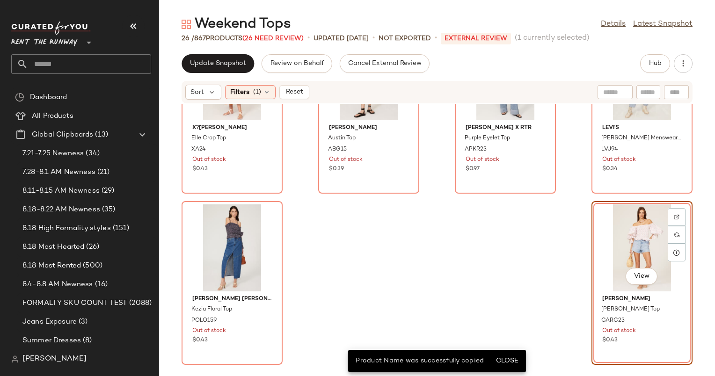
click at [526, 255] on div "SET X?[PERSON_NAME] Elle Crop Top XA24 Out of stock $0.43 SET [PERSON_NAME] [PE…" at bounding box center [437, 234] width 556 height 261
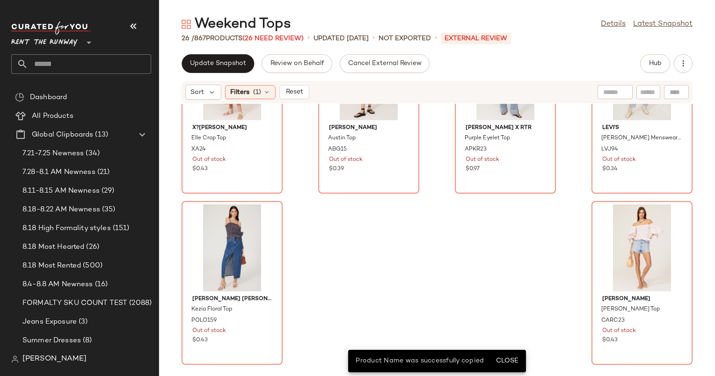
click at [577, 244] on div "SET X?[PERSON_NAME] Elle Crop Top XA24 Out of stock $0.43 SET [PERSON_NAME] [PE…" at bounding box center [437, 234] width 556 height 261
click at [594, 244] on div "View" at bounding box center [641, 247] width 94 height 87
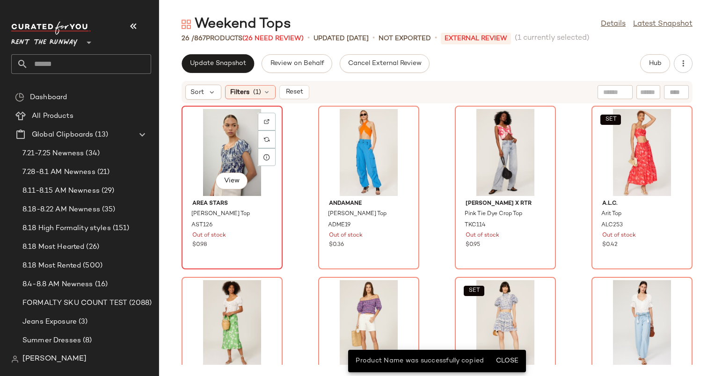
click at [208, 131] on div "View" at bounding box center [232, 152] width 94 height 87
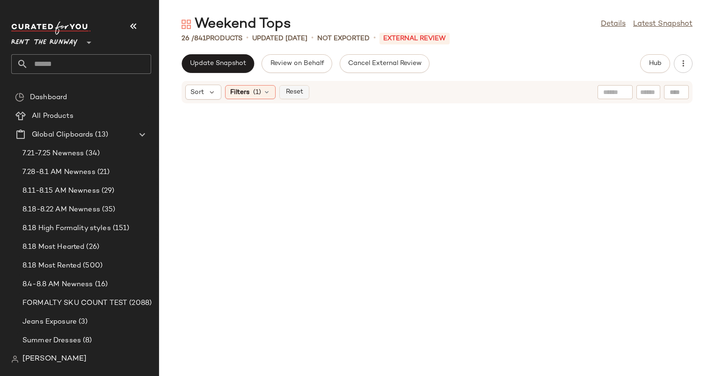
click at [296, 94] on span "Reset" at bounding box center [294, 91] width 18 height 7
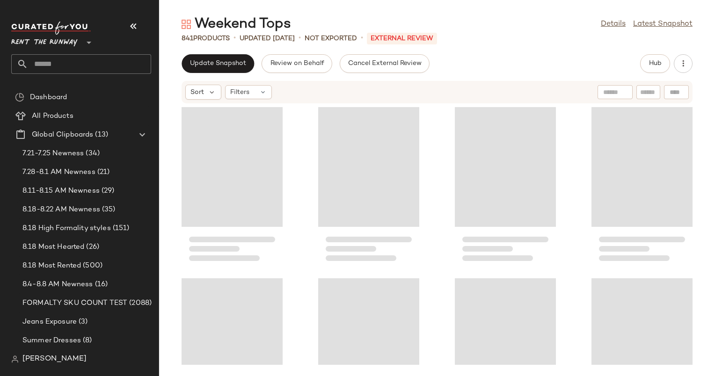
click at [640, 66] on button "Hub" at bounding box center [655, 63] width 30 height 19
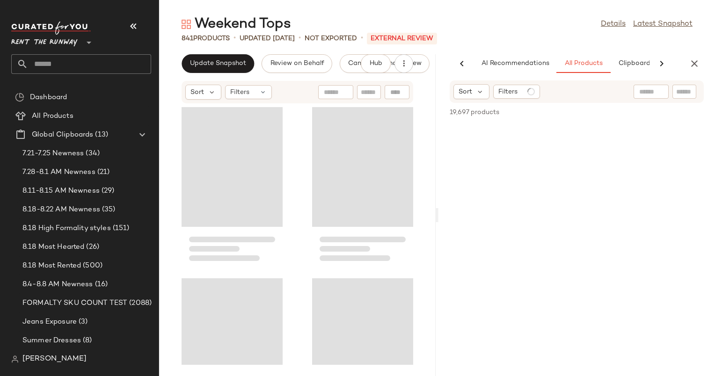
scroll to position [0, 39]
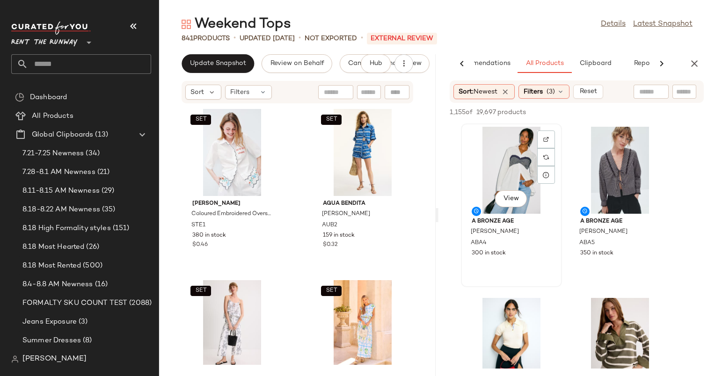
click at [521, 168] on div "View" at bounding box center [511, 170] width 94 height 87
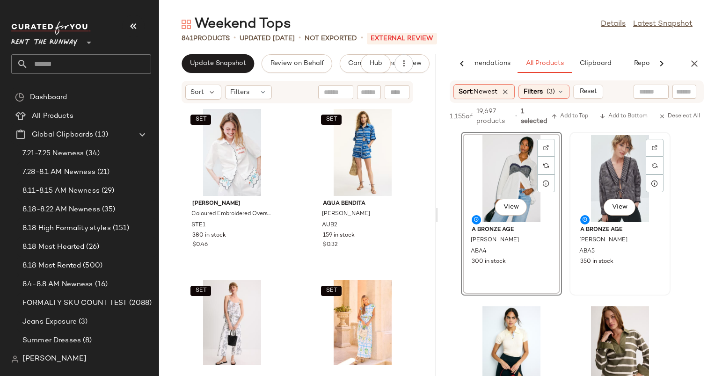
click at [615, 160] on div "View" at bounding box center [619, 178] width 94 height 87
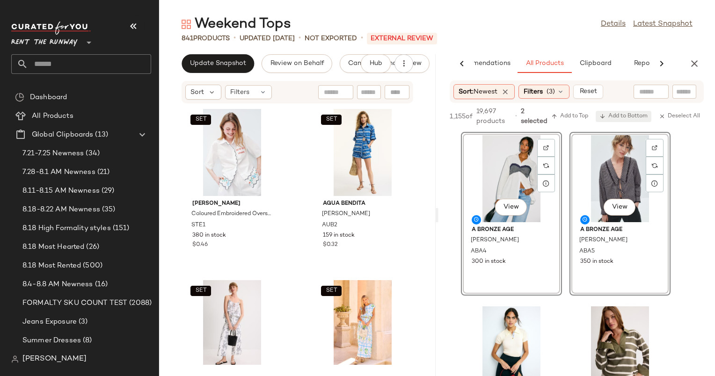
click at [623, 113] on span "Add to Bottom" at bounding box center [623, 116] width 48 height 7
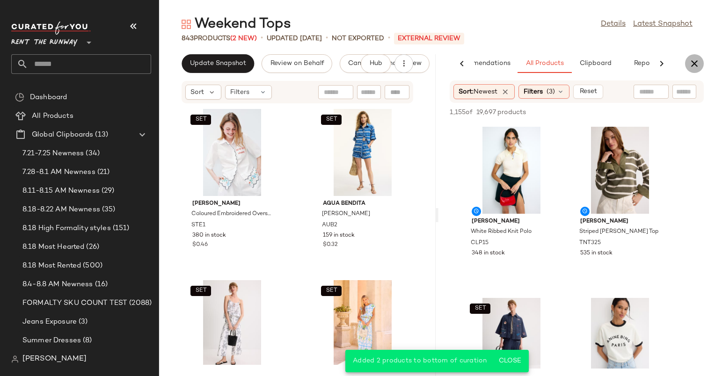
click at [688, 65] on icon "button" at bounding box center [693, 63] width 11 height 11
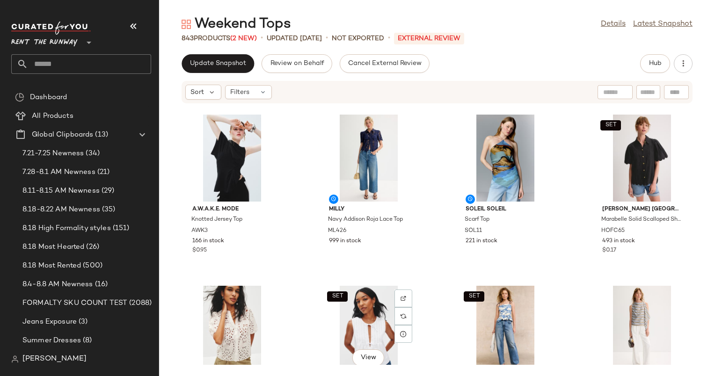
scroll to position [2733, 0]
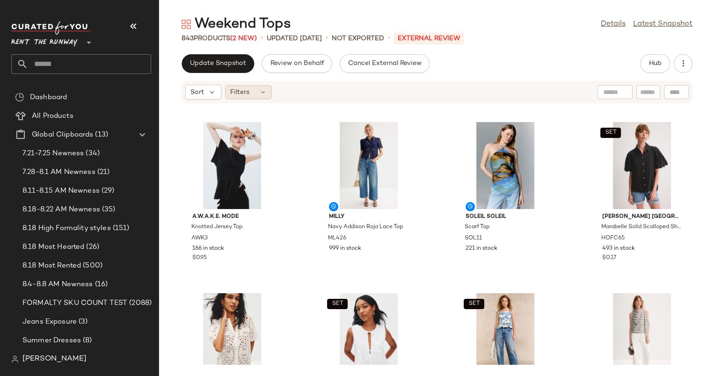
click at [252, 95] on div "Filters" at bounding box center [248, 92] width 47 height 14
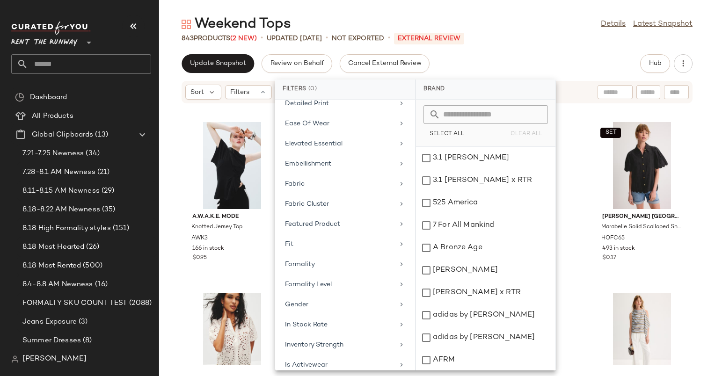
scroll to position [812, 0]
click at [359, 321] on div "Use Case Events" at bounding box center [339, 326] width 109 height 10
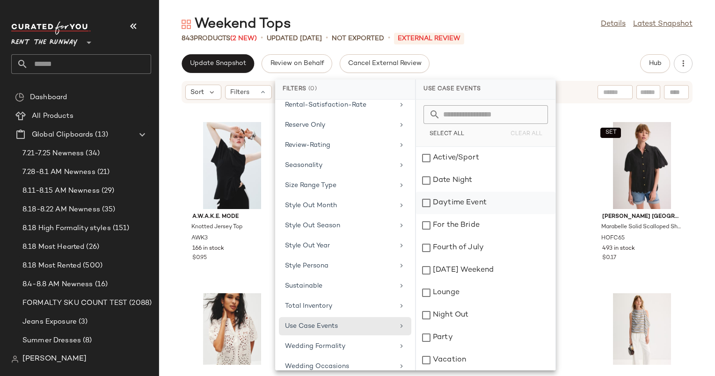
scroll to position [68, 0]
click at [497, 348] on div "Weekend" at bounding box center [485, 359] width 139 height 22
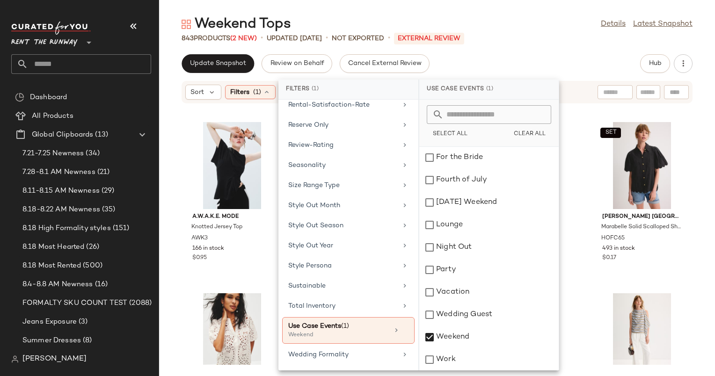
click at [496, 62] on div "Update Snapshot Review on Behalf Cancel External Review Hub" at bounding box center [436, 63] width 511 height 19
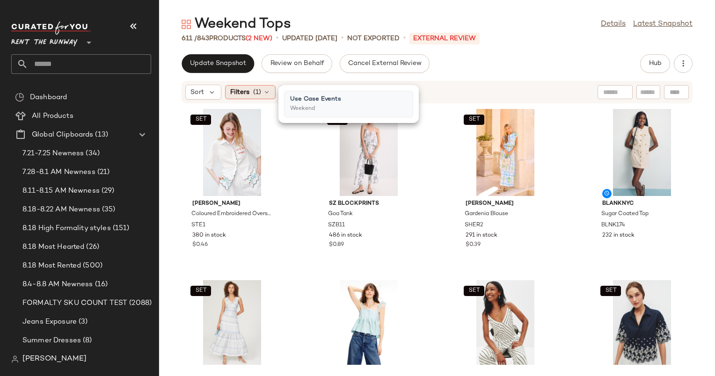
click at [259, 88] on span "(1)" at bounding box center [257, 92] width 8 height 10
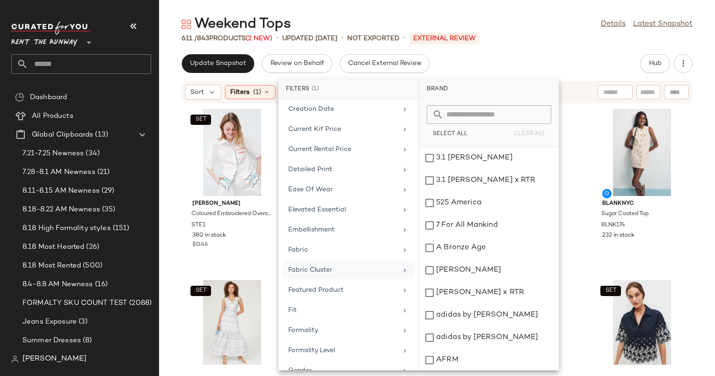
scroll to position [252, 0]
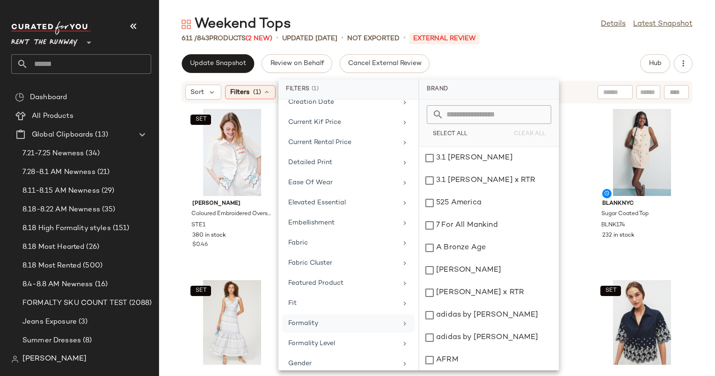
click at [341, 320] on div "Formality" at bounding box center [342, 324] width 109 height 10
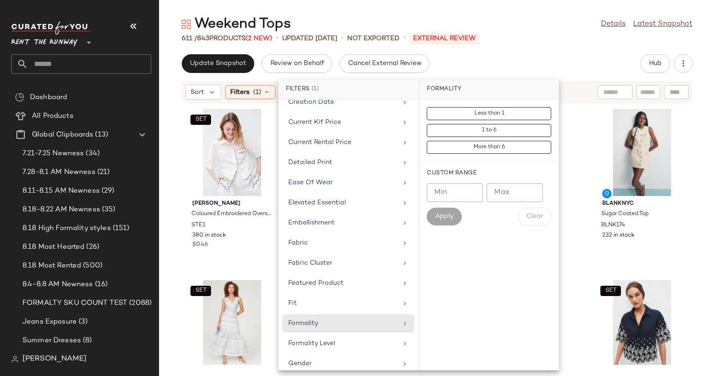
click at [466, 193] on input "Min" at bounding box center [455, 192] width 56 height 19
type input "*"
click at [445, 218] on span "Apply" at bounding box center [443, 216] width 19 height 7
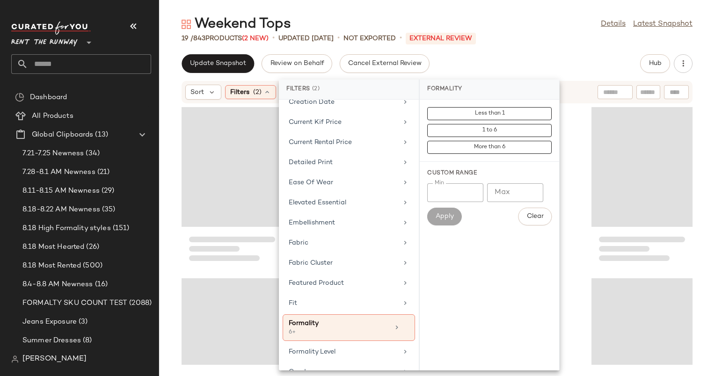
click at [555, 52] on div "Weekend Tops Details Latest Snapshot 19 / 843 Products (2 New) • updated Aug 20…" at bounding box center [437, 195] width 556 height 361
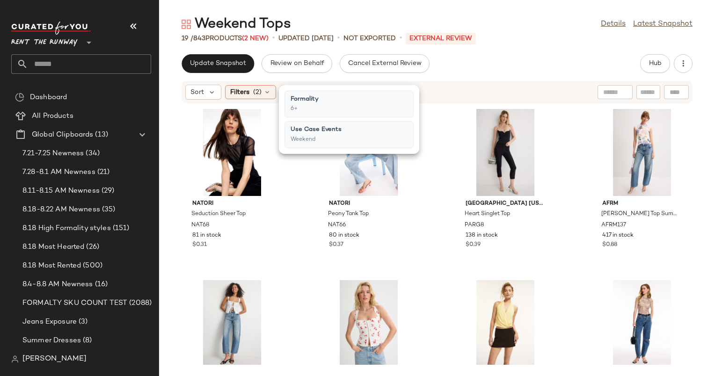
click at [463, 87] on div "Sort Filters (2) Reset" at bounding box center [376, 92] width 382 height 15
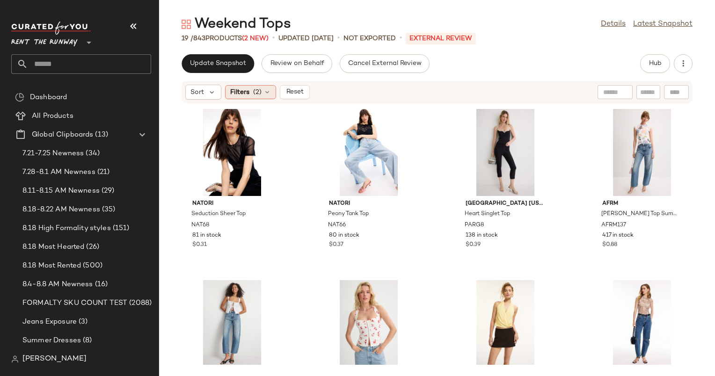
click at [254, 88] on span "(2)" at bounding box center [257, 92] width 8 height 10
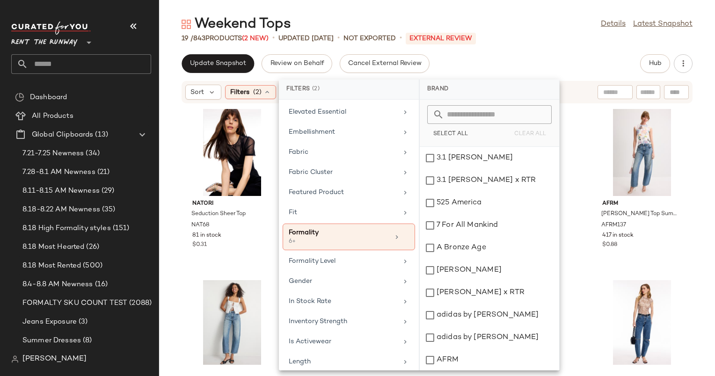
scroll to position [344, 0]
click at [353, 236] on div "6+" at bounding box center [336, 240] width 94 height 8
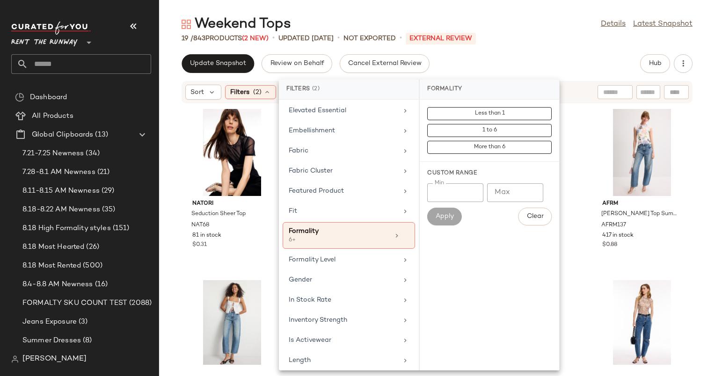
click at [475, 196] on input "*" at bounding box center [455, 192] width 56 height 19
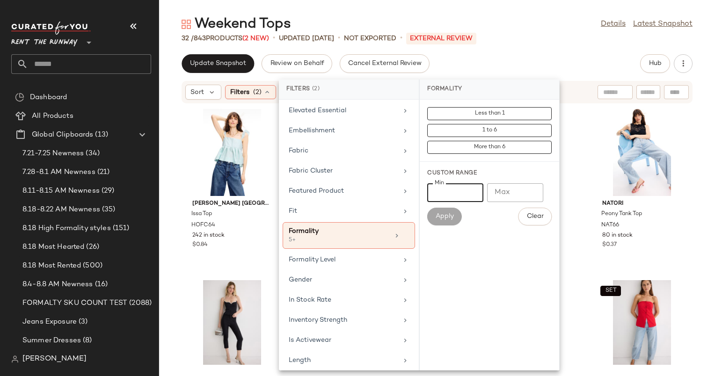
type input "*"
click at [539, 43] on div "Weekend Tops Details Latest Snapshot 32 / 843 Products (2 New) • updated Aug 20…" at bounding box center [437, 195] width 556 height 361
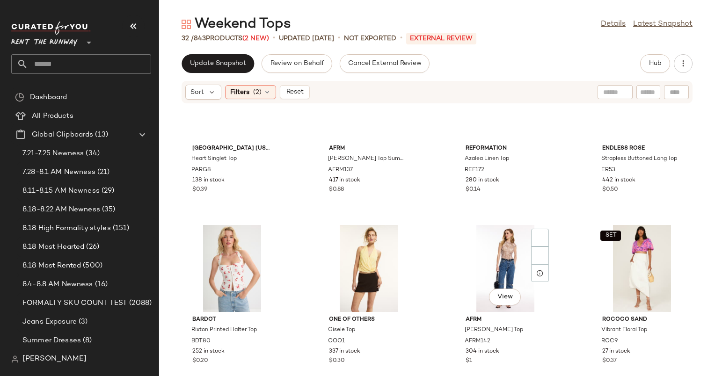
scroll to position [0, 0]
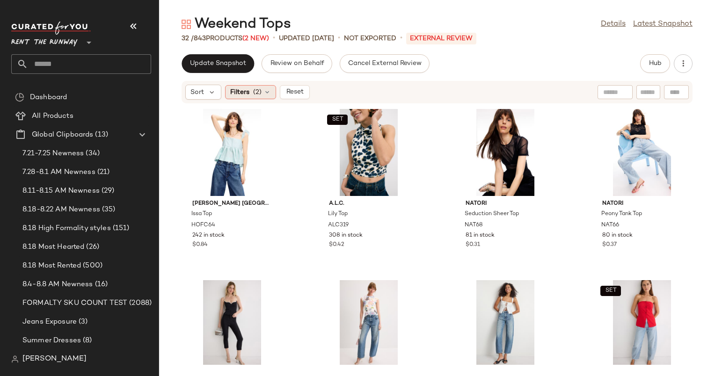
click at [267, 93] on icon at bounding box center [266, 91] width 7 height 7
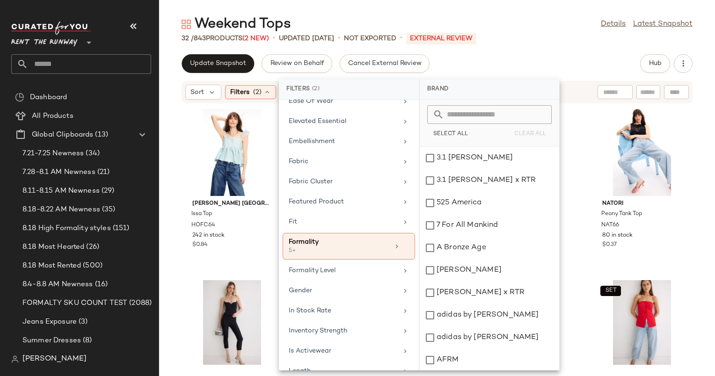
scroll to position [410, 0]
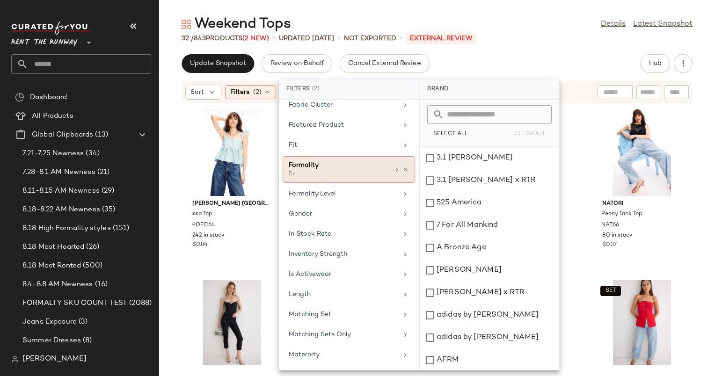
click at [406, 169] on div "Formality 5+" at bounding box center [348, 169] width 132 height 27
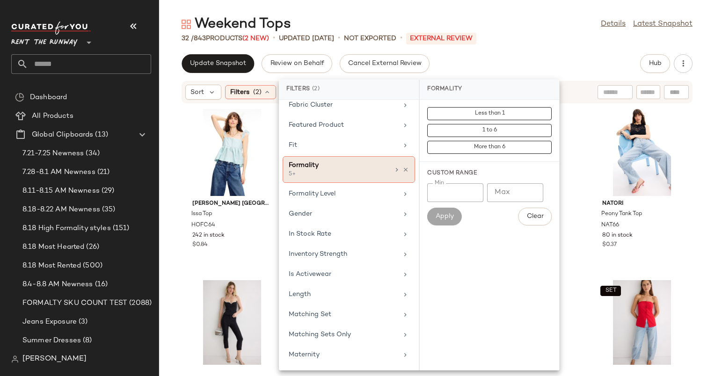
click at [400, 156] on div "Formality 5+" at bounding box center [348, 169] width 132 height 27
click at [402, 167] on icon at bounding box center [405, 170] width 7 height 7
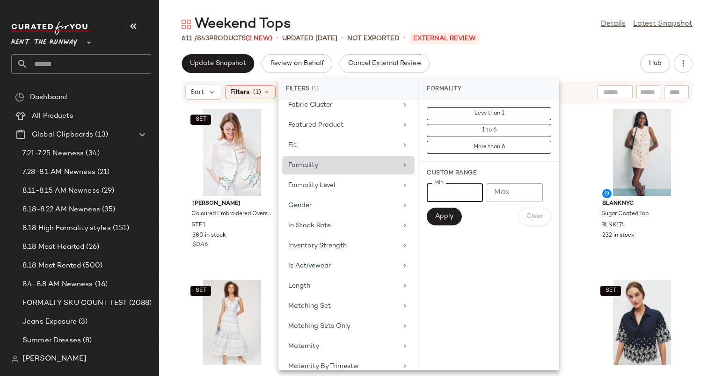
click at [466, 199] on input "*" at bounding box center [455, 192] width 56 height 19
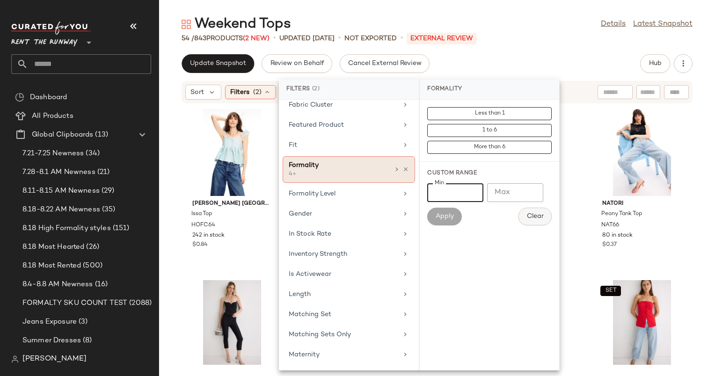
type input "*"
click at [531, 220] on button "Clear" at bounding box center [534, 217] width 33 height 18
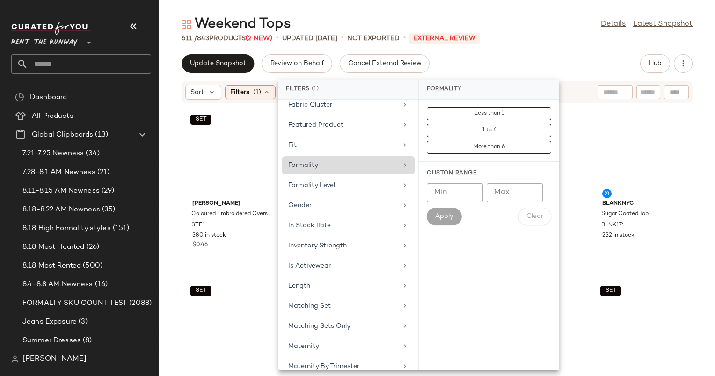
click at [528, 65] on div "Update Snapshot Review on Behalf Cancel External Review Hub" at bounding box center [436, 63] width 511 height 19
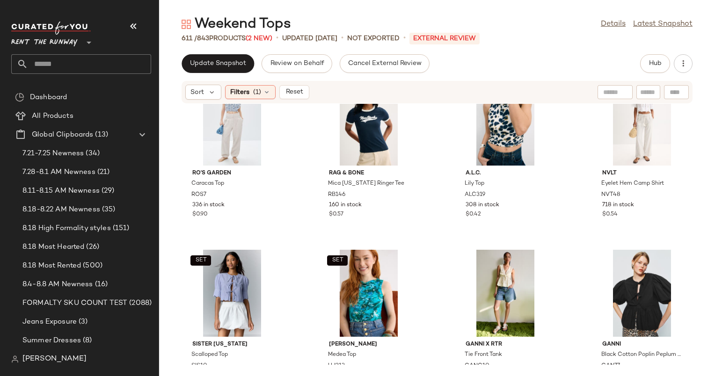
scroll to position [569, 0]
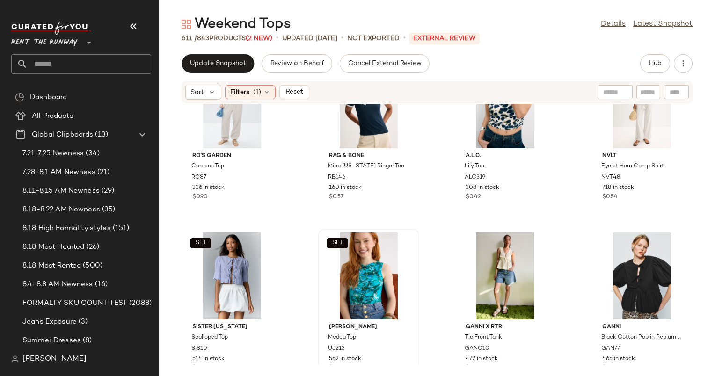
drag, startPoint x: 428, startPoint y: 251, endPoint x: 369, endPoint y: 239, distance: 60.5
click at [369, 239] on div "SET" at bounding box center [368, 275] width 94 height 87
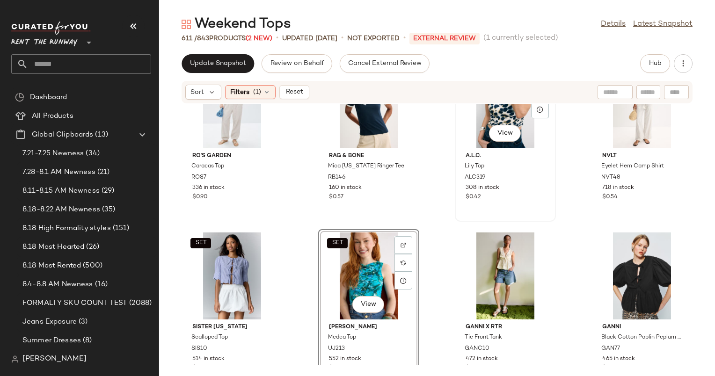
click at [467, 121] on div "SET View" at bounding box center [505, 104] width 94 height 87
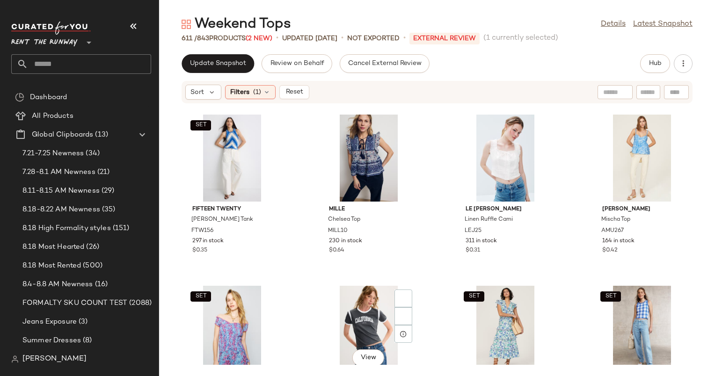
scroll to position [1034, 0]
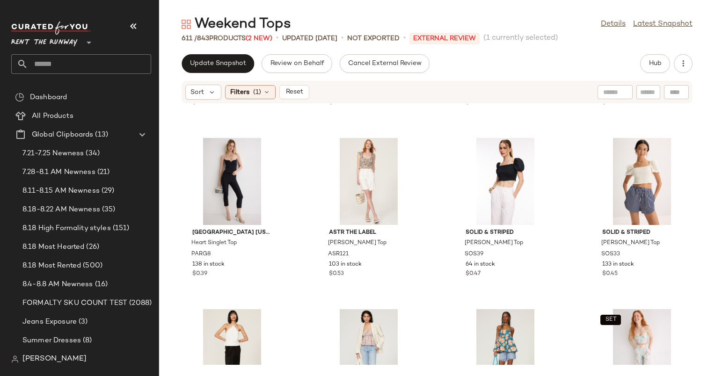
click at [427, 214] on div "SET Ro's Garden Francis Top ROS9 315 in stock $0.87 ASHLEY PARK x RTR Strappy Y…" at bounding box center [437, 234] width 556 height 261
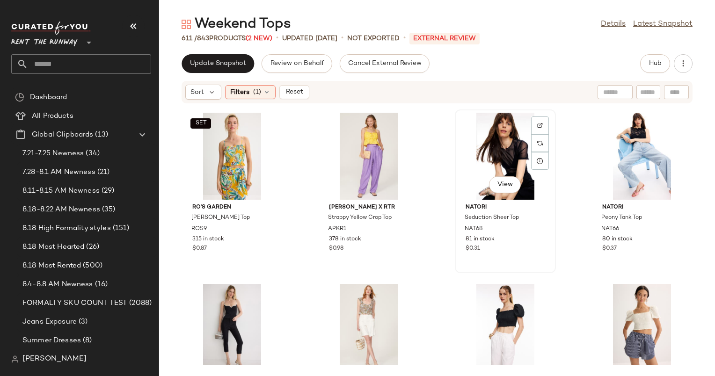
click at [487, 154] on div "View" at bounding box center [505, 156] width 94 height 87
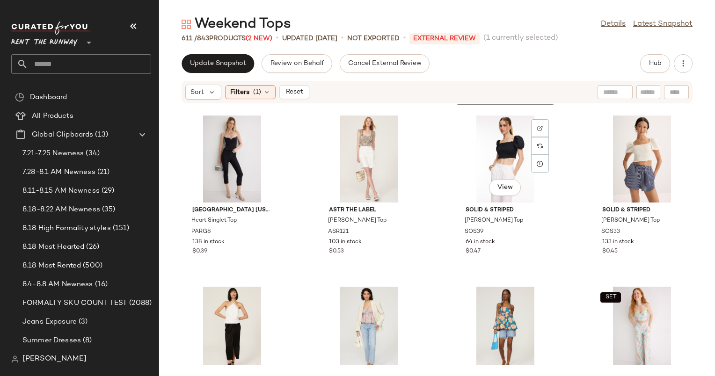
scroll to position [1555, 0]
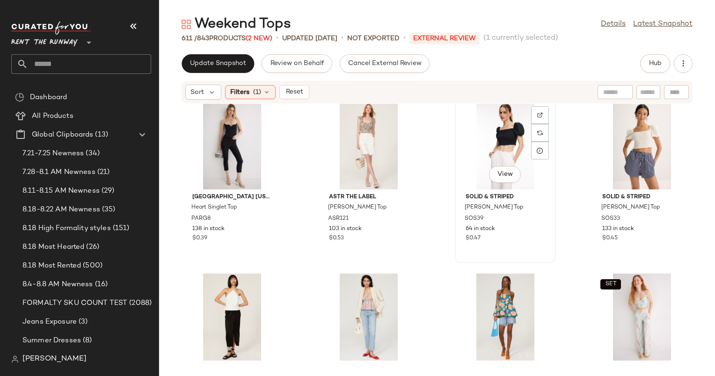
click at [512, 144] on div "View" at bounding box center [505, 145] width 94 height 87
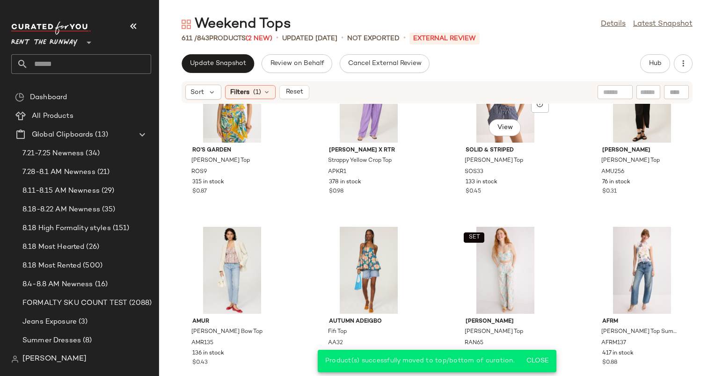
scroll to position [1455, 0]
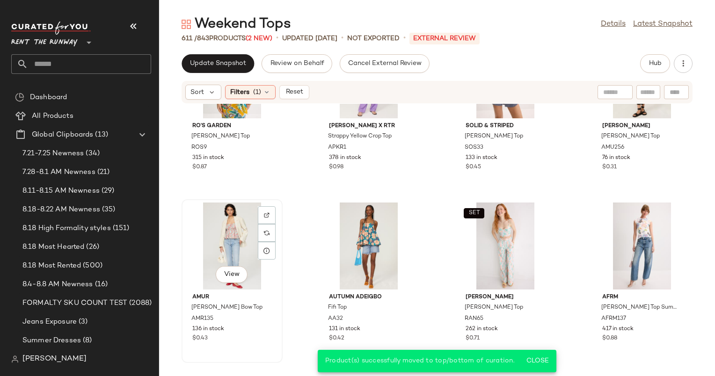
click at [232, 227] on div "View" at bounding box center [232, 246] width 94 height 87
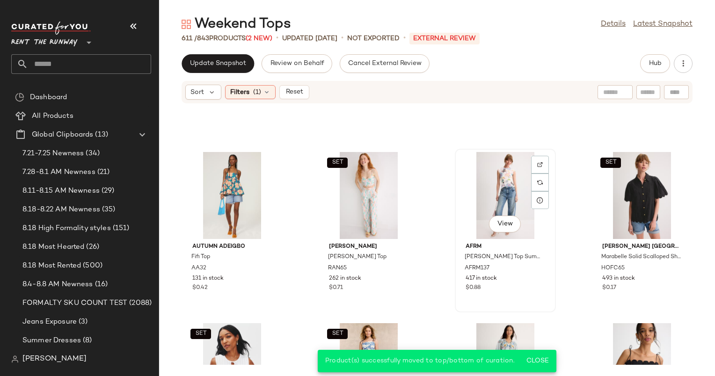
scroll to position [1502, 0]
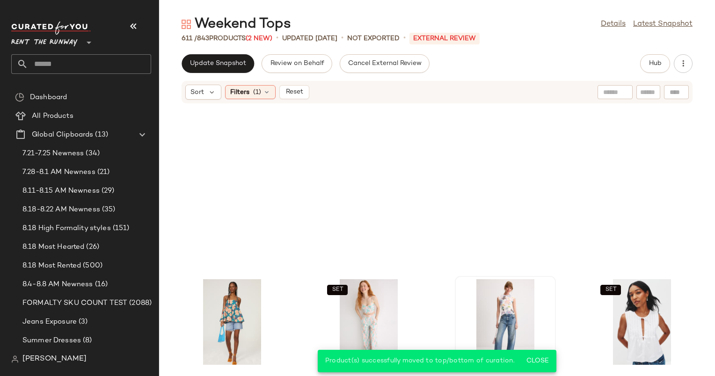
scroll to position [1648, 0]
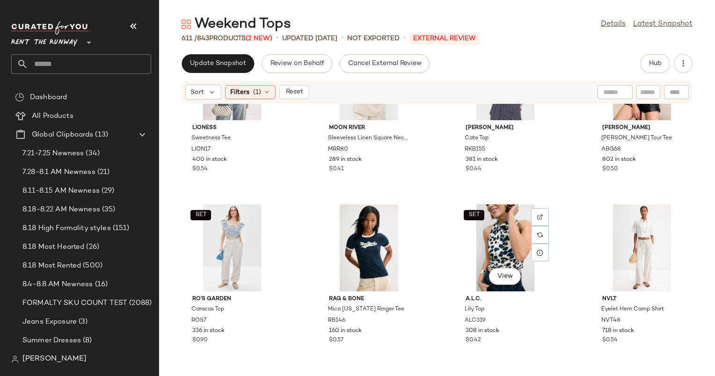
click at [485, 211] on div "SET View" at bounding box center [505, 247] width 94 height 87
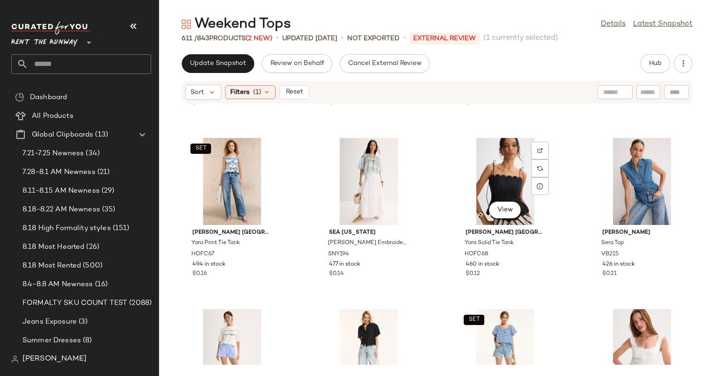
scroll to position [1725, 0]
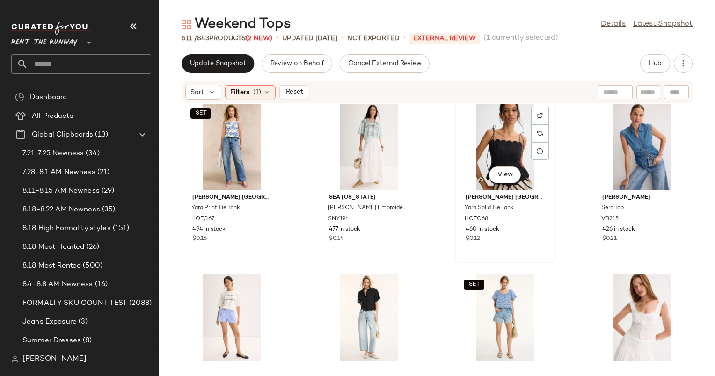
click at [486, 136] on div "View" at bounding box center [505, 146] width 94 height 87
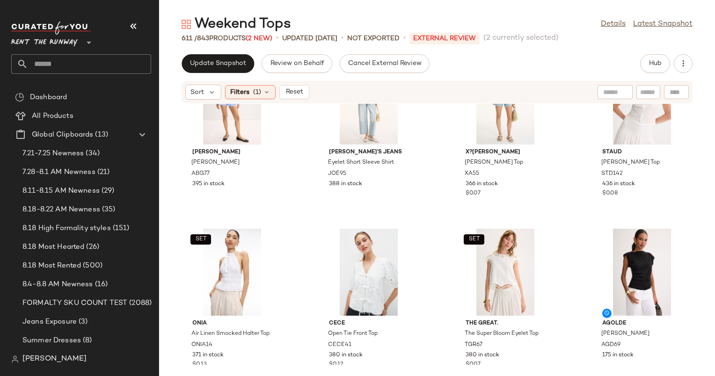
scroll to position [1945, 0]
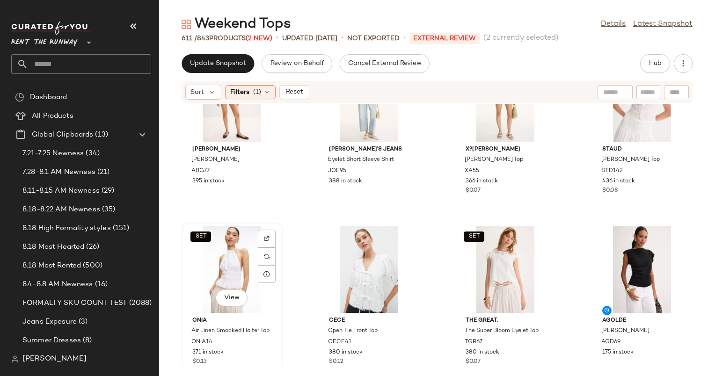
click at [238, 261] on div "SET View" at bounding box center [232, 269] width 94 height 87
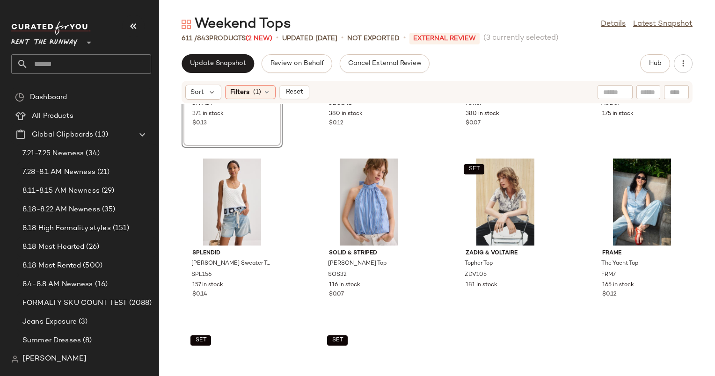
scroll to position [2188, 0]
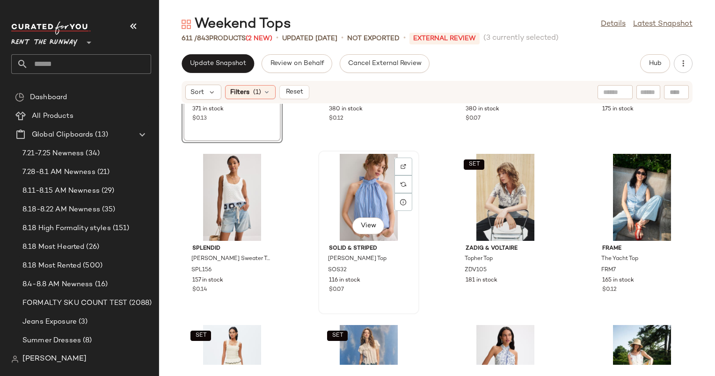
click at [369, 196] on div "View" at bounding box center [368, 197] width 94 height 87
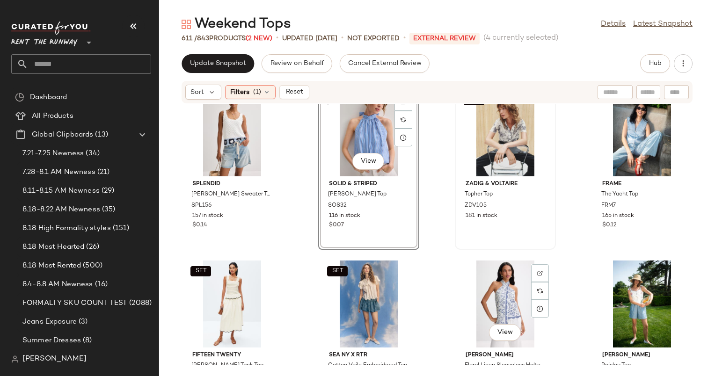
scroll to position [2244, 0]
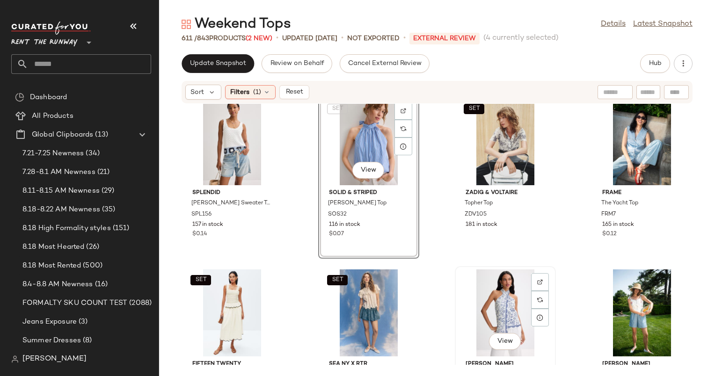
click at [500, 297] on div "View" at bounding box center [505, 312] width 94 height 87
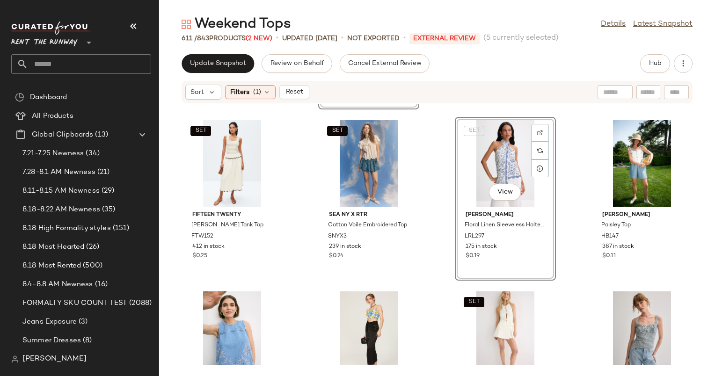
scroll to position [2410, 0]
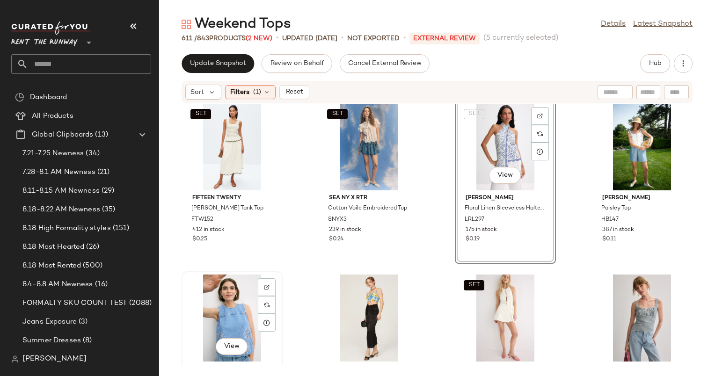
click at [239, 304] on div "View" at bounding box center [232, 318] width 94 height 87
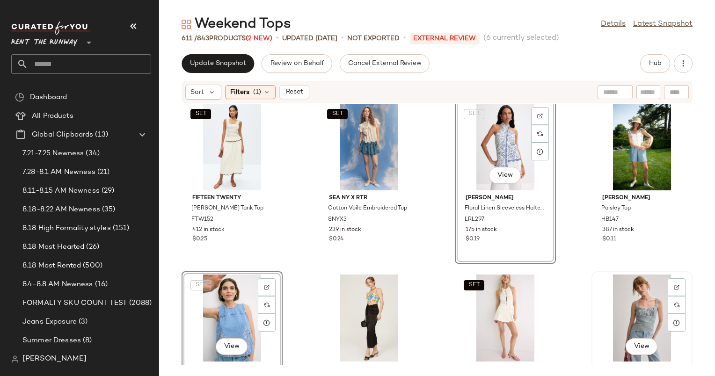
click at [630, 305] on div "View" at bounding box center [641, 318] width 94 height 87
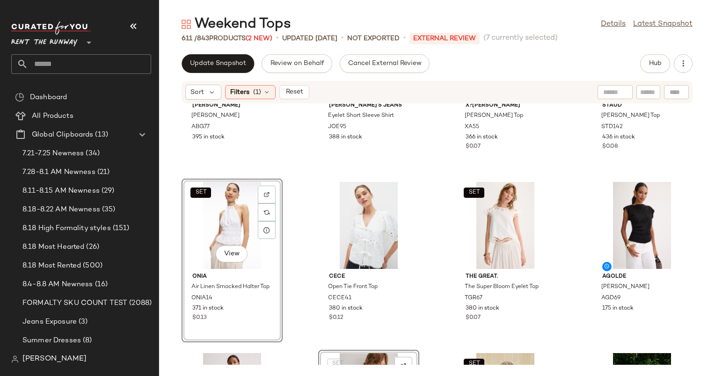
scroll to position [1987, 0]
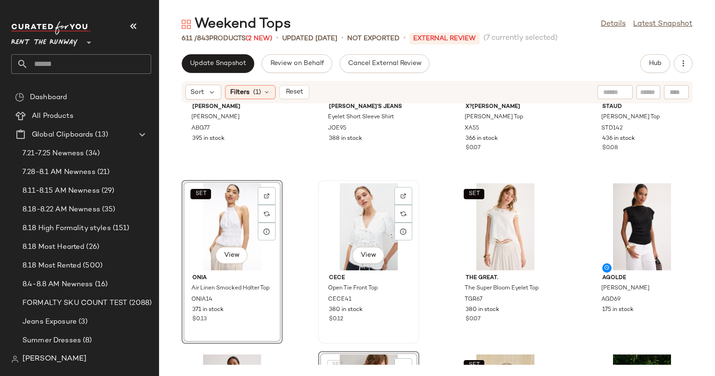
click at [367, 215] on div "View" at bounding box center [368, 226] width 94 height 87
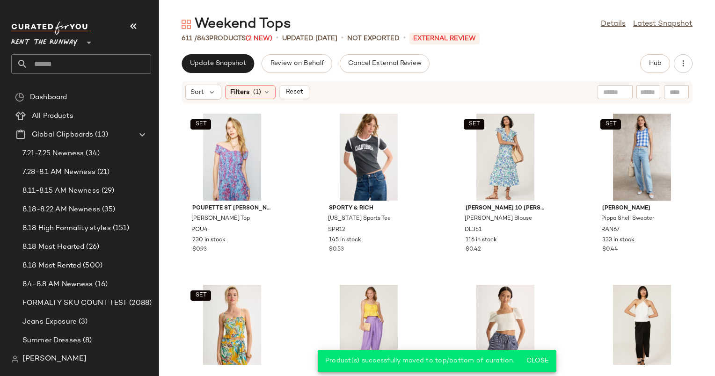
scroll to position [992, 0]
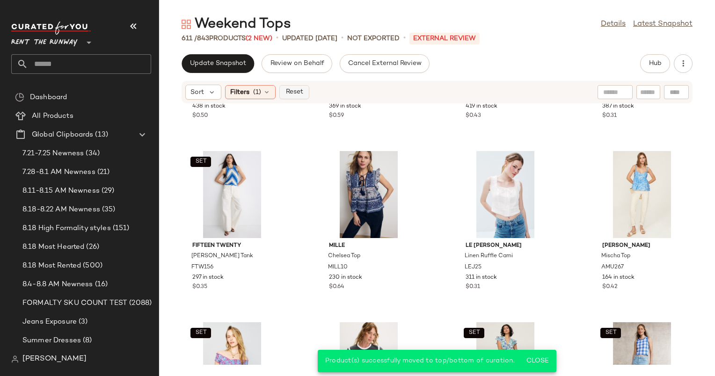
click at [290, 89] on span "Reset" at bounding box center [294, 91] width 18 height 7
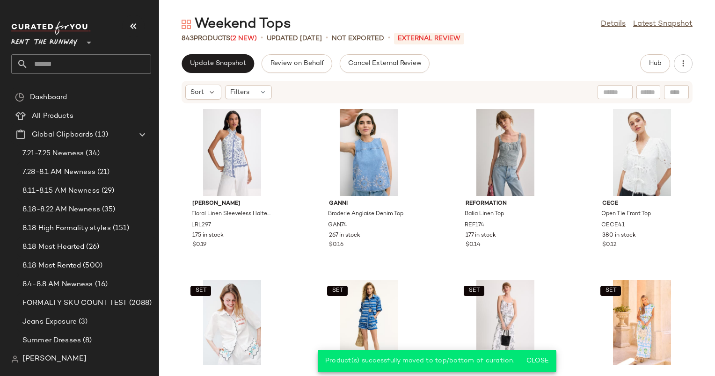
scroll to position [0, 0]
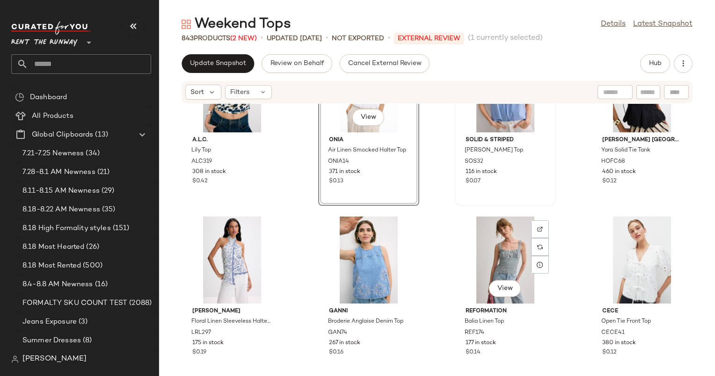
scroll to position [65, 0]
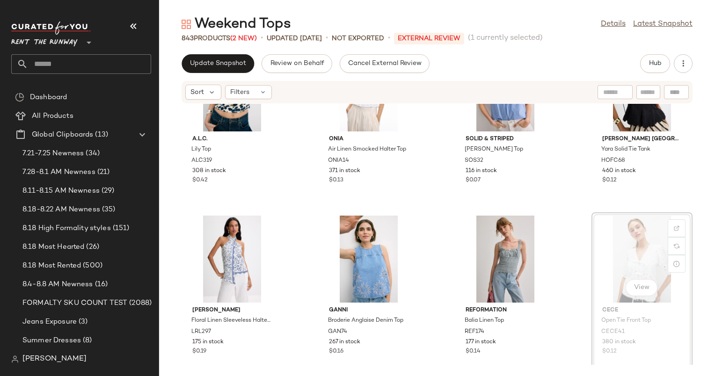
scroll to position [67, 0]
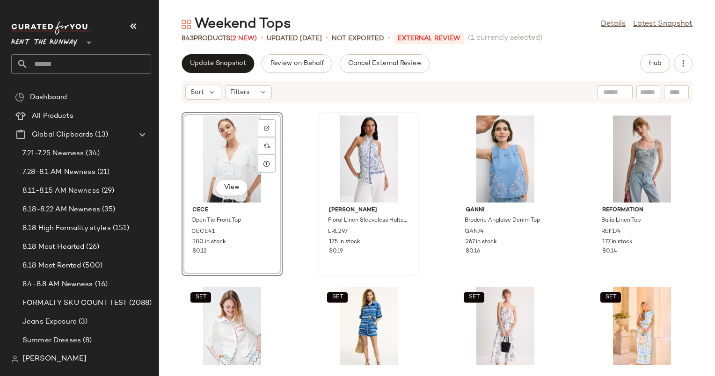
scroll to position [165, 0]
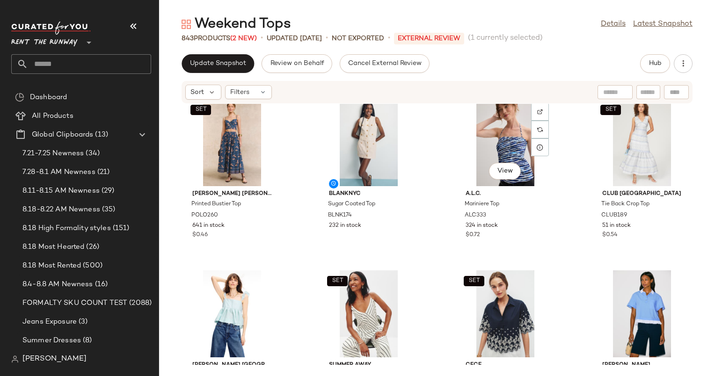
scroll to position [496, 0]
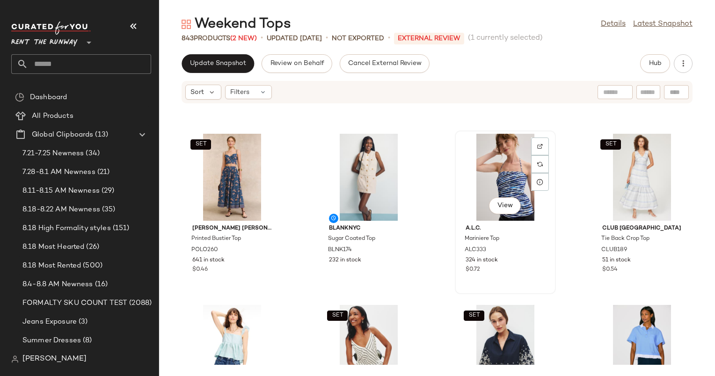
click at [477, 176] on div "View" at bounding box center [505, 177] width 94 height 87
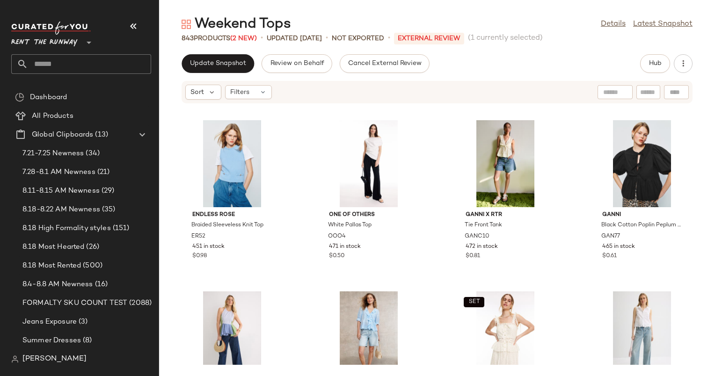
scroll to position [1212, 0]
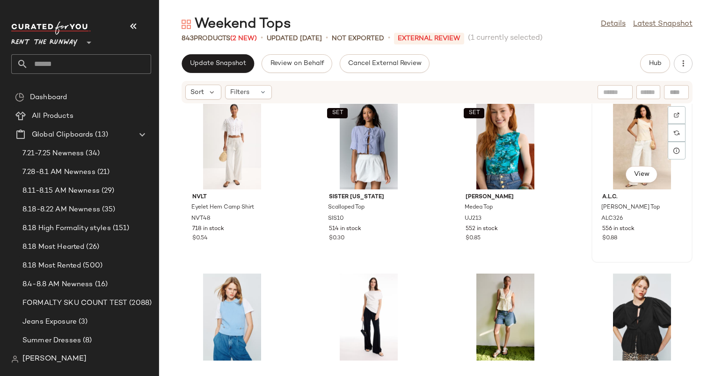
click at [623, 142] on div "View" at bounding box center [641, 145] width 94 height 87
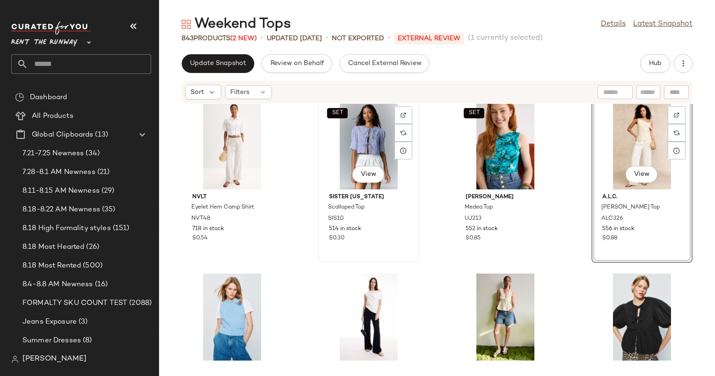
click at [355, 139] on div "SET View" at bounding box center [368, 145] width 94 height 87
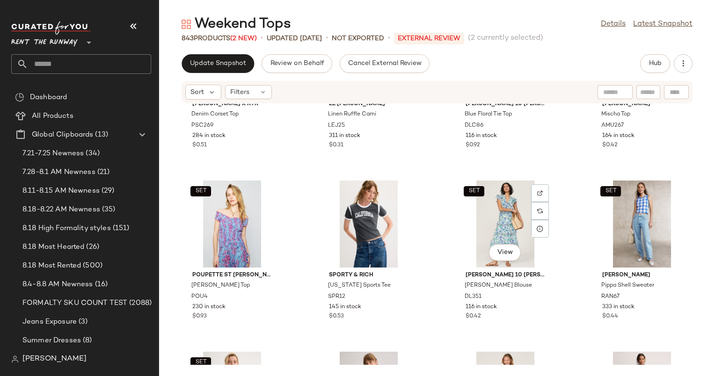
scroll to position [1964, 0]
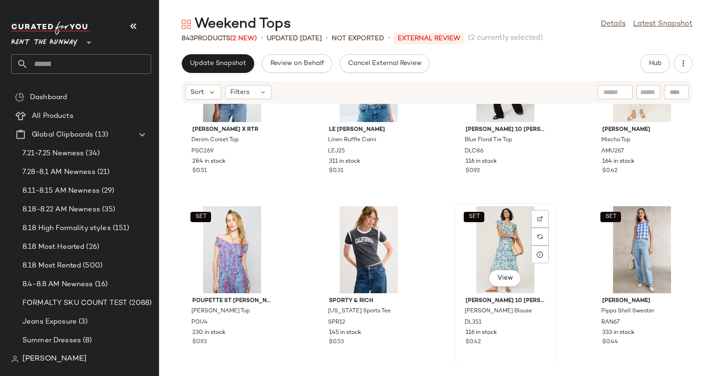
click at [490, 245] on div "SET View" at bounding box center [505, 249] width 94 height 87
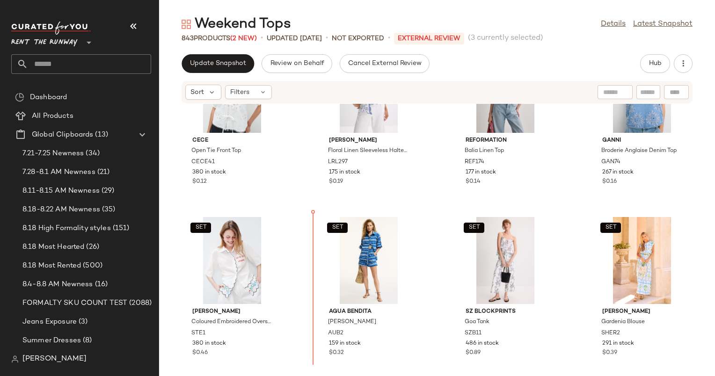
scroll to position [243, 0]
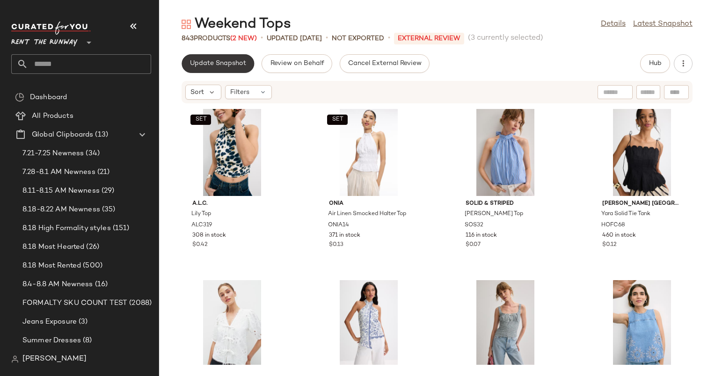
click at [232, 60] on span "Update Snapshot" at bounding box center [217, 63] width 57 height 7
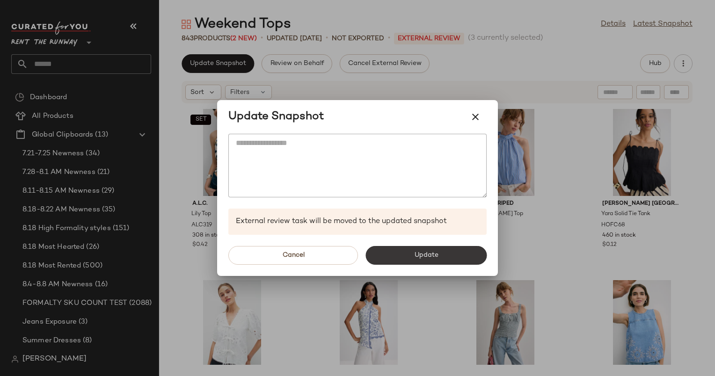
click at [435, 250] on button "Update" at bounding box center [425, 255] width 121 height 19
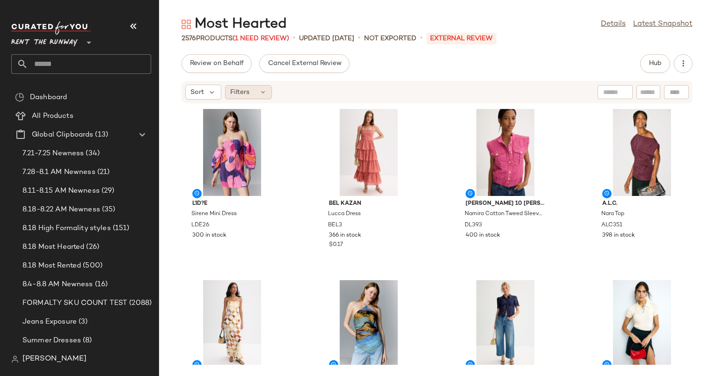
click at [255, 87] on div "Filters" at bounding box center [248, 92] width 47 height 14
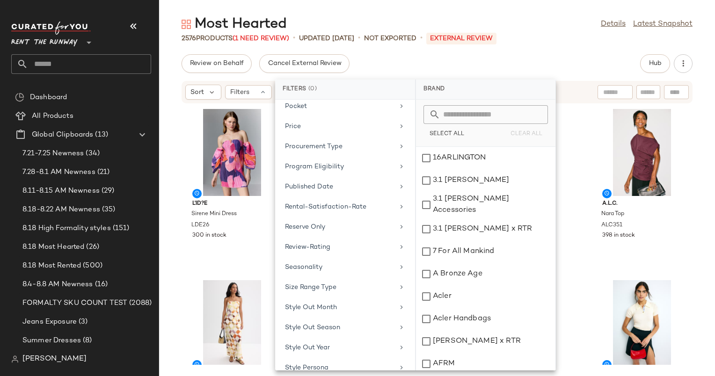
scroll to position [892, 0]
click at [355, 302] on div "Total Inventory" at bounding box center [339, 307] width 109 height 10
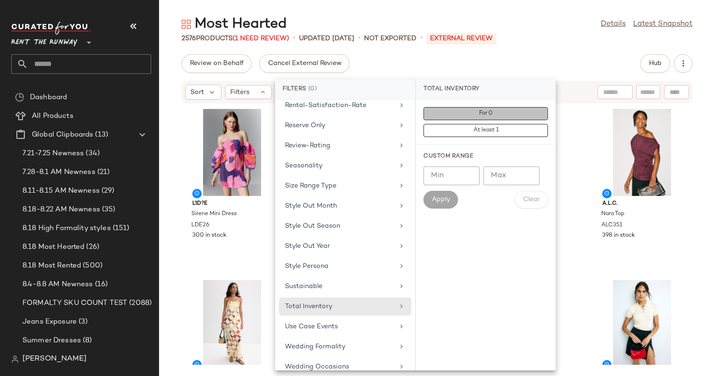
click at [513, 124] on button "For 0" at bounding box center [485, 130] width 124 height 13
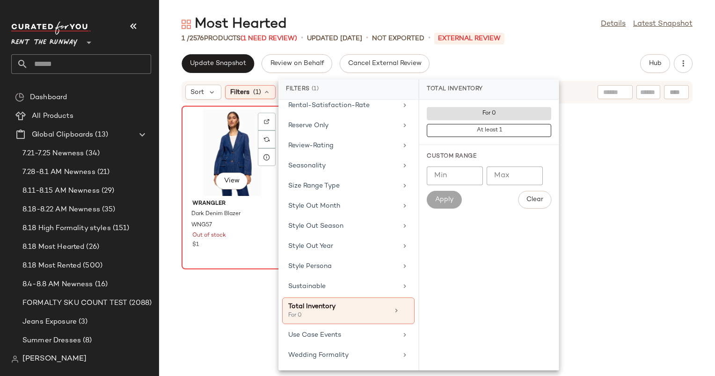
click at [244, 132] on div "View" at bounding box center [232, 152] width 94 height 87
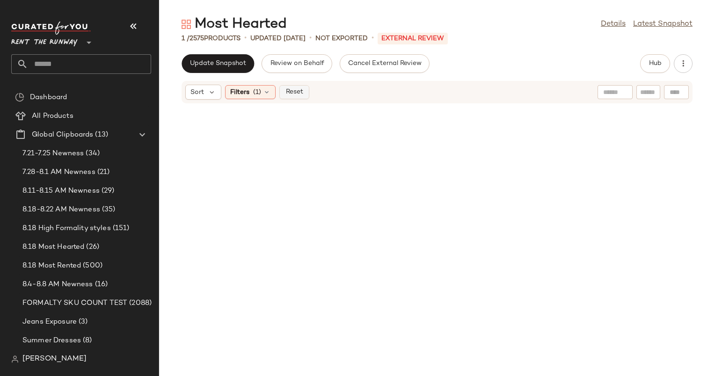
click at [299, 91] on span "Reset" at bounding box center [294, 91] width 18 height 7
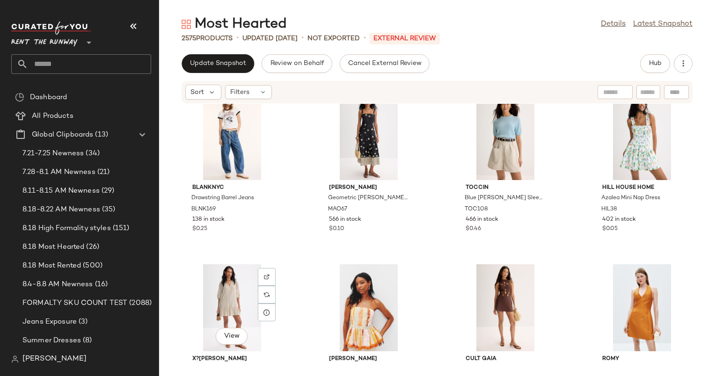
scroll to position [11505, 0]
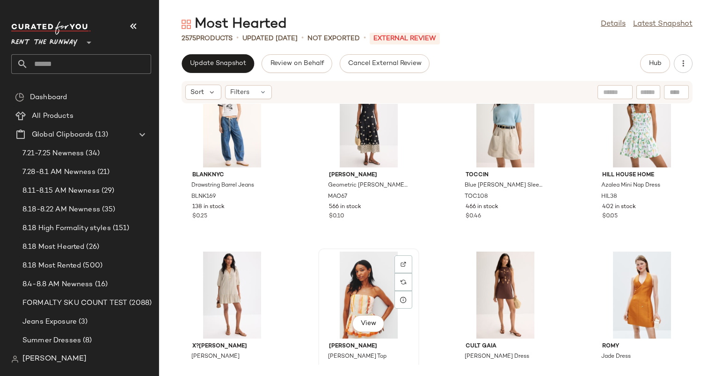
click at [362, 281] on div "View" at bounding box center [368, 295] width 94 height 87
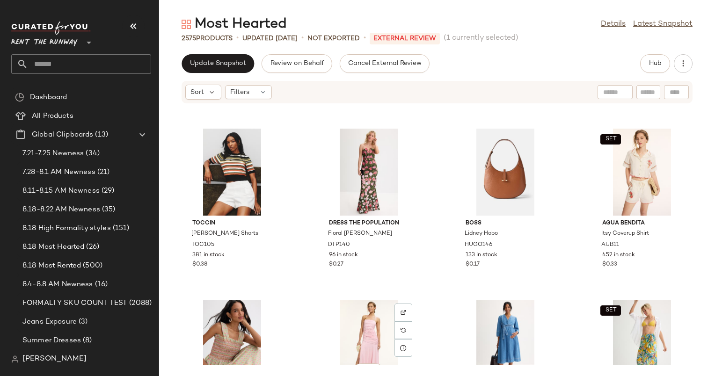
scroll to position [23481, 0]
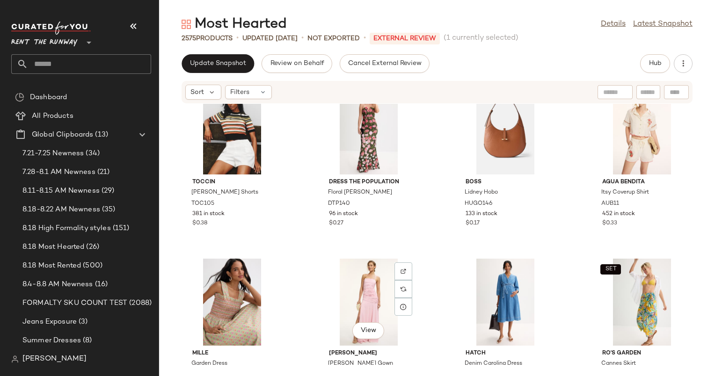
click at [362, 281] on div "View" at bounding box center [368, 302] width 94 height 87
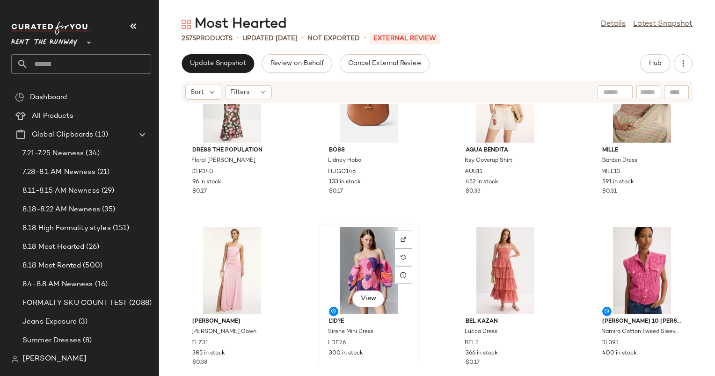
click at [364, 261] on div "View" at bounding box center [368, 270] width 94 height 87
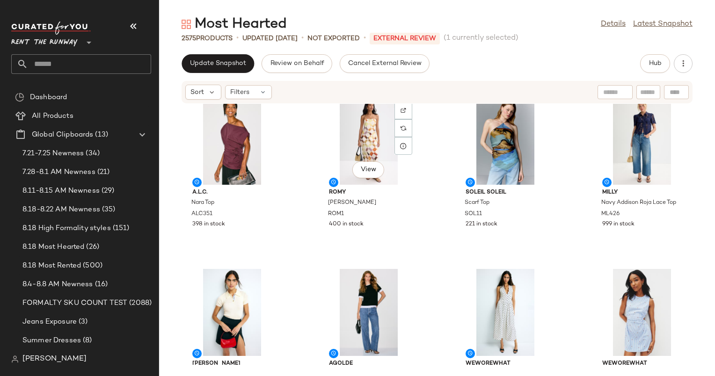
scroll to position [12173, 0]
click at [362, 138] on div "View" at bounding box center [368, 140] width 94 height 87
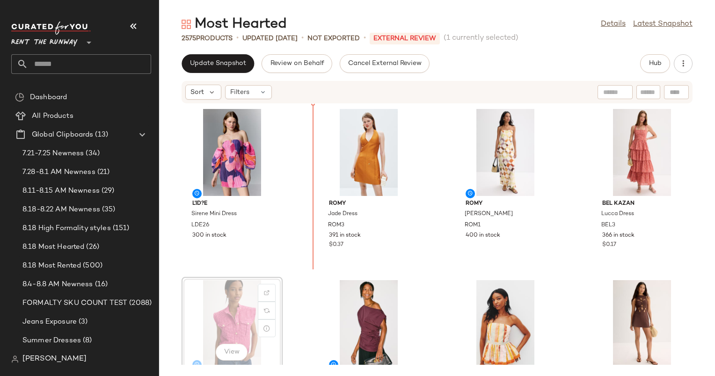
scroll to position [1, 0]
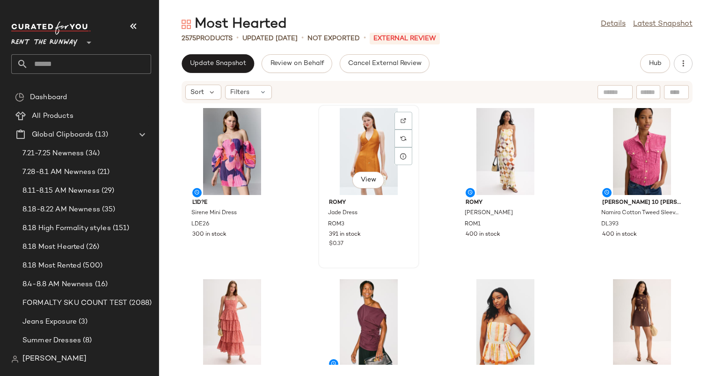
drag, startPoint x: 220, startPoint y: 328, endPoint x: 337, endPoint y: 203, distance: 171.4
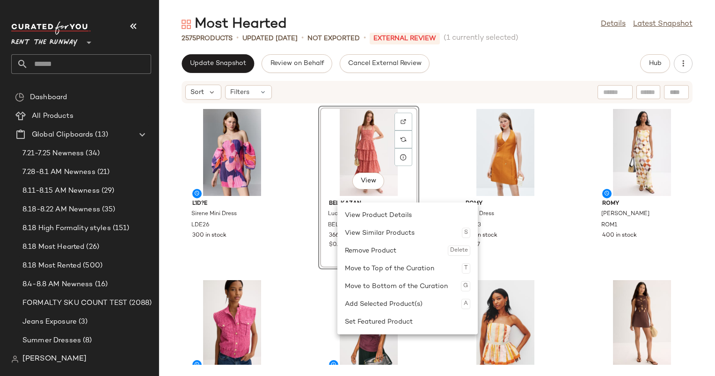
click at [559, 234] on div "L'ID?E Sirene Mini Dress LDE26 300 in stock View BEL KAZAN Lucca Dress BEL3 366…" at bounding box center [437, 234] width 556 height 261
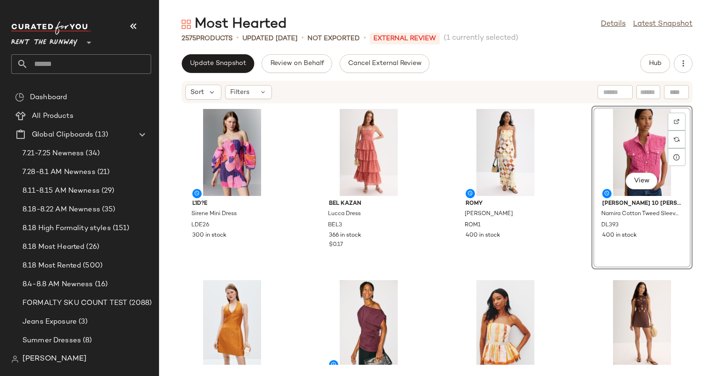
click at [443, 182] on div "L'ID?E Sirene Mini Dress LDE26 300 in stock BEL KAZAN Lucca Dress BEL3 366 in s…" at bounding box center [437, 234] width 556 height 261
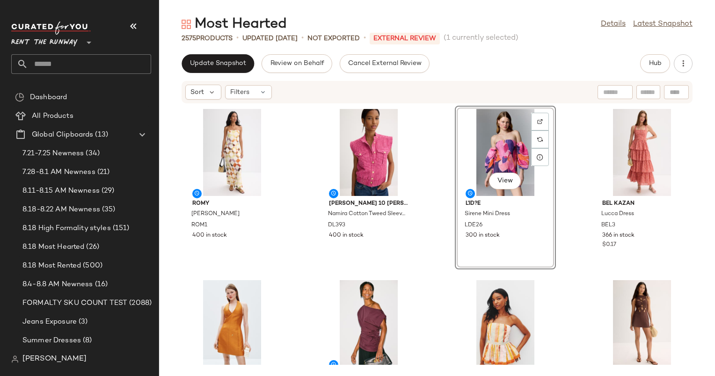
click at [436, 160] on div "[PERSON_NAME] Dress ROM1 400 in stock [PERSON_NAME] 10 [PERSON_NAME] Cotton Twe…" at bounding box center [437, 234] width 556 height 261
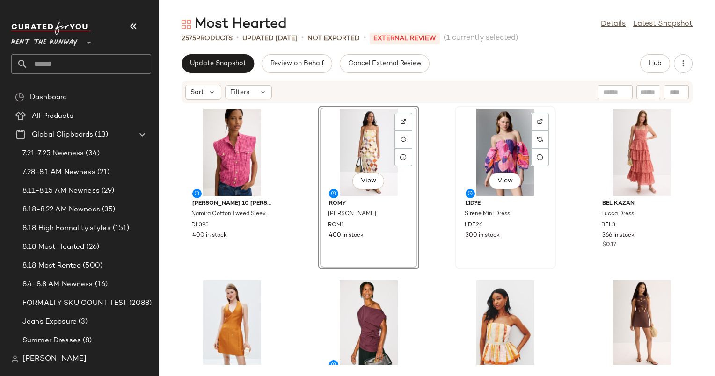
click at [502, 149] on div "View" at bounding box center [505, 152] width 94 height 87
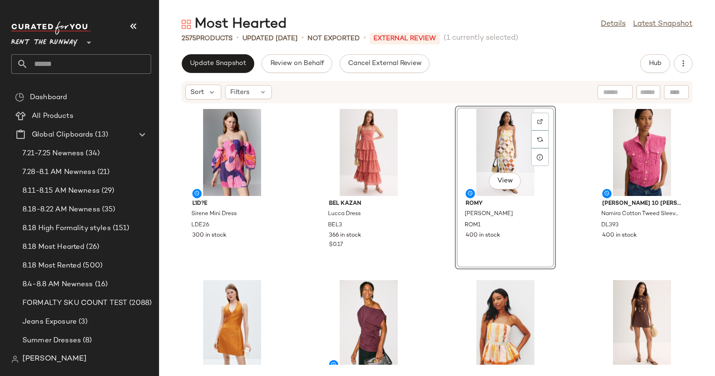
click at [438, 175] on div "L'ID?E Sirene Mini Dress LDE26 300 in stock BEL KAZAN Lucca Dress BEL3 366 in s…" at bounding box center [437, 234] width 556 height 261
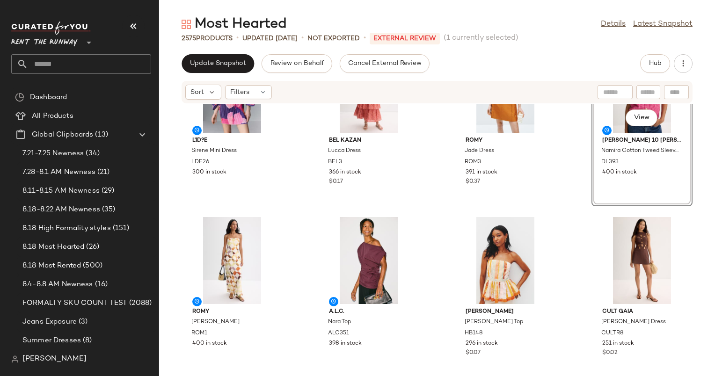
scroll to position [64, 0]
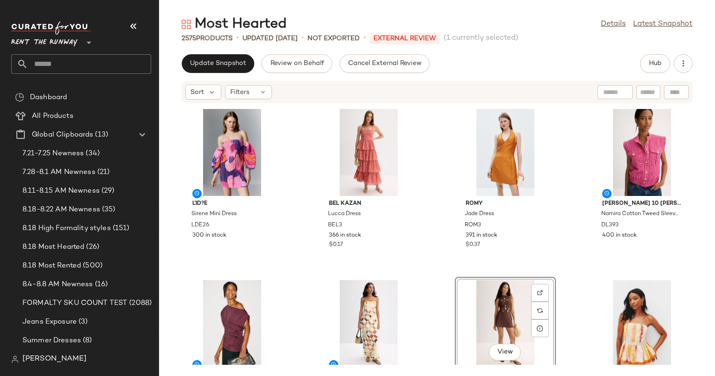
click at [425, 253] on div "L'ID?E Sirene Mini Dress LDE26 300 in stock BEL KAZAN Lucca Dress BEL3 366 in s…" at bounding box center [437, 234] width 556 height 261
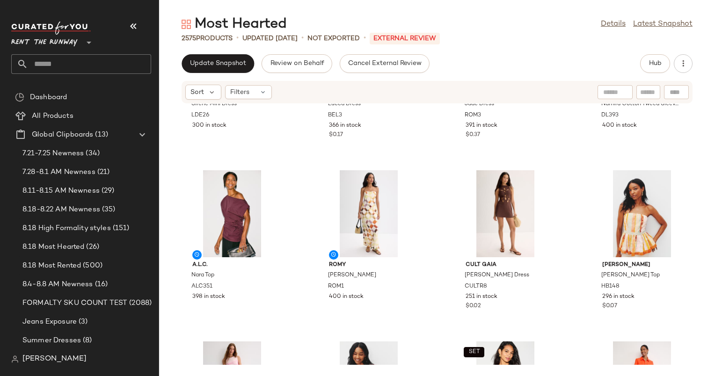
scroll to position [139, 0]
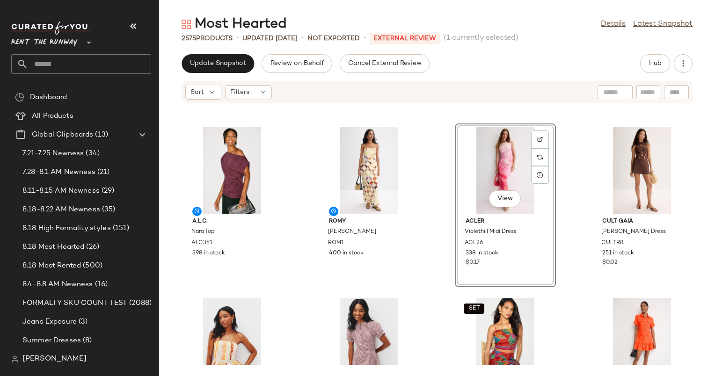
scroll to position [154, 0]
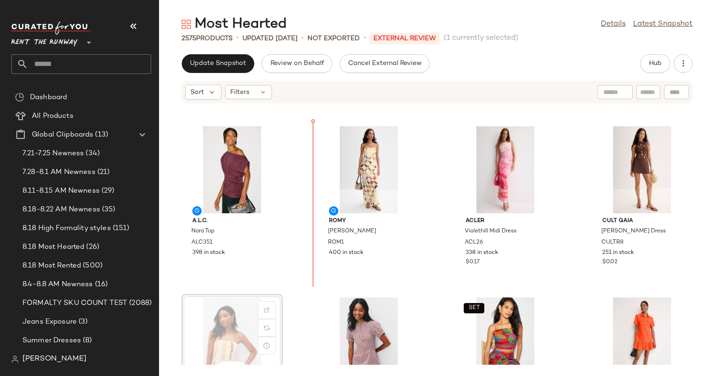
scroll to position [154, 0]
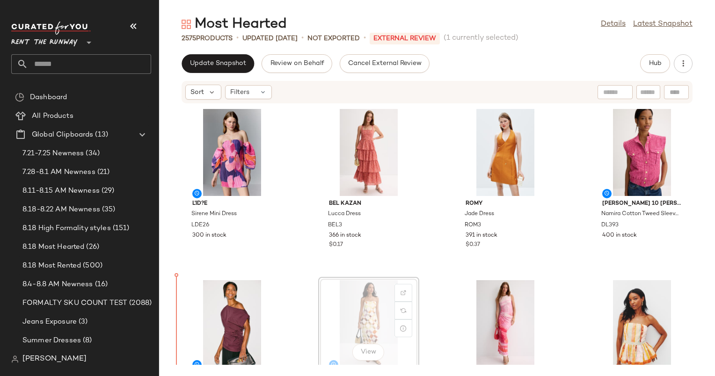
scroll to position [11, 0]
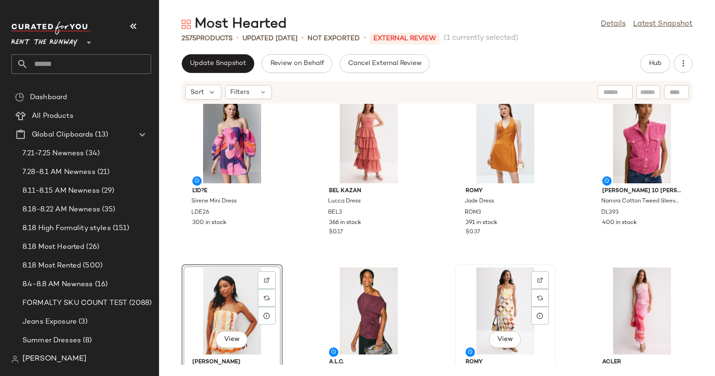
scroll to position [32, 0]
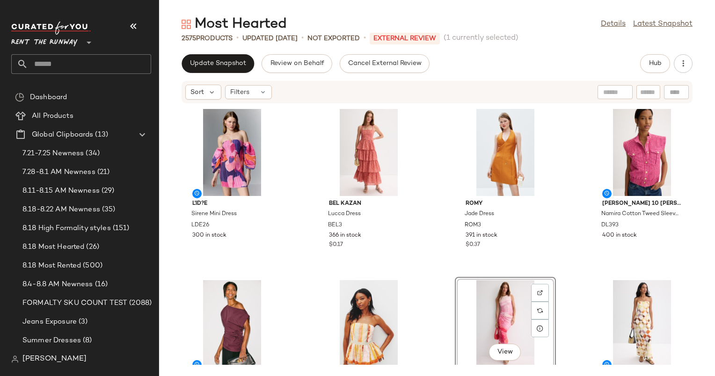
click at [442, 299] on div "L'ID?E Sirene Mini Dress LDE26 300 in stock BEL KAZAN Lucca Dress BEL3 366 in s…" at bounding box center [437, 234] width 556 height 261
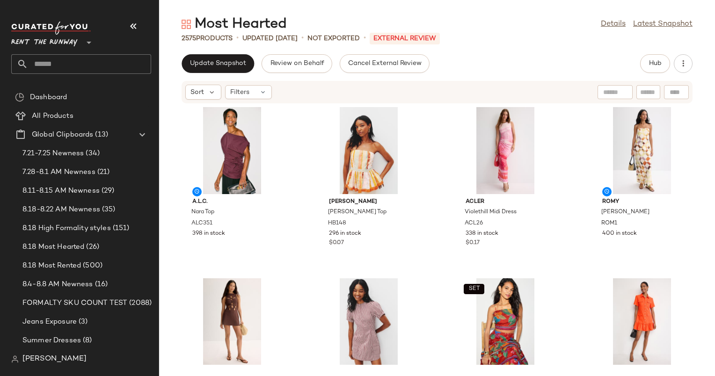
scroll to position [181, 0]
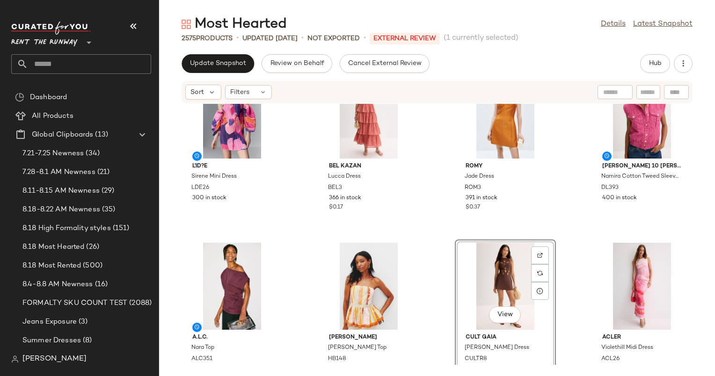
scroll to position [45, 0]
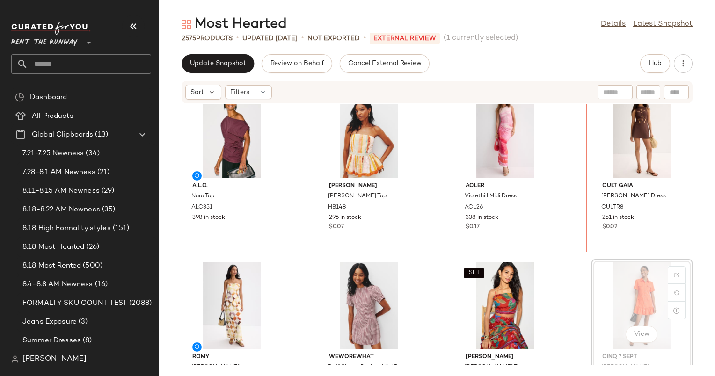
scroll to position [197, 0]
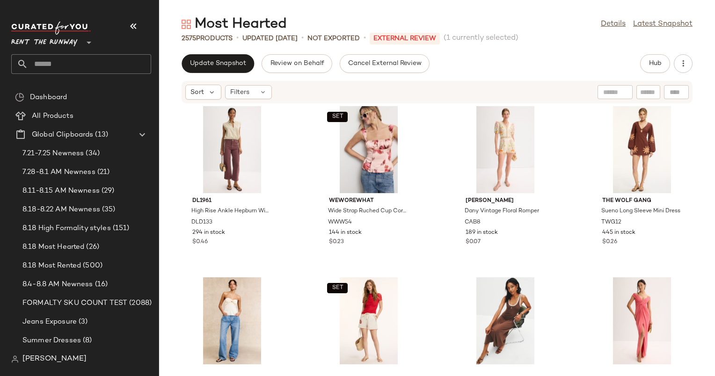
scroll to position [694, 0]
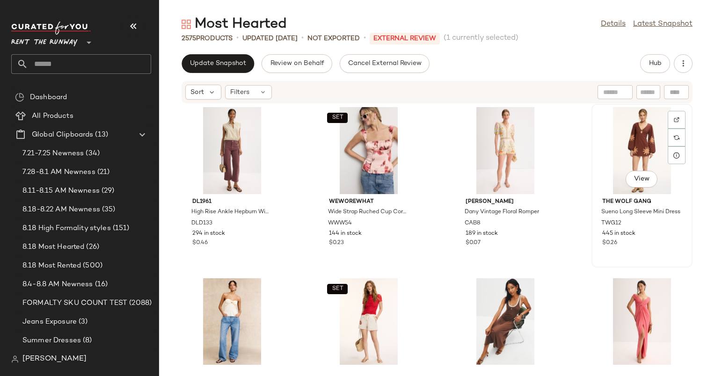
click at [652, 146] on div "View" at bounding box center [641, 150] width 94 height 87
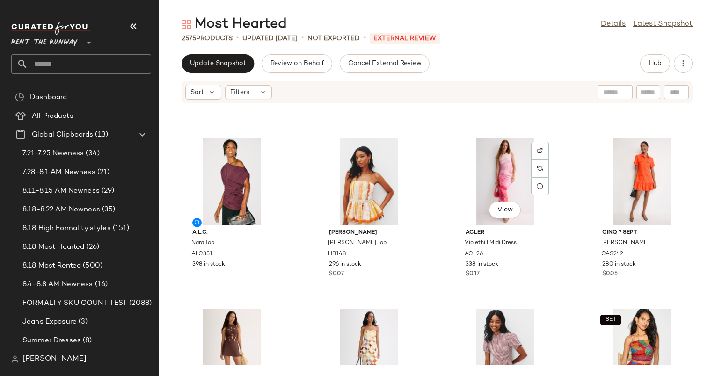
scroll to position [246, 0]
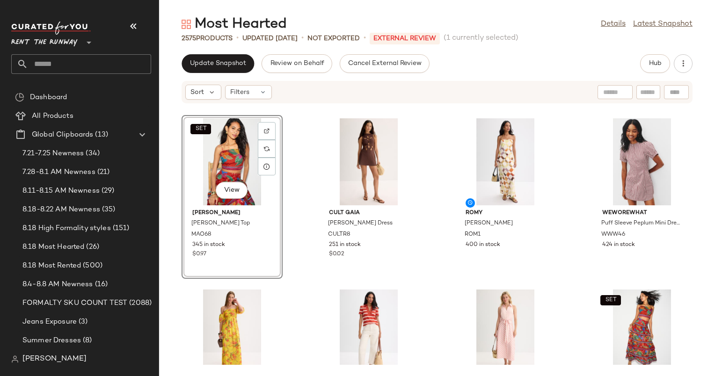
scroll to position [342, 0]
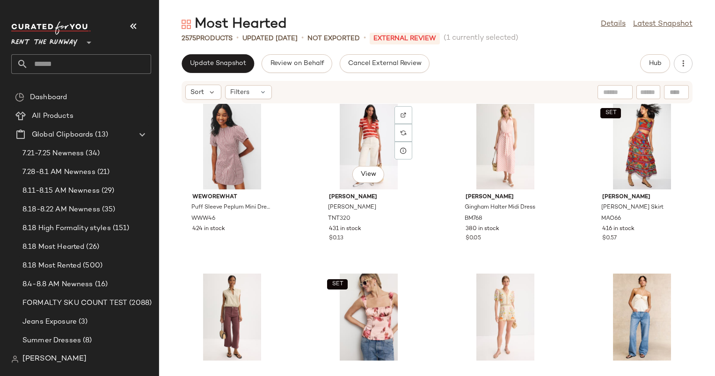
scroll to position [528, 0]
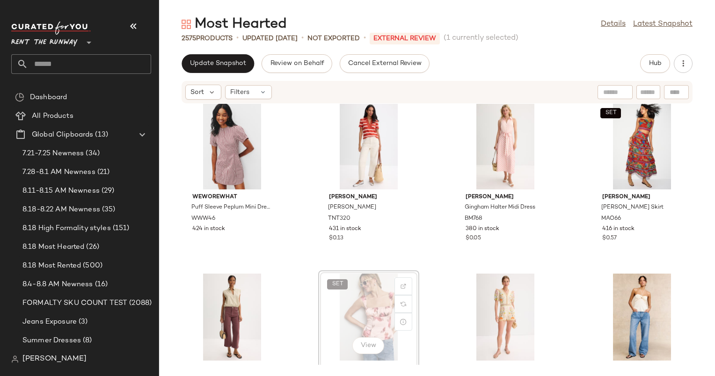
scroll to position [528, 0]
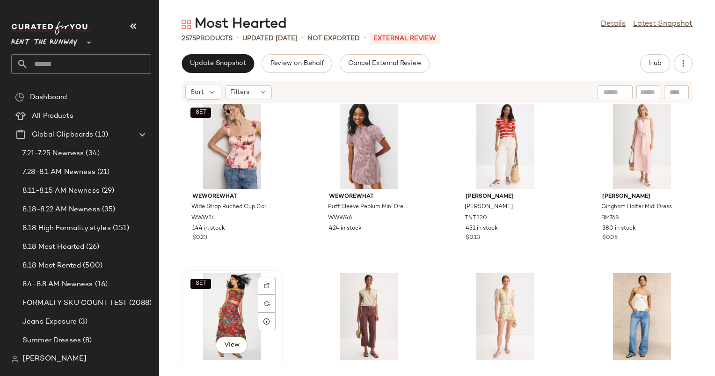
scroll to position [529, 0]
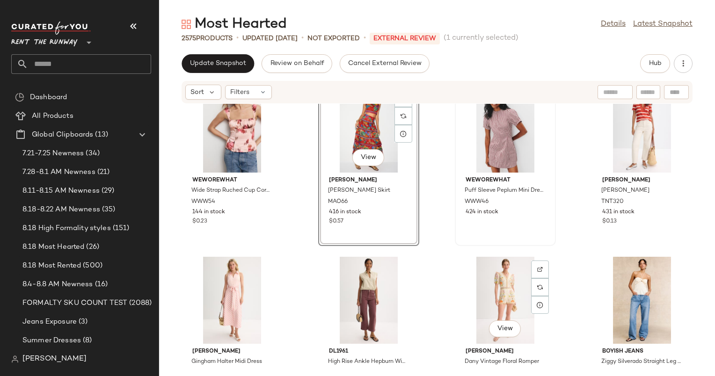
scroll to position [539, 0]
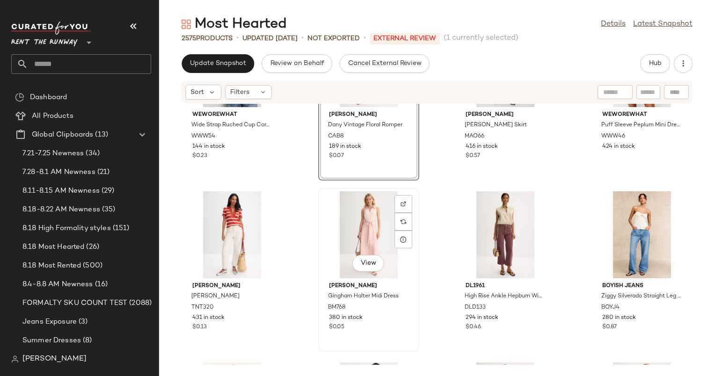
scroll to position [702, 0]
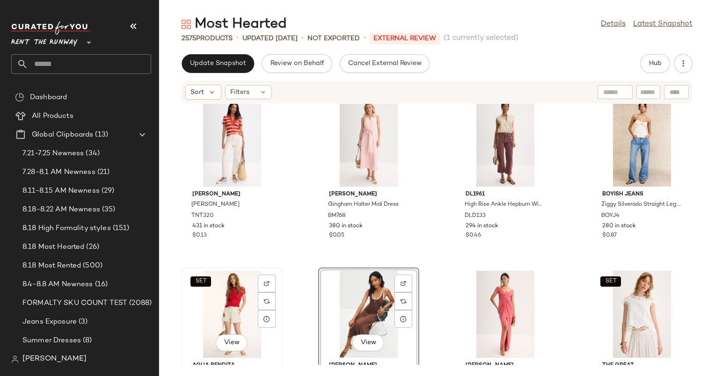
click at [224, 314] on div "SET View" at bounding box center [232, 314] width 94 height 87
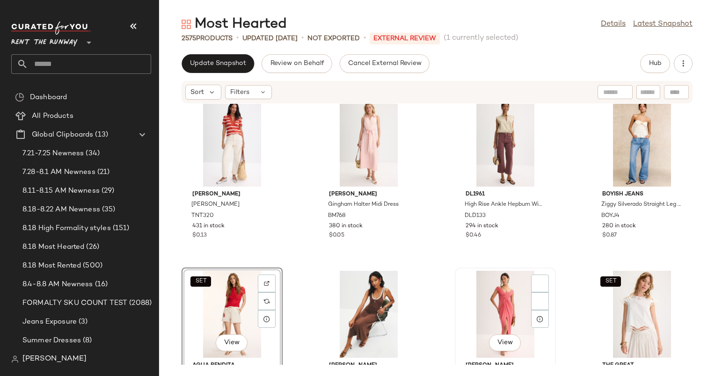
click at [471, 304] on div "View" at bounding box center [505, 314] width 94 height 87
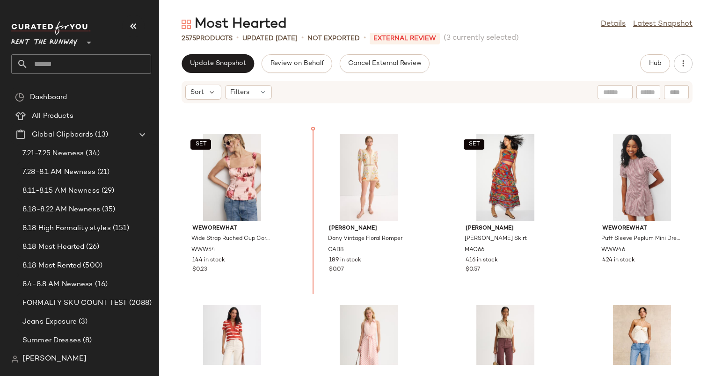
scroll to position [453, 0]
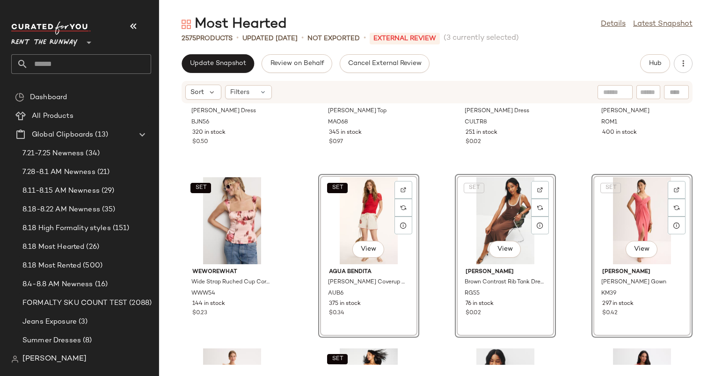
click at [417, 251] on div "SET View Agua Bendita [PERSON_NAME] Coverup Shorts AUB6 375 in stock $0.34" at bounding box center [368, 256] width 101 height 164
click at [443, 246] on div "Banjanan [PERSON_NAME] Dress BJN56 320 in stock $0.50 SET [PERSON_NAME] Top MAO…" at bounding box center [437, 234] width 556 height 261
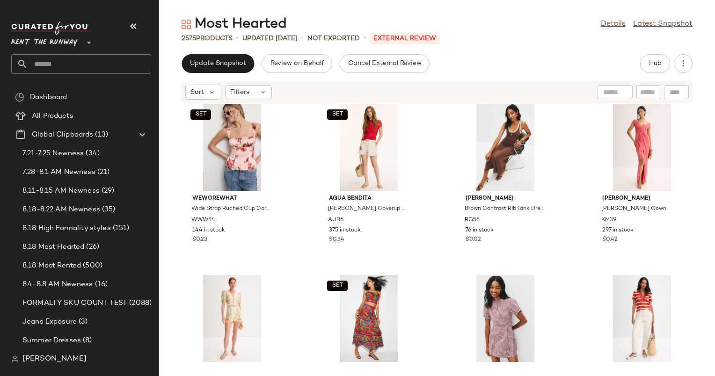
scroll to position [526, 0]
drag, startPoint x: 217, startPoint y: 311, endPoint x: 324, endPoint y: 240, distance: 128.2
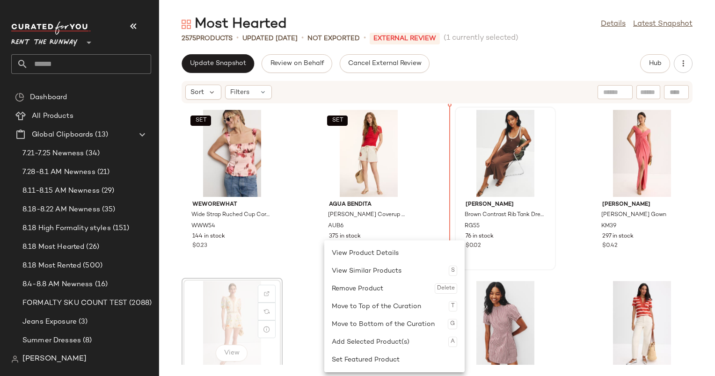
scroll to position [520, 0]
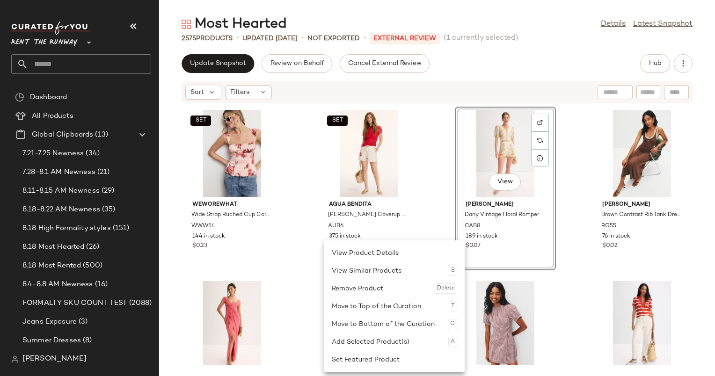
click at [434, 172] on div "SET WEWOREWHAT Wide Strap Ruched Cup [GEOGRAPHIC_DATA] WWW54 144 in stock $0.23…" at bounding box center [437, 234] width 556 height 261
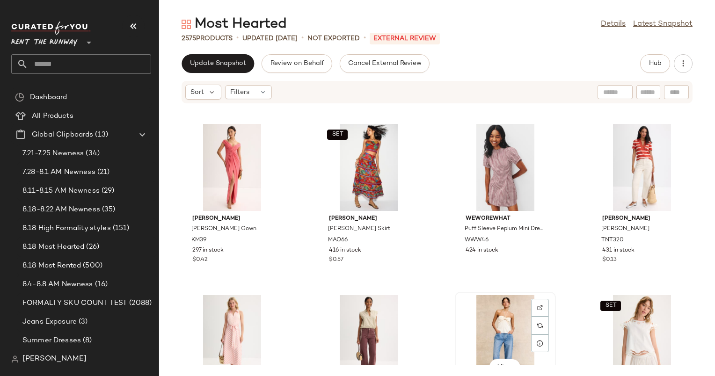
scroll to position [672, 0]
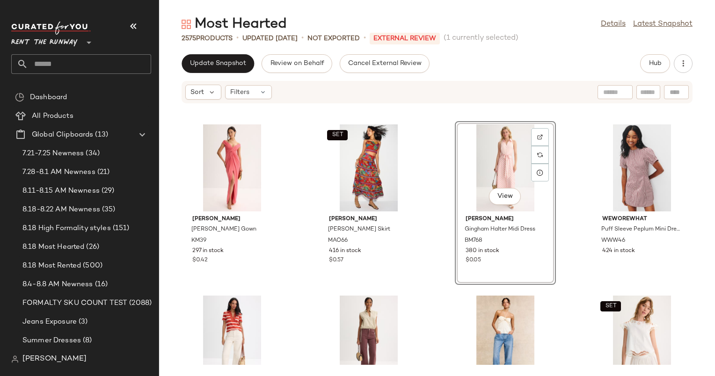
scroll to position [636, 0]
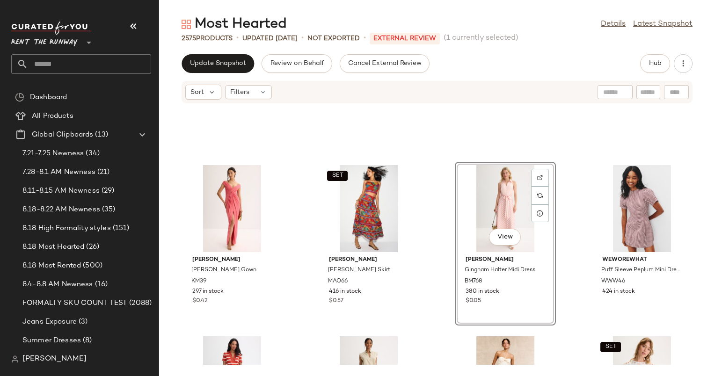
click at [552, 309] on div "[PERSON_NAME] [PERSON_NAME] Gown KM39 297 in stock $0.42 SET [PERSON_NAME] [PER…" at bounding box center [437, 234] width 556 height 261
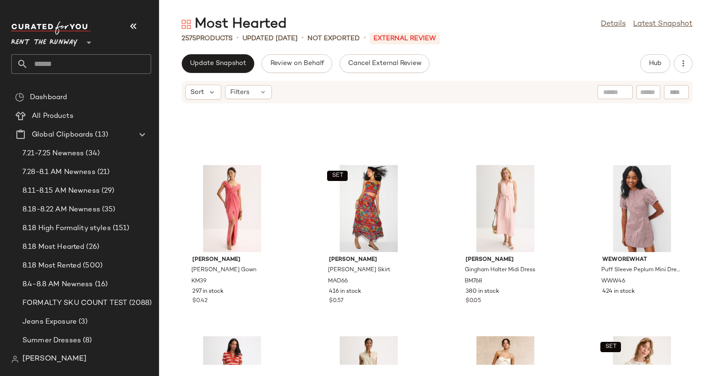
scroll to position [679, 0]
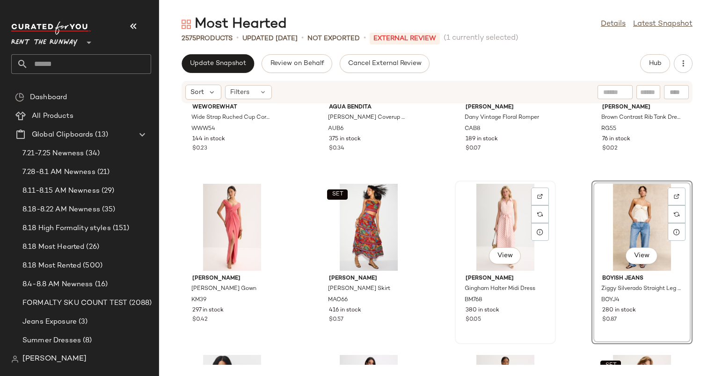
scroll to position [683, 0]
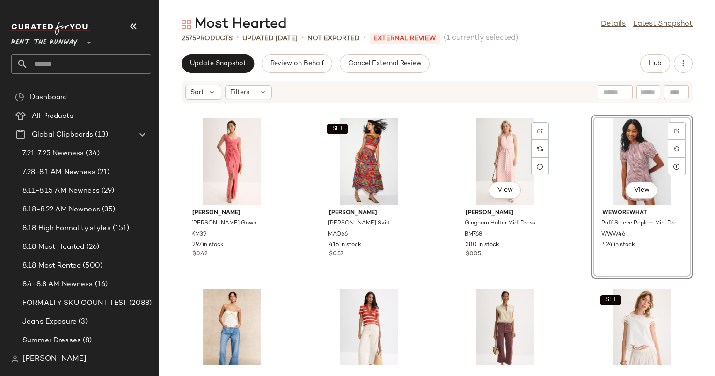
click at [430, 157] on div "SET WEWOREWHAT Wide Strap Ruched Cup [GEOGRAPHIC_DATA] WWW54 144 in stock $0.23…" at bounding box center [437, 234] width 556 height 261
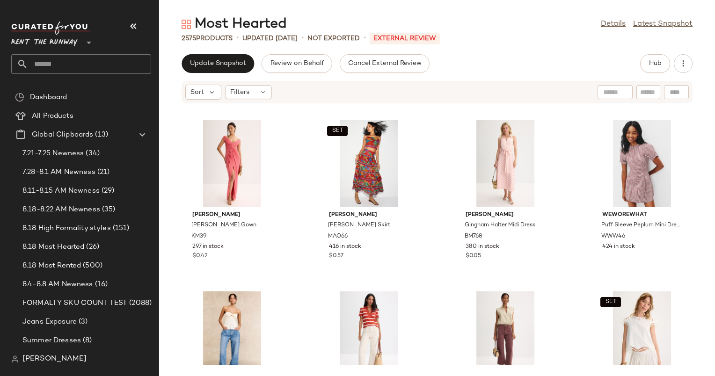
scroll to position [675, 0]
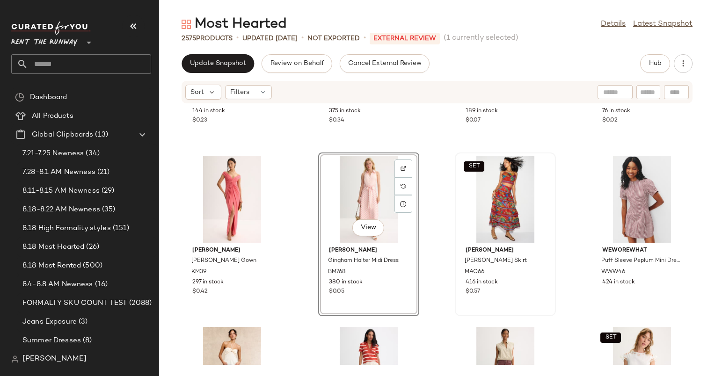
scroll to position [661, 0]
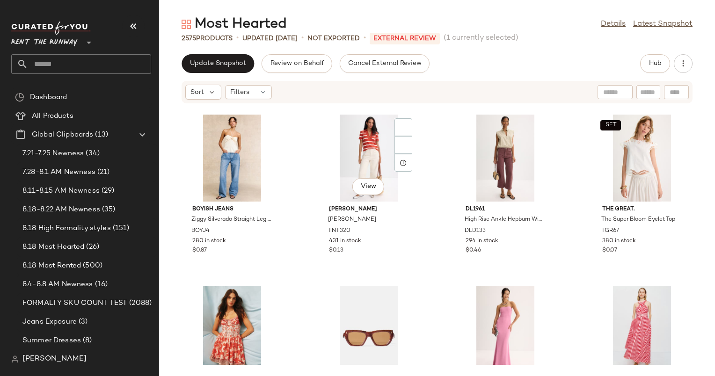
scroll to position [842, 0]
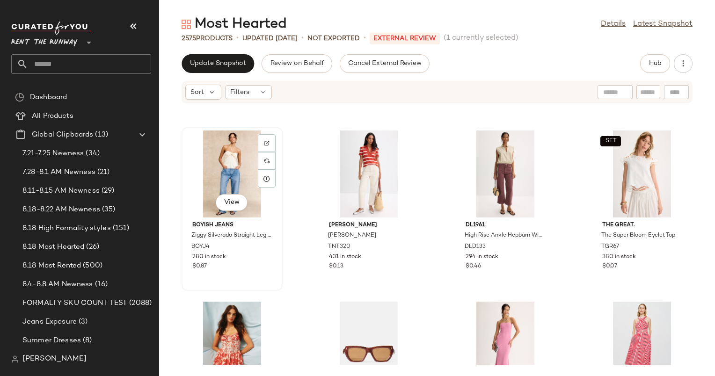
click at [237, 182] on div "View" at bounding box center [232, 173] width 94 height 87
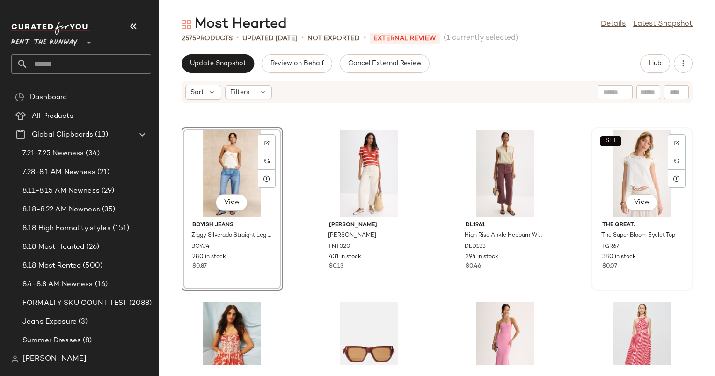
click at [629, 156] on div "SET View" at bounding box center [641, 173] width 94 height 87
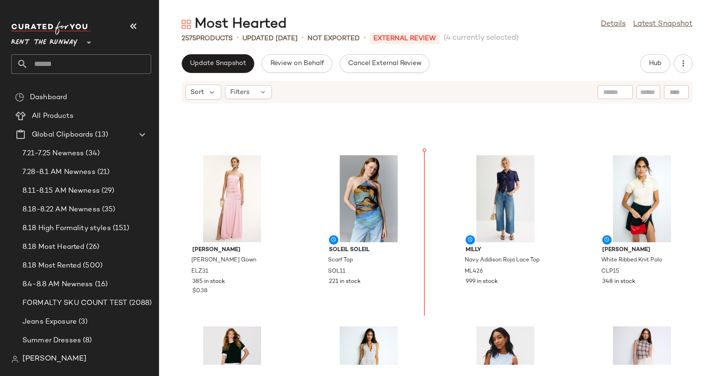
scroll to position [12108, 0]
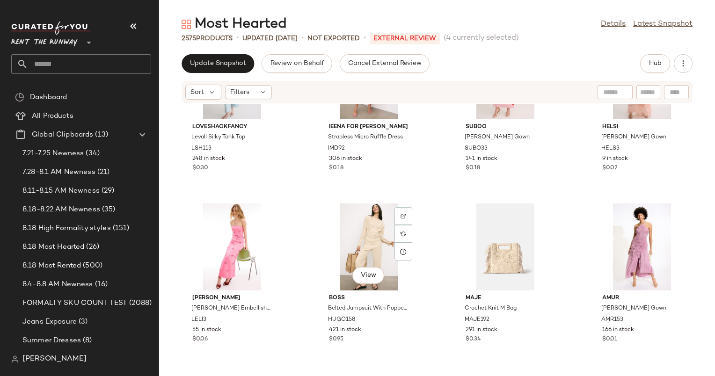
scroll to position [8538, 0]
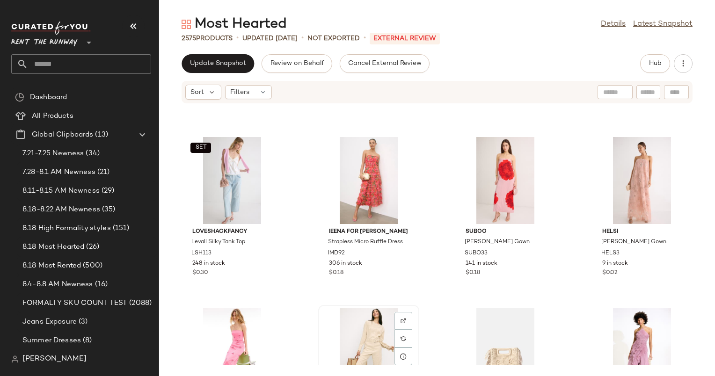
scroll to position [8538, 0]
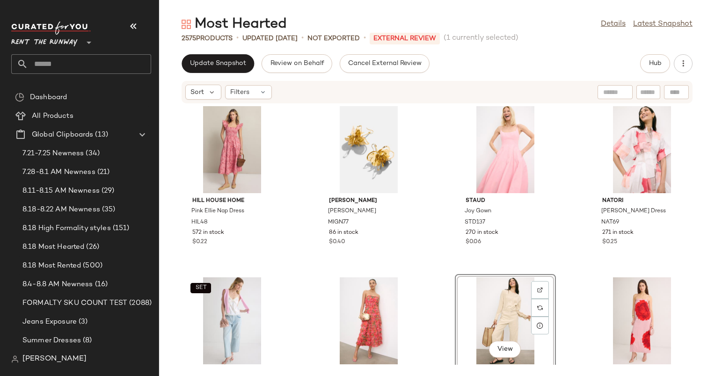
scroll to position [8419, 0]
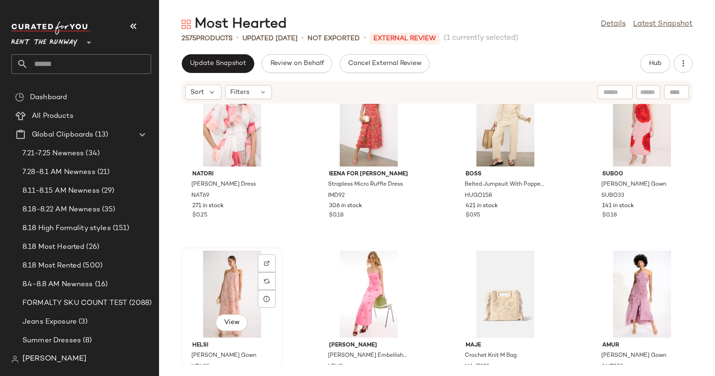
scroll to position [8595, 0]
drag, startPoint x: 229, startPoint y: 282, endPoint x: 560, endPoint y: 182, distance: 345.5
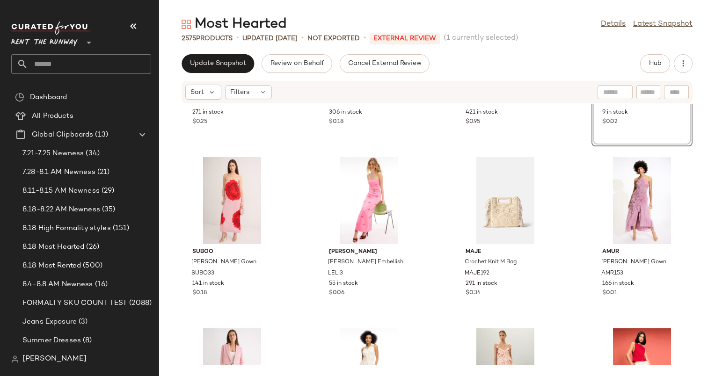
scroll to position [8689, 0]
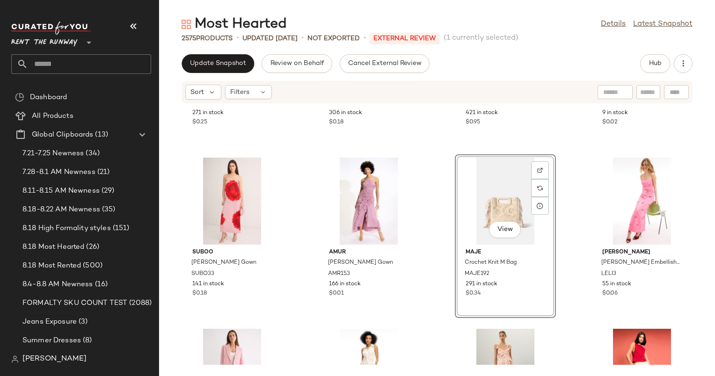
click at [436, 194] on div "Natori [PERSON_NAME] Dress NAT69 271 in stock $0.25 Ieena for [PERSON_NAME] Str…" at bounding box center [437, 234] width 556 height 261
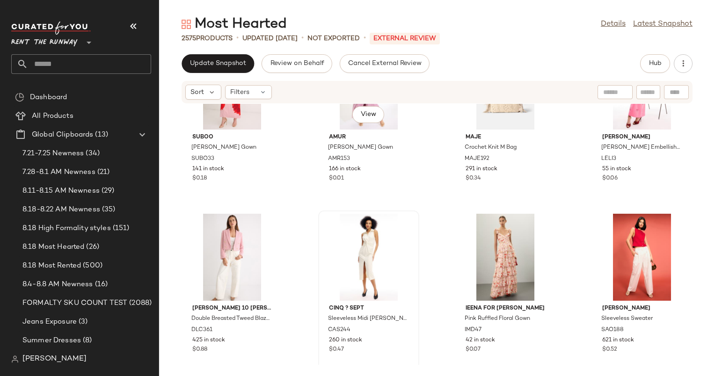
scroll to position [8788, 0]
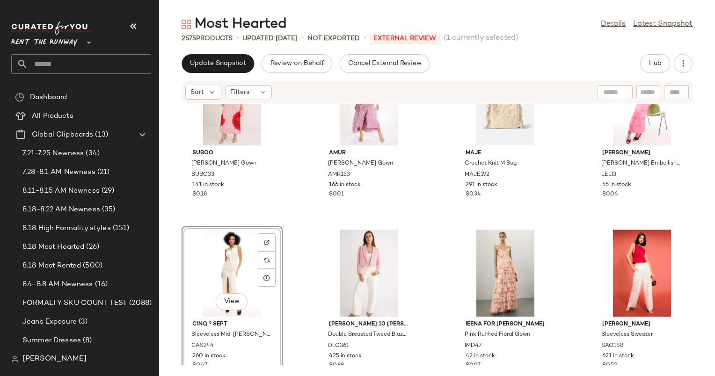
scroll to position [8871, 0]
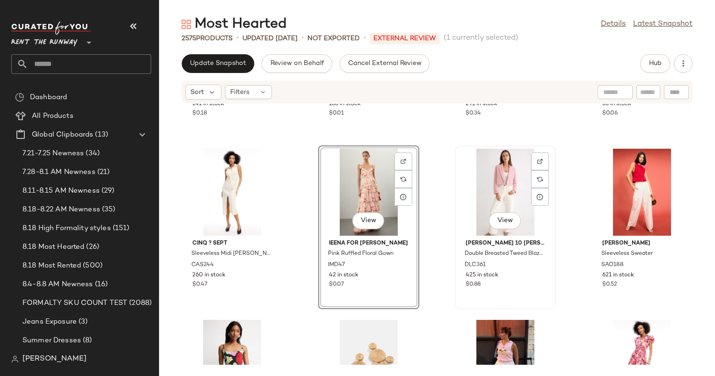
scroll to position [8869, 0]
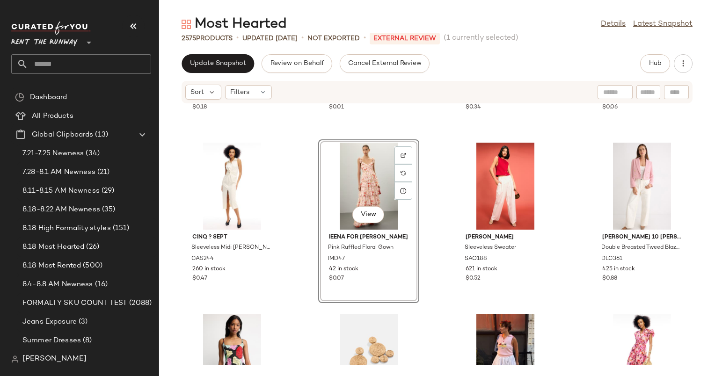
scroll to position [8876, 0]
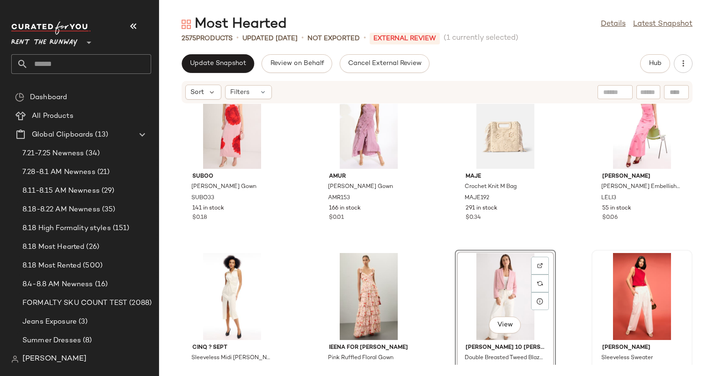
scroll to position [8841, 0]
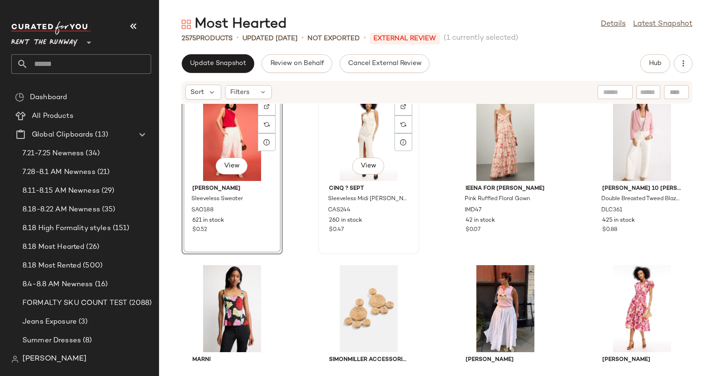
scroll to position [8885, 0]
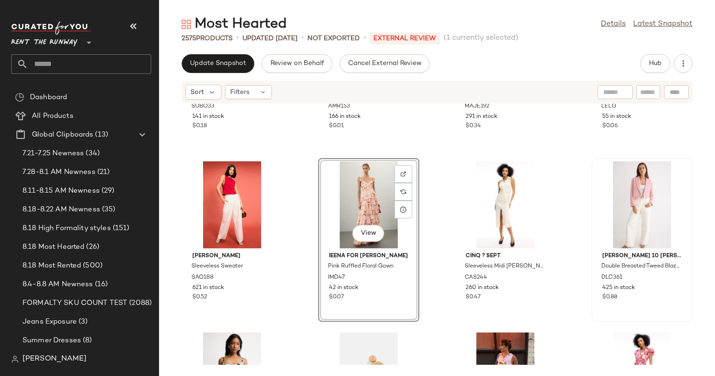
scroll to position [8856, 0]
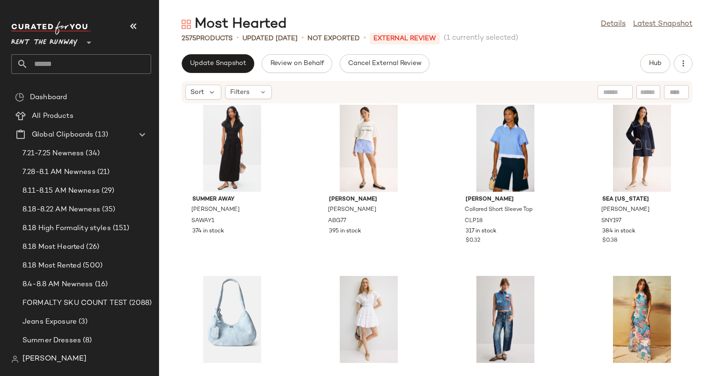
scroll to position [13193, 0]
click at [597, 165] on div "View" at bounding box center [641, 147] width 94 height 87
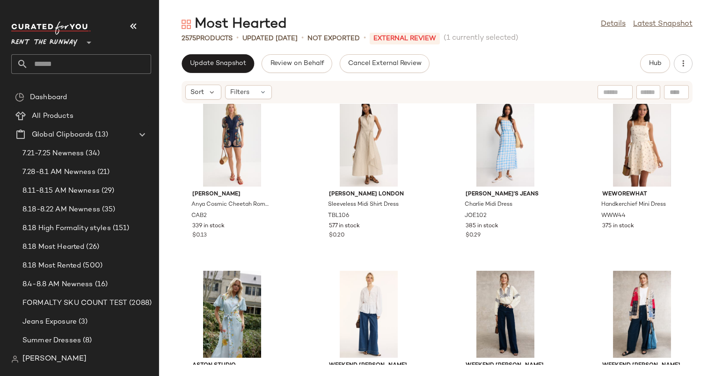
scroll to position [20388, 0]
click at [229, 288] on div "View" at bounding box center [232, 313] width 94 height 87
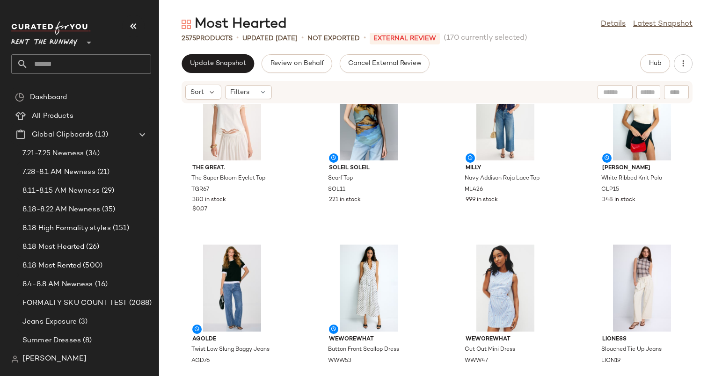
scroll to position [12158, 0]
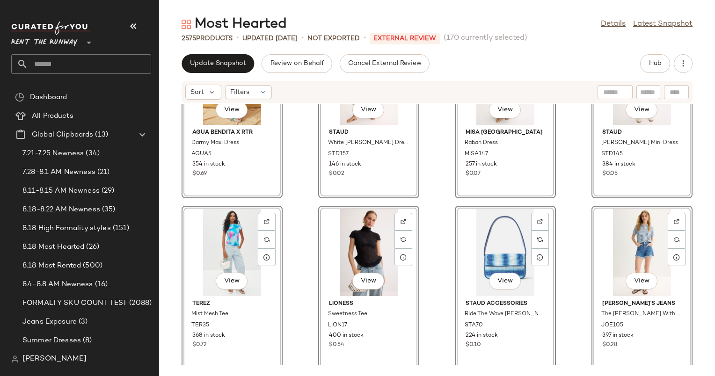
scroll to position [12325, 0]
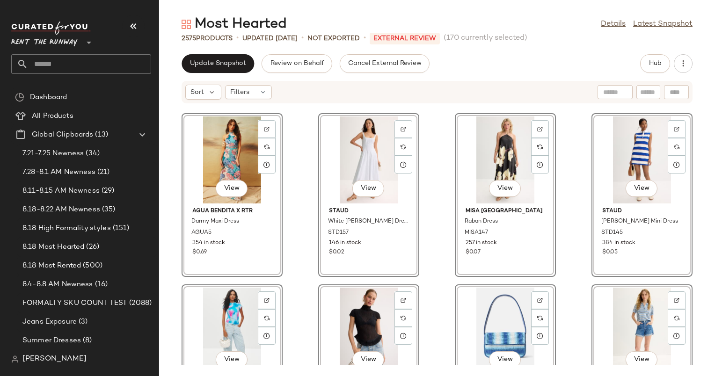
click at [416, 200] on div "View Staud White [PERSON_NAME] Dress STD157 146 in stock $0.02" at bounding box center [368, 195] width 101 height 164
click at [421, 200] on div "View Agua Bendita x RTR Darmy Maxi Dress AGUA5 354 in stock $0.69 View Staud Wh…" at bounding box center [437, 234] width 556 height 261
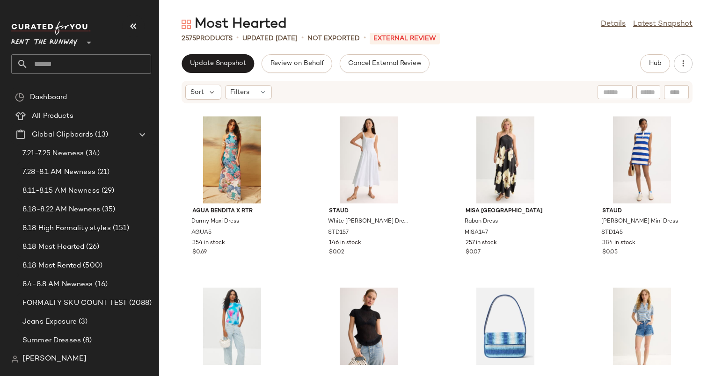
scroll to position [12135, 0]
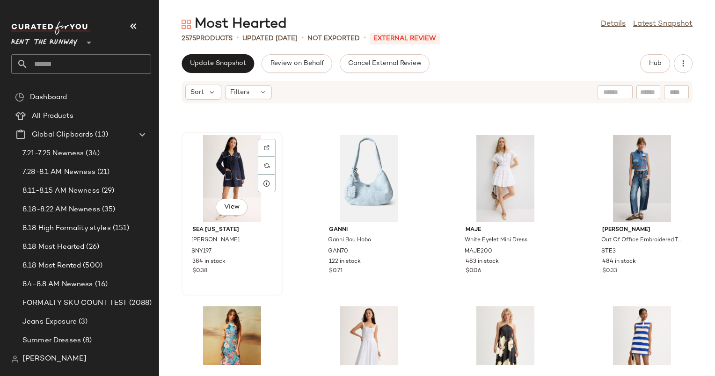
click at [225, 181] on div "View" at bounding box center [232, 178] width 94 height 87
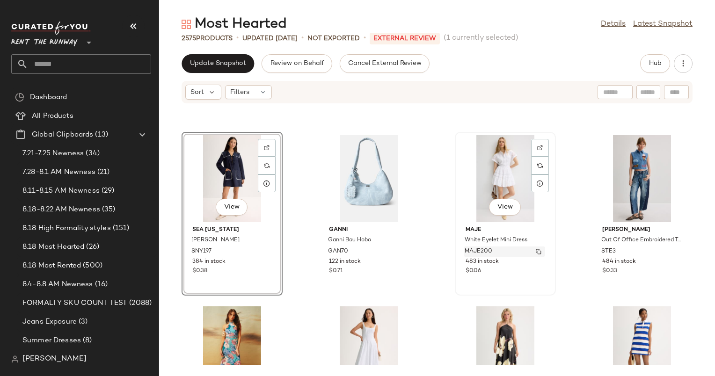
scroll to position [12367, 0]
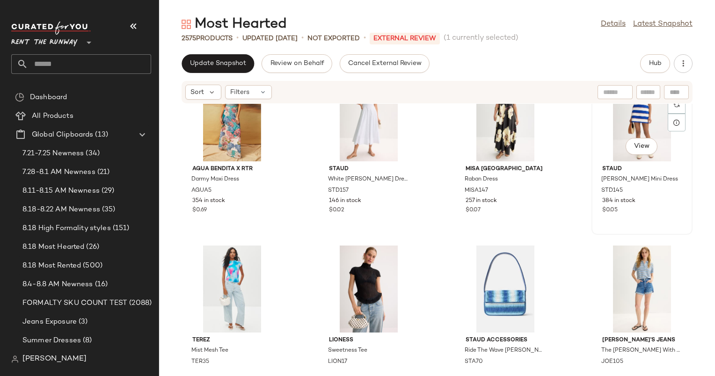
click at [657, 198] on div "384 in stock" at bounding box center [642, 201] width 80 height 8
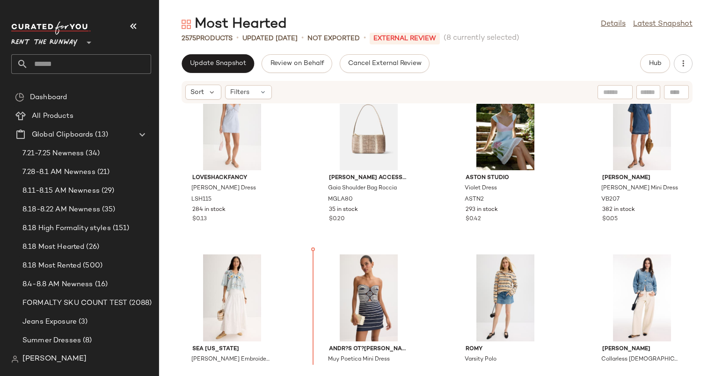
scroll to position [17707, 0]
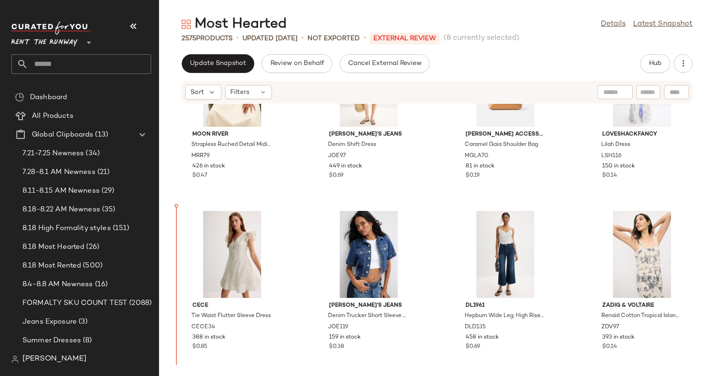
scroll to position [18741, 0]
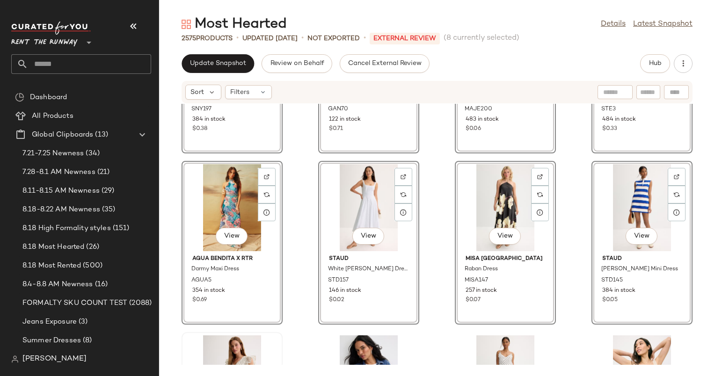
scroll to position [18610, 0]
click at [174, 249] on div "View Sea [US_STATE] [PERSON_NAME] Embroidery Dress SNY197 384 in stock $0.38 Vi…" at bounding box center [437, 234] width 556 height 261
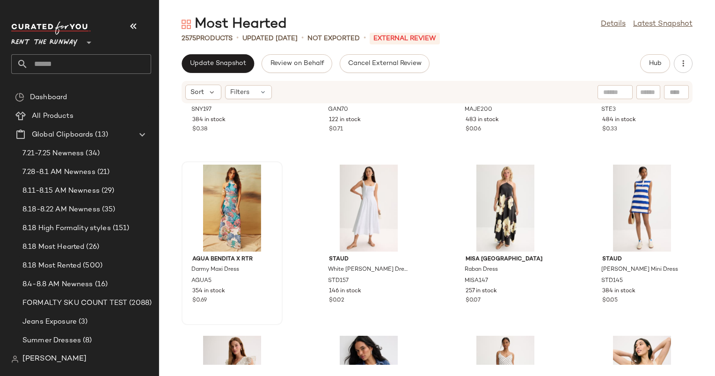
click at [213, 227] on div at bounding box center [232, 208] width 94 height 87
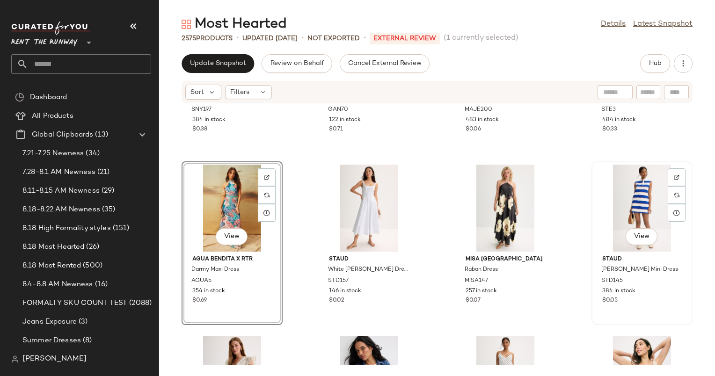
click at [641, 195] on div "View" at bounding box center [641, 208] width 94 height 87
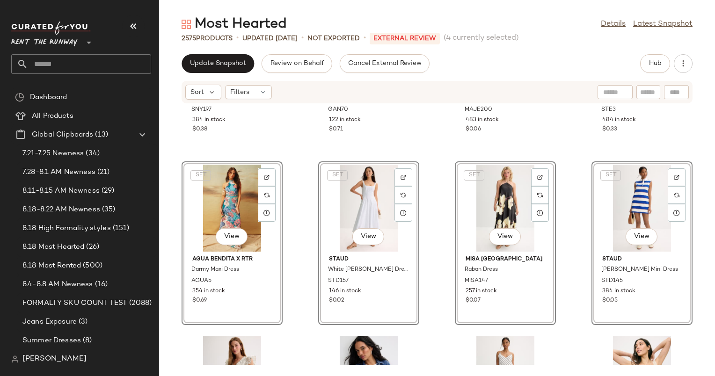
scroll to position [18556, 0]
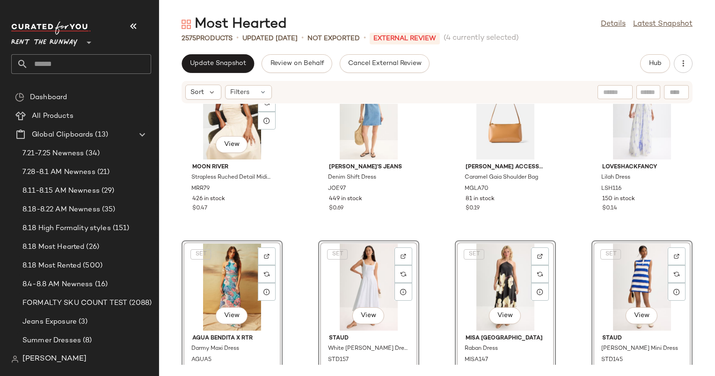
scroll to position [18360, 0]
click at [442, 204] on div "Moon River Strapless Ruched Detail Midi Dress MRR79 426 in stock $0.47 Joe's Je…" at bounding box center [437, 234] width 556 height 261
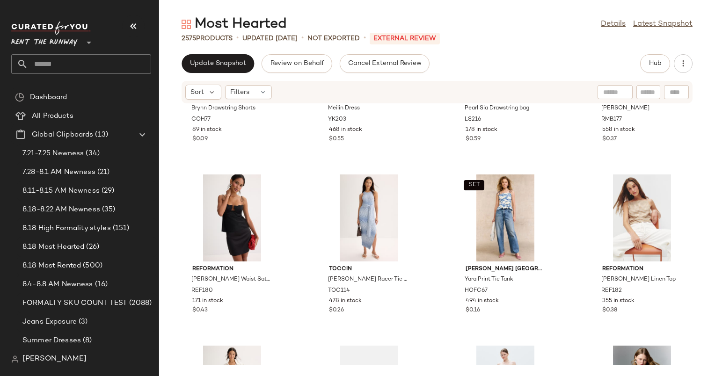
scroll to position [12953, 0]
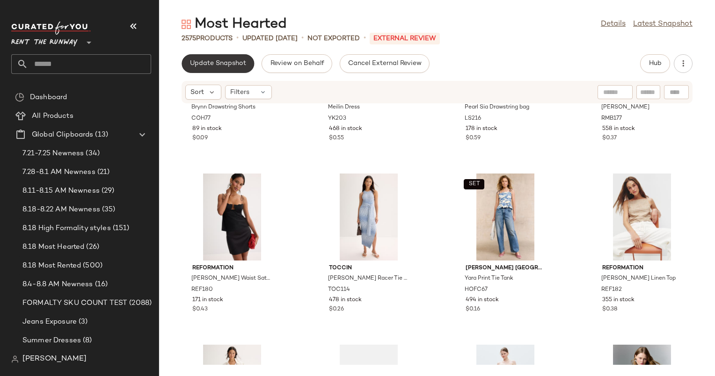
click at [219, 70] on button "Update Snapshot" at bounding box center [217, 63] width 72 height 19
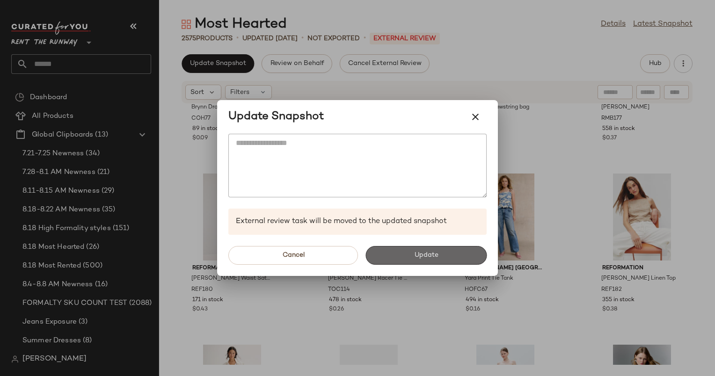
click at [448, 263] on button "Update" at bounding box center [425, 255] width 121 height 19
